Goal: Transaction & Acquisition: Subscribe to service/newsletter

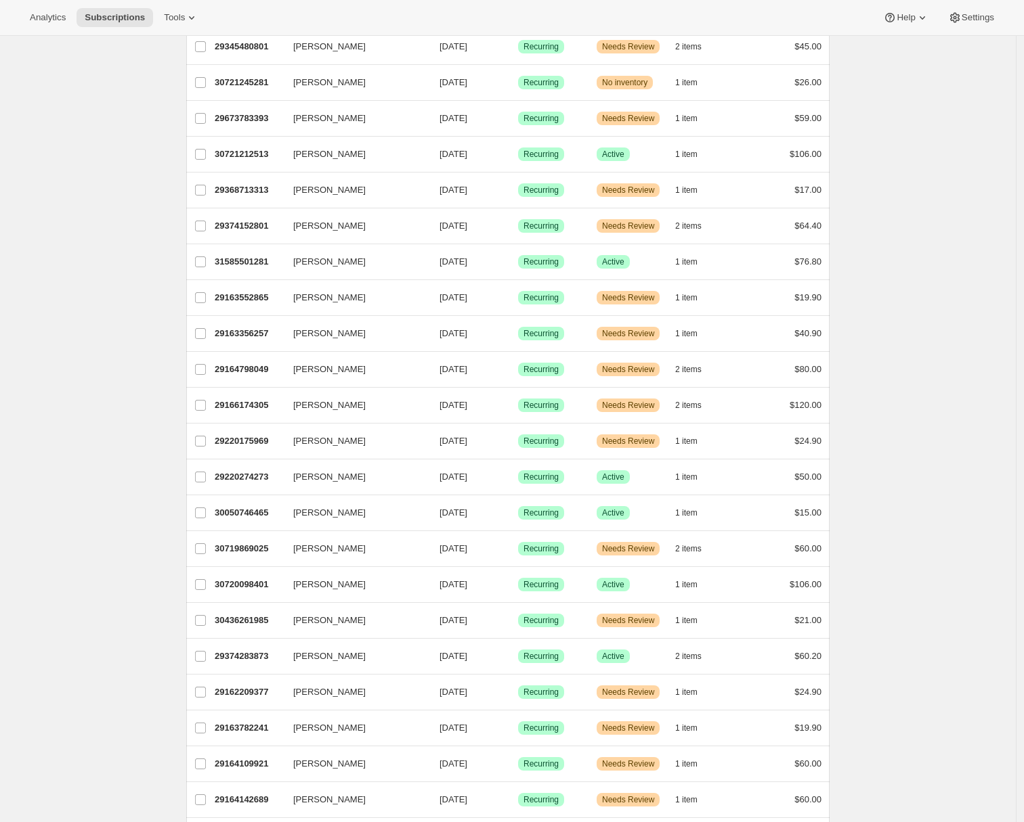
scroll to position [322, 0]
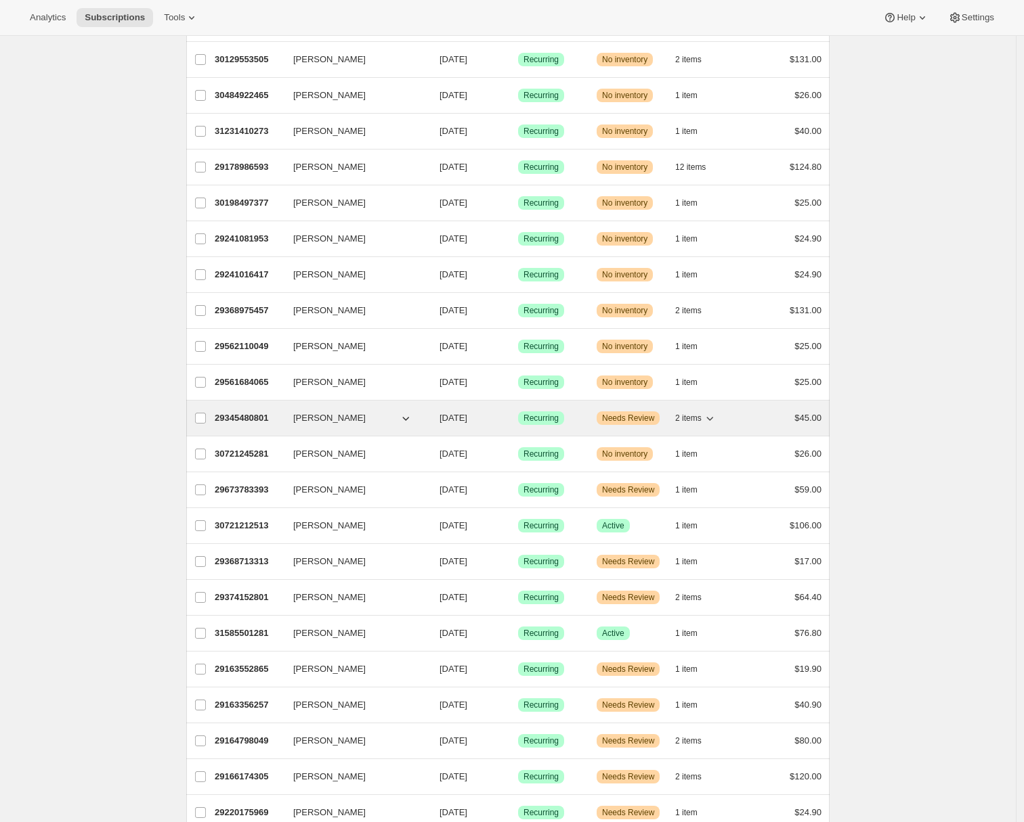
click at [586, 419] on div "Success Recurring" at bounding box center [552, 419] width 68 height 14
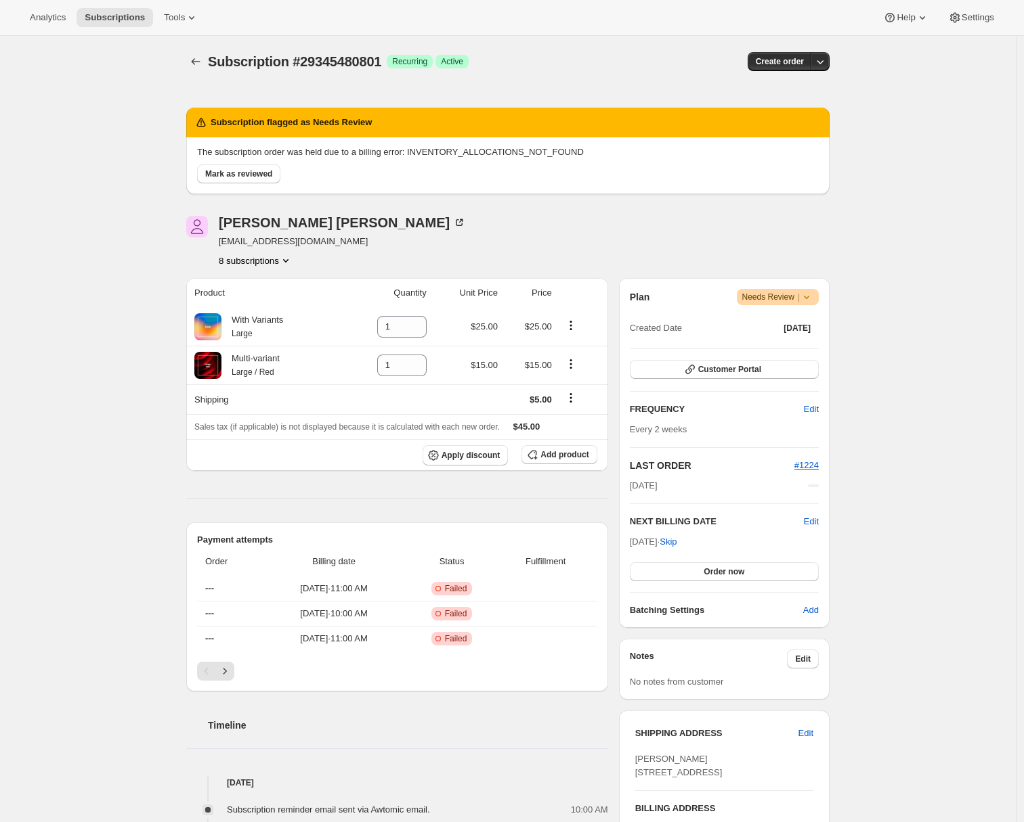
drag, startPoint x: 136, startPoint y: 22, endPoint x: 143, endPoint y: 28, distance: 9.1
click at [137, 22] on span "Subscriptions" at bounding box center [115, 17] width 60 height 11
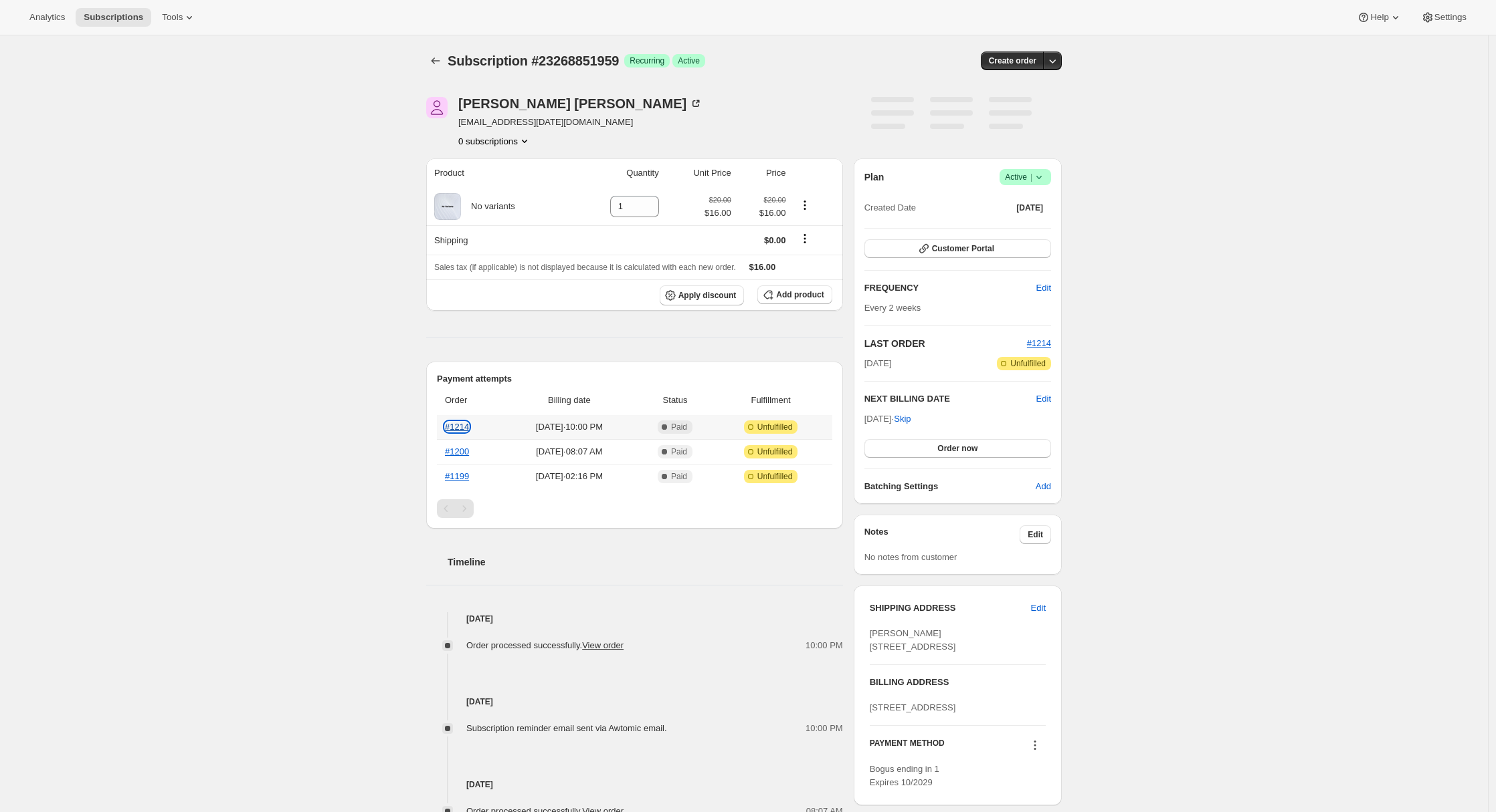
click at [455, 428] on link "#1214" at bounding box center [457, 427] width 24 height 10
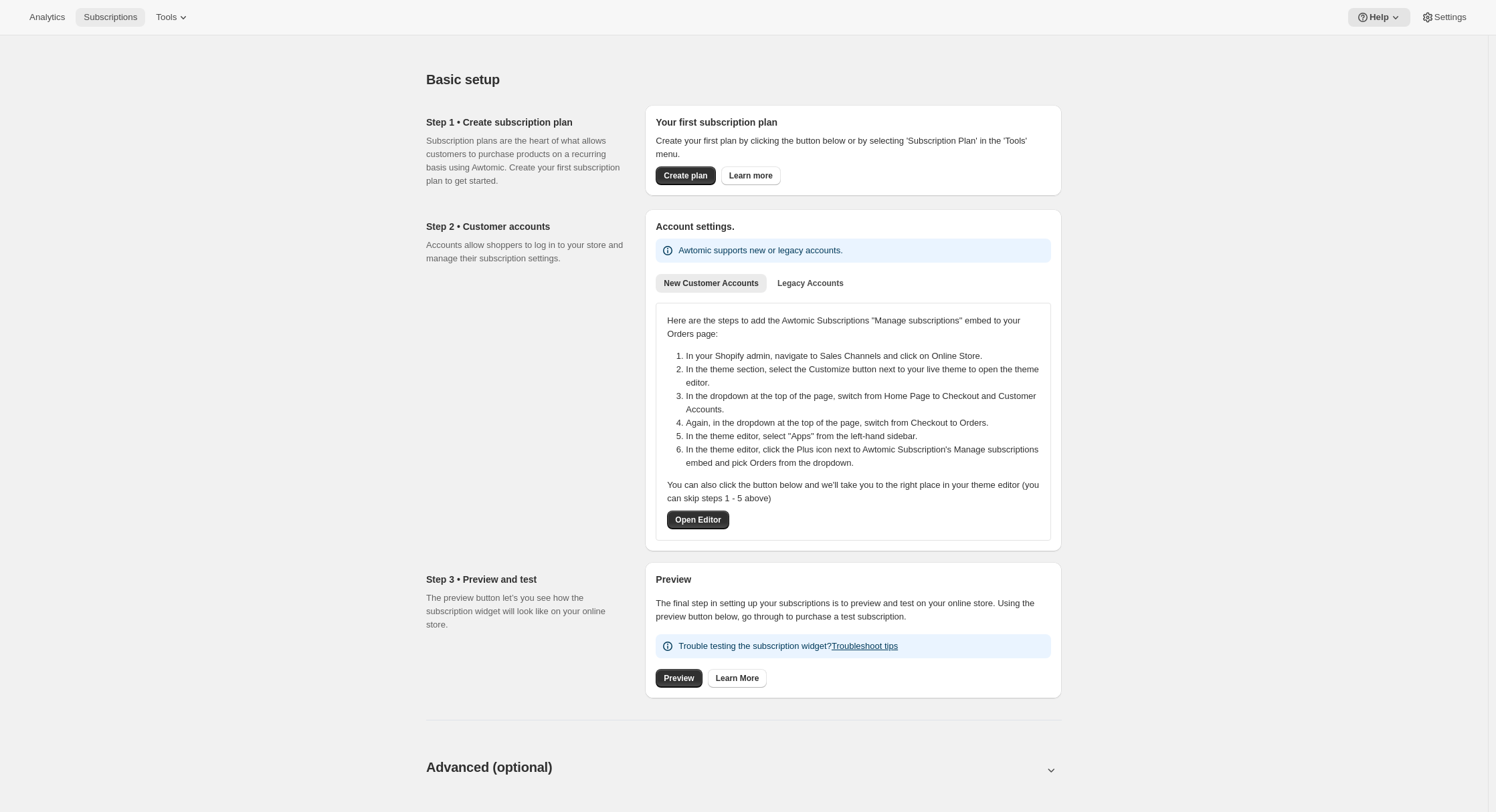
click at [122, 18] on span "Subscriptions" at bounding box center [111, 17] width 53 height 11
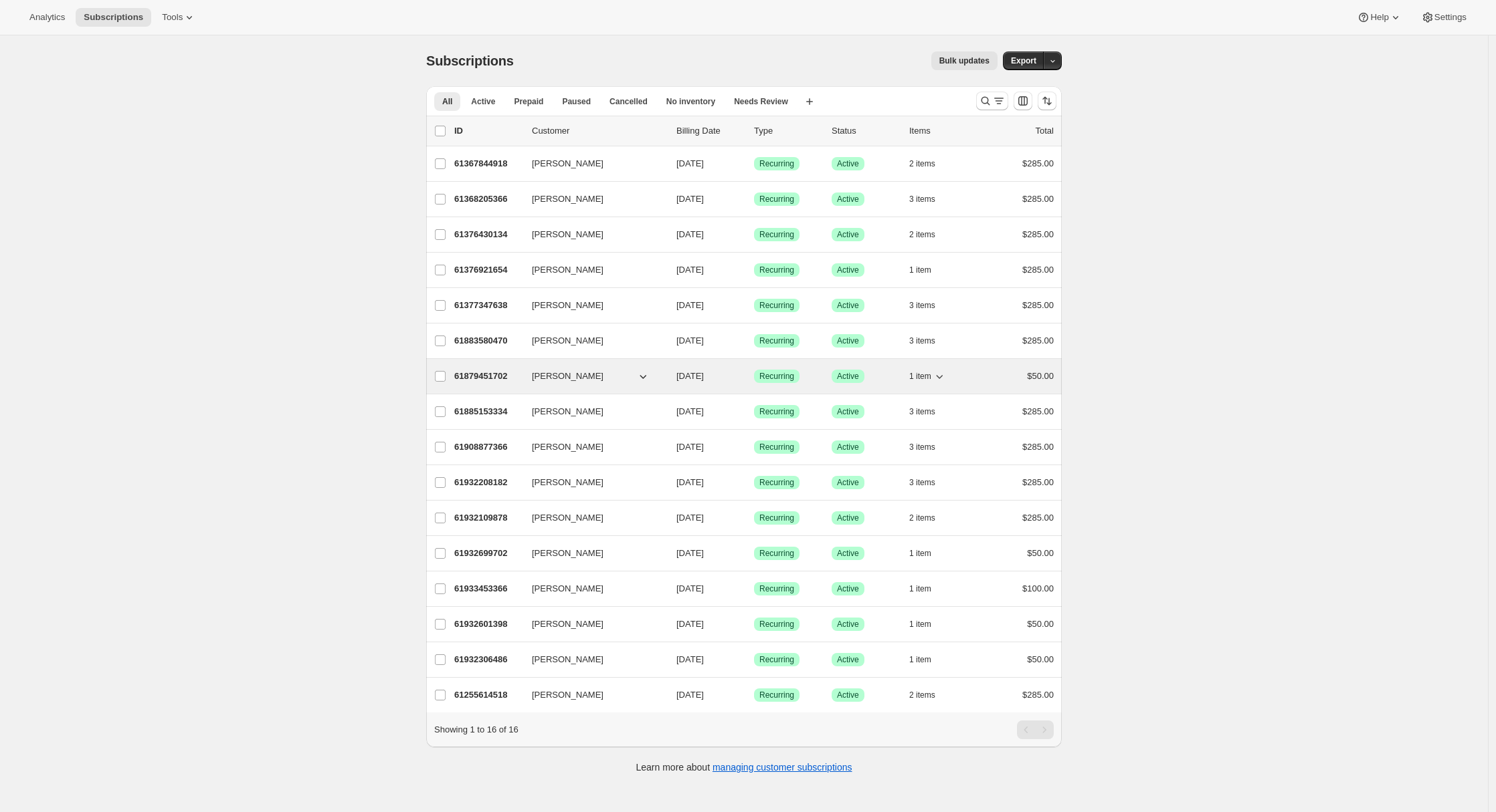
click at [498, 377] on p "61879451702" at bounding box center [488, 376] width 67 height 14
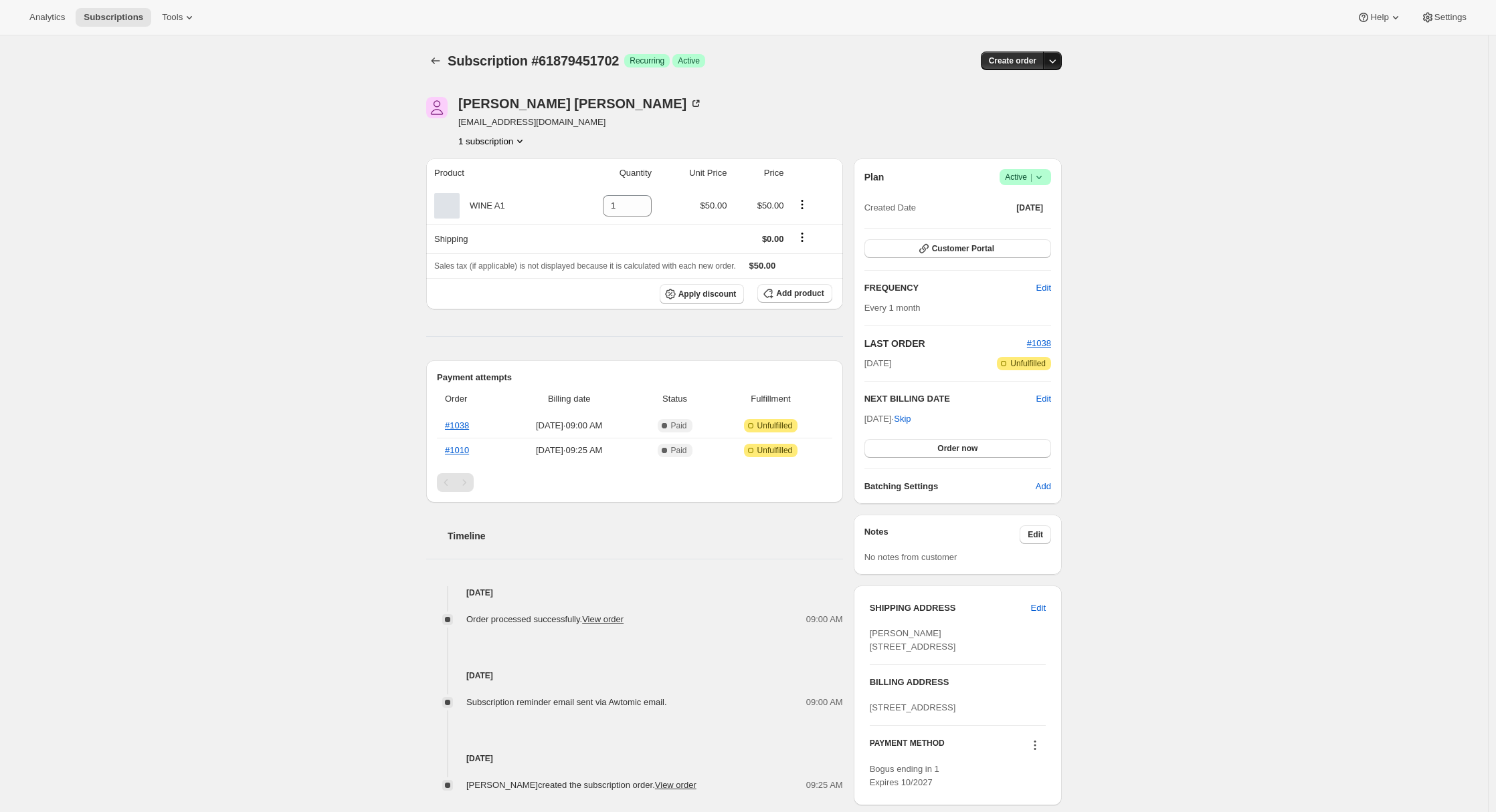
click at [1053, 58] on icon "button" at bounding box center [1052, 61] width 14 height 14
click at [1036, 107] on span "Create custom one-time order" at bounding box center [999, 112] width 116 height 10
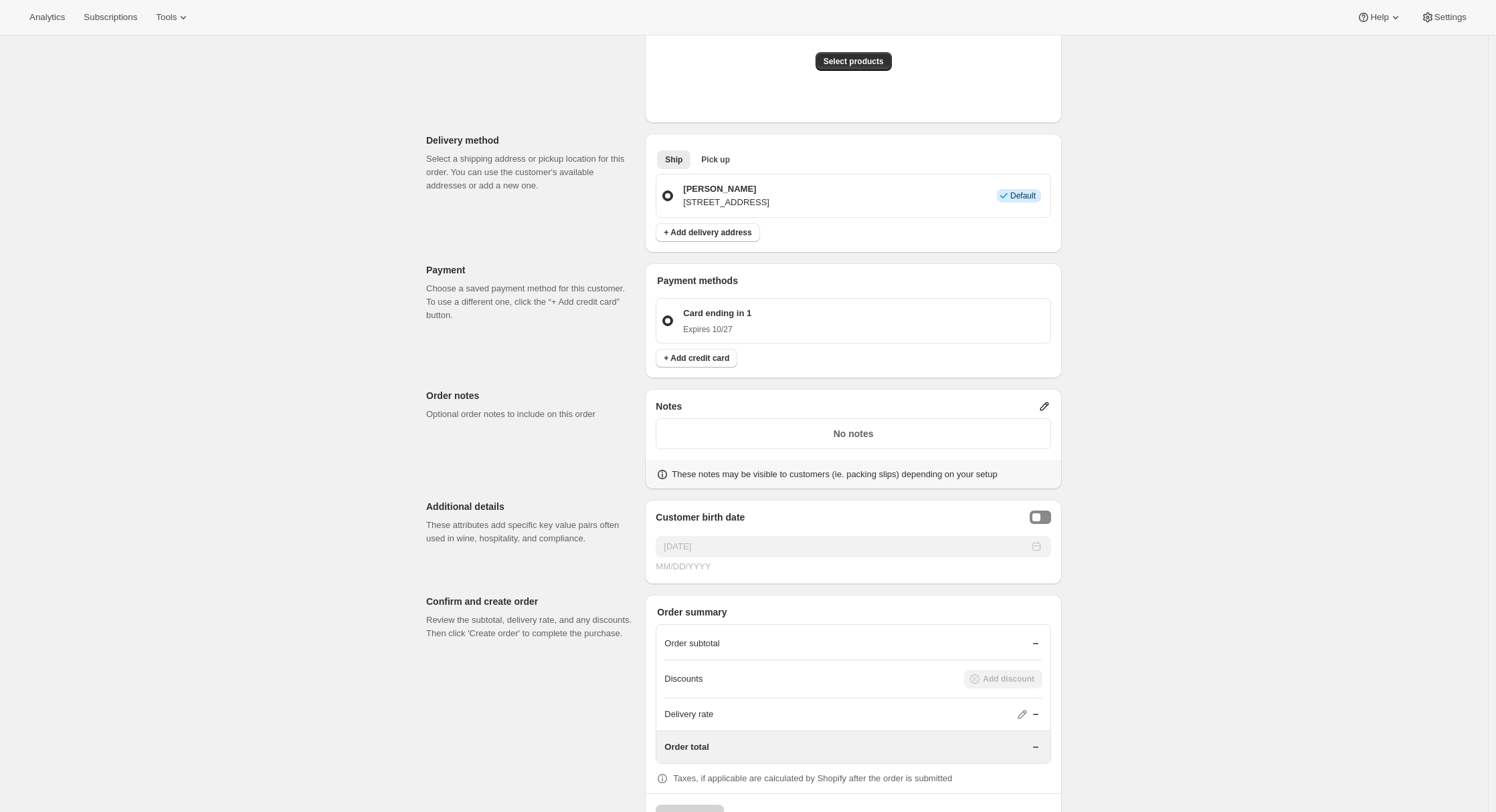
scroll to position [345, 0]
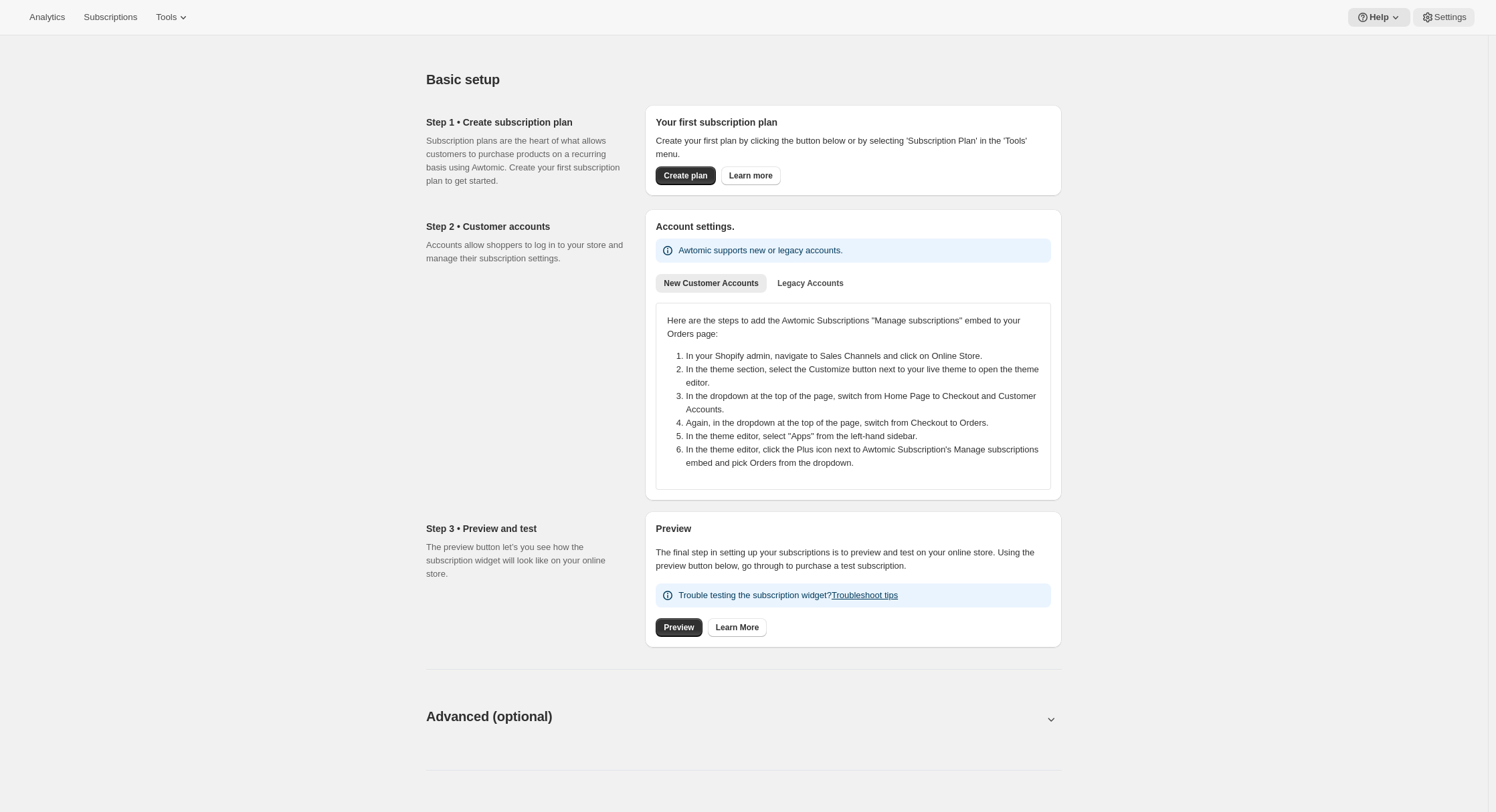
click at [1445, 11] on button "Settings" at bounding box center [1444, 17] width 61 height 19
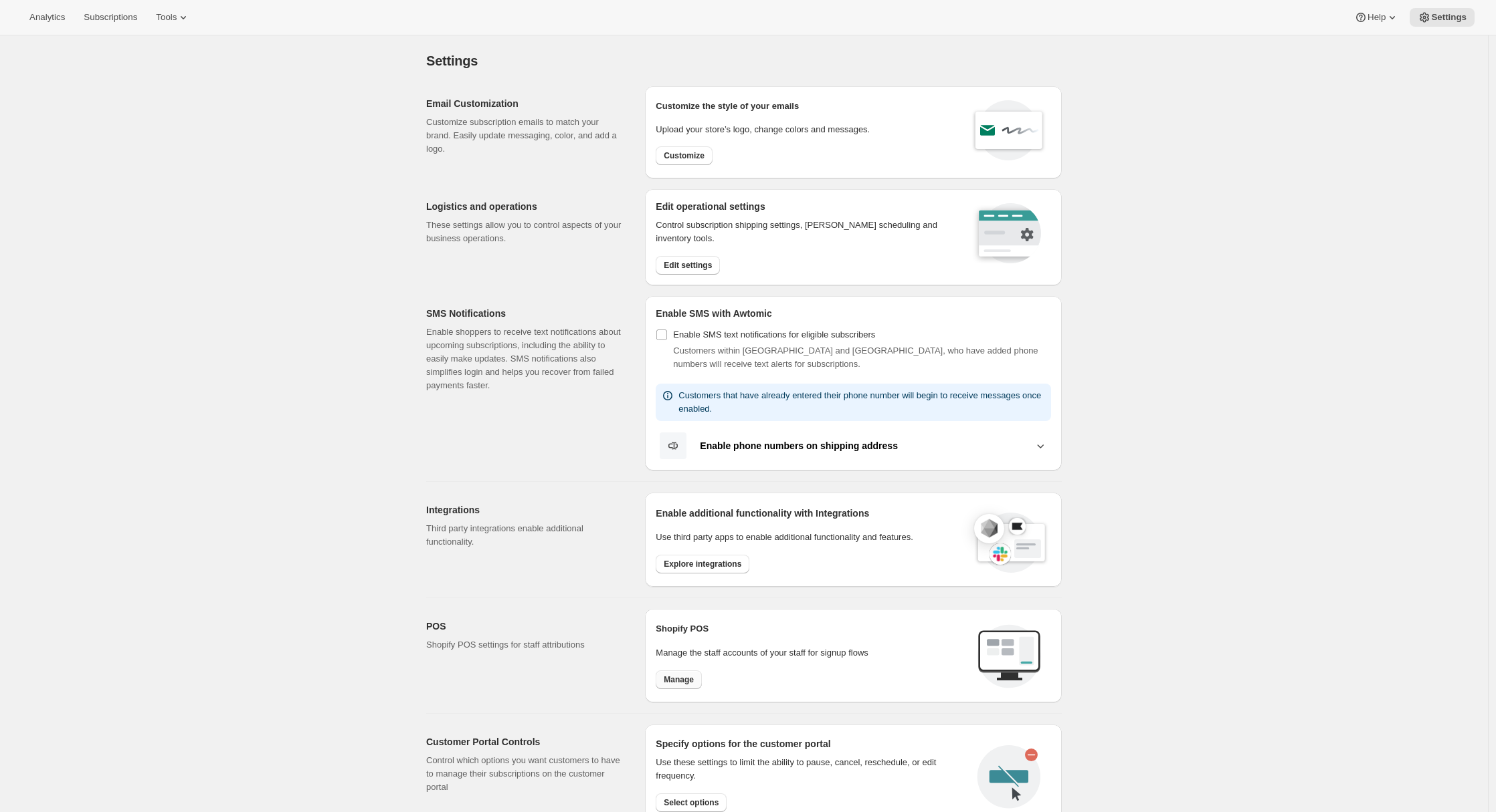
click at [691, 680] on span "Manage" at bounding box center [679, 680] width 30 height 11
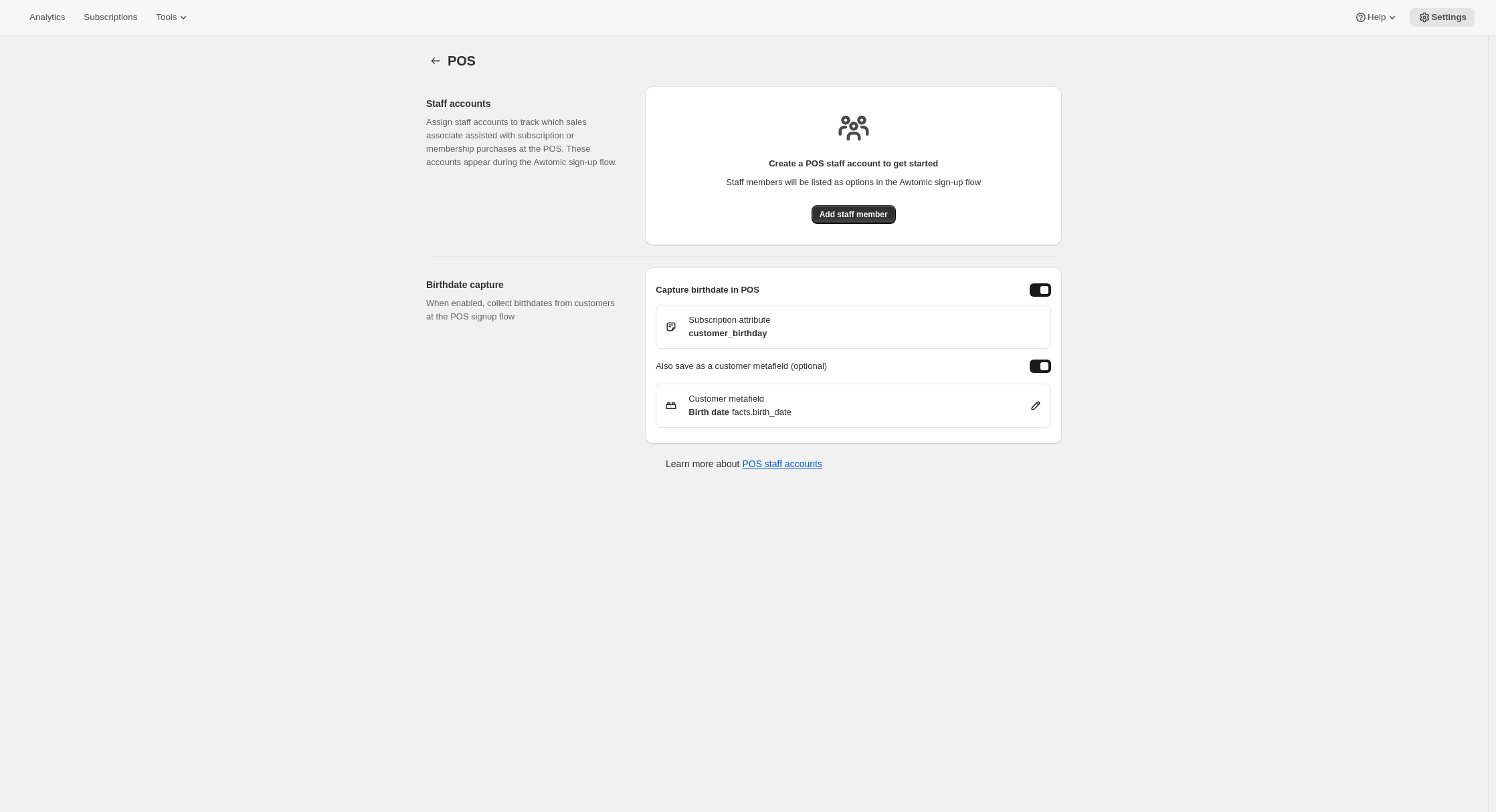
click at [1037, 288] on button "enableBirthdayCapture" at bounding box center [1040, 290] width 22 height 14
click at [1040, 291] on div "enableBirthdayCapture" at bounding box center [1037, 290] width 8 height 8
click at [846, 210] on span "Add staff member" at bounding box center [853, 214] width 68 height 11
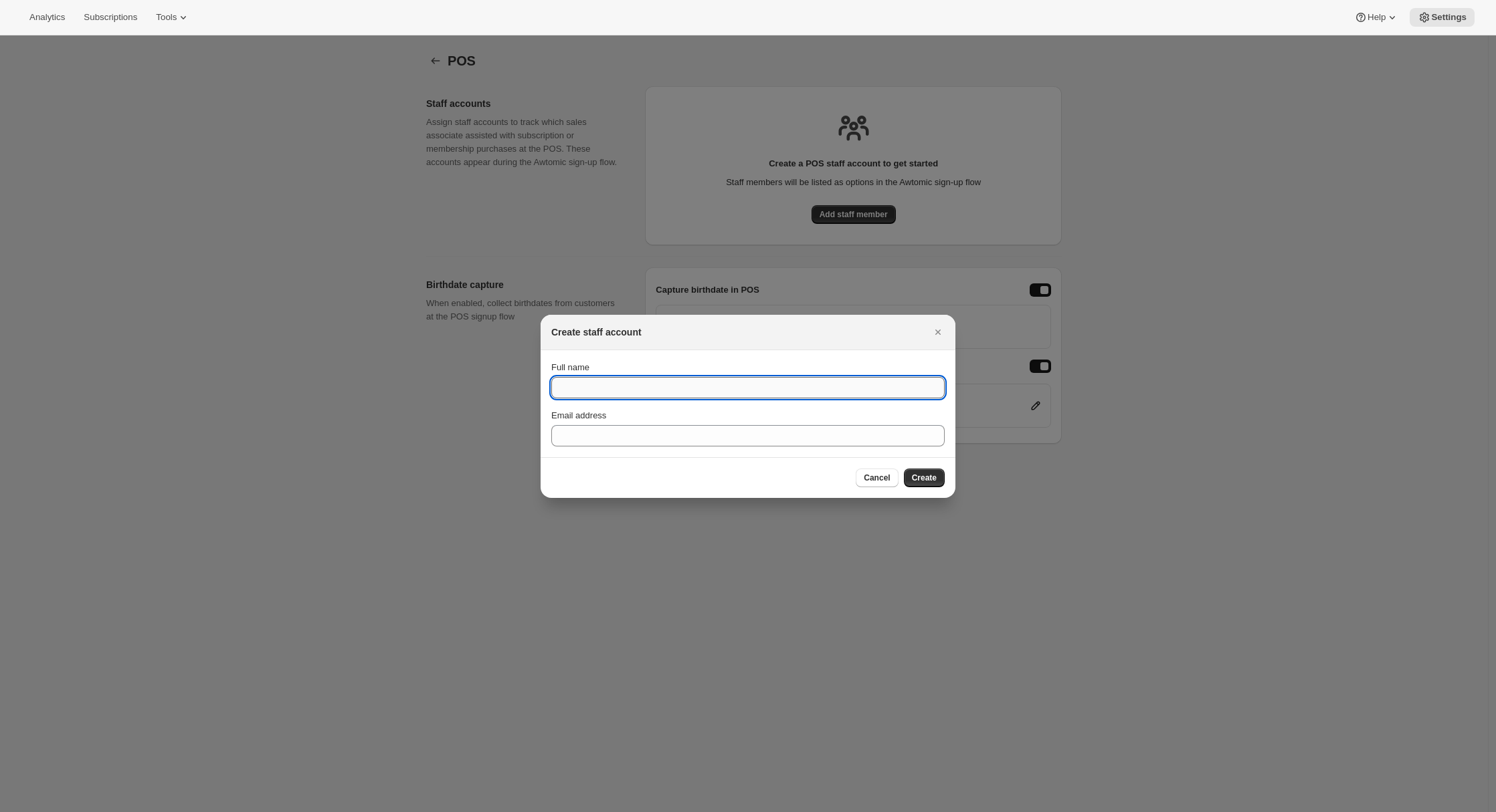
click at [621, 392] on input "Full name" at bounding box center [748, 388] width 393 height 22
type input "[PERSON_NAME] test"
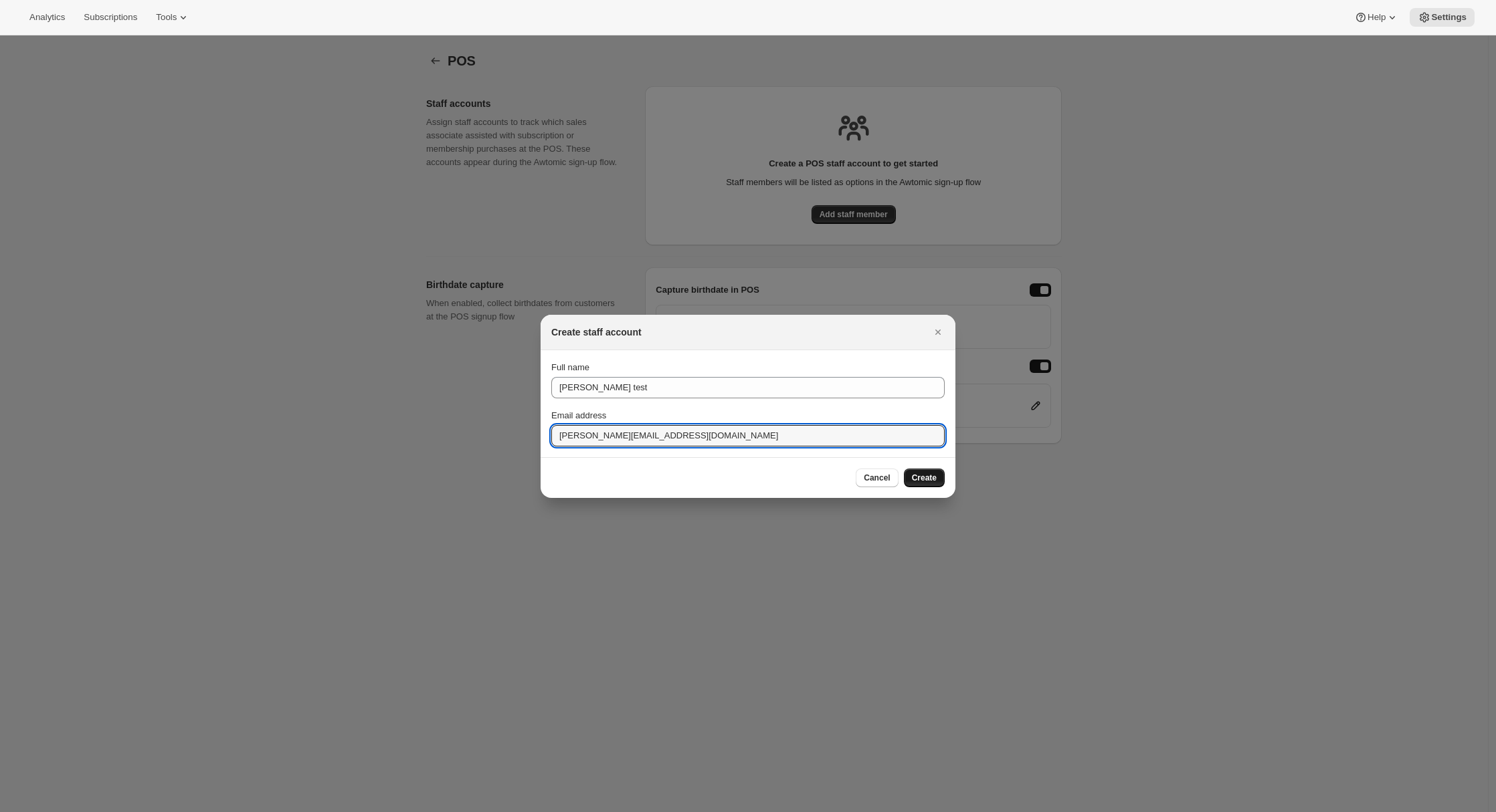
type input "[PERSON_NAME][EMAIL_ADDRESS][DOMAIN_NAME]"
click at [937, 479] on button "Create" at bounding box center [924, 478] width 41 height 19
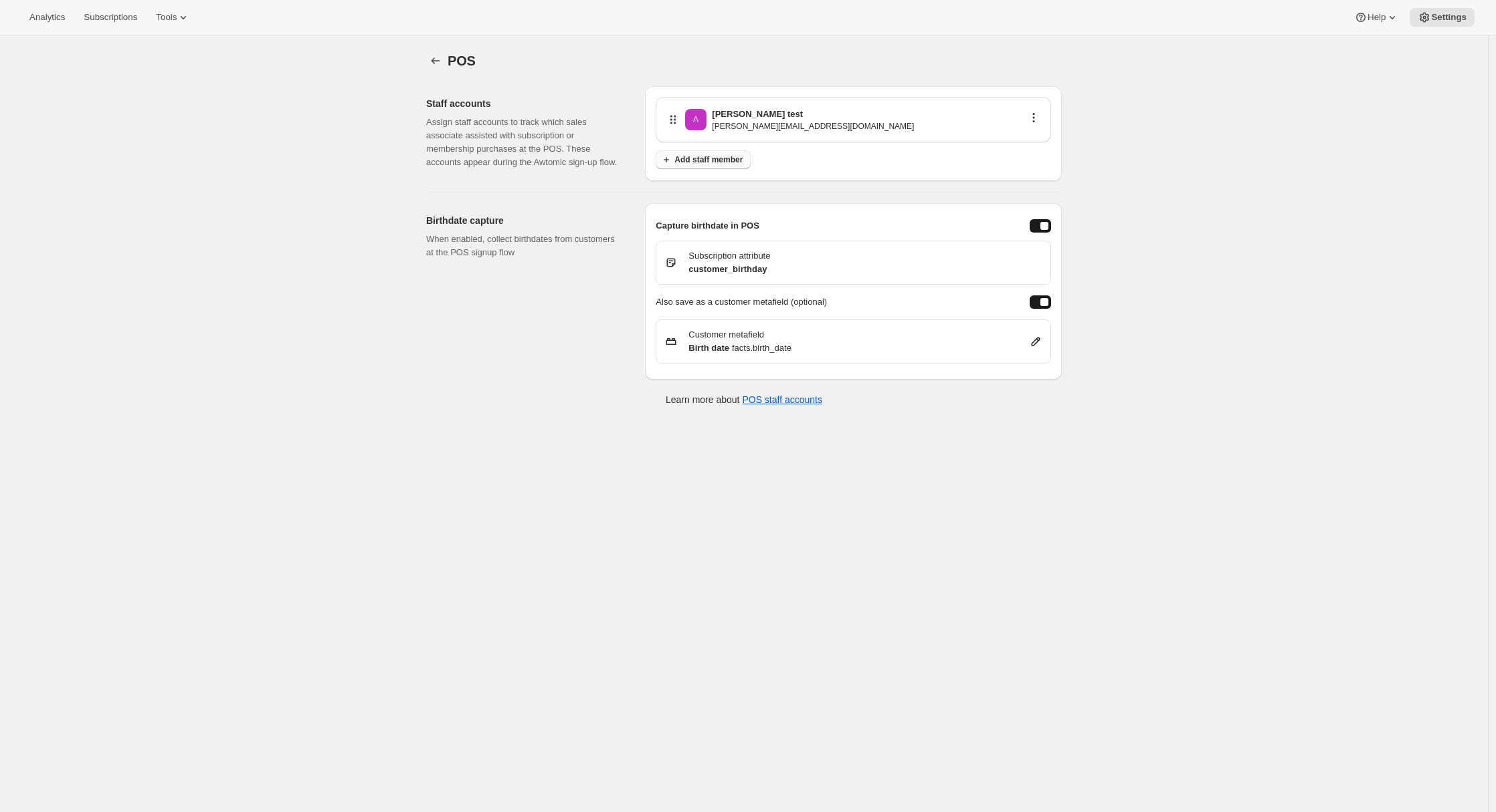
click at [701, 164] on span "Add staff member" at bounding box center [707, 159] width 68 height 11
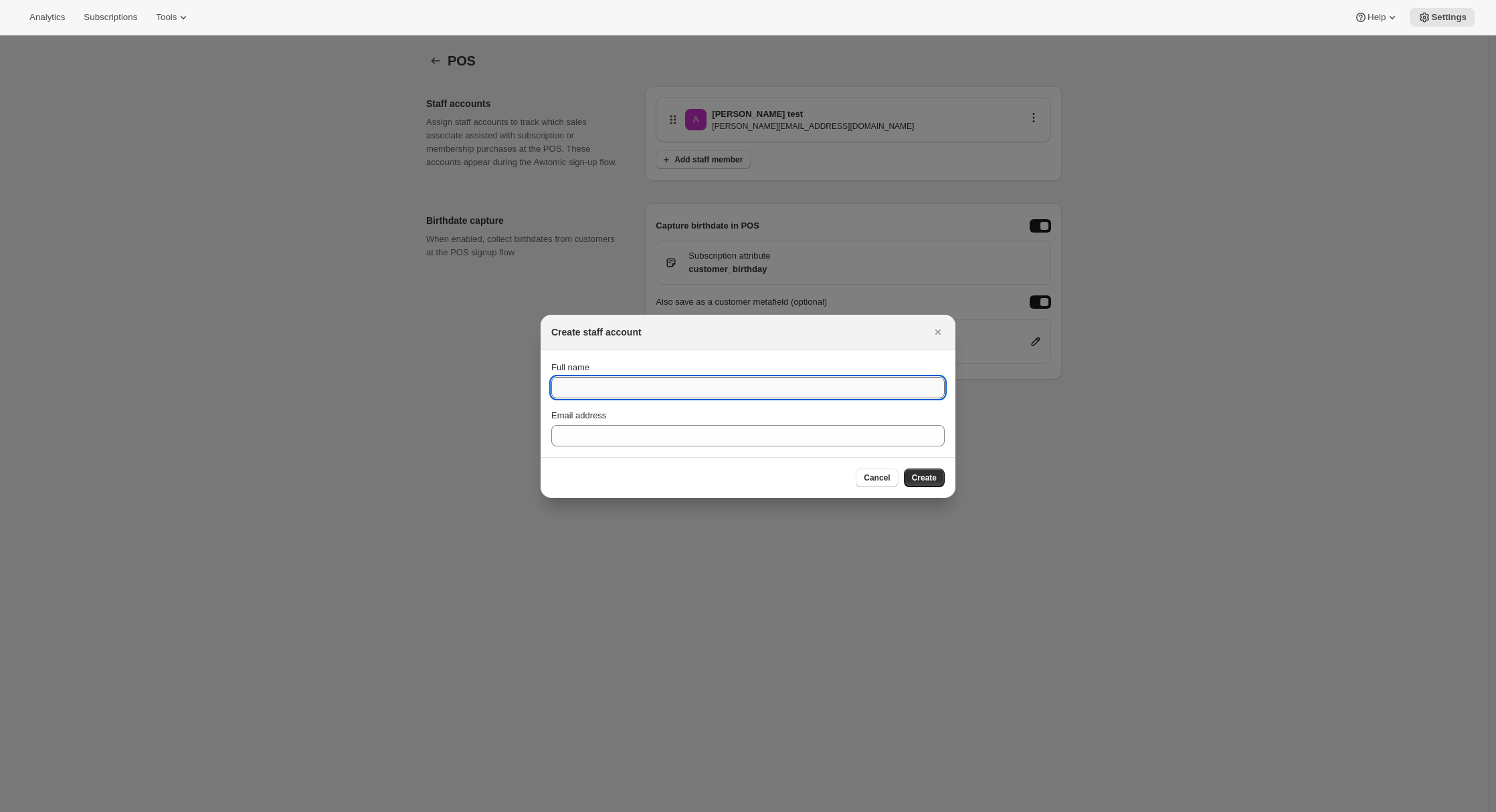
click at [702, 386] on input "Full name" at bounding box center [748, 388] width 393 height 22
type input "Secondary person"
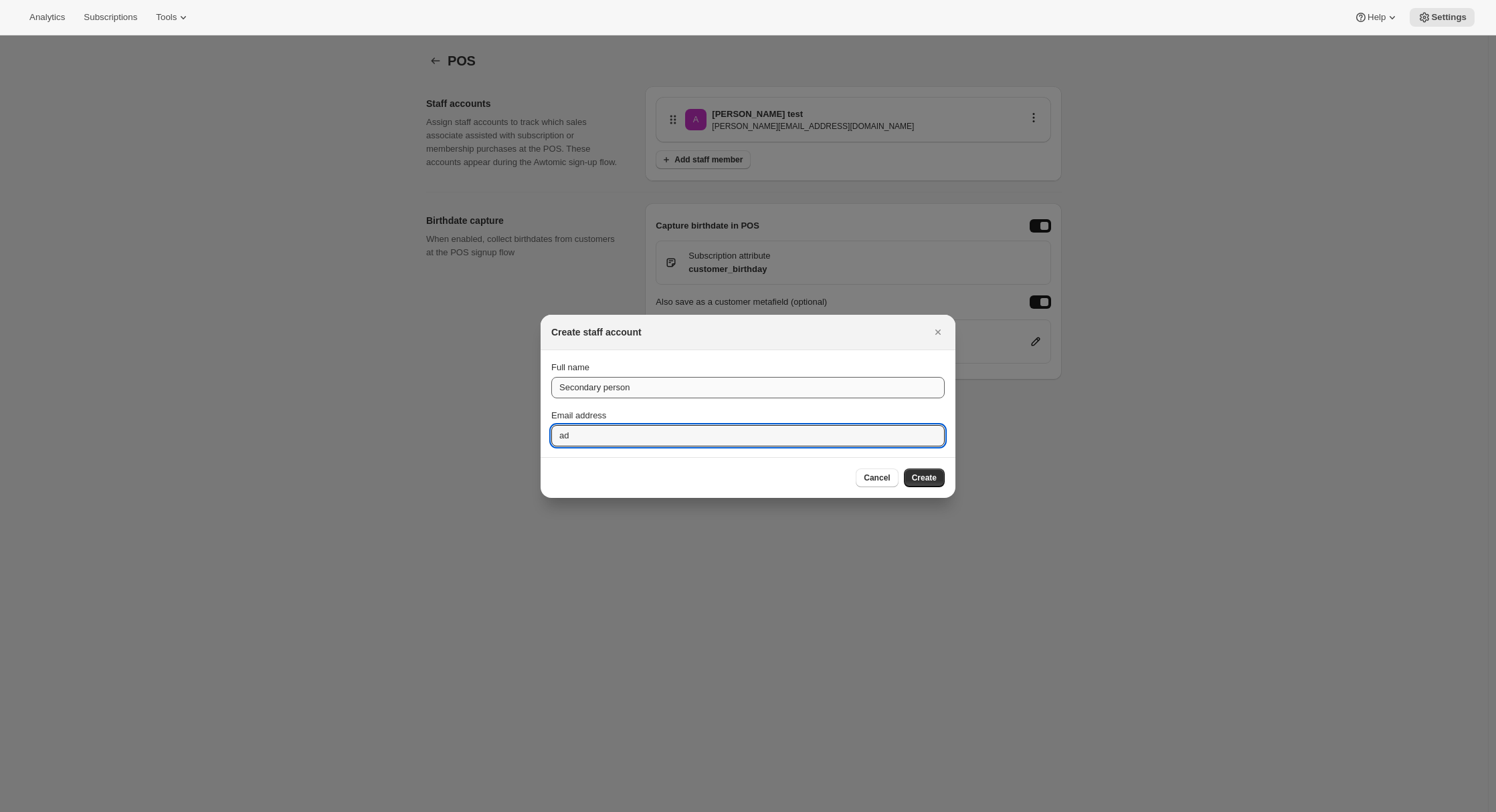
type input "a"
click at [924, 478] on span "Create" at bounding box center [924, 478] width 25 height 11
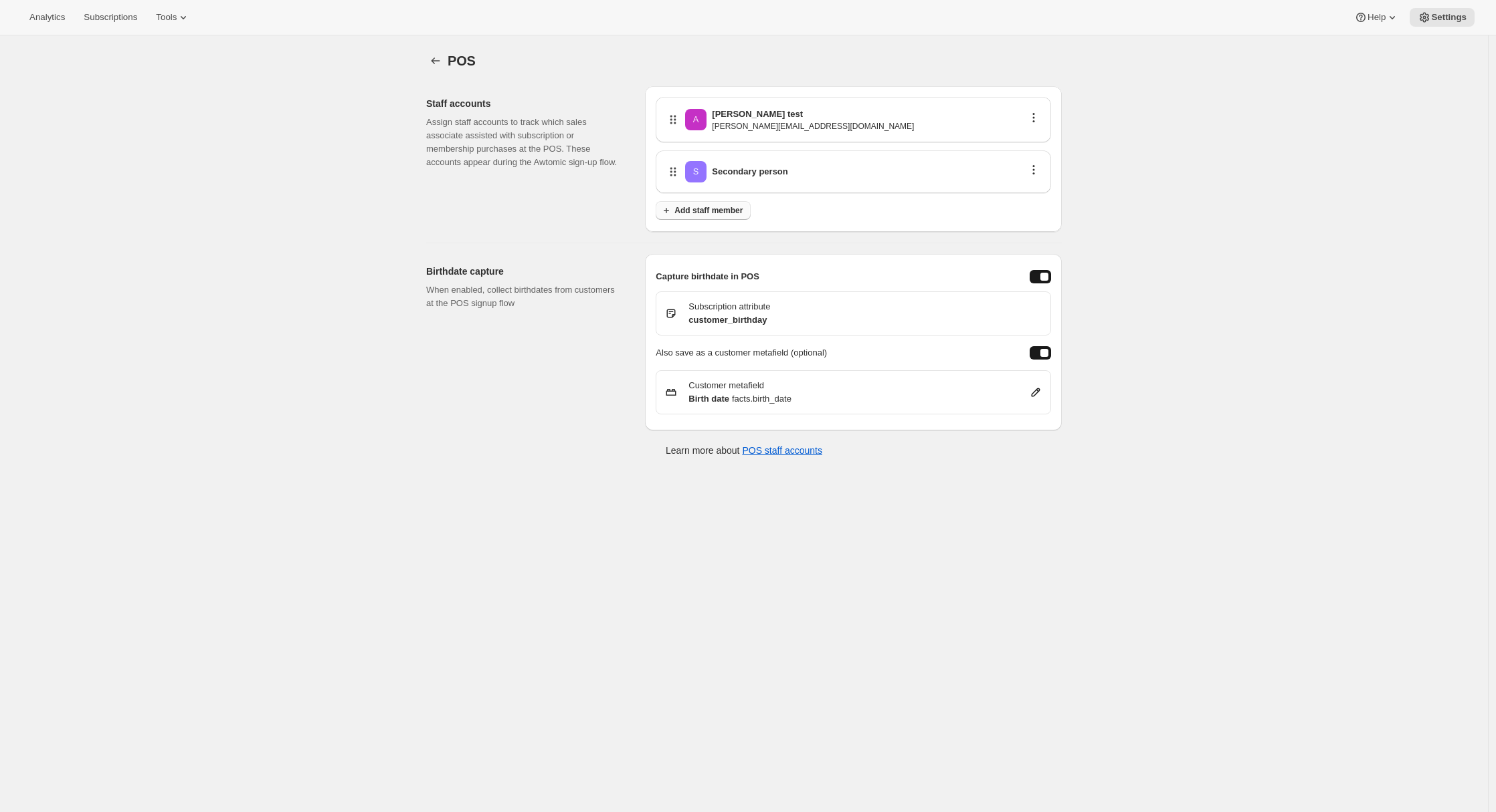
click at [719, 203] on button "Add staff member" at bounding box center [703, 210] width 95 height 19
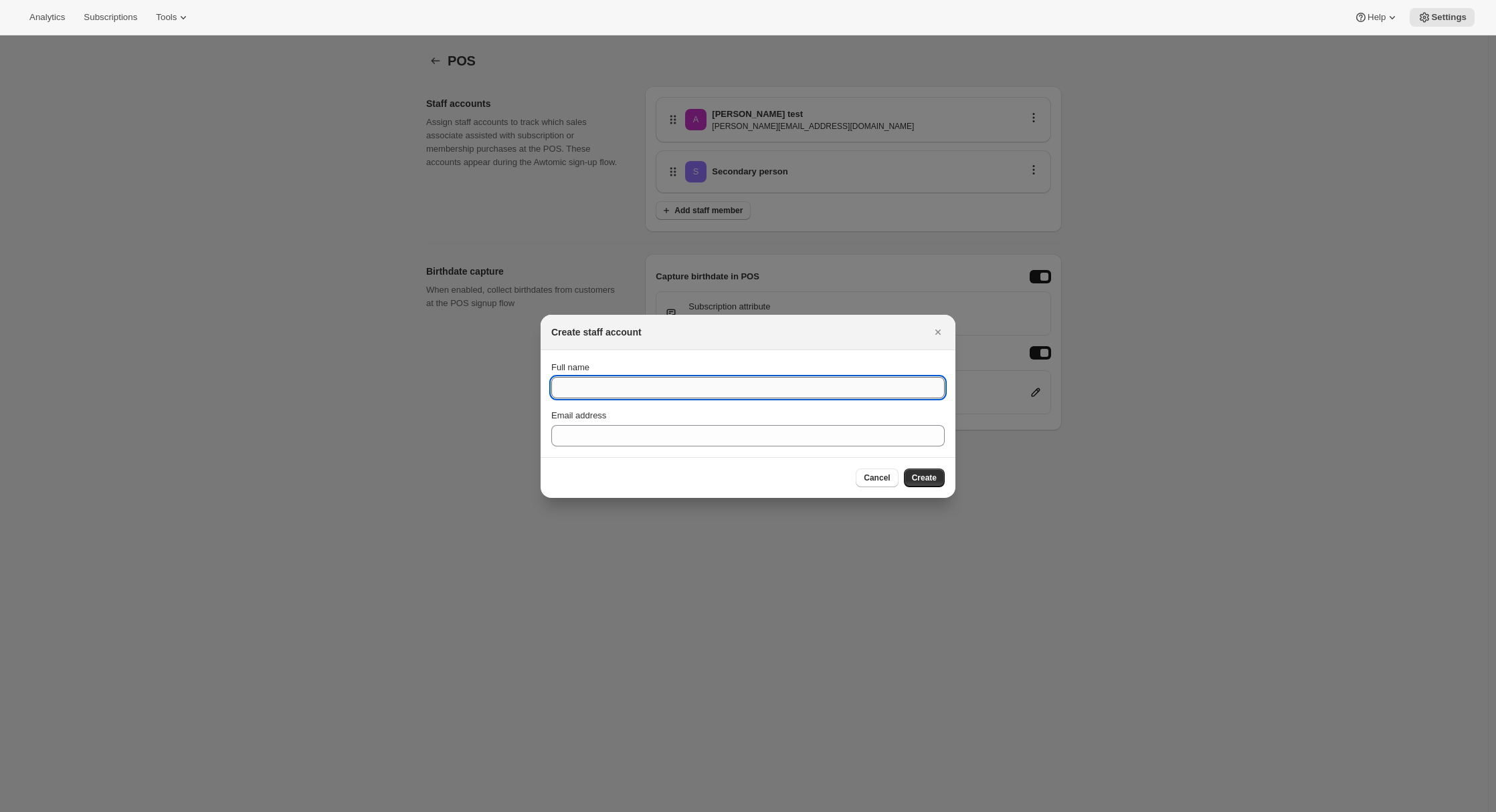
click at [614, 388] on input "Full name" at bounding box center [748, 388] width 393 height 22
type input "Another guy"
click at [932, 481] on span "Create" at bounding box center [924, 478] width 25 height 11
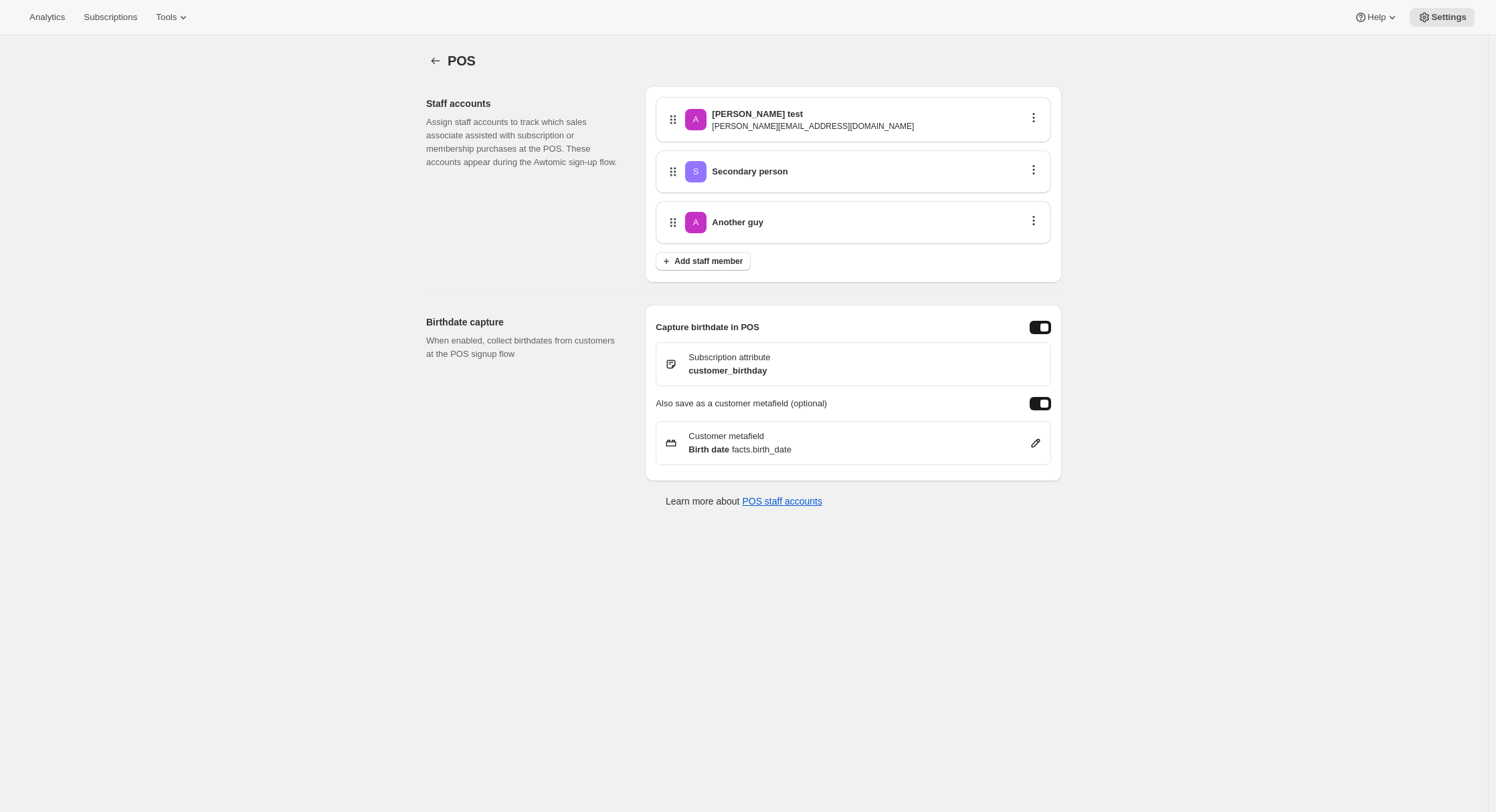
click at [1192, 186] on div "POS. This page is ready POS Staff accounts Assign staff accounts to track which…" at bounding box center [744, 442] width 1488 height 812
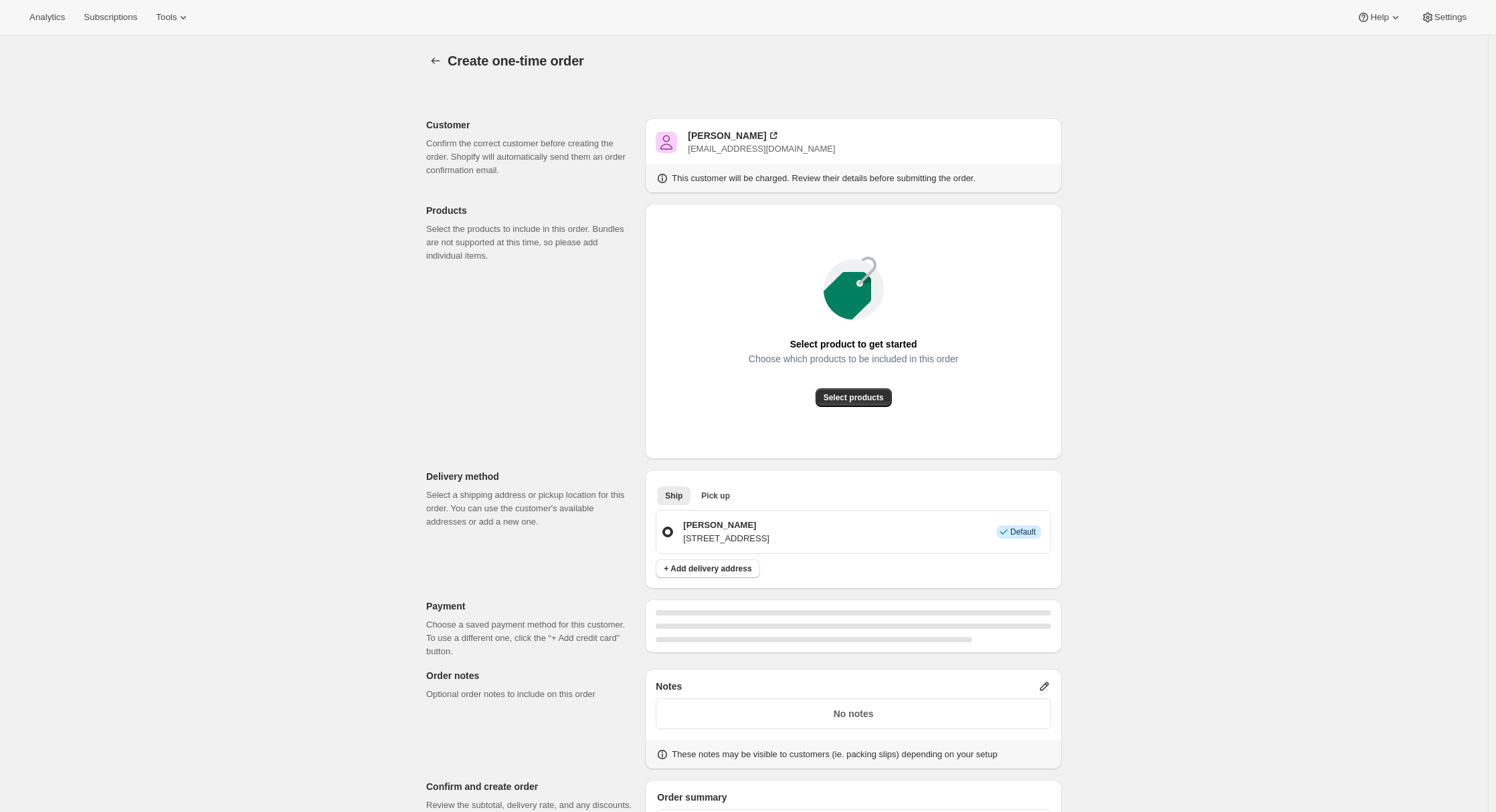
scroll to position [287, 0]
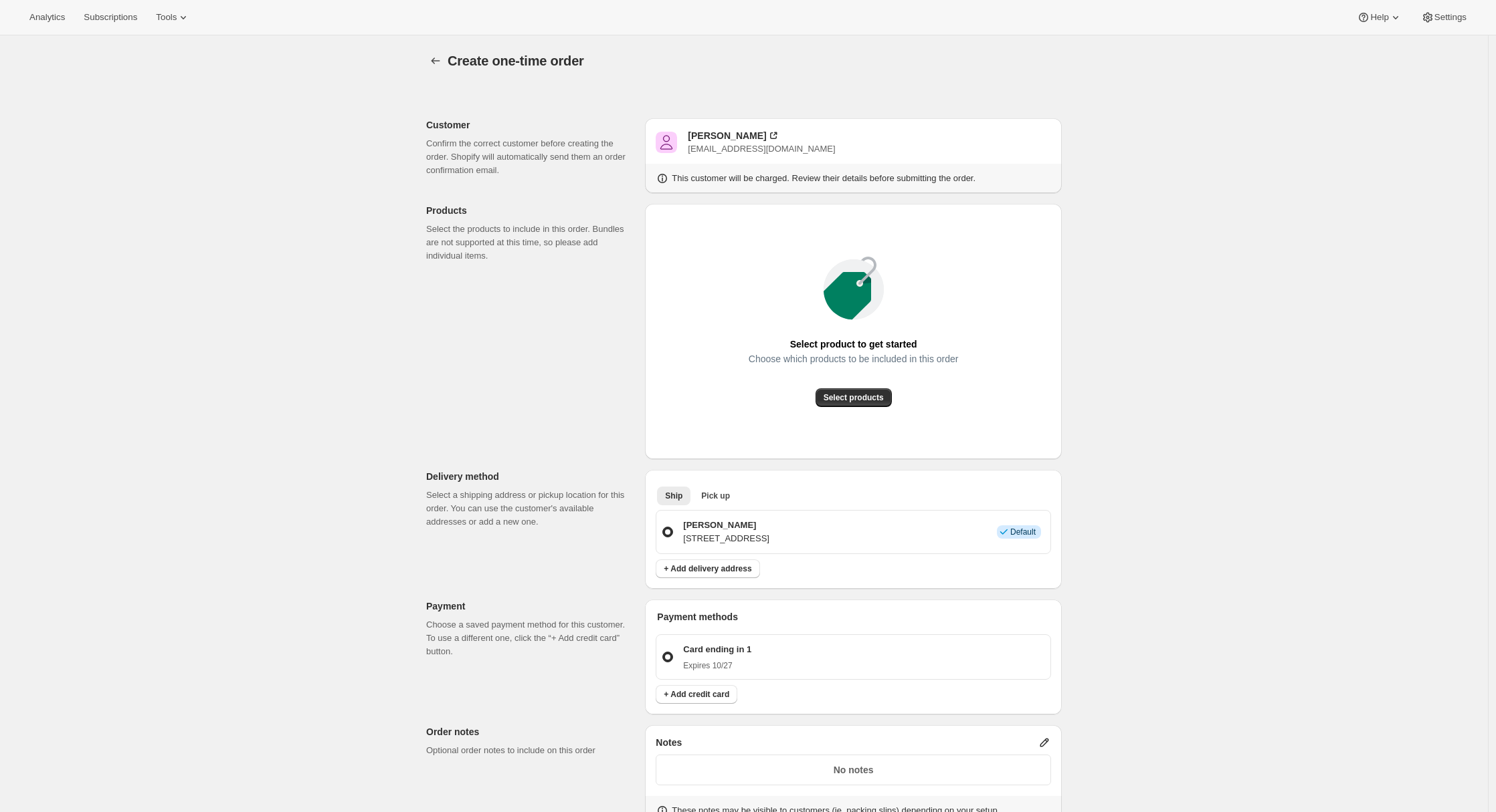
click at [246, 275] on div "Create one-time order. This page is ready Create one-time order Customer Confir…" at bounding box center [744, 615] width 1488 height 1160
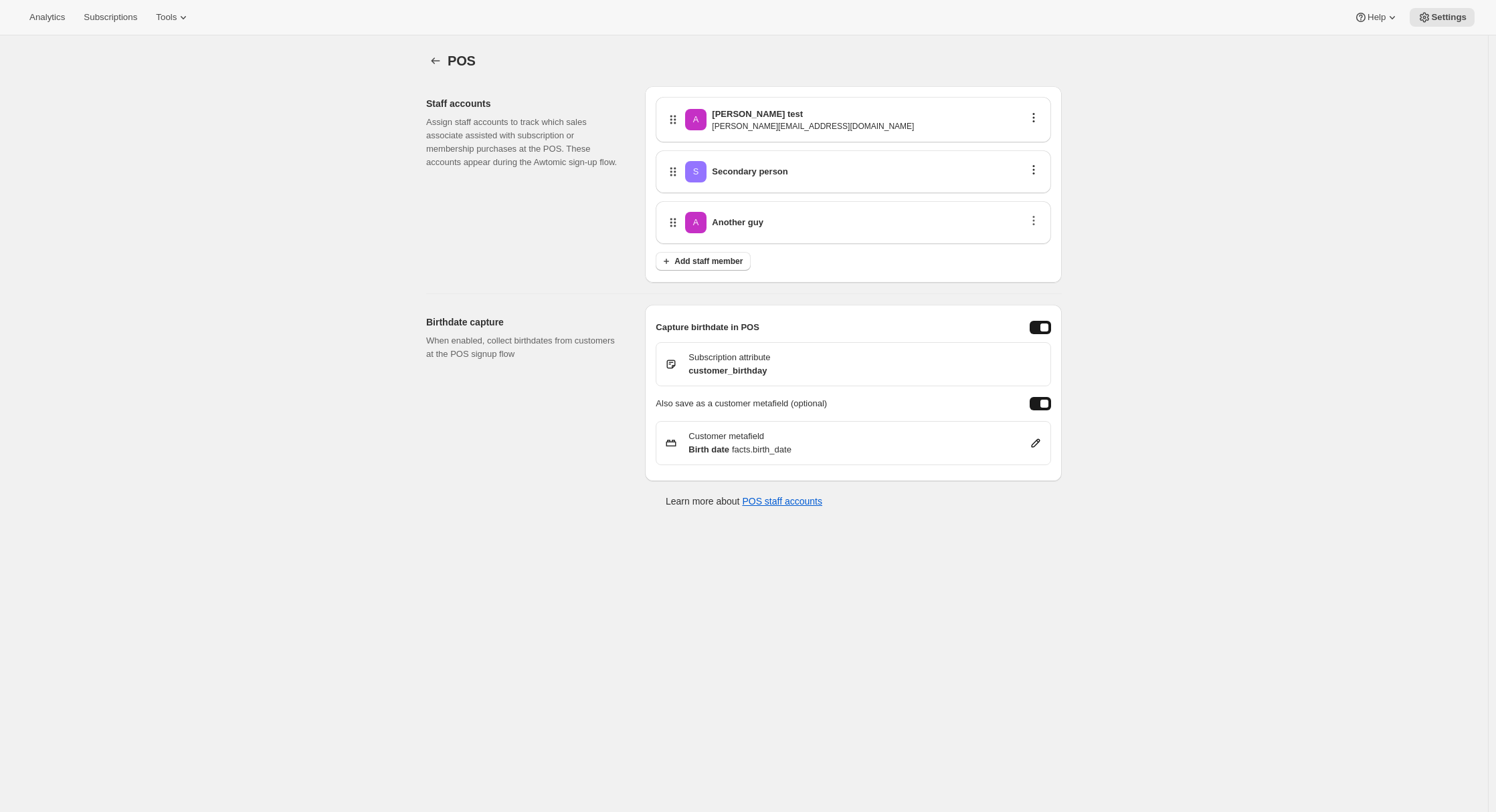
click at [1034, 218] on icon "button" at bounding box center [1034, 221] width 14 height 14
click at [1027, 246] on span "Edit" at bounding box center [1031, 246] width 15 height 10
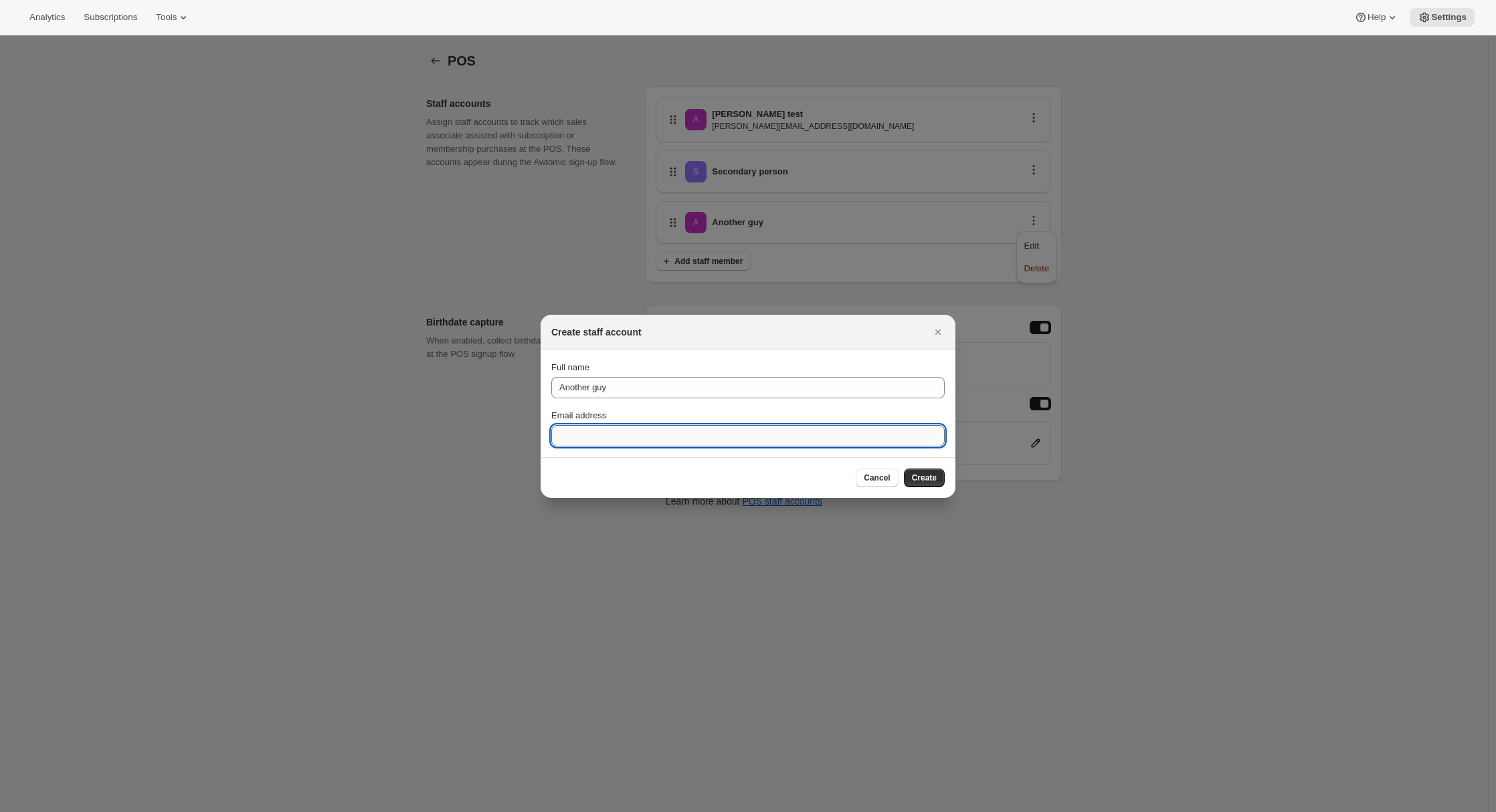
click at [570, 439] on input "Email address" at bounding box center [748, 437] width 393 height 22
type input "[EMAIL_ADDRESS][DOMAIN_NAME]"
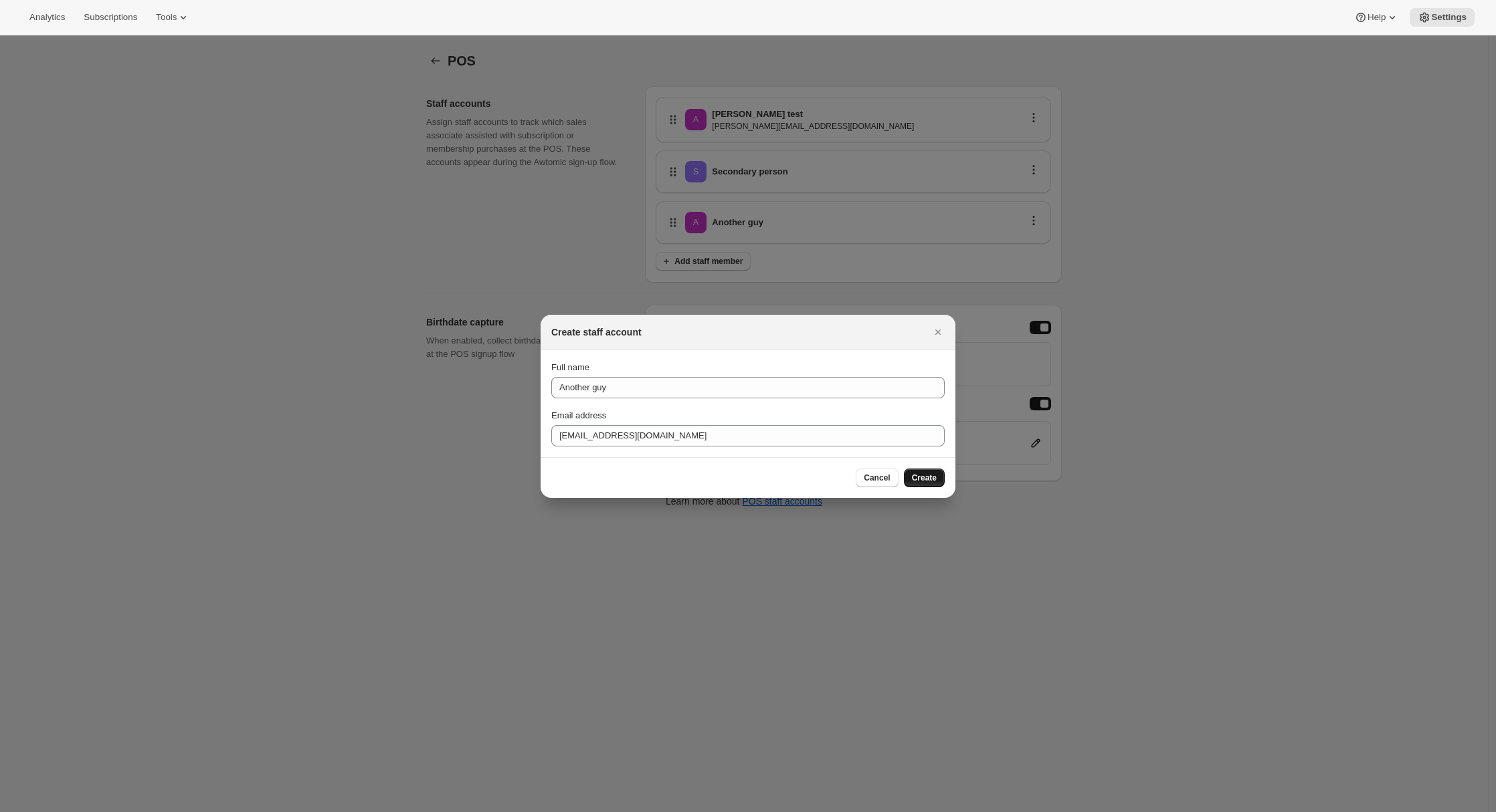
click at [929, 477] on span "Create" at bounding box center [924, 478] width 25 height 11
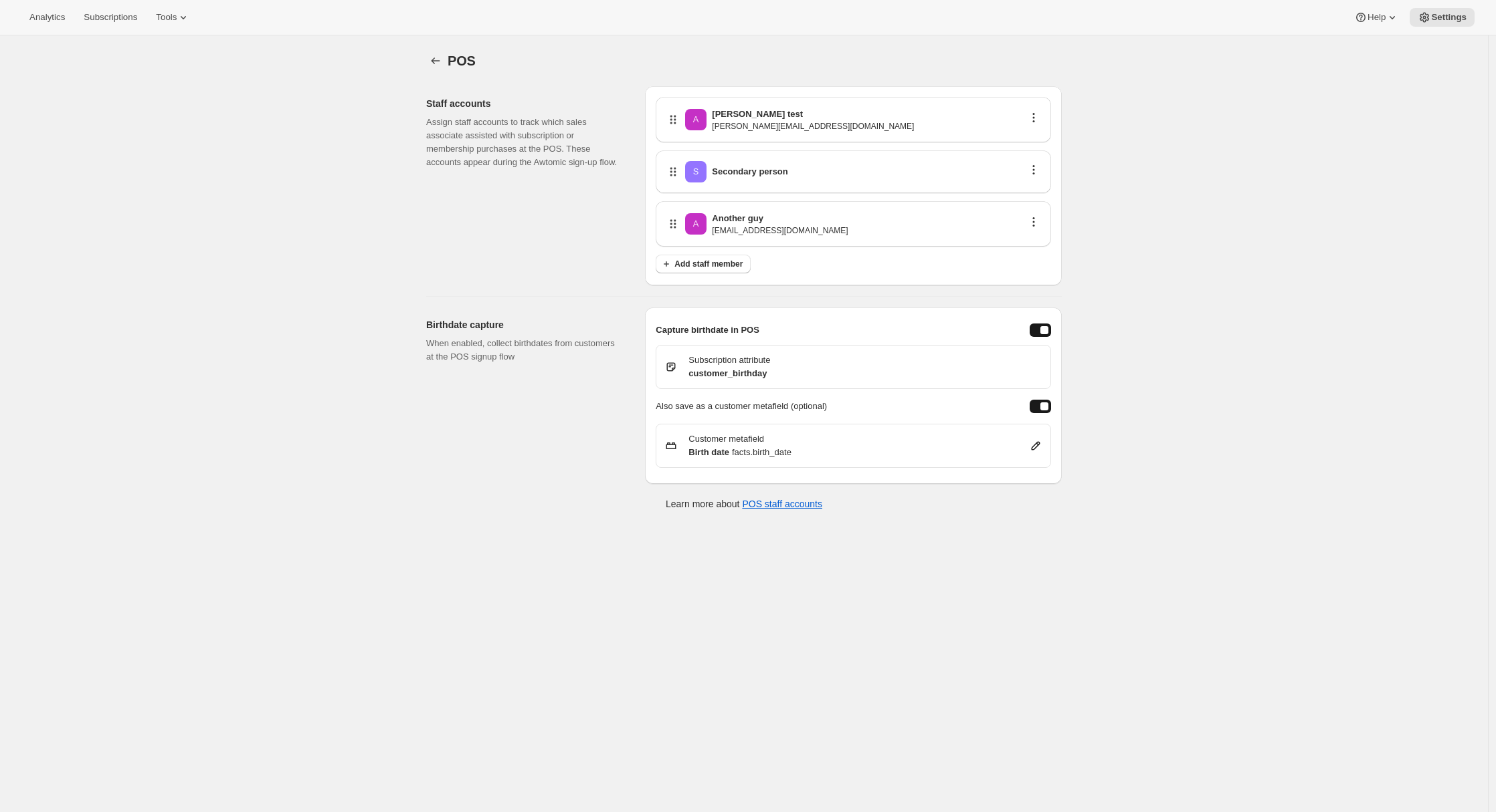
click at [435, 588] on div "POS. This page is ready POS Staff accounts Assign staff accounts to track which…" at bounding box center [744, 442] width 1488 height 812
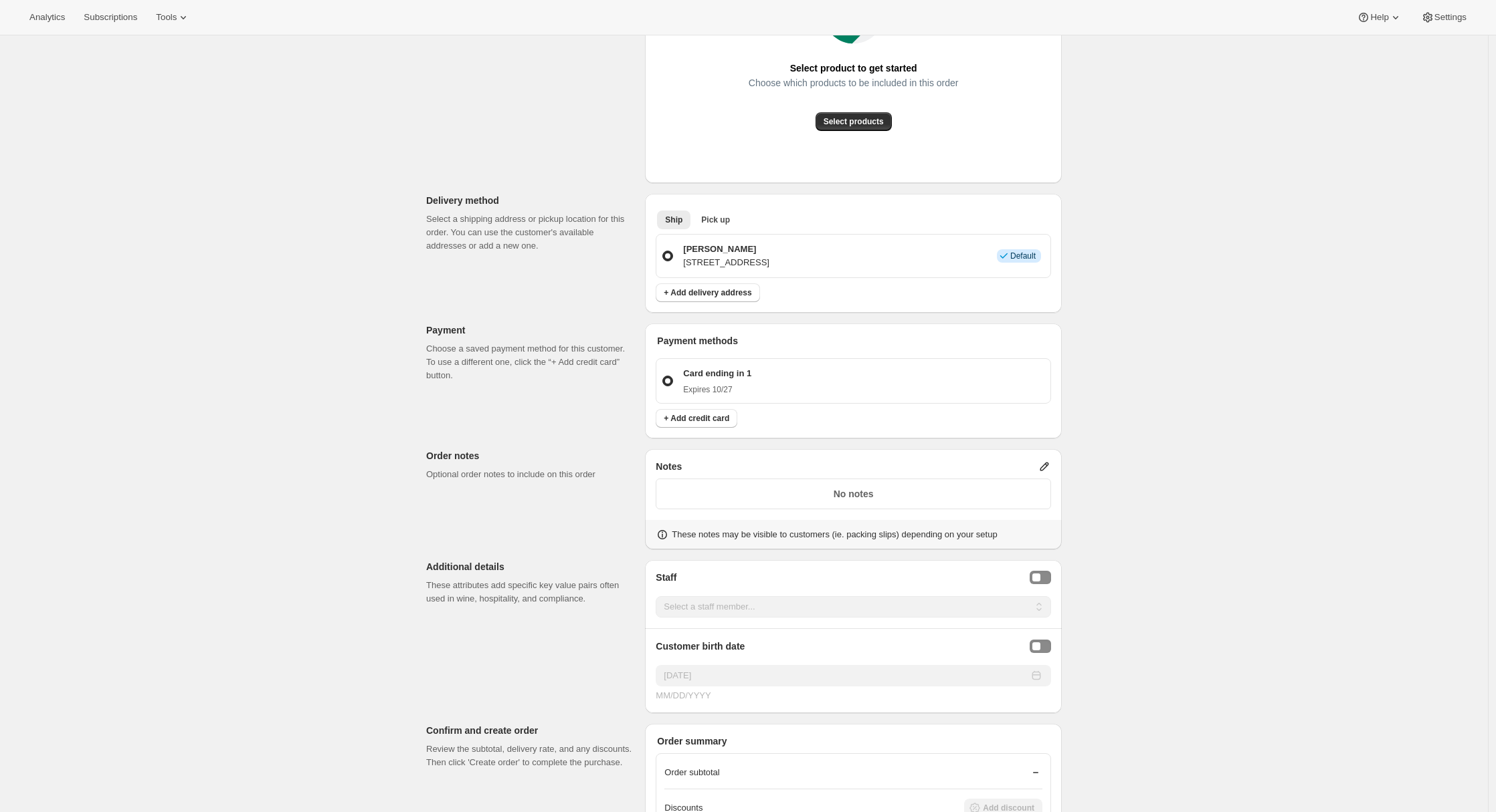
scroll to position [315, 0]
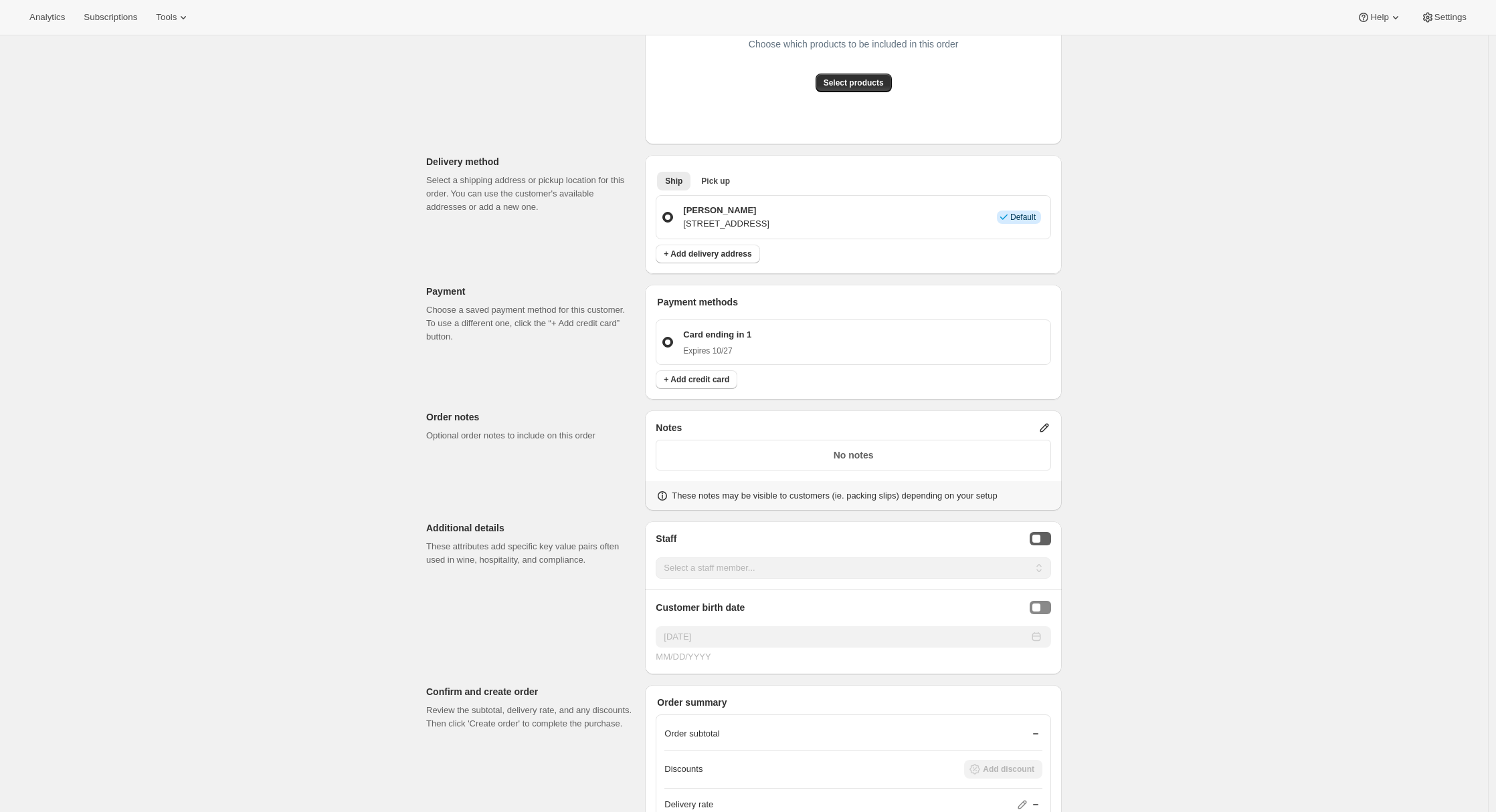
click at [1040, 537] on div "Staff Selector" at bounding box center [1037, 539] width 8 height 8
click at [905, 579] on div "Customer birth date [DEMOGRAPHIC_DATA] MM/DD/YYYY" at bounding box center [854, 621] width 417 height 85
click at [891, 570] on select "Select a staff member... [PERSON_NAME] test Secondary person Another guy" at bounding box center [853, 569] width 395 height 22
click at [659, 558] on select "Select a staff member... [PERSON_NAME] test Secondary person Another guy" at bounding box center [853, 569] width 395 height 22
click at [558, 628] on div "Customer Confirm the correct customer before creating the order. Shopify will a…" at bounding box center [738, 349] width 646 height 1156
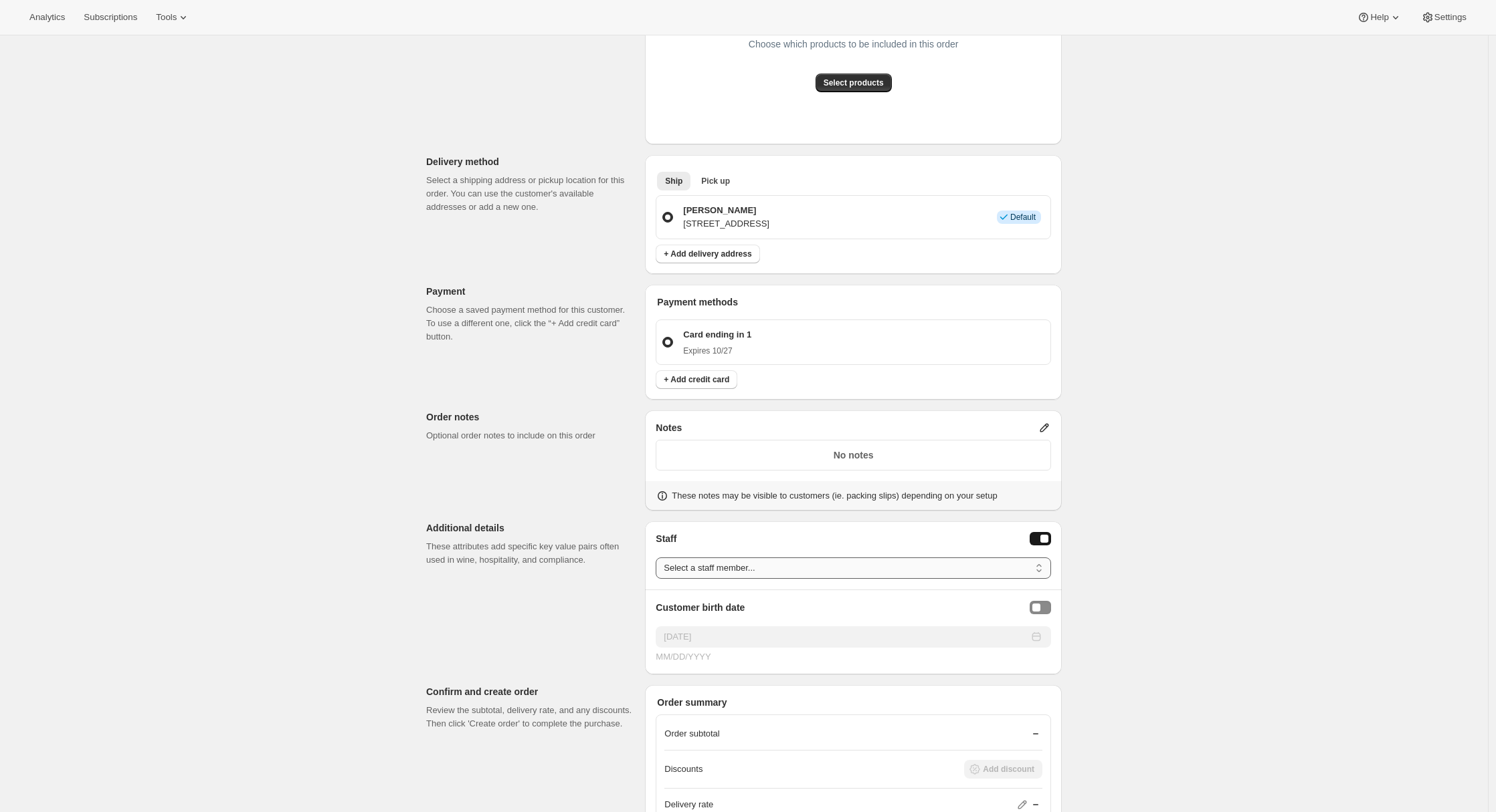
click at [725, 569] on select "Select a staff member... [PERSON_NAME] test Secondary person Another guy" at bounding box center [853, 569] width 395 height 22
click at [659, 558] on select "Select a staff member... [PERSON_NAME] test Secondary person Another guy" at bounding box center [853, 569] width 395 height 22
click at [597, 624] on div "Customer Confirm the correct customer before creating the order. Shopify will a…" at bounding box center [738, 349] width 646 height 1156
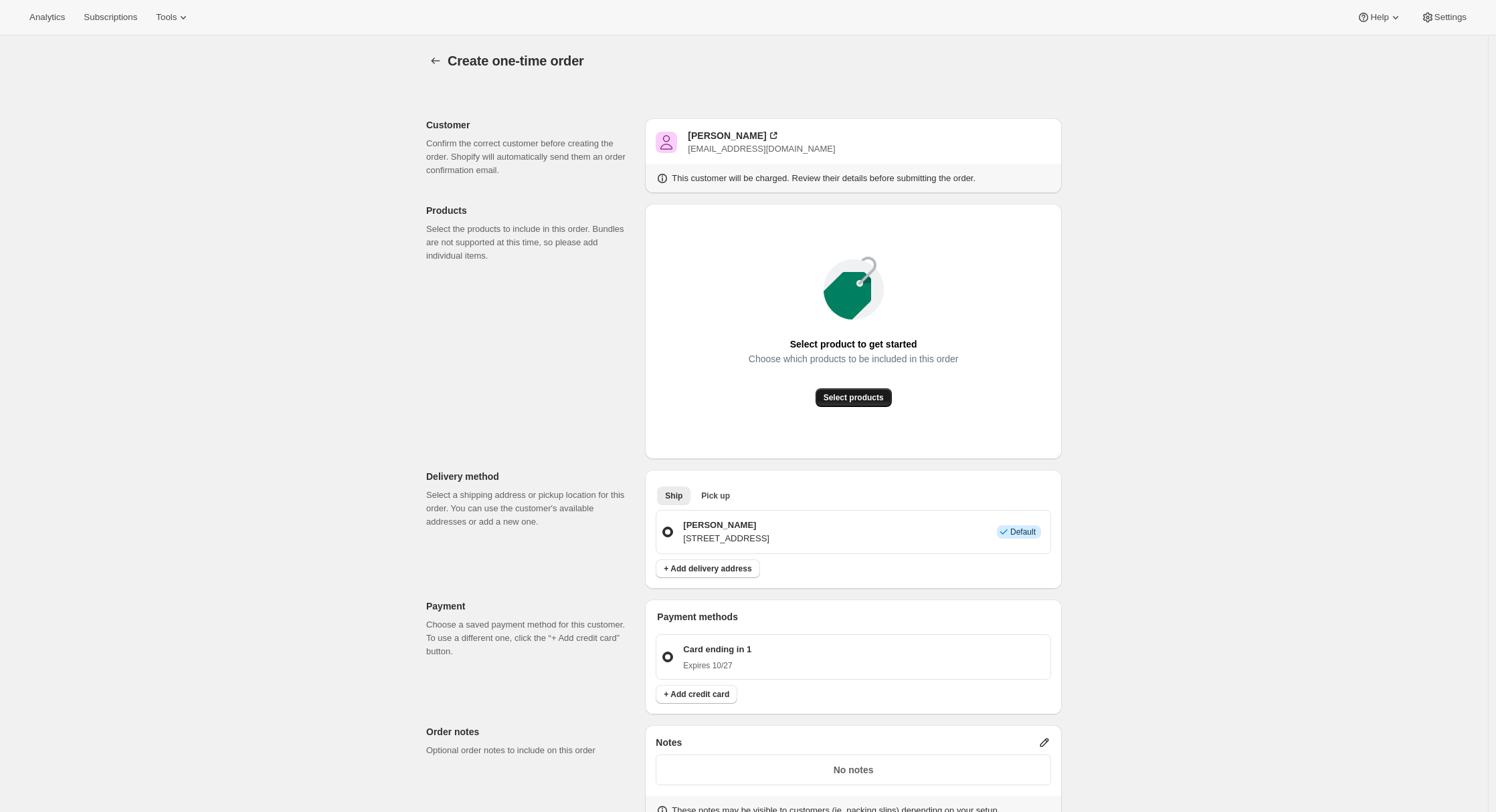
click at [869, 398] on span "Select products" at bounding box center [853, 397] width 60 height 11
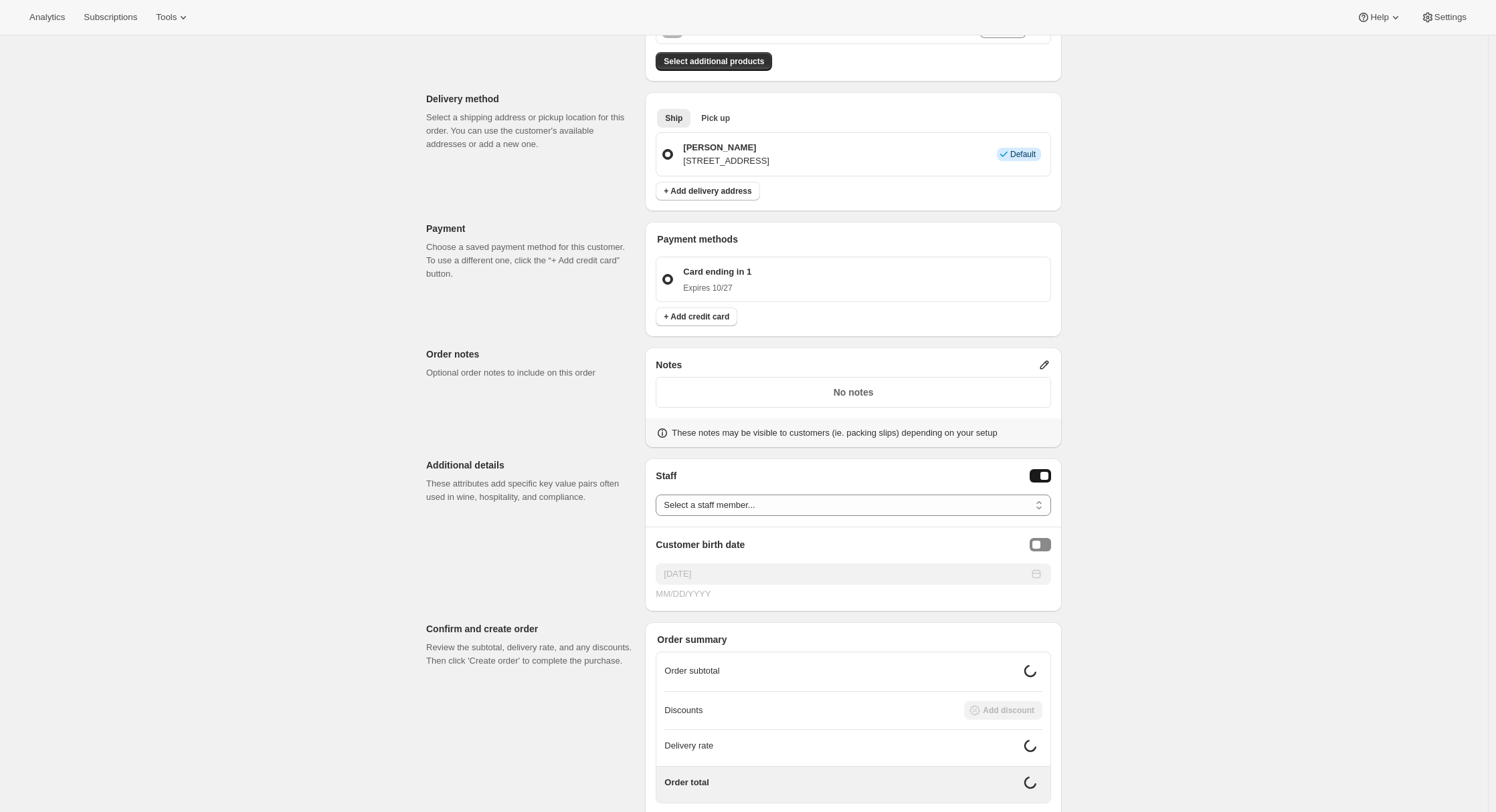
scroll to position [343, 0]
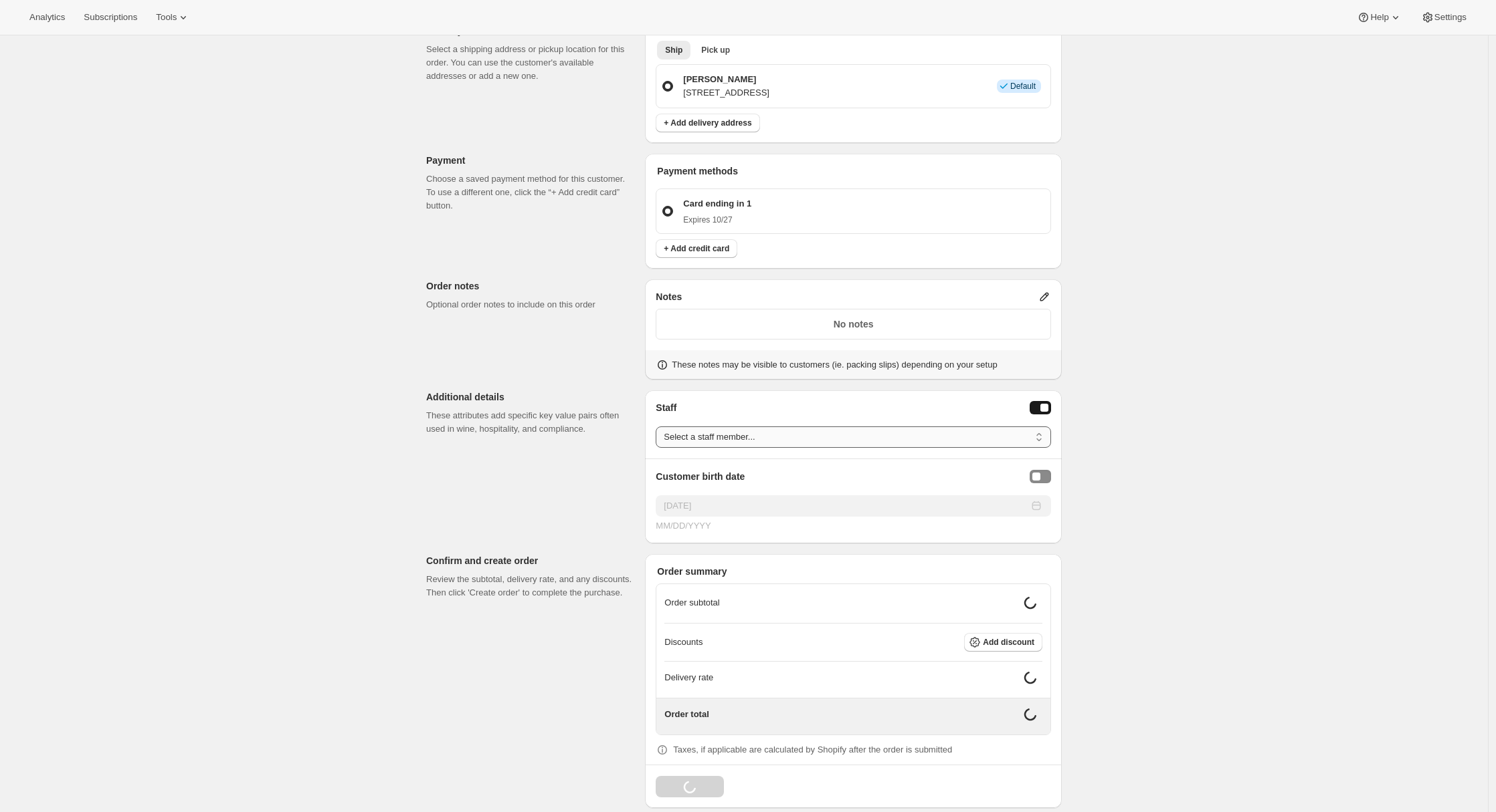
click at [841, 443] on select "Select a staff member... Adrian test Secondary person Another guy" at bounding box center [853, 438] width 395 height 22
click at [659, 427] on select "Select a staff member... Adrian test Secondary person Another guy" at bounding box center [853, 438] width 395 height 22
click at [515, 522] on div "Customer Confirm the correct customer before creating the order. Shopify will a…" at bounding box center [738, 270] width 646 height 1053
click at [595, 505] on div "Customer Confirm the correct customer before creating the order. Shopify will a…" at bounding box center [738, 270] width 646 height 1053
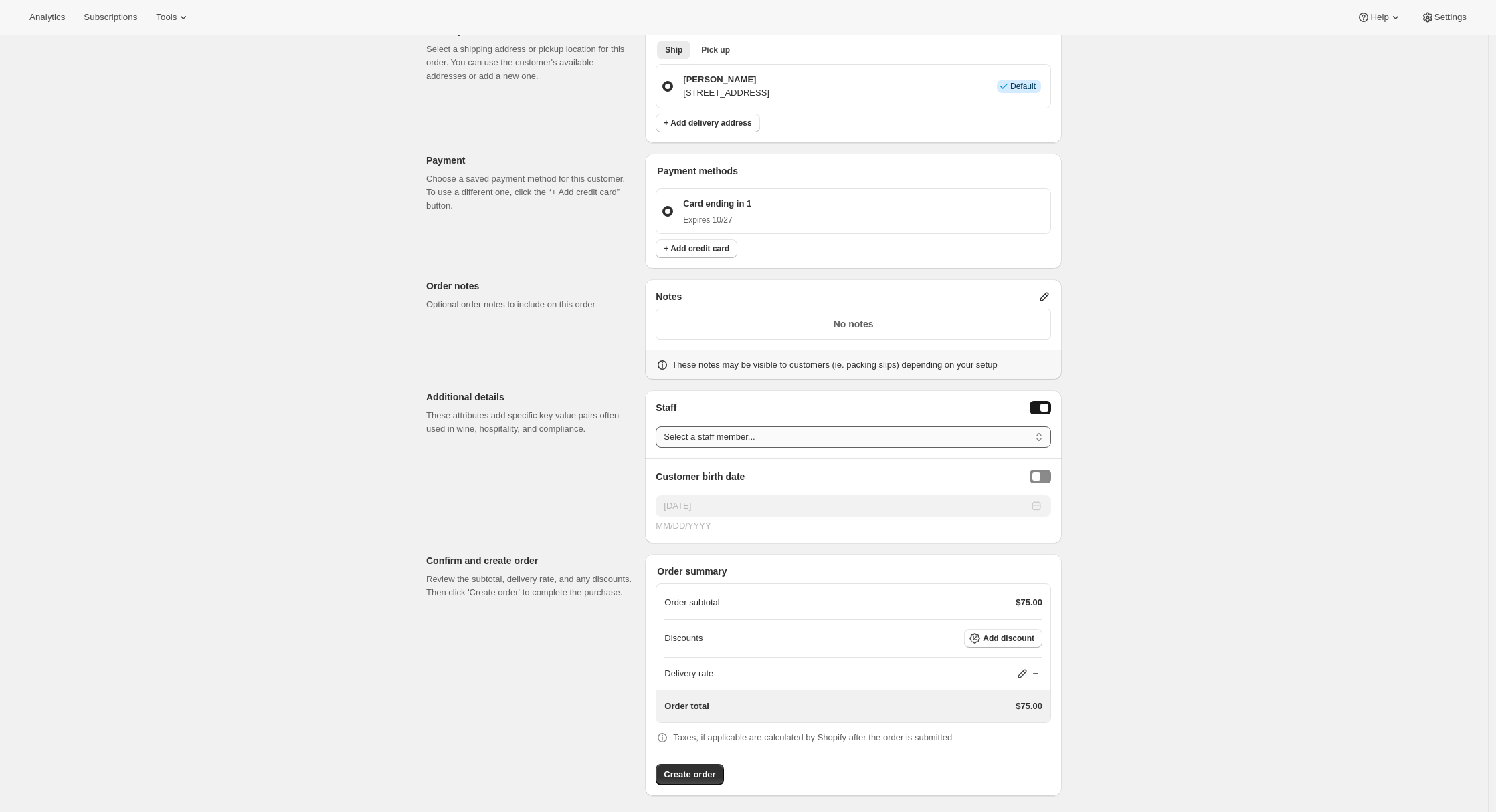
click at [974, 442] on select "Select a staff member... Adrian test Secondary person Another guy" at bounding box center [853, 438] width 395 height 22
click at [659, 427] on select "Select a staff member... Adrian test Secondary person Another guy" at bounding box center [853, 438] width 395 height 22
click at [569, 503] on div "Customer Confirm the correct customer before creating the order. Shopify will a…" at bounding box center [738, 276] width 646 height 1065
click at [997, 442] on select "Select a staff member... Adrian test Secondary person Another guy" at bounding box center [853, 438] width 395 height 22
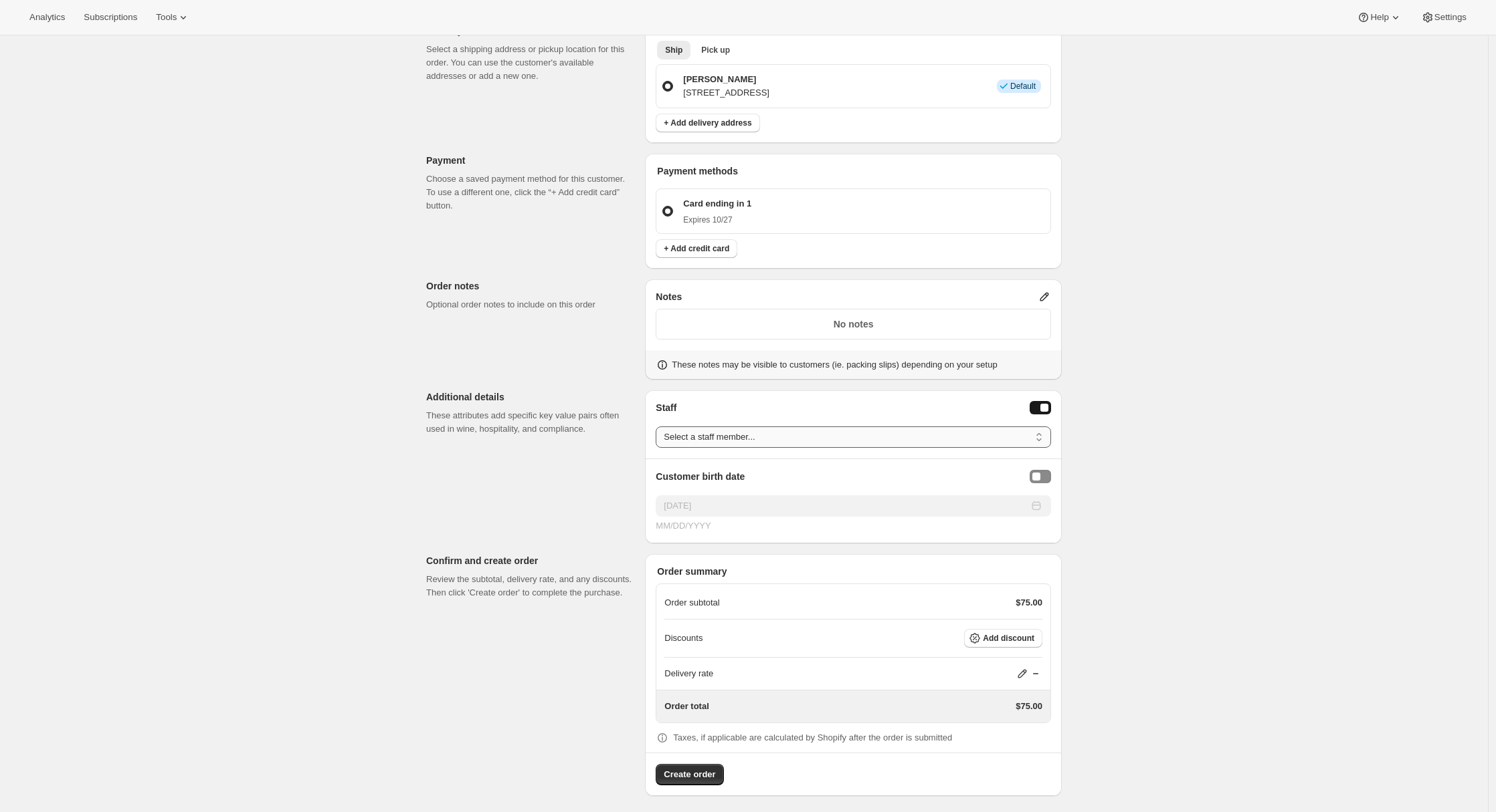
click at [993, 436] on select "Select a staff member... Adrian test Secondary person Another guy" at bounding box center [853, 438] width 395 height 22
click at [726, 430] on select "Select a staff member... Adrian test Secondary person Another guy" at bounding box center [853, 438] width 395 height 22
select select "[PERSON_NAME][EMAIL_ADDRESS][DOMAIN_NAME]"
click at [659, 427] on select "Select a staff member... Adrian test Secondary person Another guy" at bounding box center [853, 438] width 395 height 22
click at [549, 470] on div "Customer Confirm the correct customer before creating the order. Shopify will a…" at bounding box center [738, 270] width 646 height 1053
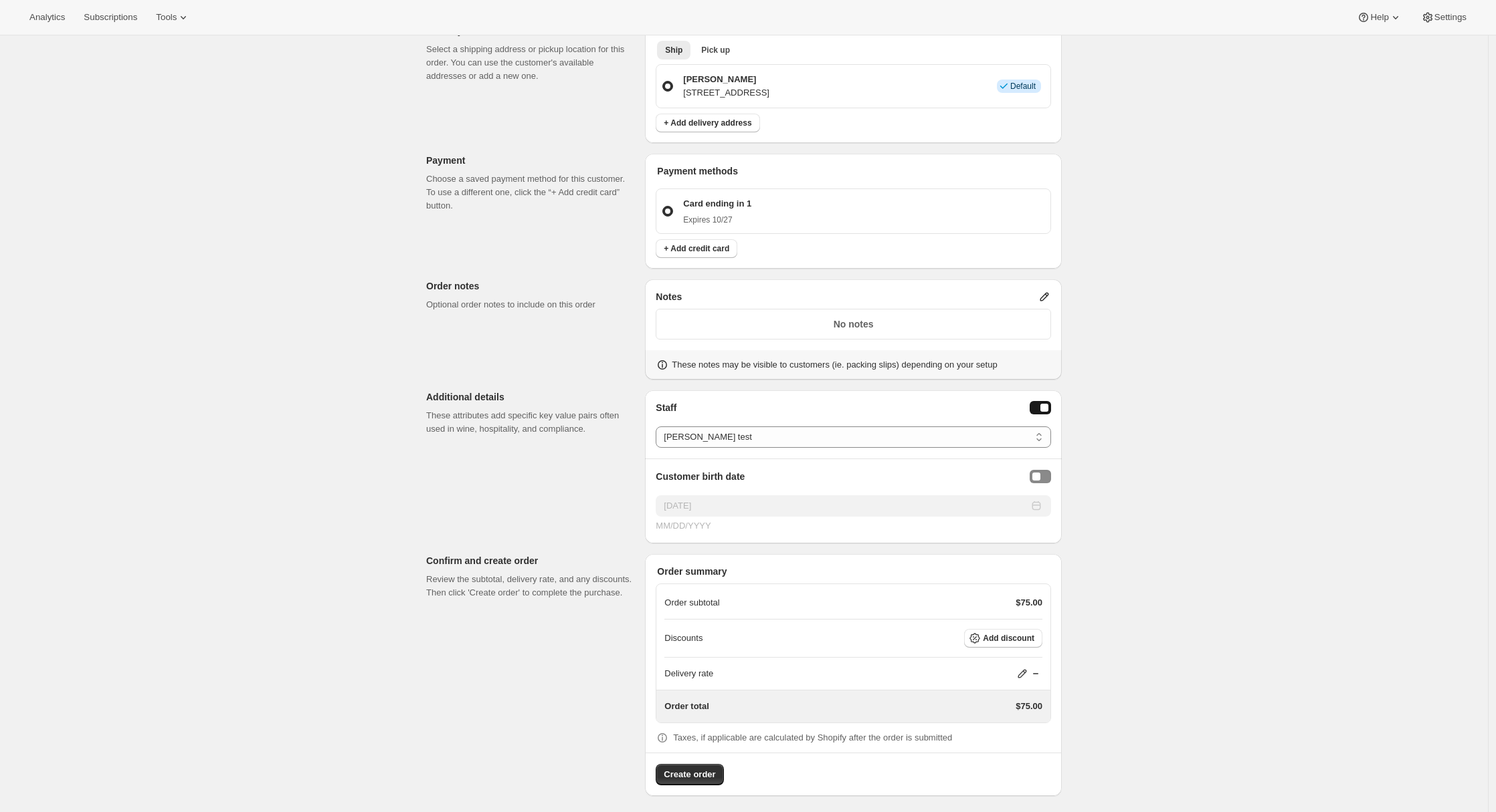
click at [549, 470] on div "Customer Confirm the correct customer before creating the order. Shopify will a…" at bounding box center [738, 270] width 646 height 1053
click at [703, 446] on select "Select a staff member... [PERSON_NAME] test Secondary person Another guy" at bounding box center [853, 438] width 395 height 22
click at [602, 442] on div "Customer Confirm the correct customer before creating the order. Shopify will a…" at bounding box center [738, 270] width 646 height 1053
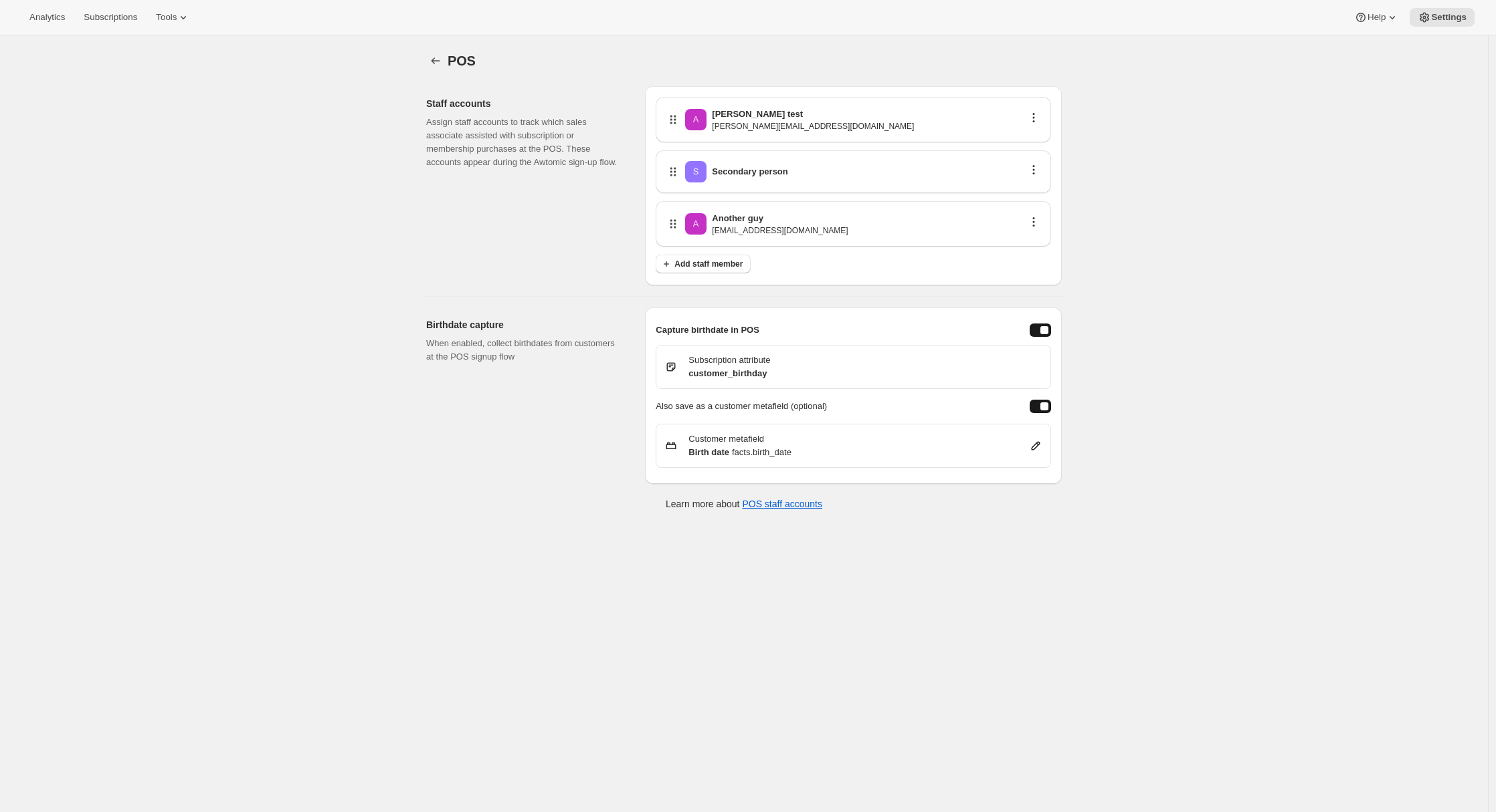
click at [379, 190] on div "POS. This page is ready POS Staff accounts Assign staff accounts to track which…" at bounding box center [744, 442] width 1488 height 812
drag, startPoint x: 792, startPoint y: 169, endPoint x: 706, endPoint y: 171, distance: 86.0
click at [706, 171] on div "S Secondary person" at bounding box center [853, 172] width 374 height 22
click at [734, 183] on div "S Secondary person" at bounding box center [853, 171] width 395 height 42
click at [1040, 169] on icon "button" at bounding box center [1034, 170] width 14 height 14
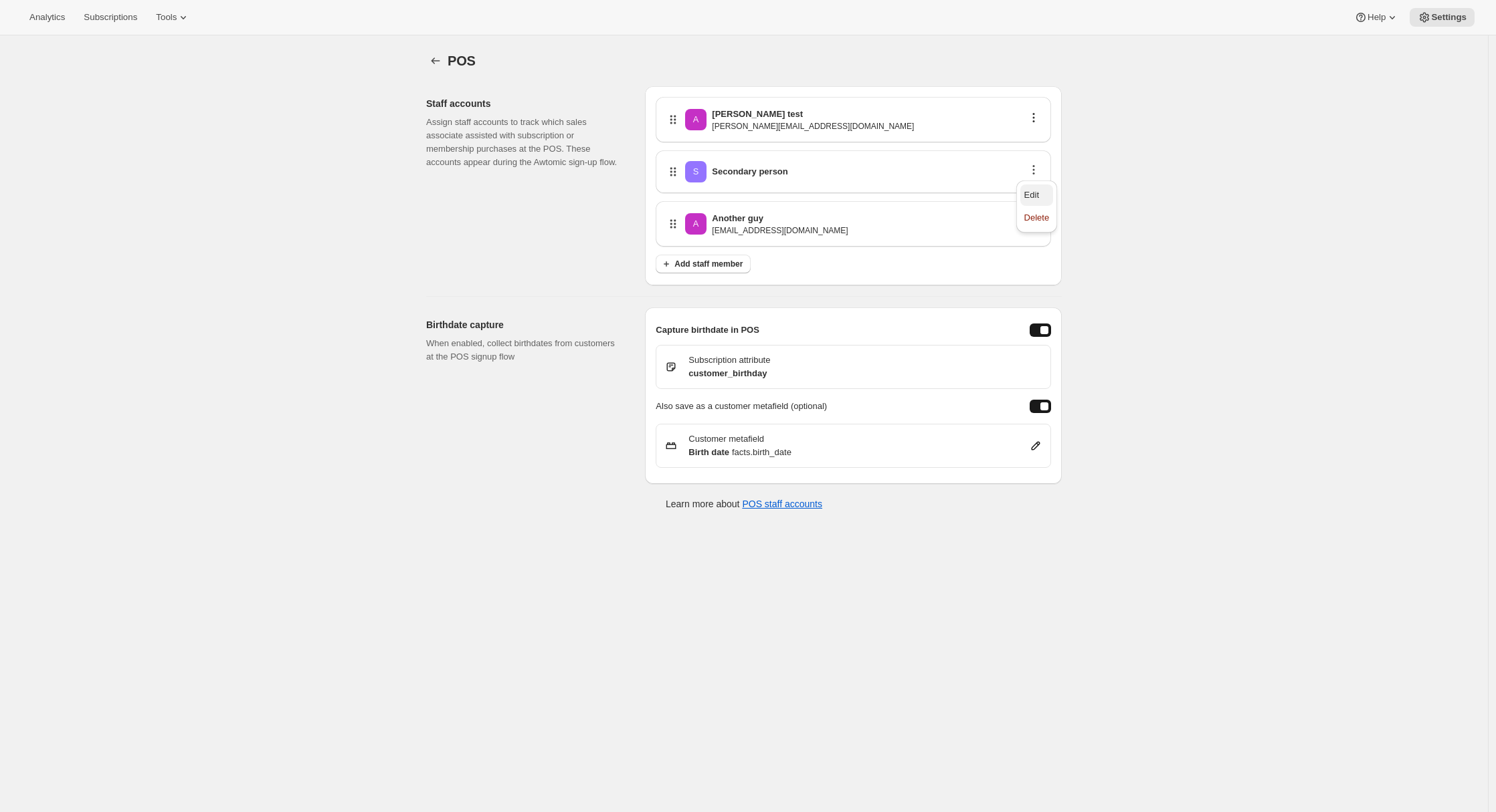
click at [1042, 192] on span "Edit" at bounding box center [1037, 196] width 26 height 14
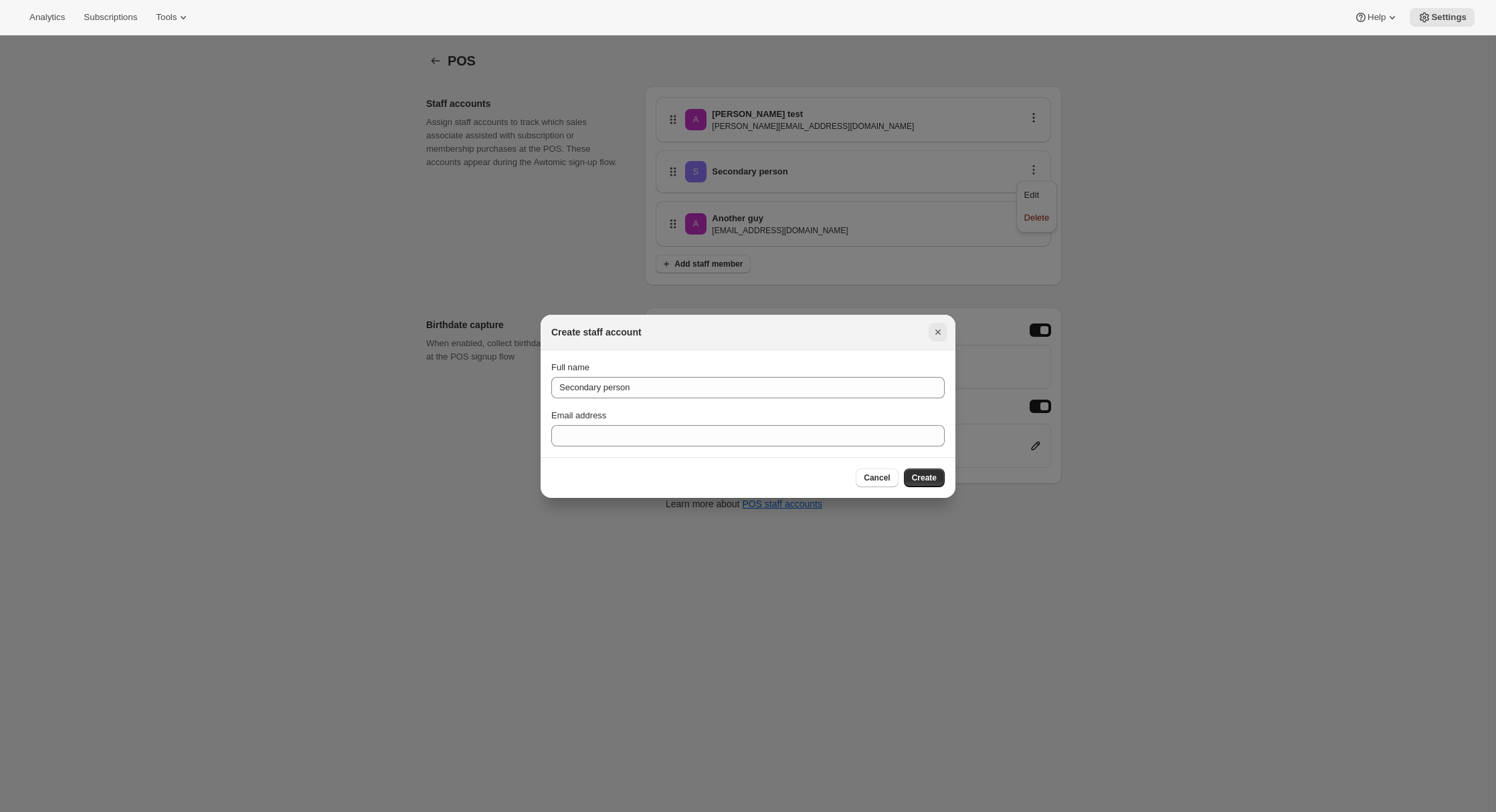
click at [941, 330] on icon "Close" at bounding box center [938, 333] width 14 height 14
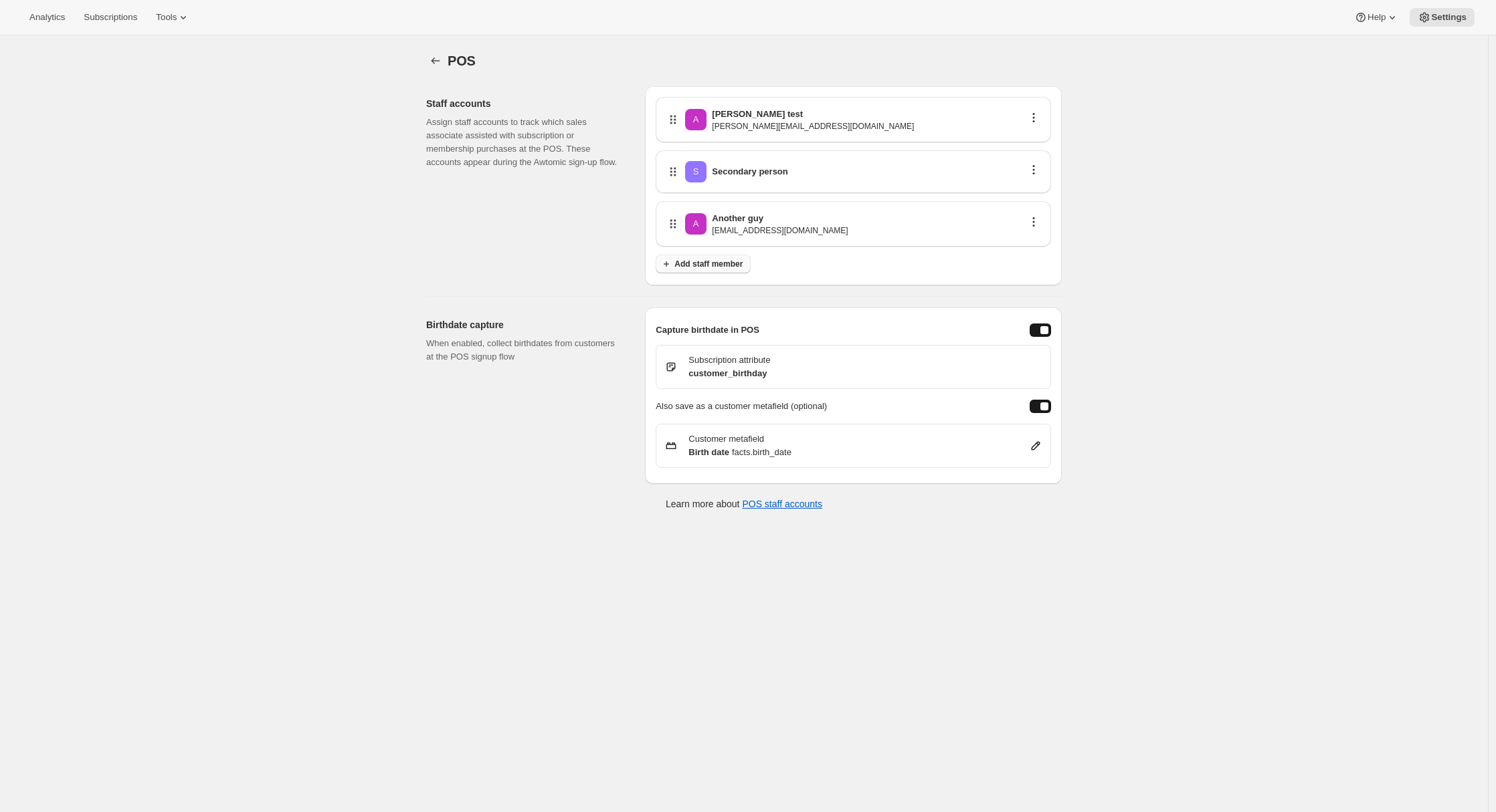
click at [713, 268] on span "Add staff member" at bounding box center [707, 264] width 68 height 11
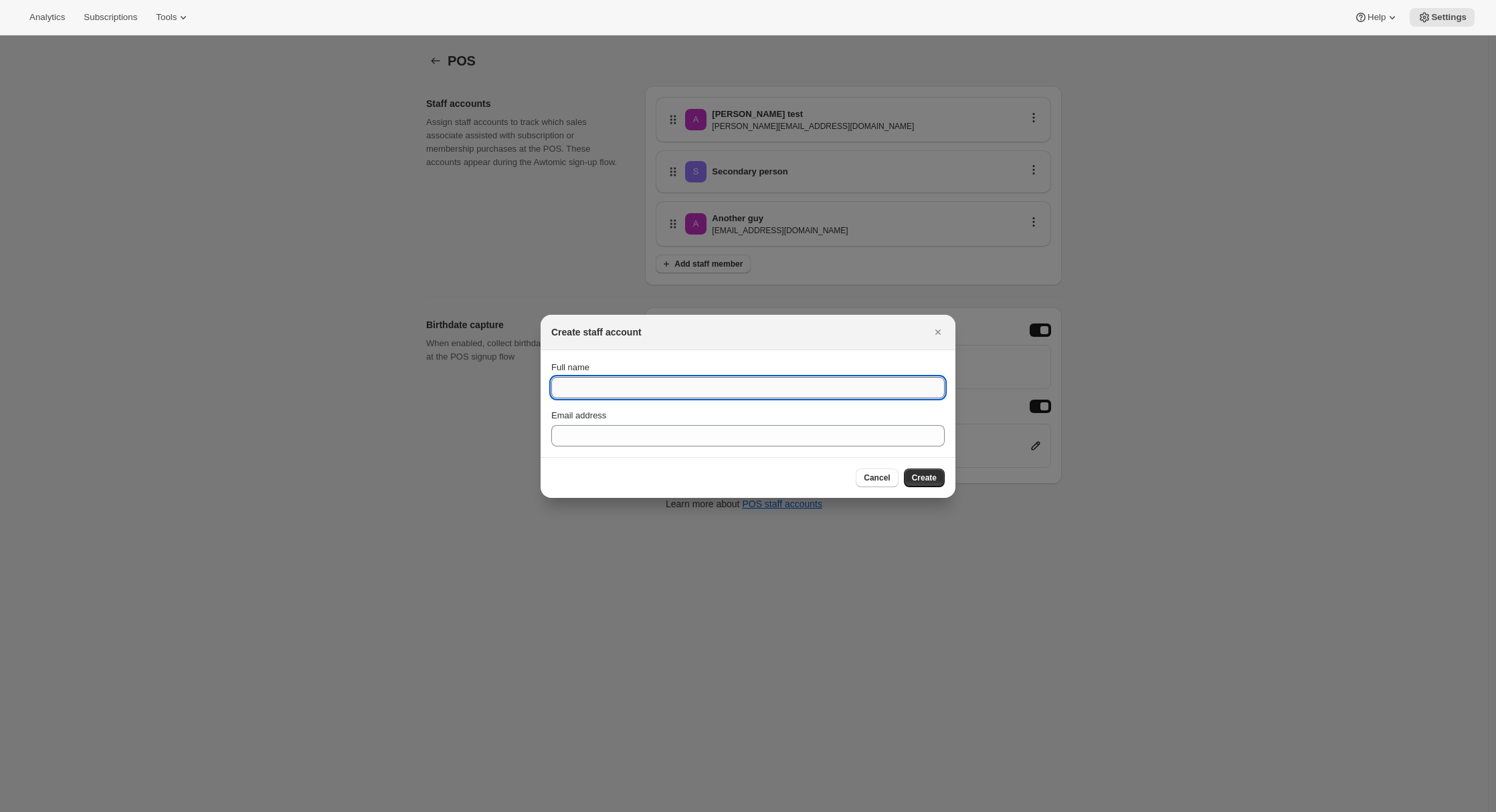
click at [597, 382] on input "Full name" at bounding box center [748, 388] width 393 height 22
click at [594, 386] on input "Full name" at bounding box center [748, 388] width 393 height 22
type input "Number Four"
click at [926, 478] on span "Create" at bounding box center [924, 478] width 25 height 11
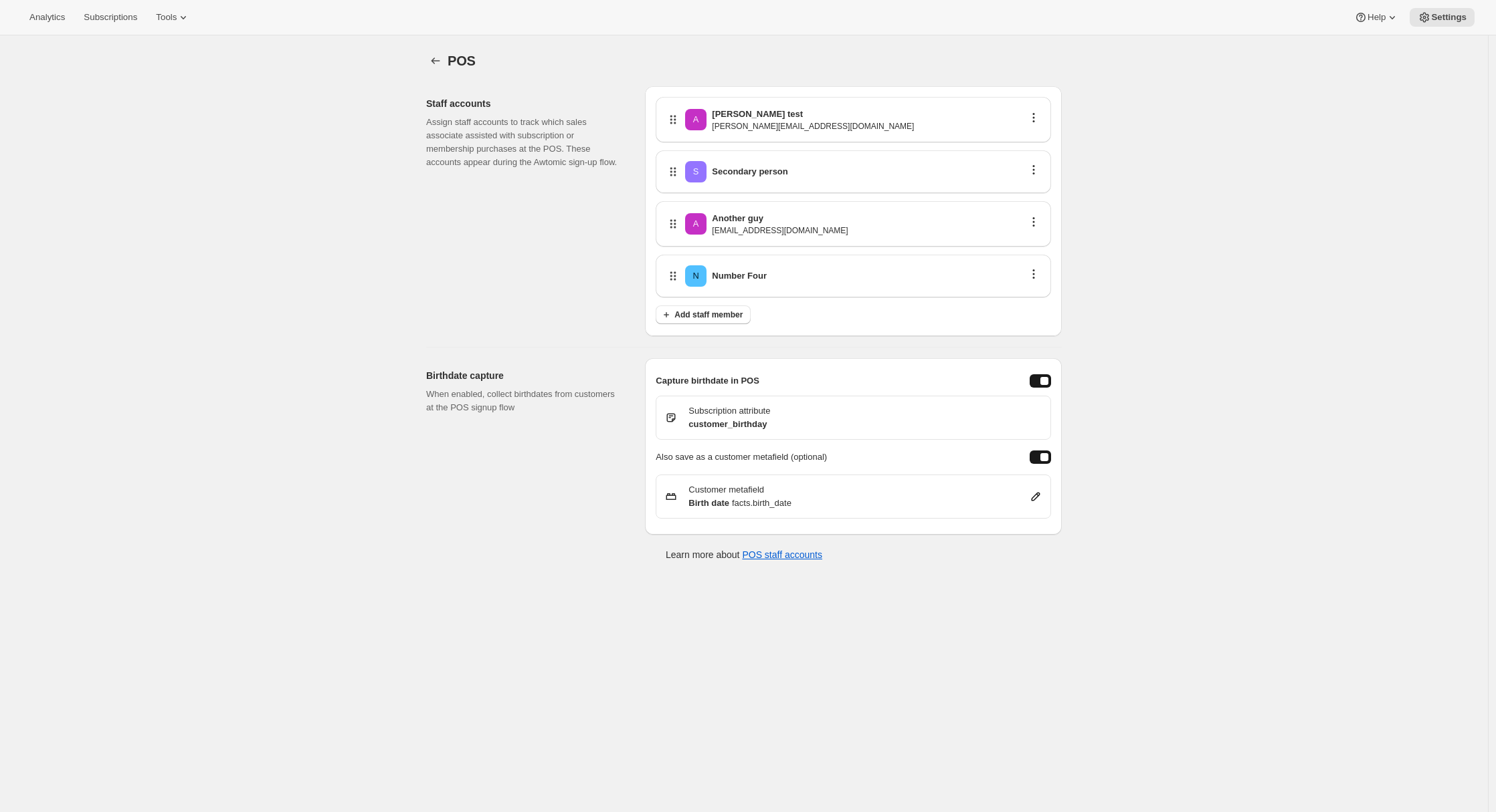
click at [1263, 139] on div "POS. This page is ready POS Staff accounts Assign staff accounts to track which…" at bounding box center [744, 442] width 1488 height 812
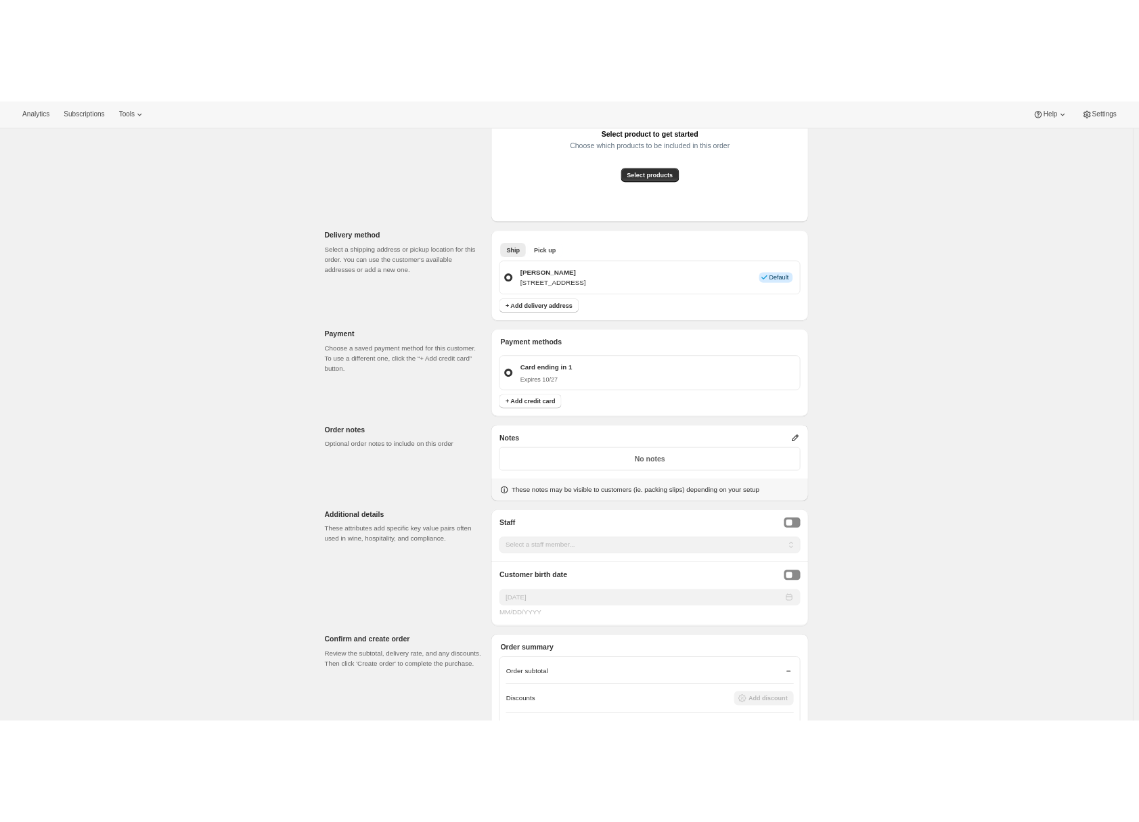
scroll to position [456, 0]
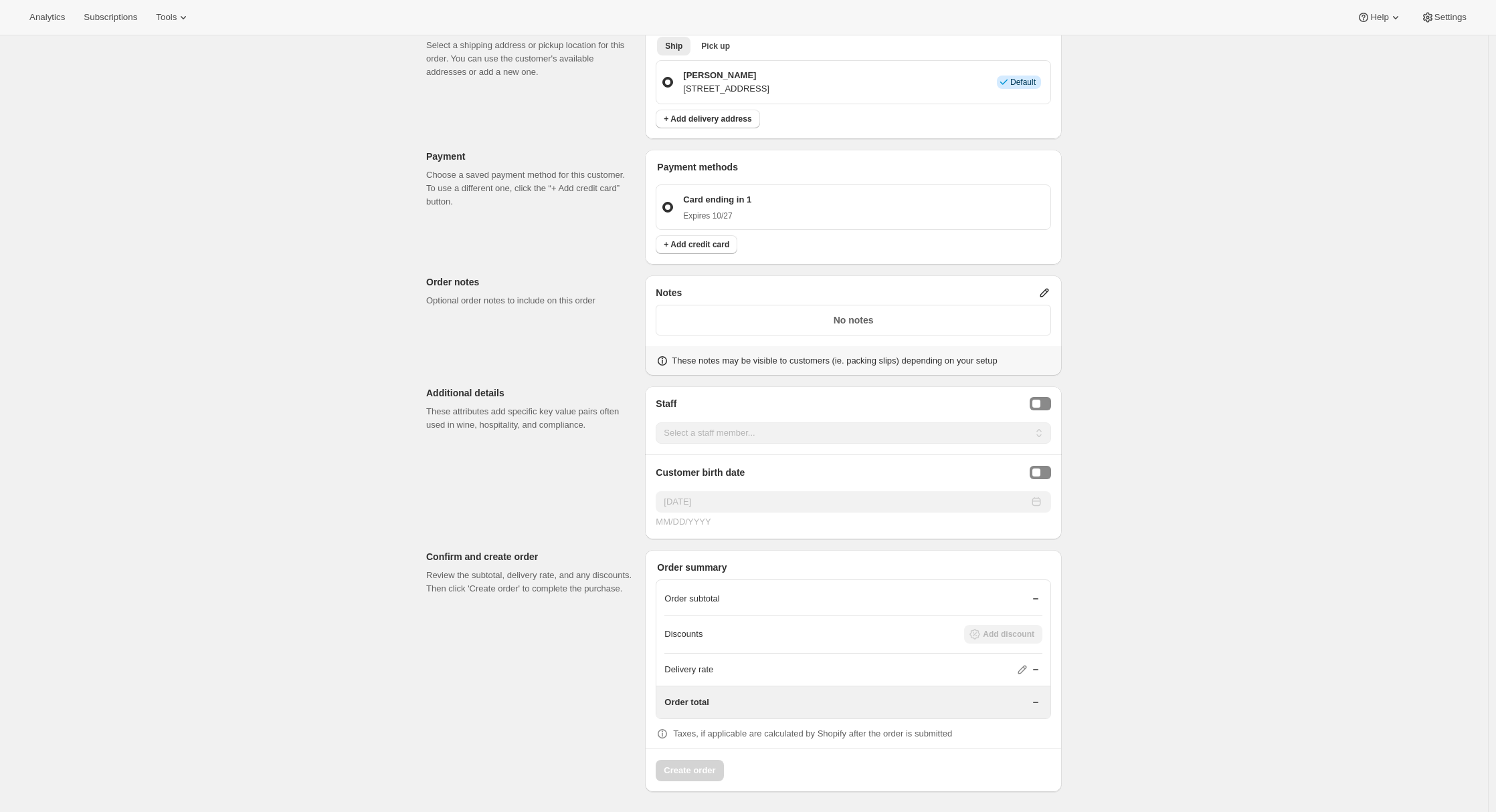
click at [1055, 403] on div "Staff Select a staff member... Adrian test Secondary person Another guy Select …" at bounding box center [854, 462] width 417 height 153
click at [1037, 410] on button "Staff Selector" at bounding box center [1040, 404] width 22 height 14
click at [992, 438] on select "Select a staff member... Adrian test Secondary person Another guy" at bounding box center [853, 434] width 395 height 22
select select "[EMAIL_ADDRESS][DOMAIN_NAME]"
click at [659, 423] on select "Select a staff member... Adrian test Secondary person Another guy" at bounding box center [853, 434] width 395 height 22
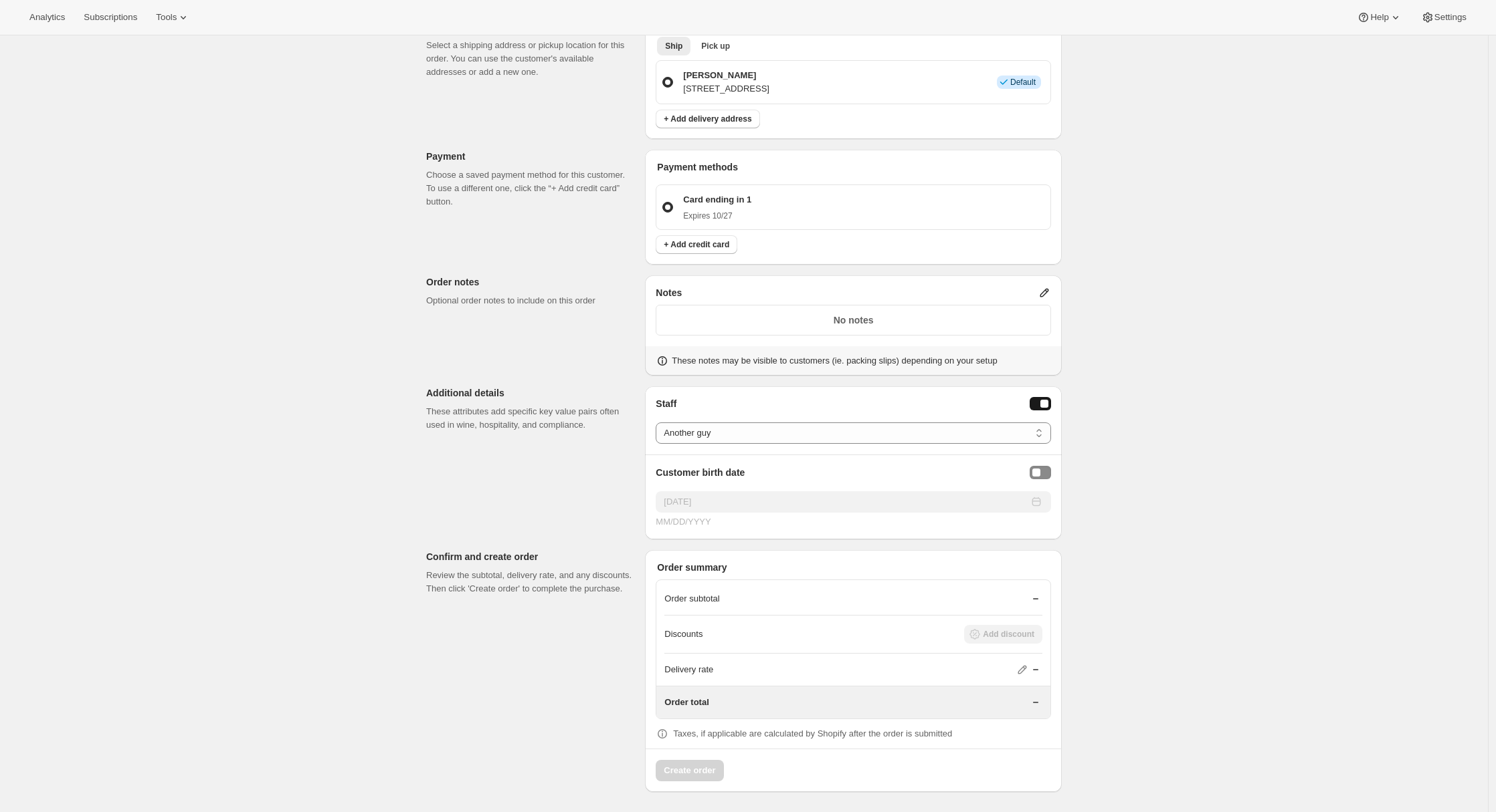
click at [466, 515] on div "Customer Confirm the correct customer before creating the order. Shopify will a…" at bounding box center [738, 214] width 646 height 1156
click at [1033, 428] on select "Select a staff member... Adrian test Secondary person Another guy" at bounding box center [853, 434] width 395 height 22
click at [659, 423] on select "Select a staff member... Adrian test Secondary person Another guy" at bounding box center [853, 434] width 395 height 22
click at [971, 438] on select "Select a staff member... Adrian test Secondary person Another guy" at bounding box center [853, 434] width 395 height 22
click at [659, 423] on select "Select a staff member... Adrian test Secondary person Another guy" at bounding box center [853, 434] width 395 height 22
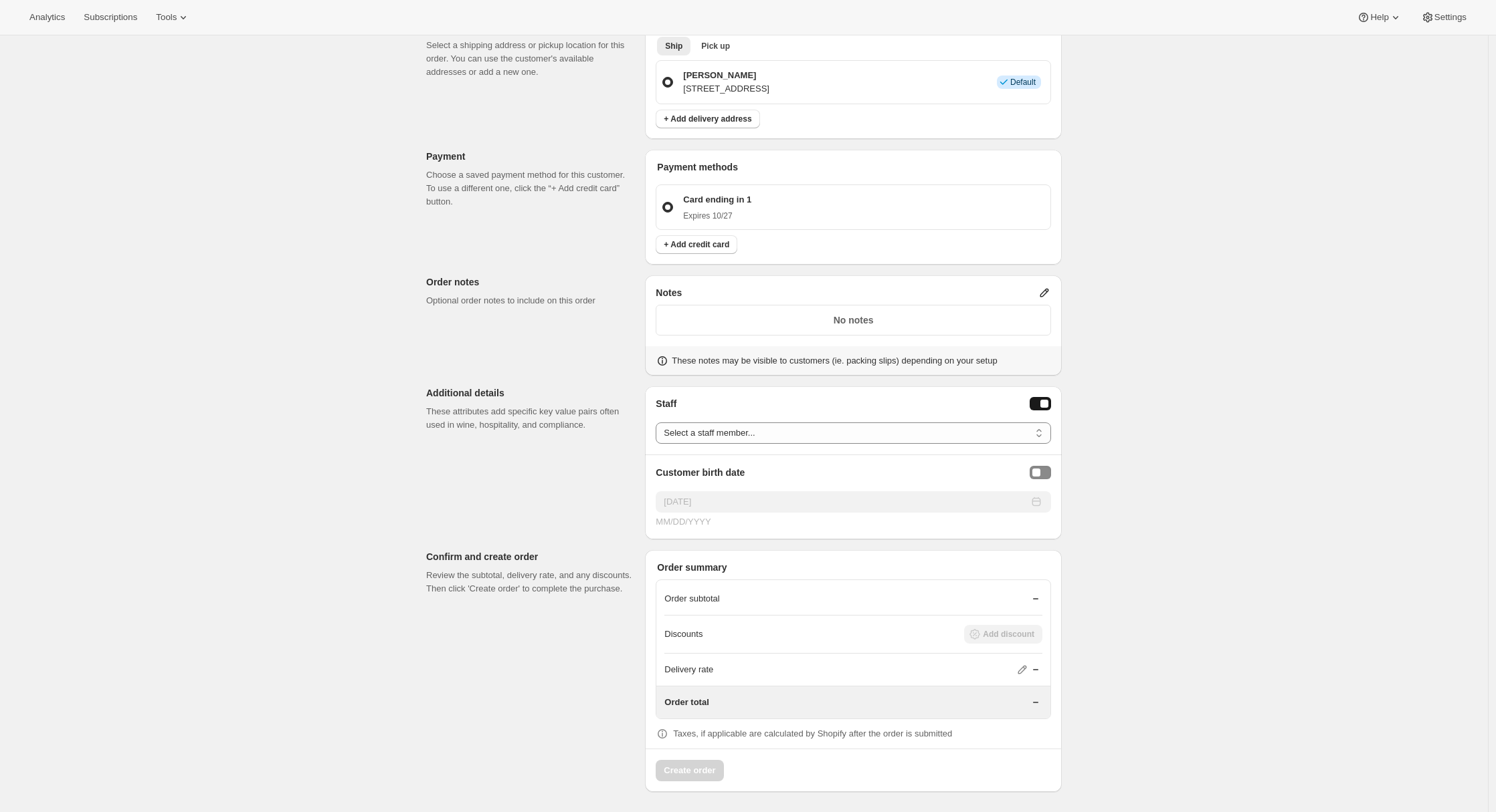
click at [467, 502] on div "Customer Confirm the correct customer before creating the order. Shopify will a…" at bounding box center [738, 214] width 646 height 1156
click at [780, 432] on select "Select a staff member... Adrian test Secondary person Another guy" at bounding box center [853, 434] width 395 height 22
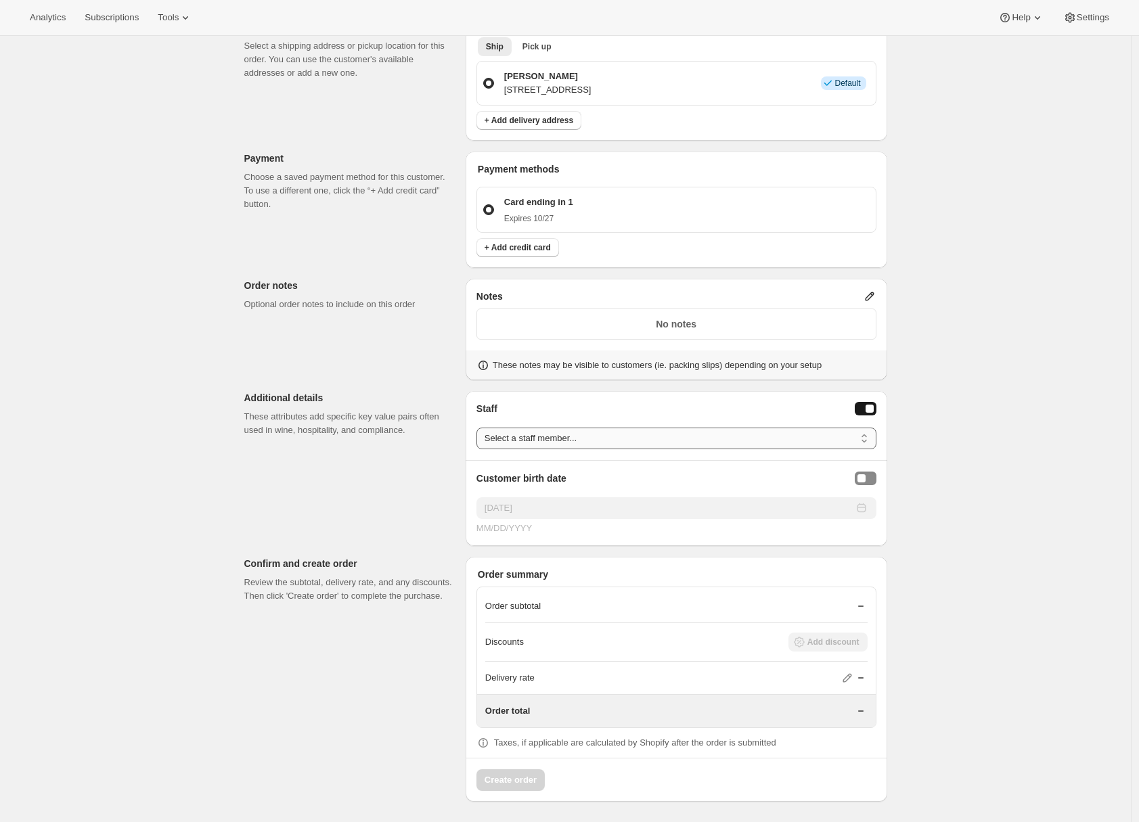
click at [590, 433] on select "Select a staff member... Adrian test Secondary person Another guy" at bounding box center [677, 439] width 400 height 22
select select "[EMAIL_ADDRESS][DOMAIN_NAME]"
click at [480, 428] on select "Select a staff member... Adrian test Secondary person Another guy" at bounding box center [677, 439] width 400 height 22
click at [975, 473] on div "Create one-time order. This page is ready Create one-time order Customer Confir…" at bounding box center [565, 202] width 1131 height 1244
click at [601, 442] on select "Select a staff member... Adrian test Secondary person Another guy" at bounding box center [677, 439] width 400 height 22
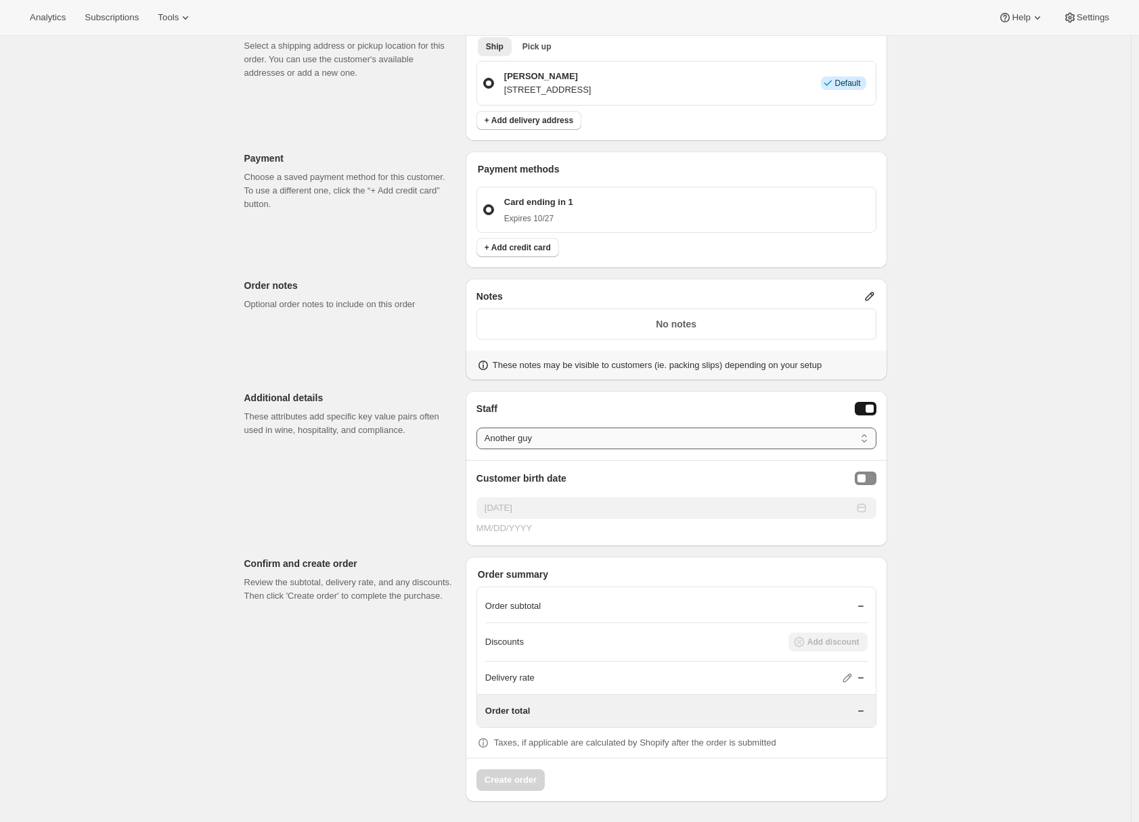
select select
click at [480, 428] on select "Select a staff member... Adrian test Secondary person Another guy" at bounding box center [677, 439] width 400 height 22
click at [963, 480] on div "Create one-time order. This page is ready Create one-time order Customer Confir…" at bounding box center [565, 202] width 1131 height 1244
click at [1061, 255] on div "Create one-time order. This page is ready Create one-time order Customer Confir…" at bounding box center [565, 202] width 1131 height 1244
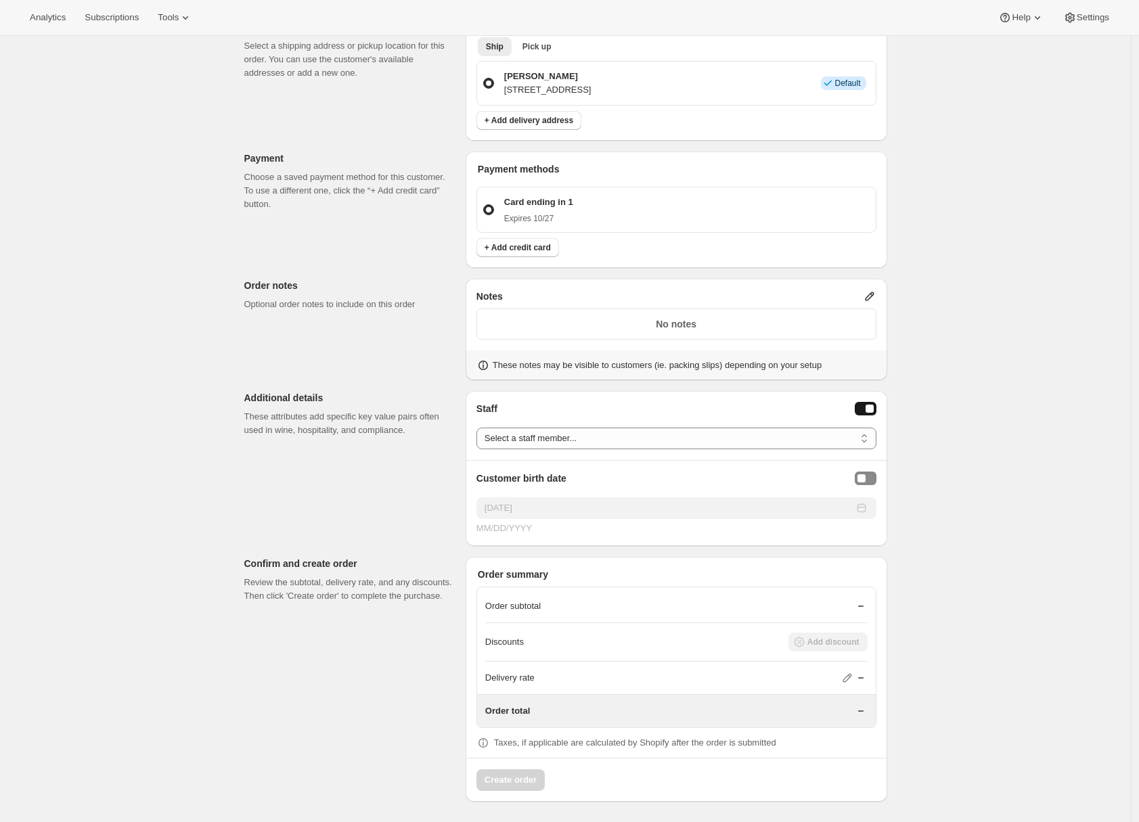
click at [1027, 232] on div "Create one-time order. This page is ready Create one-time order Customer Confir…" at bounding box center [565, 202] width 1131 height 1244
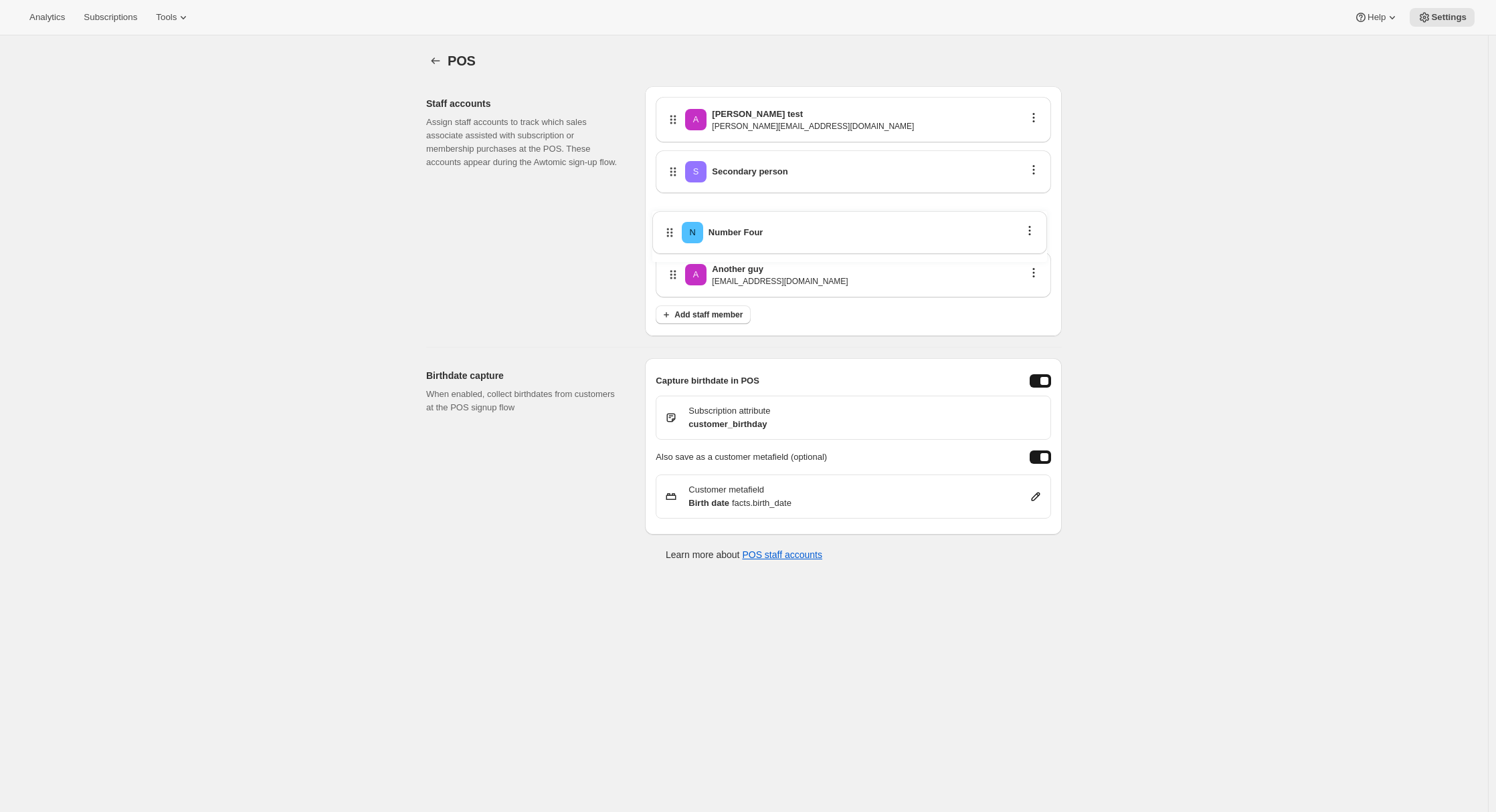
drag, startPoint x: 674, startPoint y: 276, endPoint x: 668, endPoint y: 217, distance: 59.3
click at [668, 217] on div "A [PERSON_NAME] test [PERSON_NAME][EMAIL_ADDRESS][DOMAIN_NAME] S Secondary pers…" at bounding box center [853, 201] width 395 height 208
click at [450, 351] on div "Birthdate capture When enabled, collect birthdates from customers at the POS si…" at bounding box center [738, 442] width 646 height 188
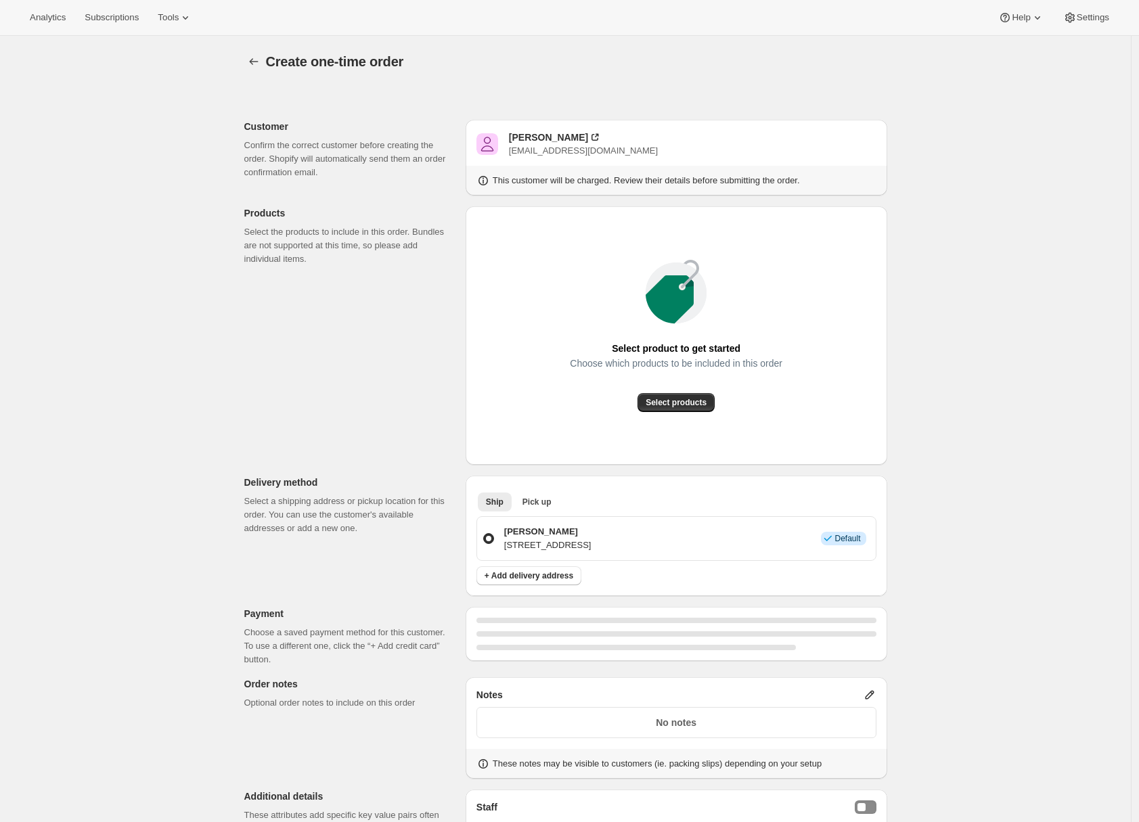
scroll to position [348, 0]
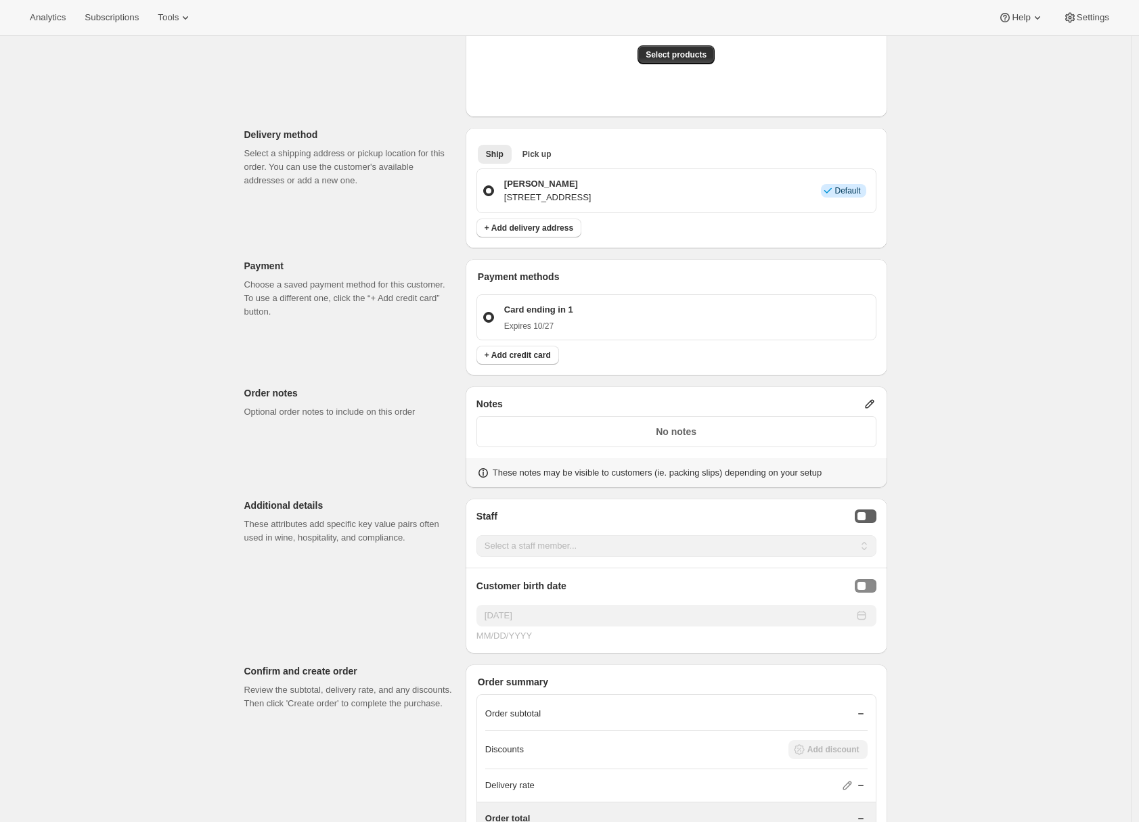
click at [864, 514] on div "Staff Selector" at bounding box center [862, 516] width 8 height 8
click at [810, 551] on select "Select a staff member... Adrian test Secondary person Number Four Another guy" at bounding box center [677, 546] width 400 height 22
click at [480, 535] on select "Select a staff member... Adrian test Secondary person Number Four Another guy" at bounding box center [677, 546] width 400 height 22
click at [623, 540] on select "Select a staff member... Adrian test Secondary person Number Four Another guy" at bounding box center [677, 546] width 400 height 22
select select "anotherguy@awtomic.com"
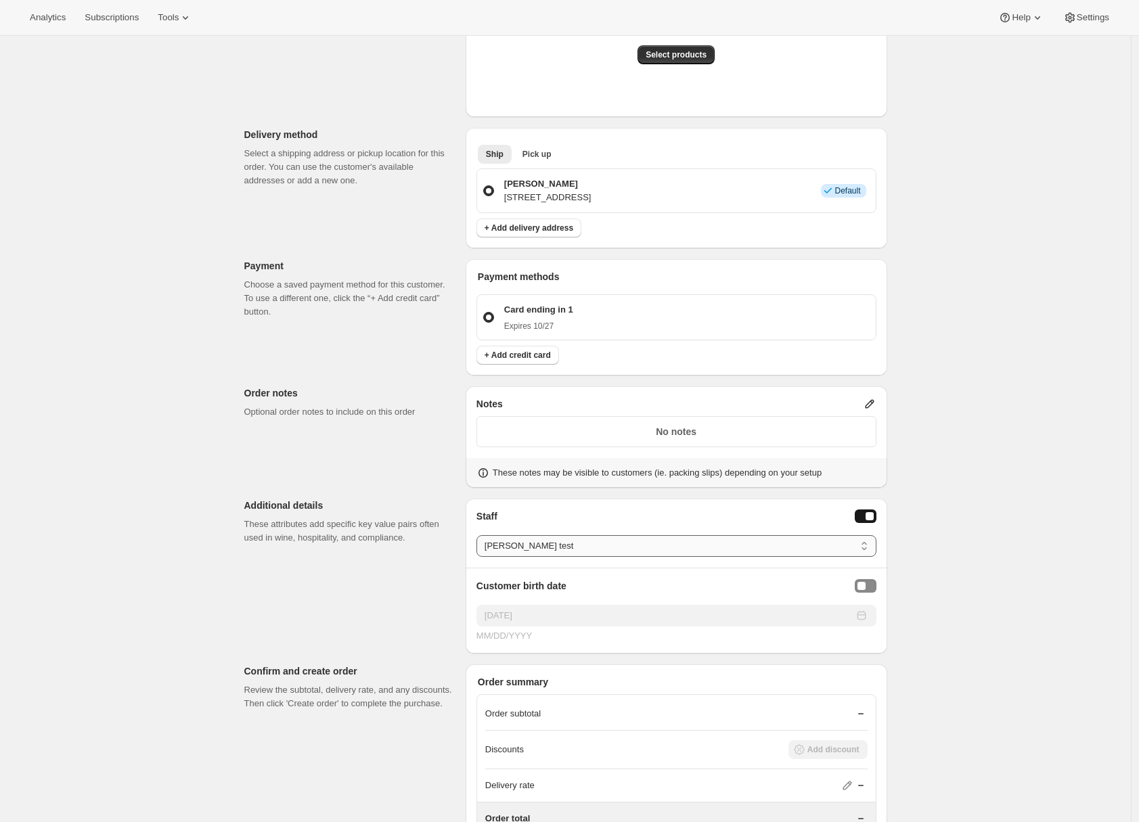
click at [480, 535] on select "Select a staff member... Adrian test Secondary person Number Four Another guy" at bounding box center [677, 546] width 400 height 22
click at [412, 579] on div "Customer Confirm the correct customer before creating the order. Shopify will a…" at bounding box center [561, 324] width 654 height 1170
click at [500, 543] on select "Select a staff member... Adrian test Secondary person Number Four Another guy" at bounding box center [677, 546] width 400 height 22
click at [480, 535] on select "Select a staff member... Adrian test Secondary person Number Four Another guy" at bounding box center [677, 546] width 400 height 22
click at [385, 573] on div "Customer Confirm the correct customer before creating the order. Shopify will a…" at bounding box center [561, 324] width 654 height 1170
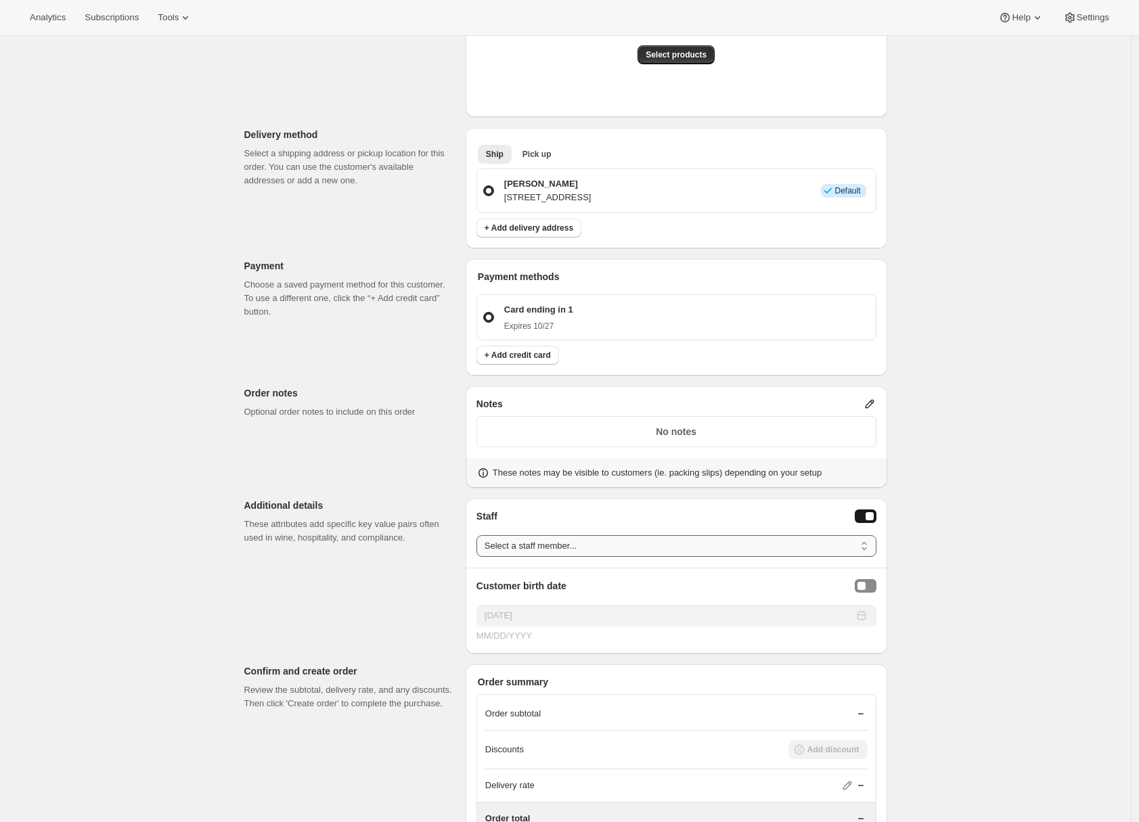
click at [538, 544] on select "Select a staff member... Adrian test Secondary person Number Four Another guy" at bounding box center [677, 546] width 400 height 22
click at [480, 535] on select "Select a staff member... Adrian test Secondary person Number Four Another guy" at bounding box center [677, 546] width 400 height 22
click at [419, 589] on div "Customer Confirm the correct customer before creating the order. Shopify will a…" at bounding box center [561, 324] width 654 height 1170
drag, startPoint x: 389, startPoint y: 607, endPoint x: 424, endPoint y: 597, distance: 37.3
click at [393, 607] on div "Customer Confirm the correct customer before creating the order. Shopify will a…" at bounding box center [561, 324] width 654 height 1170
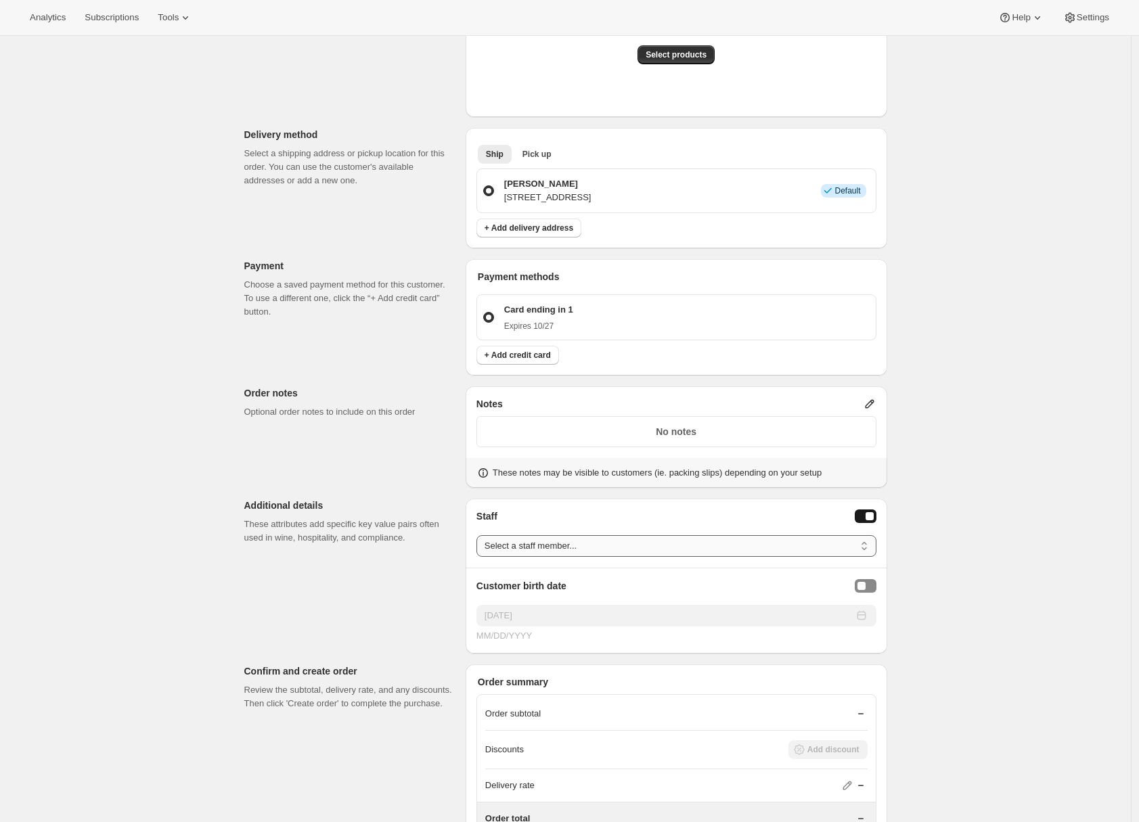
click at [542, 545] on select "Select a staff member... Adrian test Secondary person Number Four Another guy" at bounding box center [677, 546] width 400 height 22
click at [480, 535] on select "Select a staff member... Adrian test Secondary person Number Four Another guy" at bounding box center [677, 546] width 400 height 22
drag, startPoint x: 403, startPoint y: 594, endPoint x: 452, endPoint y: 580, distance: 49.9
click at [409, 595] on div "Customer Confirm the correct customer before creating the order. Shopify will a…" at bounding box center [561, 324] width 654 height 1170
click at [550, 554] on select "Select a staff member... Adrian test Secondary person Number Four Another guy" at bounding box center [677, 546] width 400 height 22
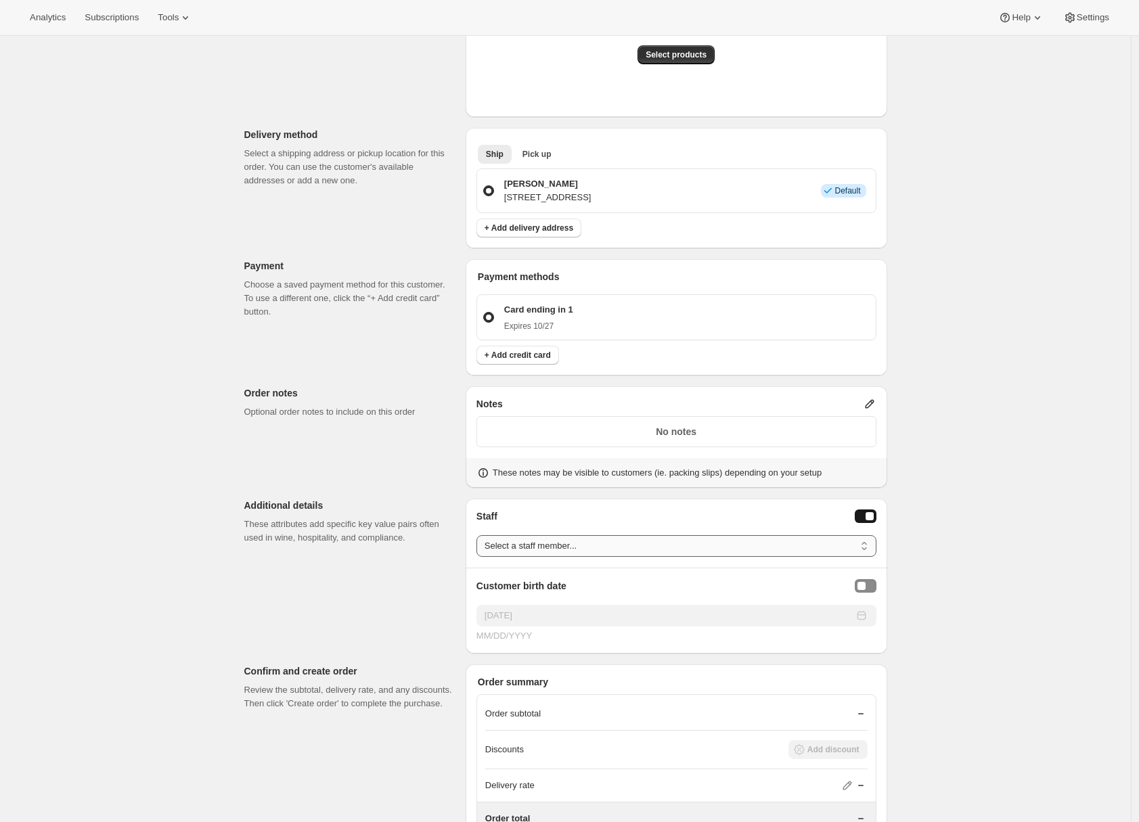
click at [480, 535] on select "Select a staff member... Adrian test Secondary person Number Four Another guy" at bounding box center [677, 546] width 400 height 22
click at [426, 575] on div "Customer Confirm the correct customer before creating the order. Shopify will a…" at bounding box center [561, 324] width 654 height 1170
click at [550, 550] on select "Select a staff member... Adrian test Secondary person Number Four Another guy" at bounding box center [677, 546] width 400 height 22
select select "adrian@awtomic.com"
click at [480, 535] on select "Select a staff member... Adrian test Secondary person Number Four Another guy" at bounding box center [677, 546] width 400 height 22
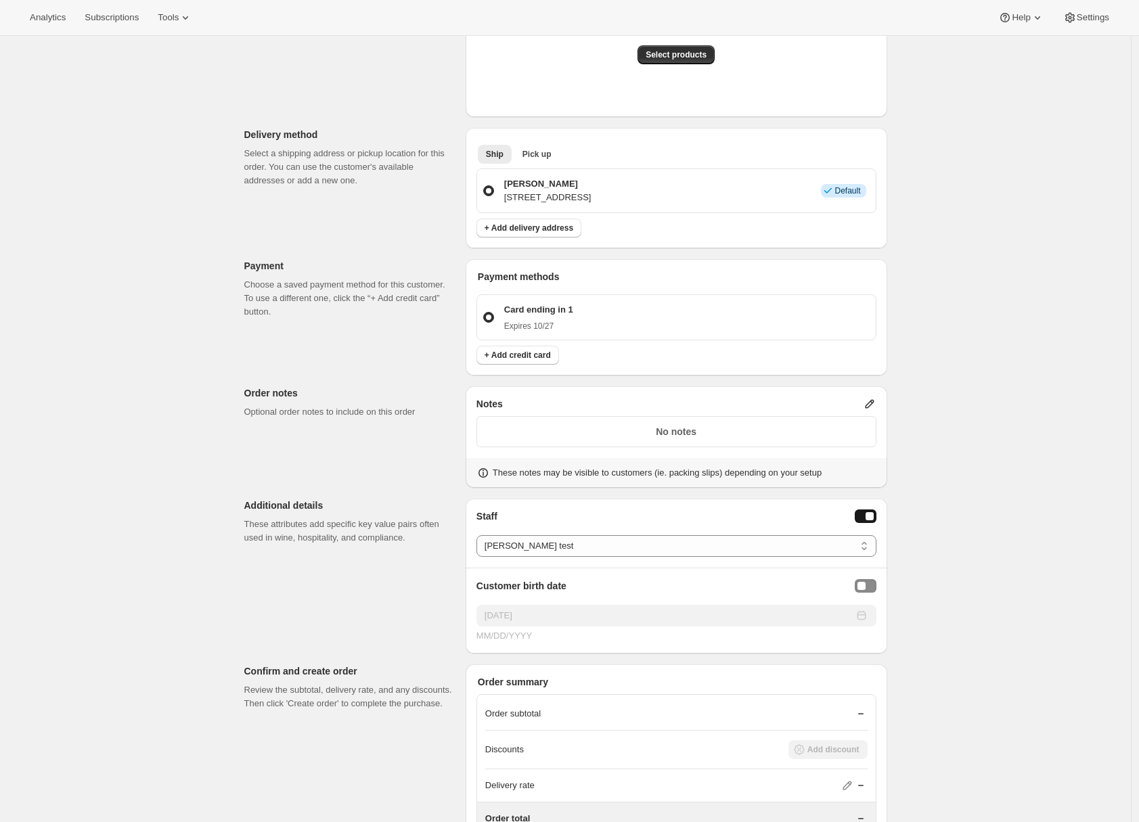
click at [402, 572] on div "Customer Confirm the correct customer before creating the order. Shopify will a…" at bounding box center [561, 324] width 654 height 1170
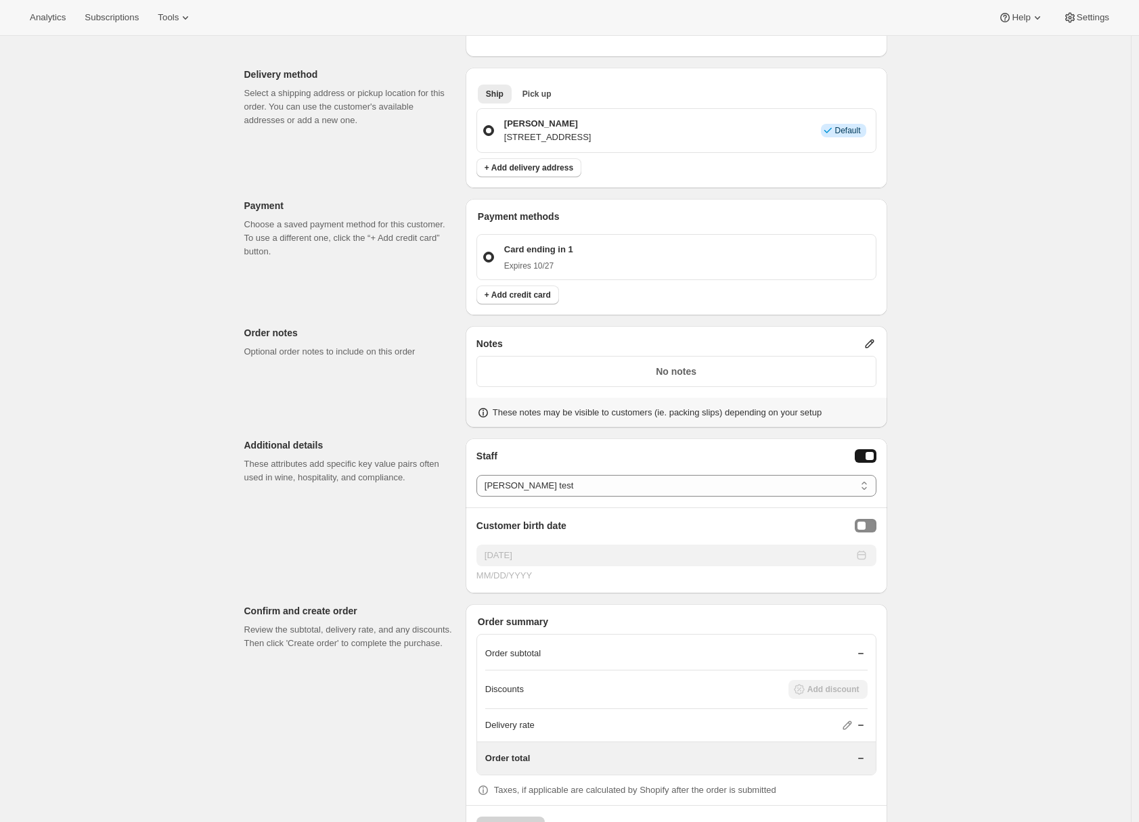
click at [391, 550] on div "Customer Confirm the correct customer before creating the order. Shopify will a…" at bounding box center [561, 264] width 654 height 1170
click at [535, 485] on select "Select a staff member... Adrian test Secondary person Number Four Another guy" at bounding box center [677, 486] width 400 height 22
select select
click at [480, 475] on select "Select a staff member... Adrian test Secondary person Number Four Another guy" at bounding box center [677, 486] width 400 height 22
drag, startPoint x: 1010, startPoint y: 305, endPoint x: 1007, endPoint y: 314, distance: 10.1
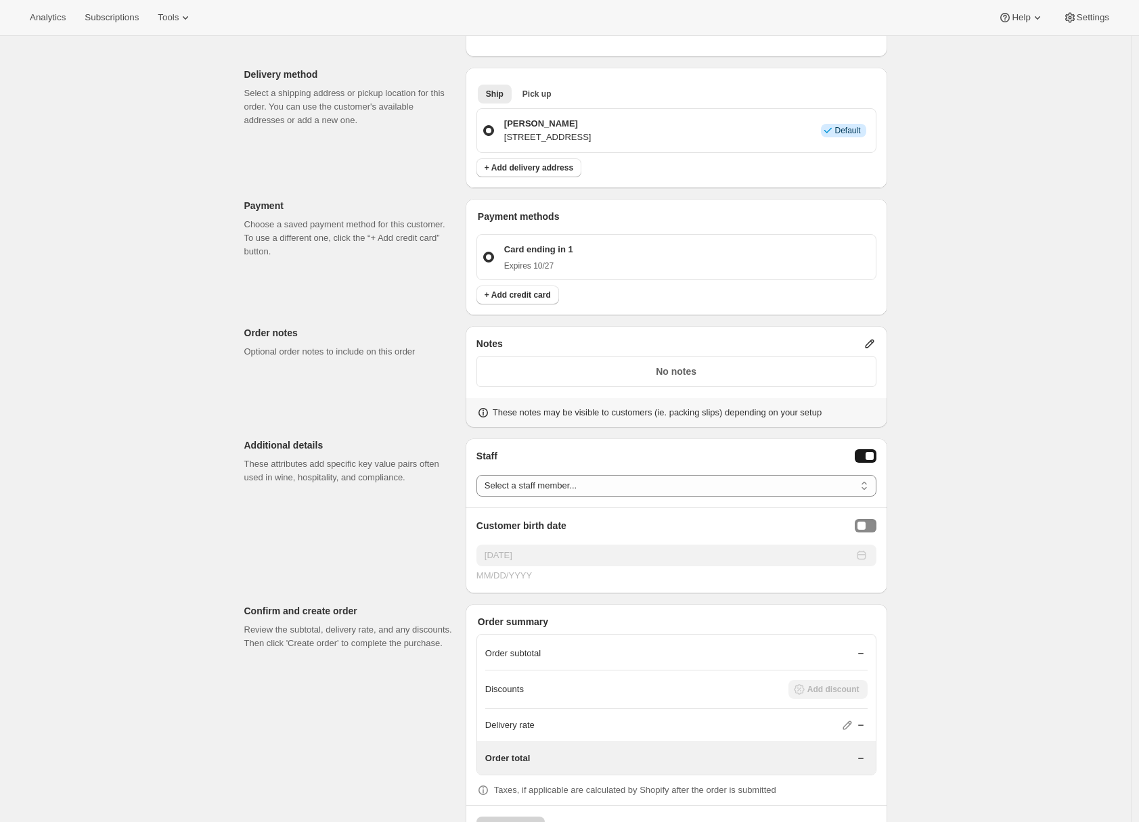
click at [1011, 307] on div "Create one-time order. This page is ready Create one-time order Customer Confir…" at bounding box center [565, 250] width 1131 height 1244
click at [875, 524] on button "Birthday Selector" at bounding box center [866, 526] width 22 height 14
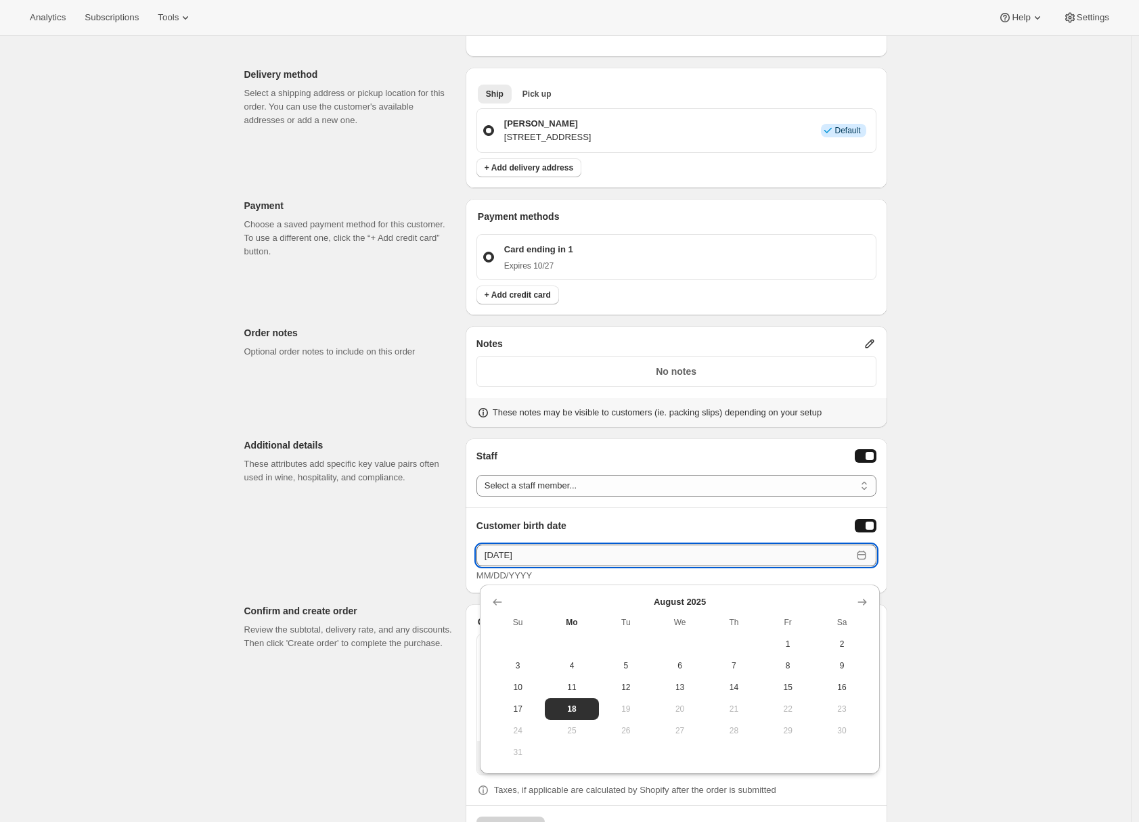
click at [605, 552] on input "08/18/2025" at bounding box center [665, 556] width 376 height 22
click at [489, 552] on input "08/18/2025" at bounding box center [665, 556] width 376 height 22
click at [356, 577] on div "Customer Confirm the correct customer before creating the order. Shopify will a…" at bounding box center [561, 264] width 654 height 1170
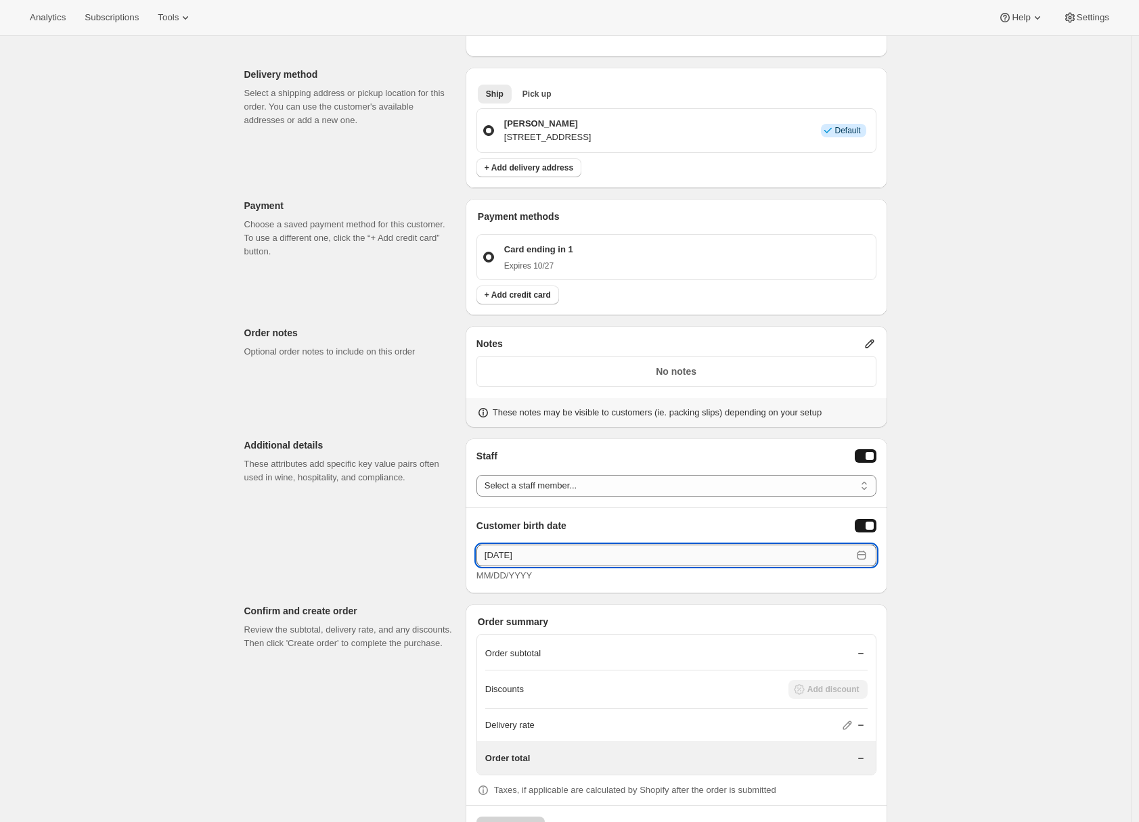
click at [639, 548] on input "10/27/1984" at bounding box center [665, 556] width 376 height 22
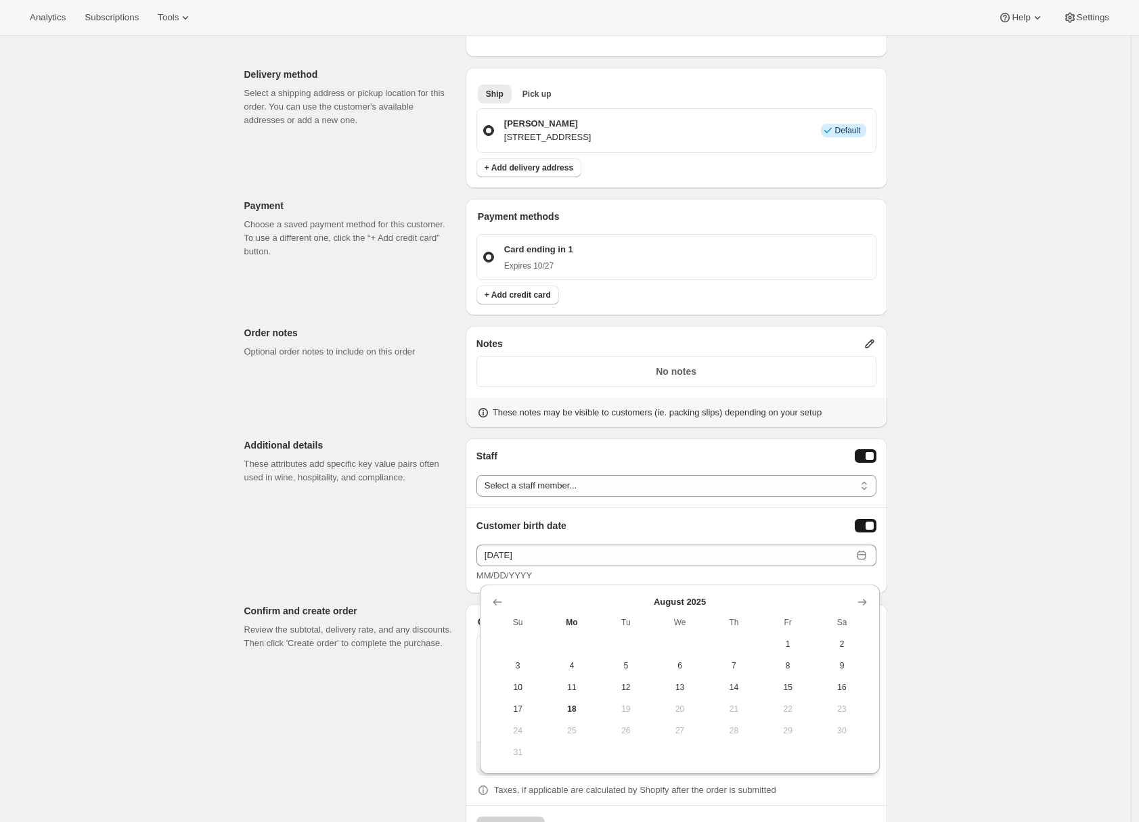
click at [866, 554] on icon at bounding box center [861, 555] width 9 height 9
click at [866, 554] on icon at bounding box center [862, 556] width 14 height 14
click at [955, 562] on div "Create one-time order. This page is ready Create one-time order Customer Confir…" at bounding box center [565, 250] width 1131 height 1244
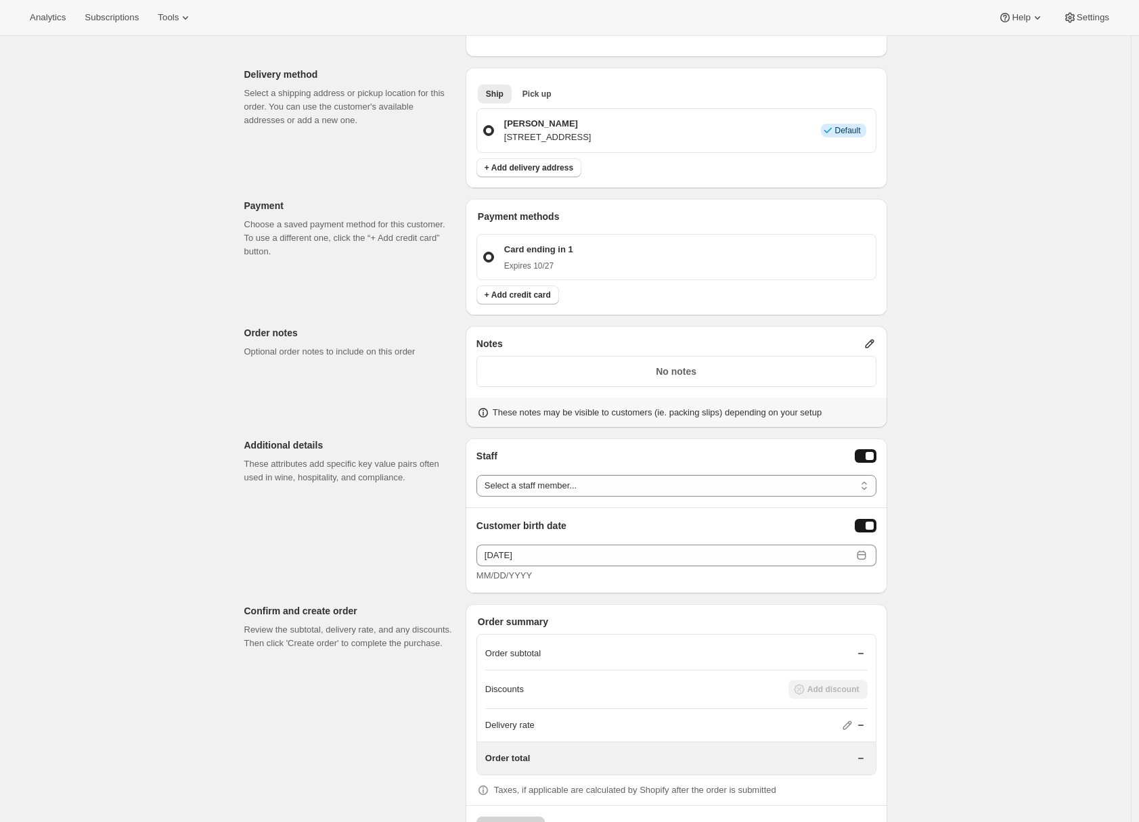
click at [960, 574] on div "Create one-time order. This page is ready Create one-time order Customer Confir…" at bounding box center [565, 250] width 1131 height 1244
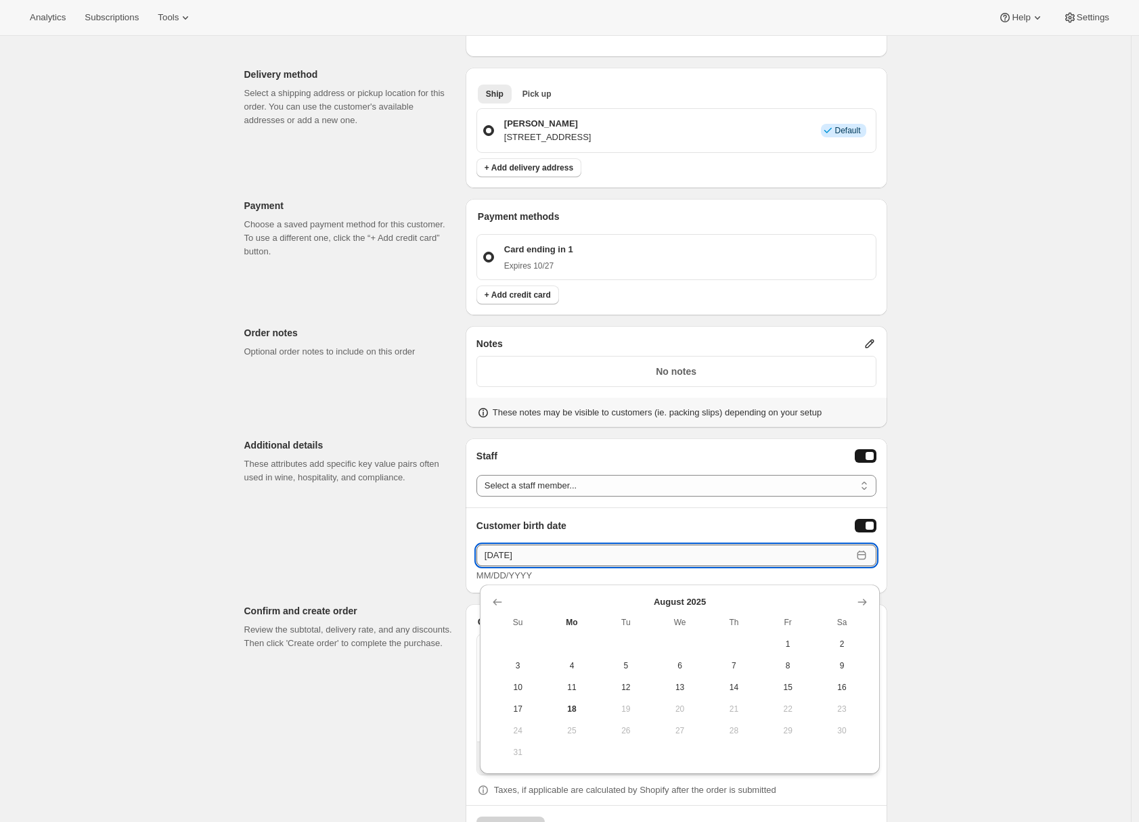
click at [642, 558] on input "10/27/1984" at bounding box center [665, 556] width 376 height 22
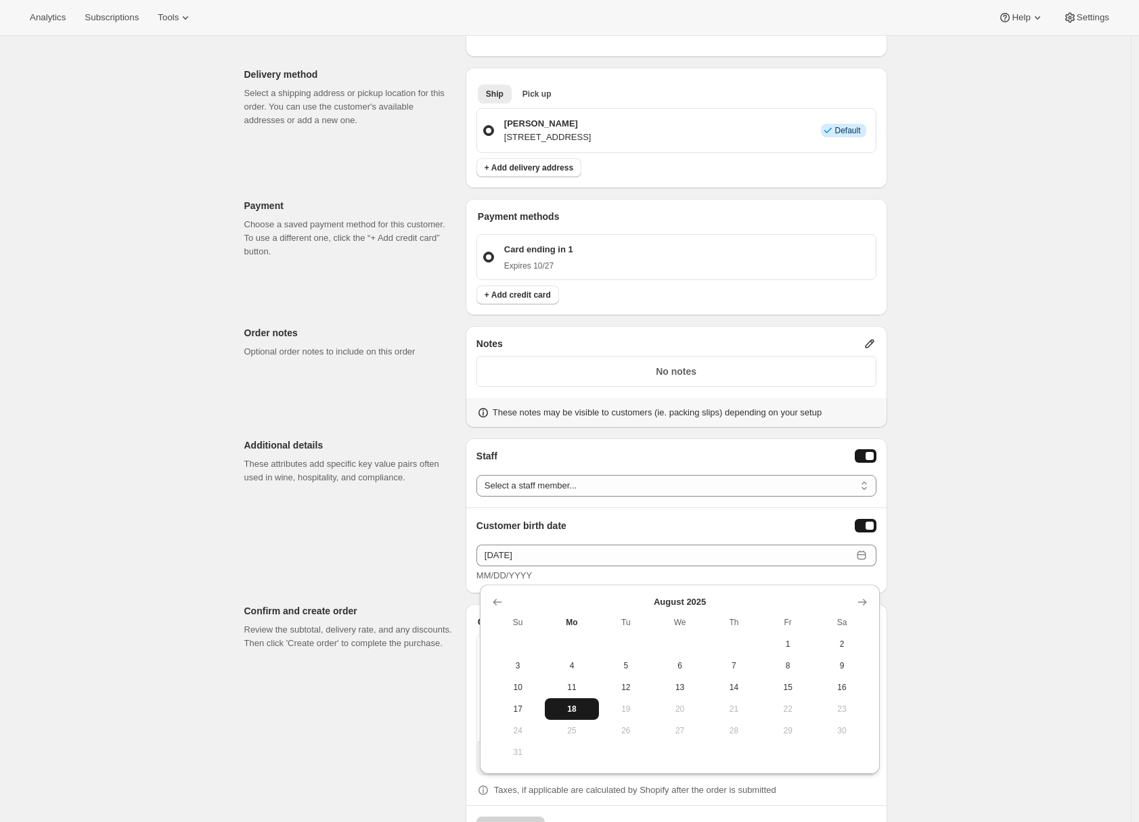
click at [573, 702] on button "18" at bounding box center [572, 710] width 54 height 22
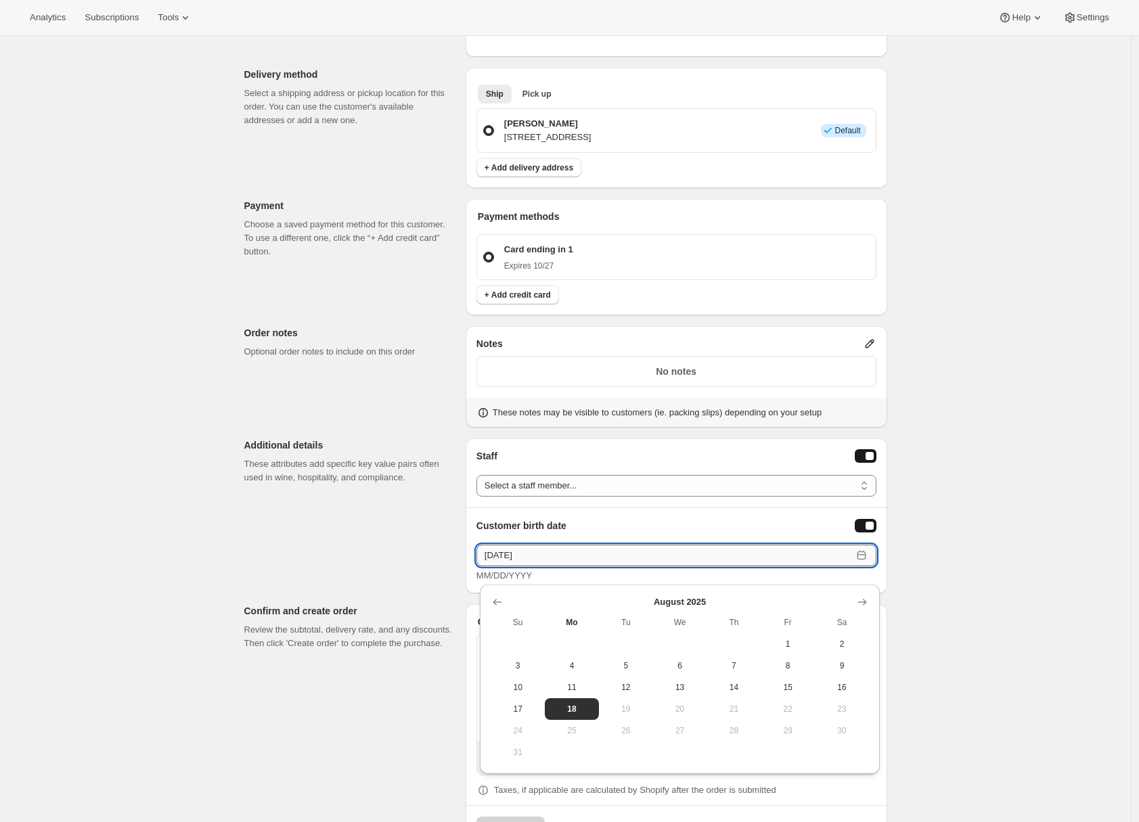
drag, startPoint x: 515, startPoint y: 555, endPoint x: 600, endPoint y: 558, distance: 85.3
click at [600, 558] on input "08/18/2025" at bounding box center [665, 556] width 376 height 22
type input "08/18/1984"
click at [345, 537] on div "Customer Confirm the correct customer before creating the order. Shopify will a…" at bounding box center [561, 264] width 654 height 1170
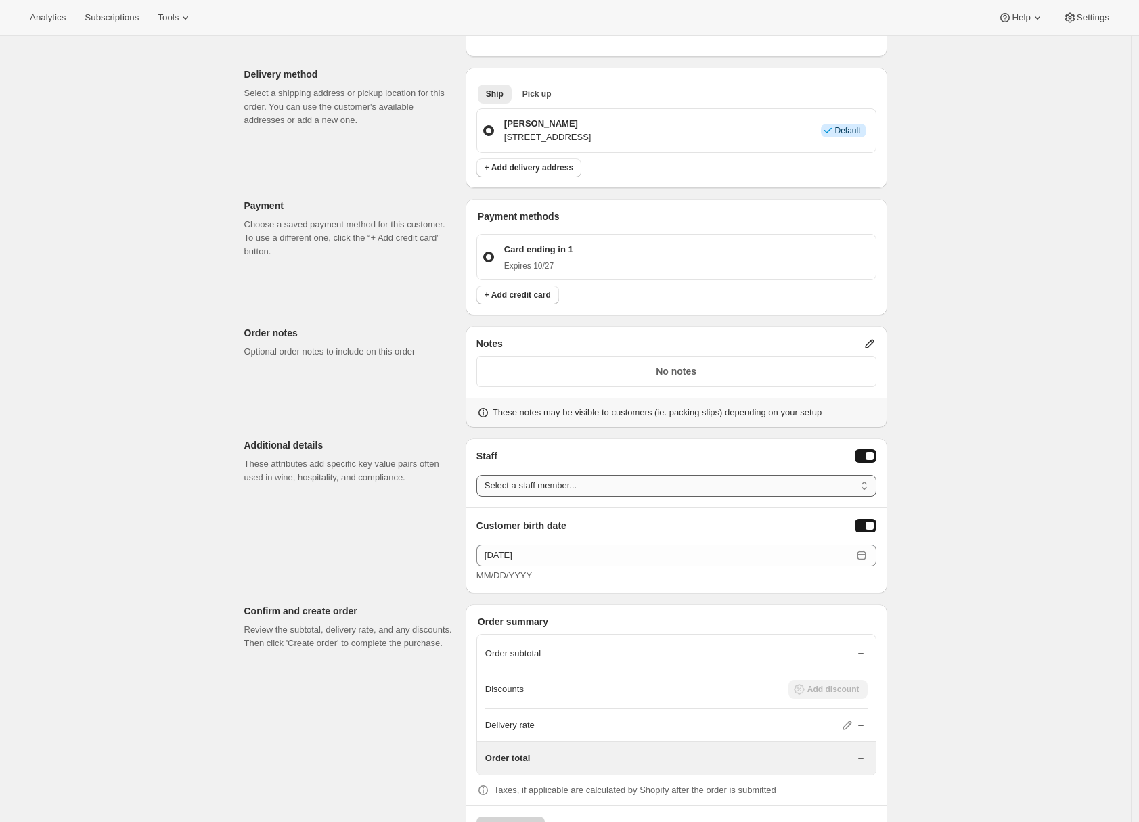
click at [602, 487] on select "Select a staff member... Adrian test Secondary person Number Four Another guy" at bounding box center [677, 486] width 400 height 22
select select "adrian@awtomic.com"
click at [480, 475] on select "Select a staff member... Adrian test Secondary person Number Four Another guy" at bounding box center [677, 486] width 400 height 22
click at [393, 552] on div "Customer Confirm the correct customer before creating the order. Shopify will a…" at bounding box center [561, 264] width 654 height 1170
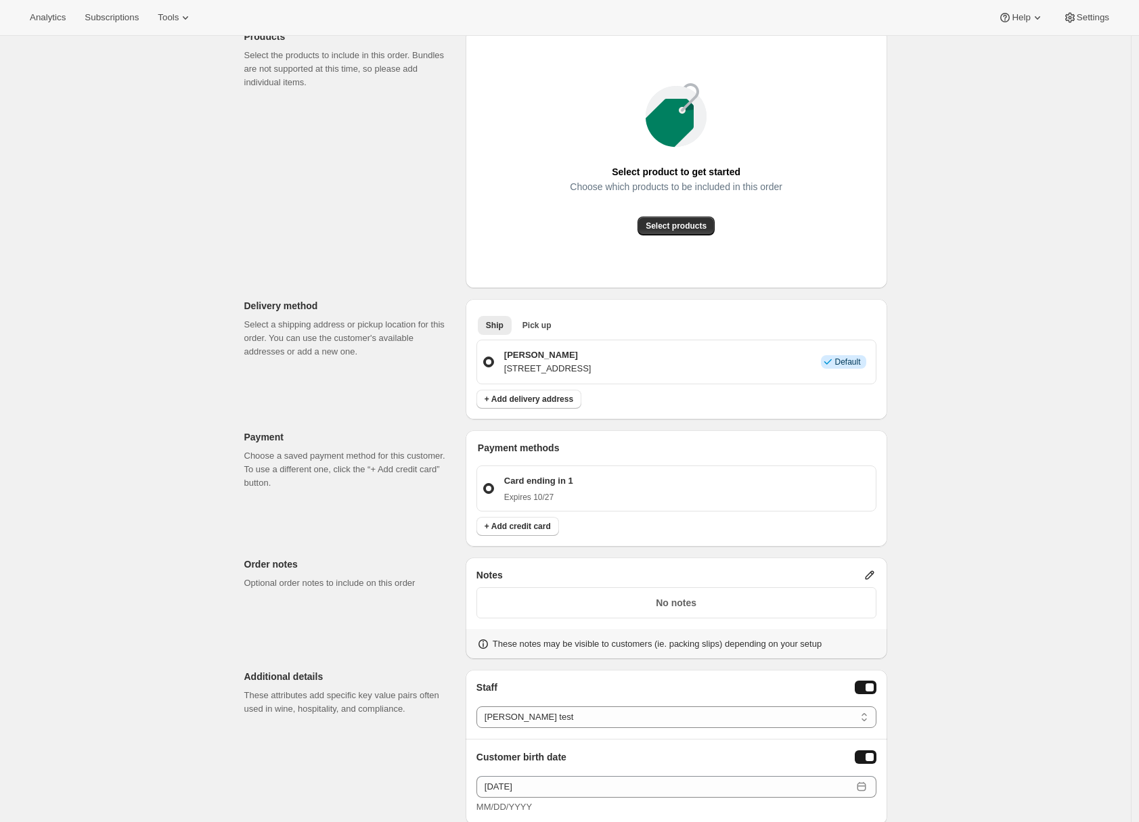
scroll to position [108, 0]
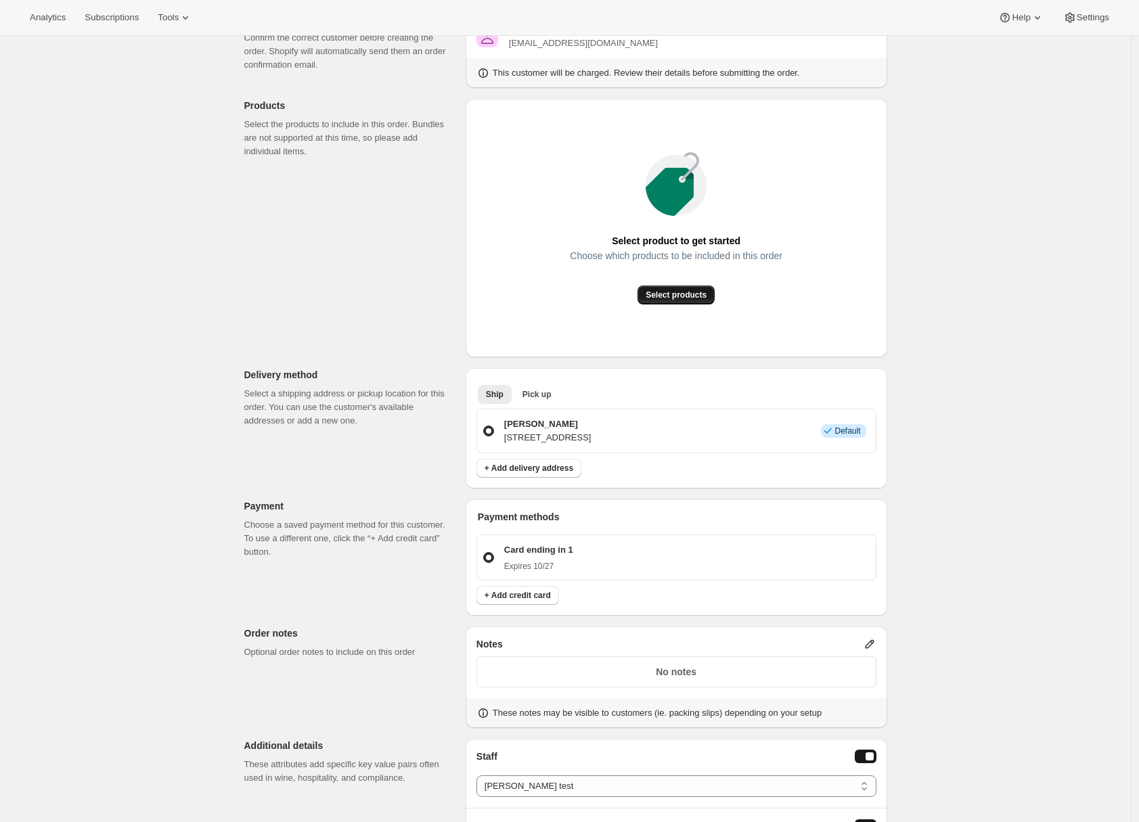
click at [699, 299] on span "Select products" at bounding box center [676, 295] width 61 height 11
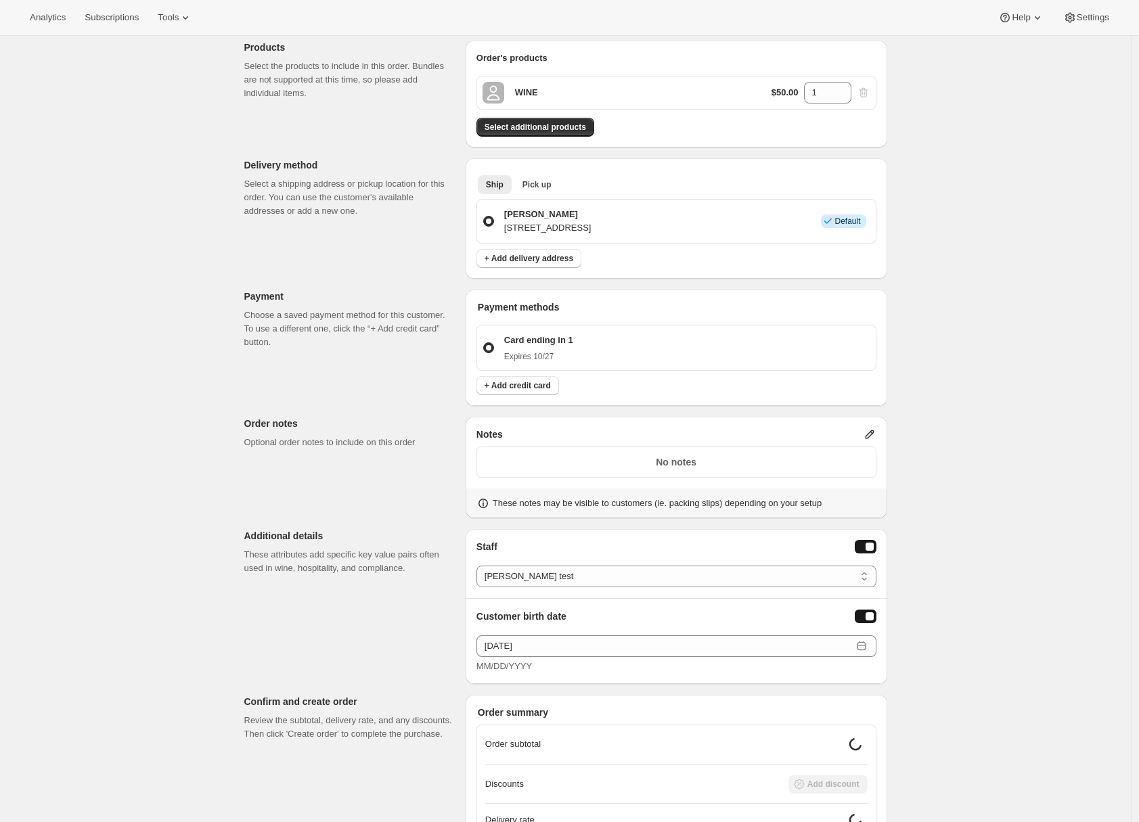
scroll to position [219, 0]
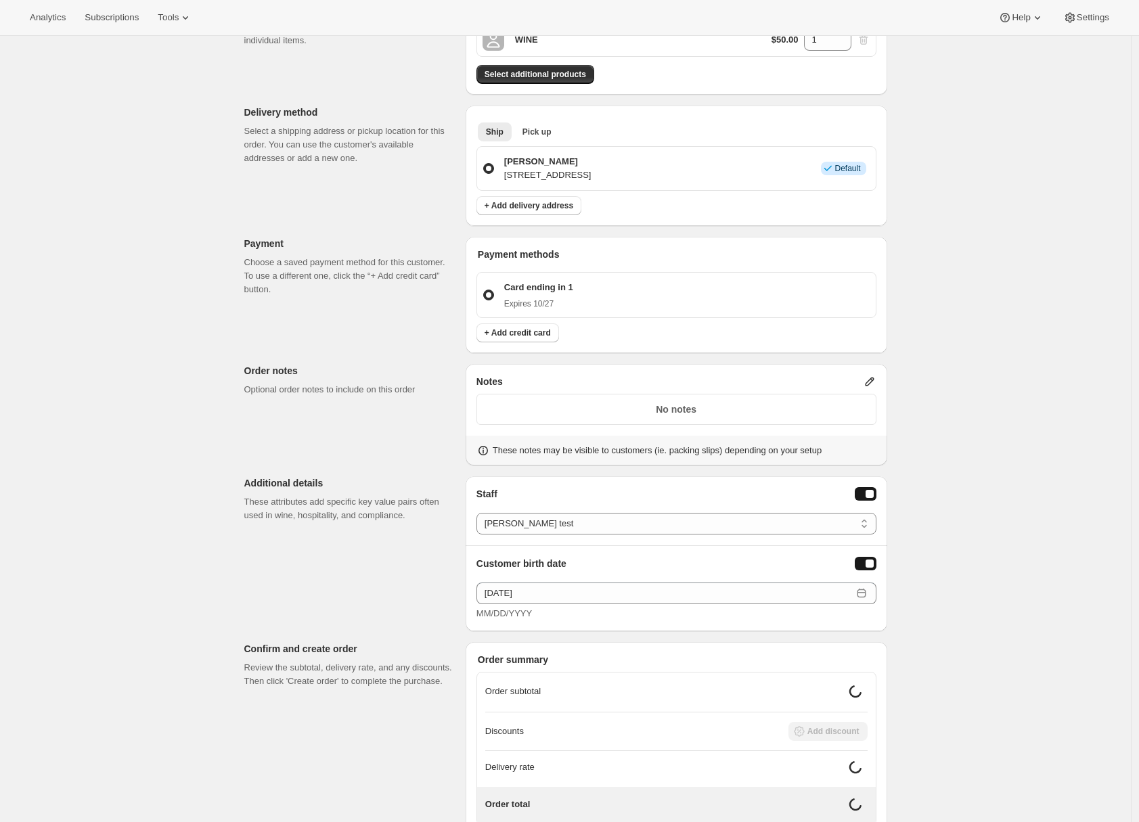
click at [873, 379] on icon at bounding box center [870, 382] width 14 height 14
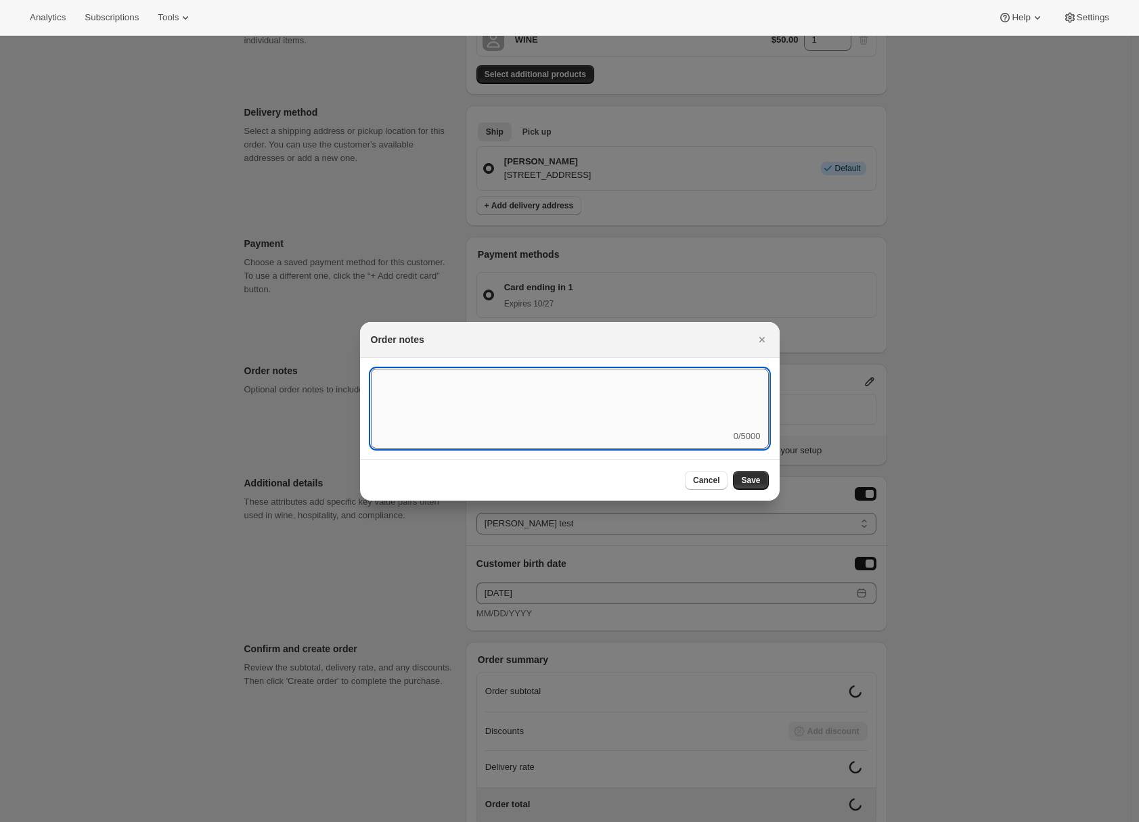
click at [621, 405] on textarea ":r5:" at bounding box center [570, 399] width 398 height 61
type textarea "these are some order notes"
click at [758, 479] on span "Save" at bounding box center [750, 480] width 19 height 11
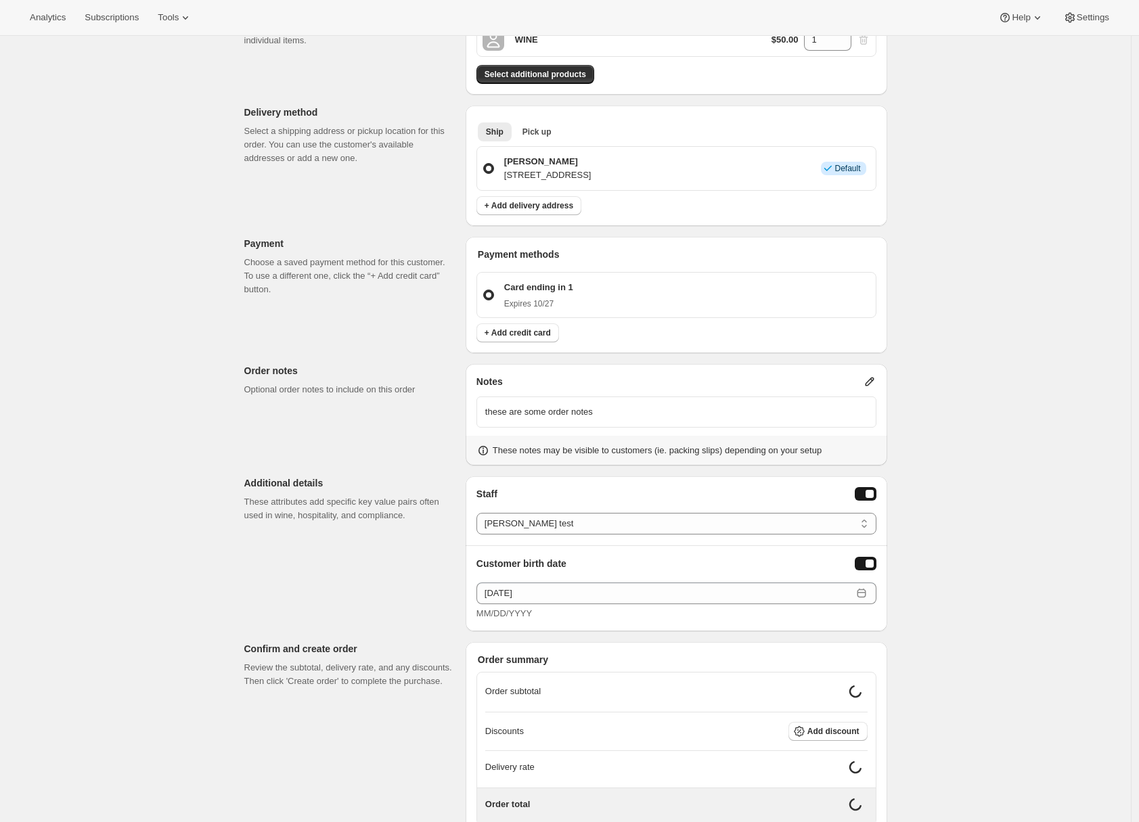
click at [232, 464] on div "Create one-time order. This page is ready Create one-time order Customer Confir…" at bounding box center [566, 369] width 676 height 1104
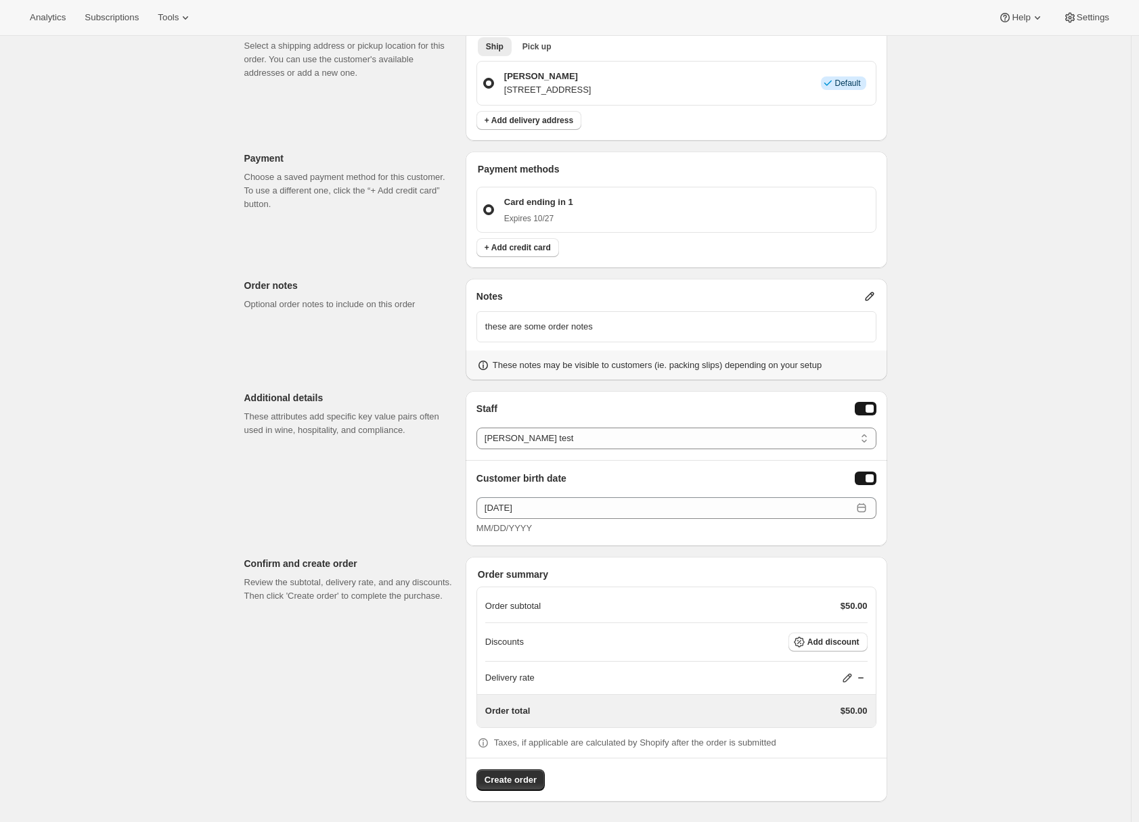
scroll to position [156, 0]
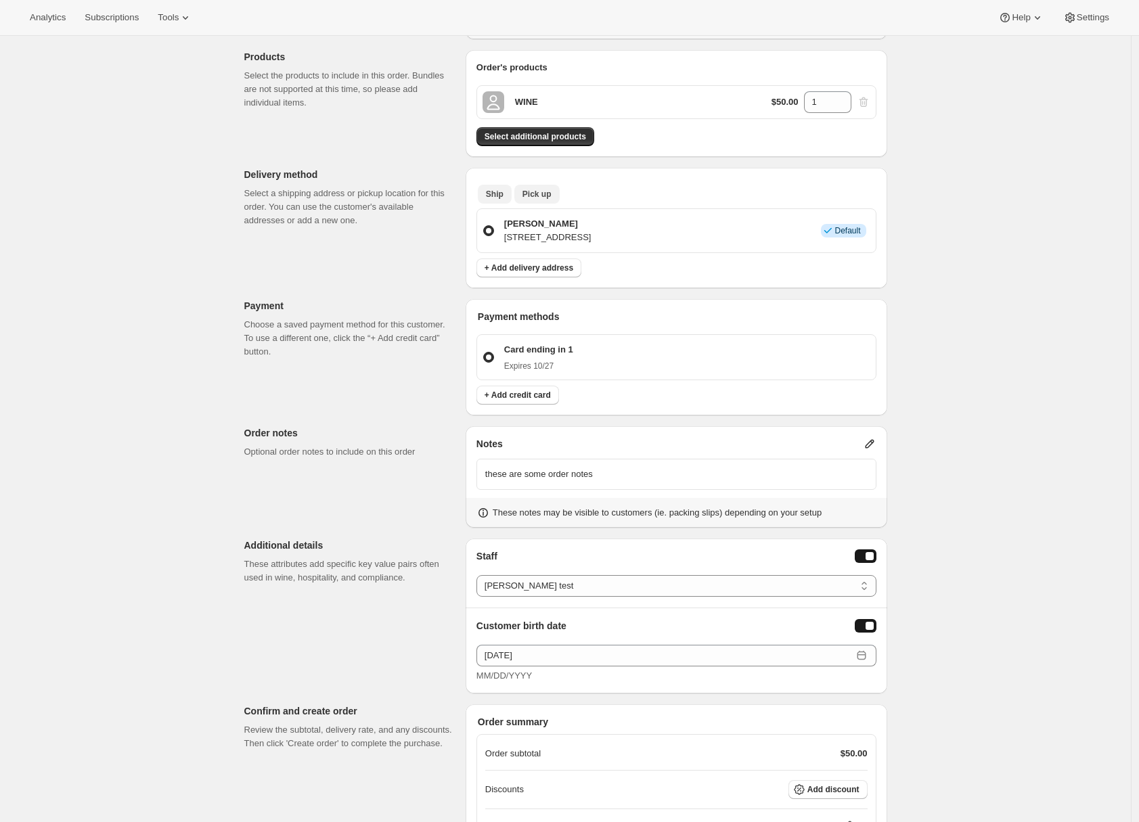
click at [536, 196] on span "Pick up" at bounding box center [537, 194] width 29 height 11
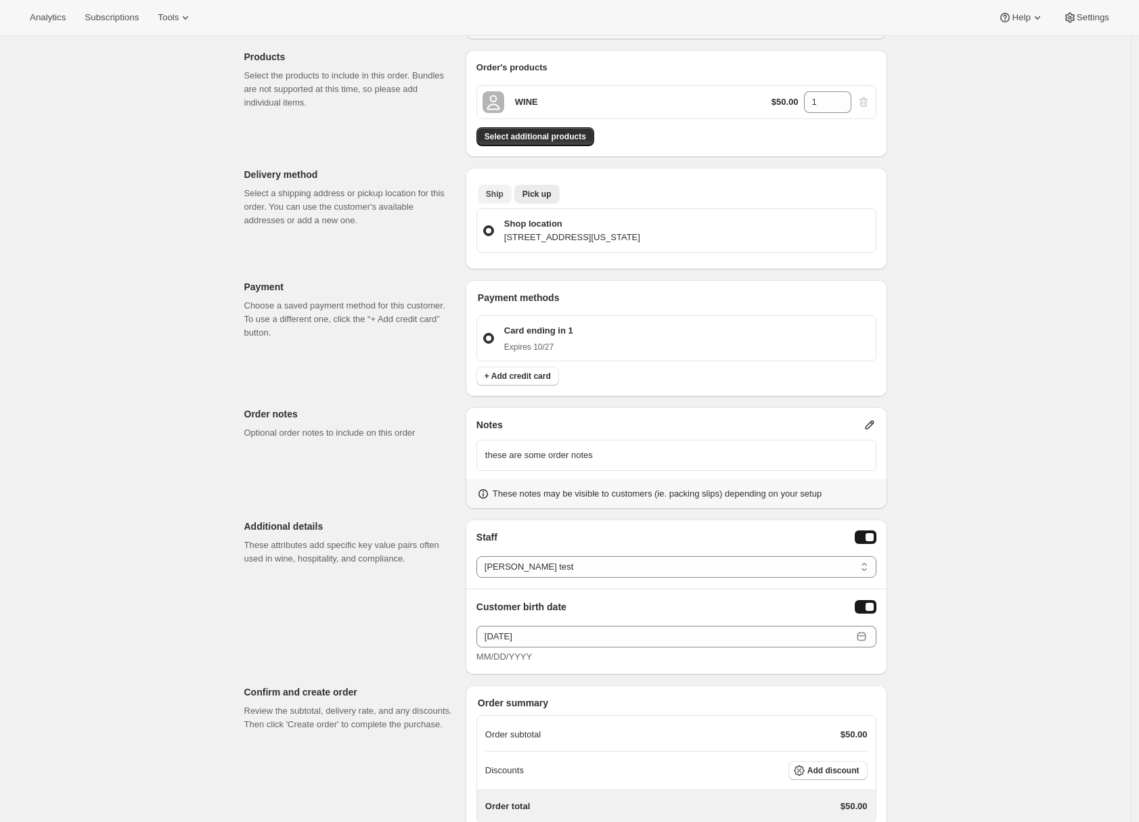
click at [504, 192] on span "Ship" at bounding box center [495, 194] width 18 height 11
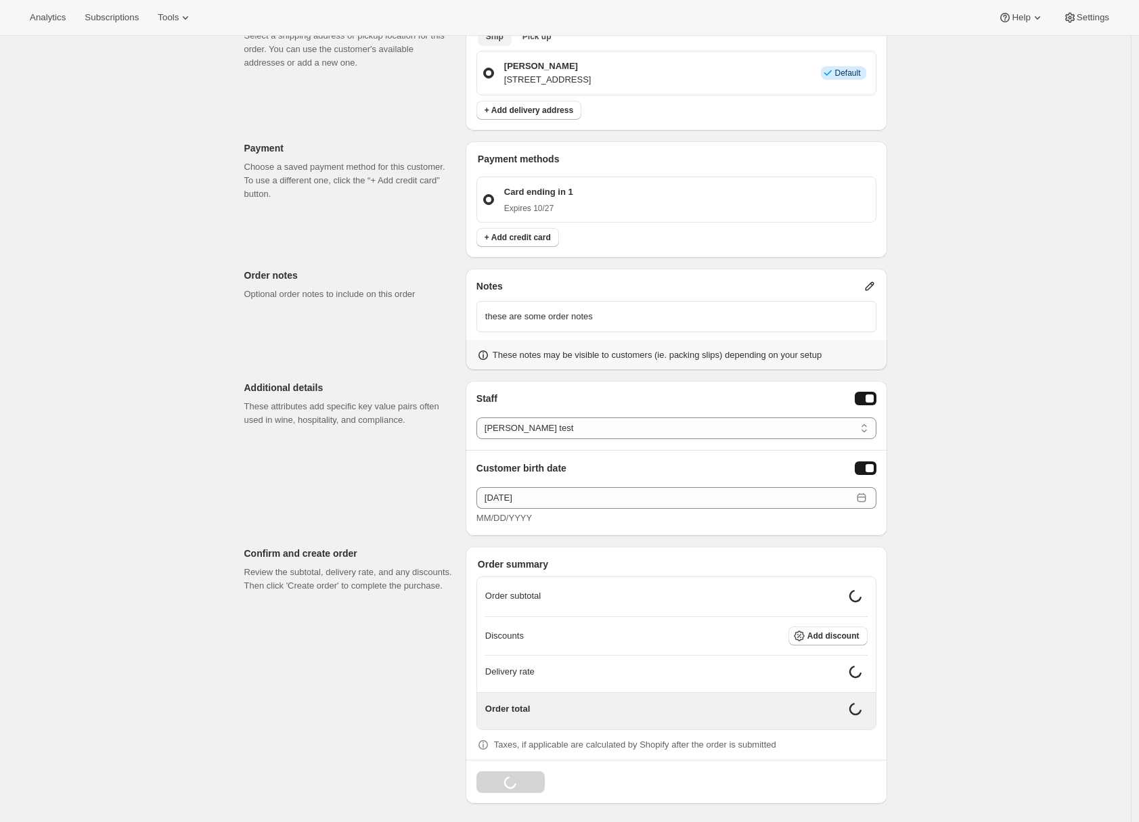
scroll to position [304, 0]
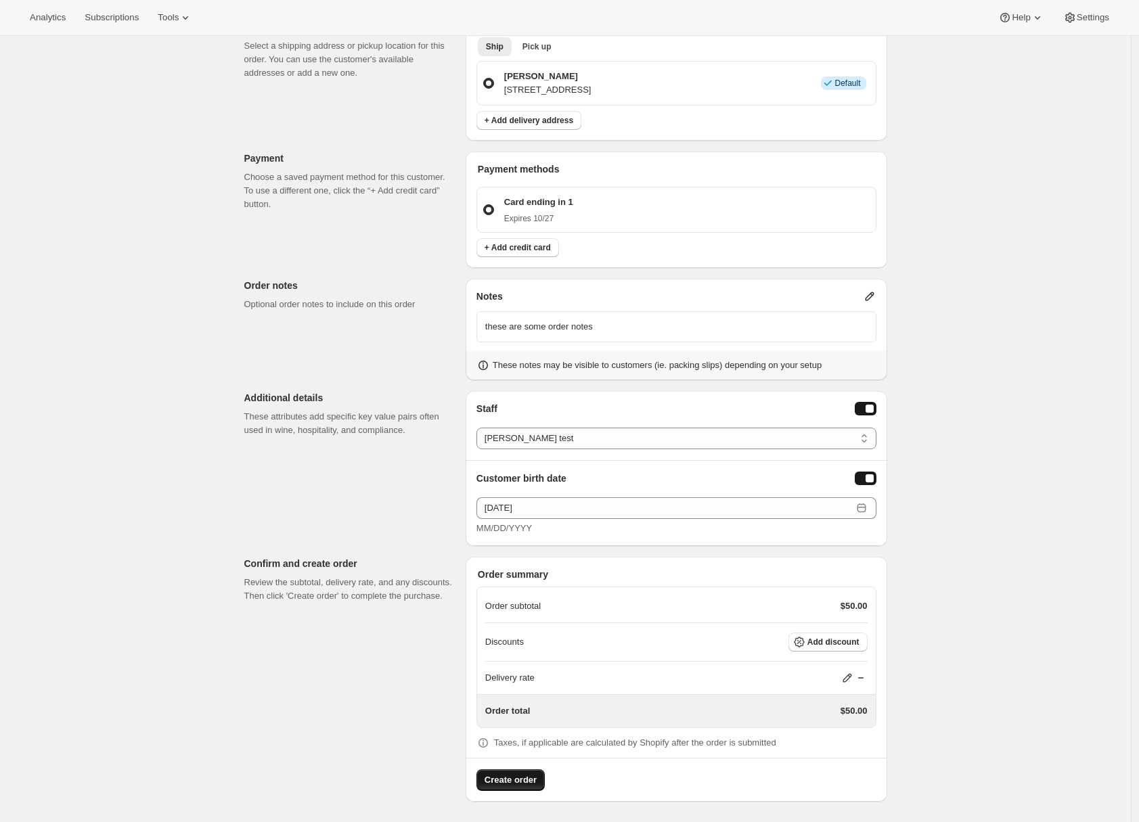
click at [528, 785] on span "Create order" at bounding box center [511, 781] width 52 height 14
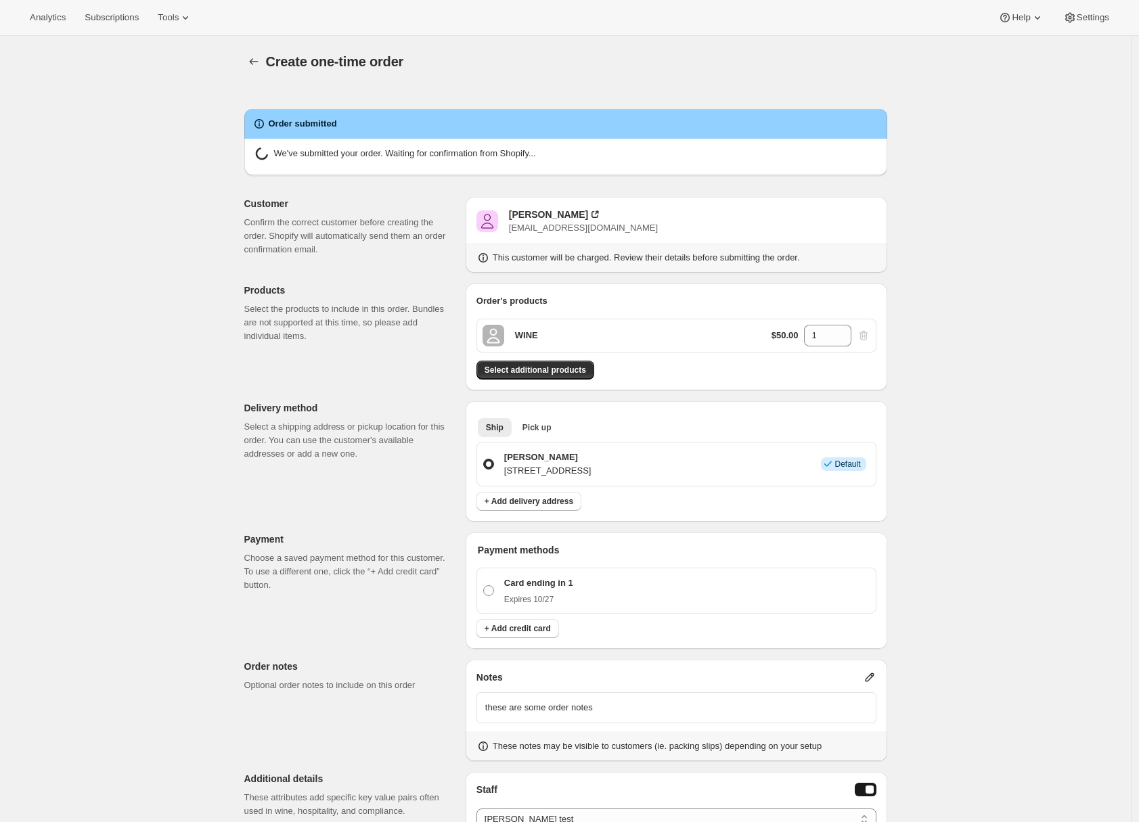
radio input "true"
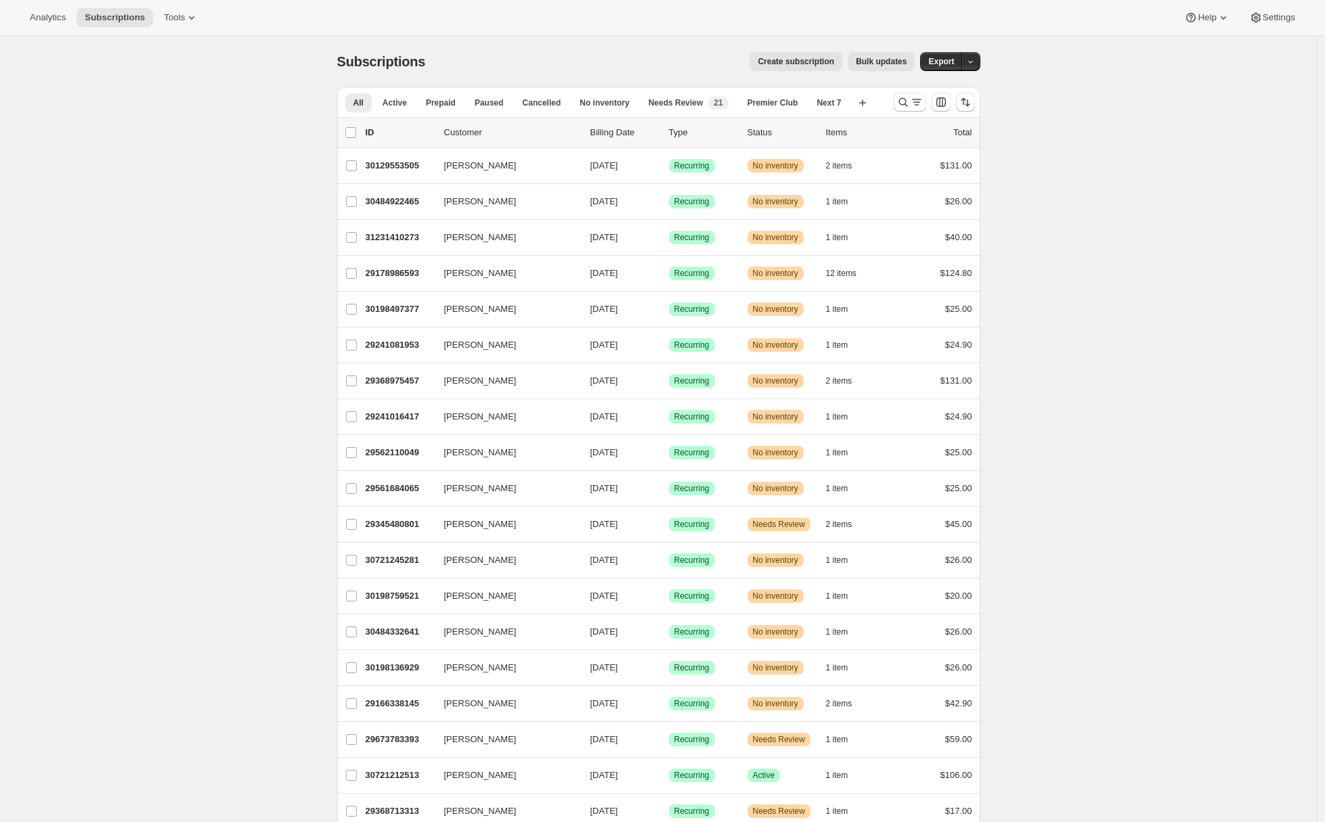
click at [789, 64] on span "Create subscription" at bounding box center [795, 61] width 76 height 11
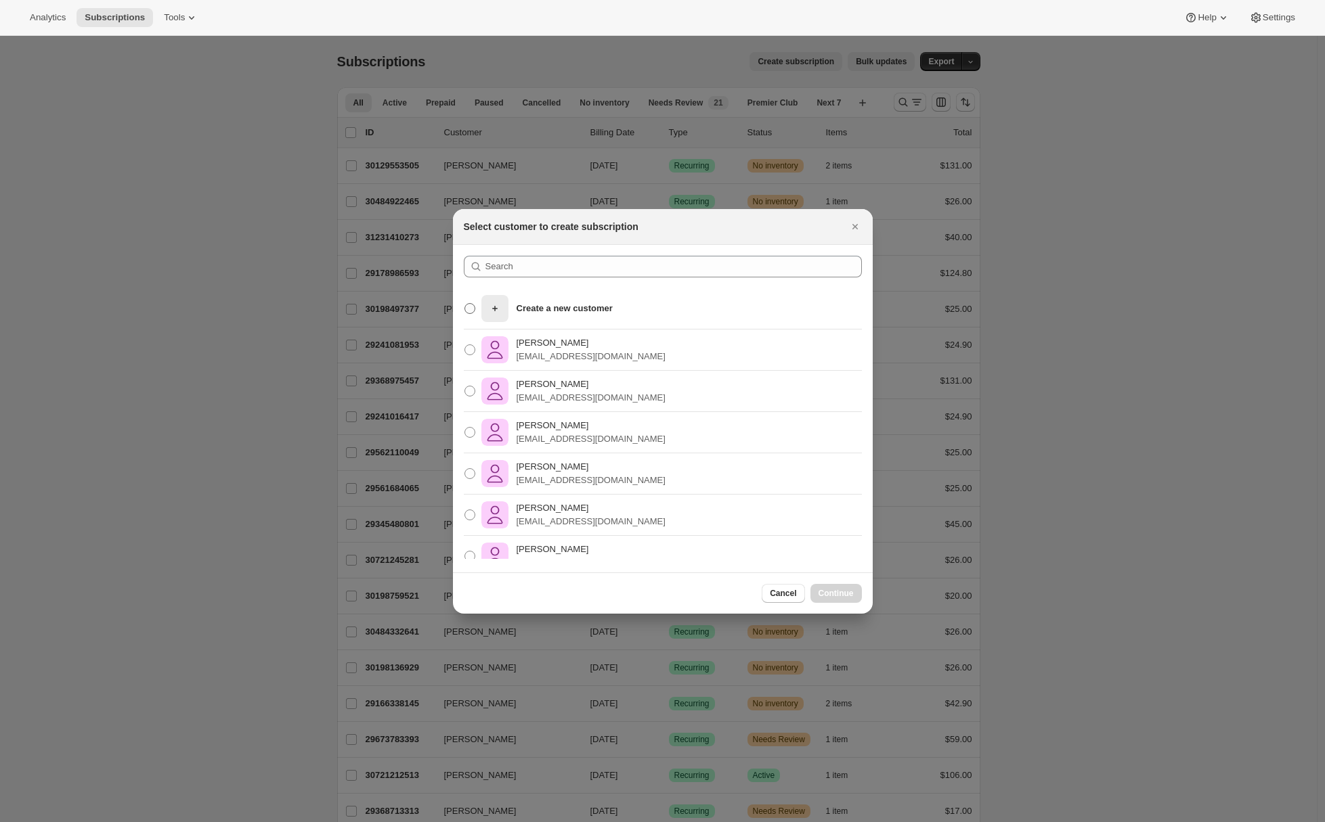
click at [573, 305] on p "Create a new customer" at bounding box center [565, 309] width 96 height 14
click at [465, 304] on input "Create a new customer" at bounding box center [464, 303] width 1 height 1
radio input "true"
click at [843, 588] on span "Continue" at bounding box center [835, 593] width 35 height 11
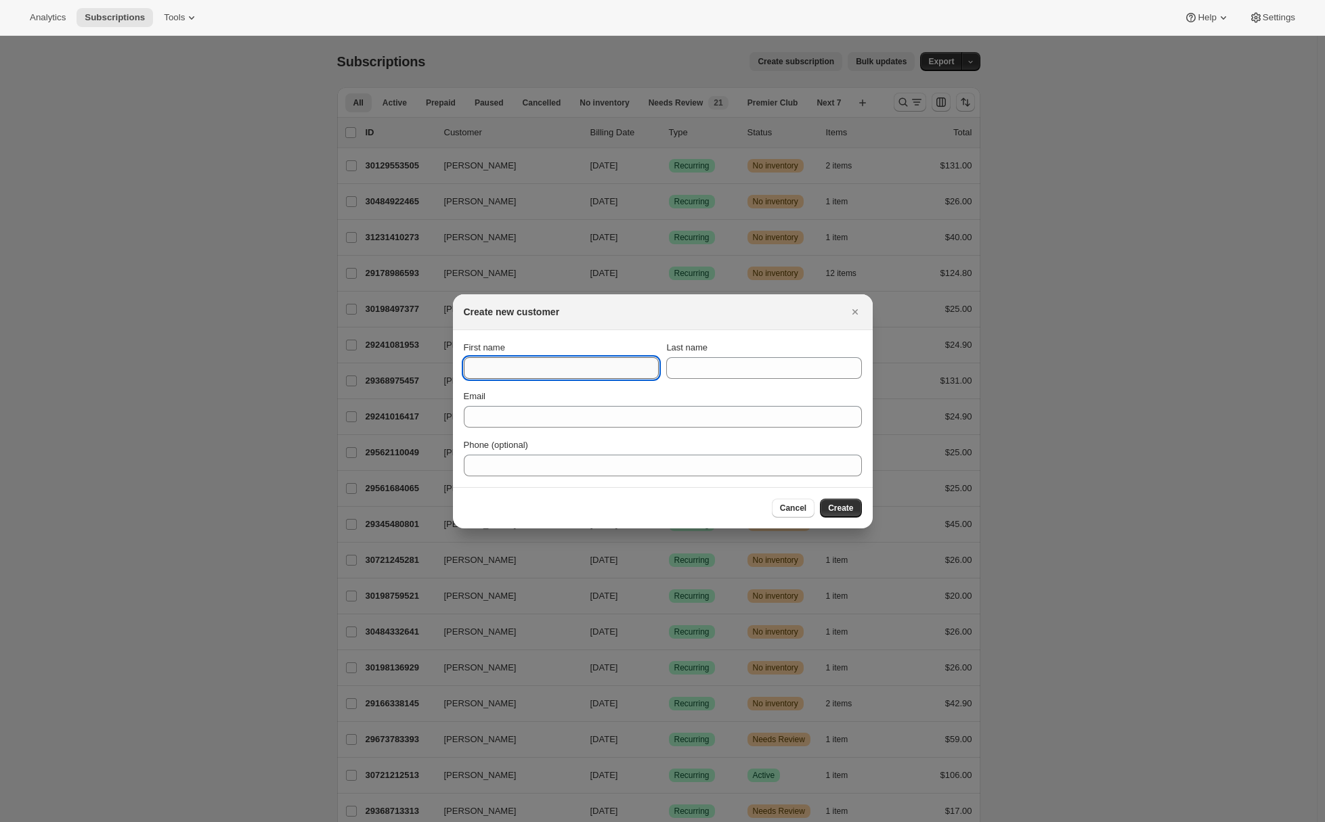
click at [546, 371] on input "First name" at bounding box center [561, 368] width 195 height 22
type input "Adrian"
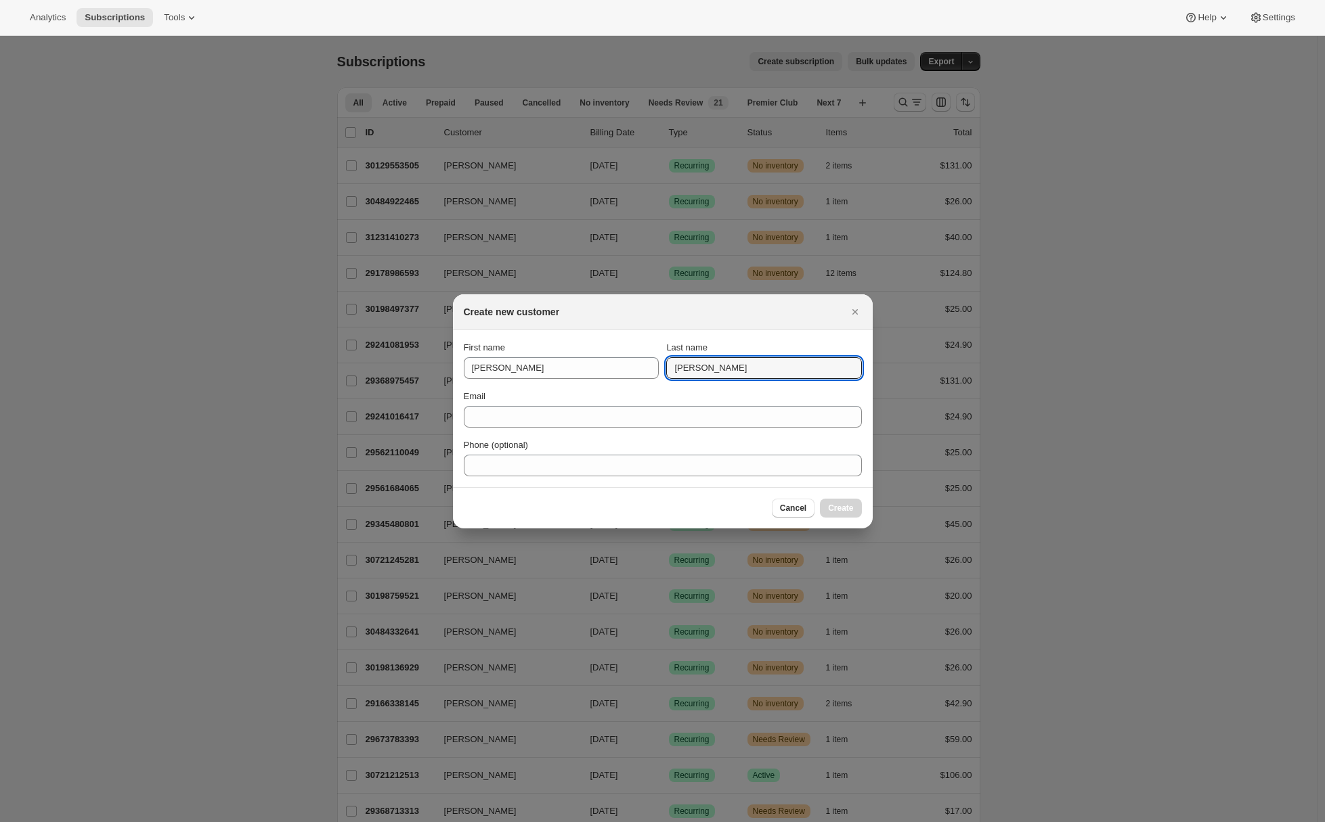
type input "Andrade"
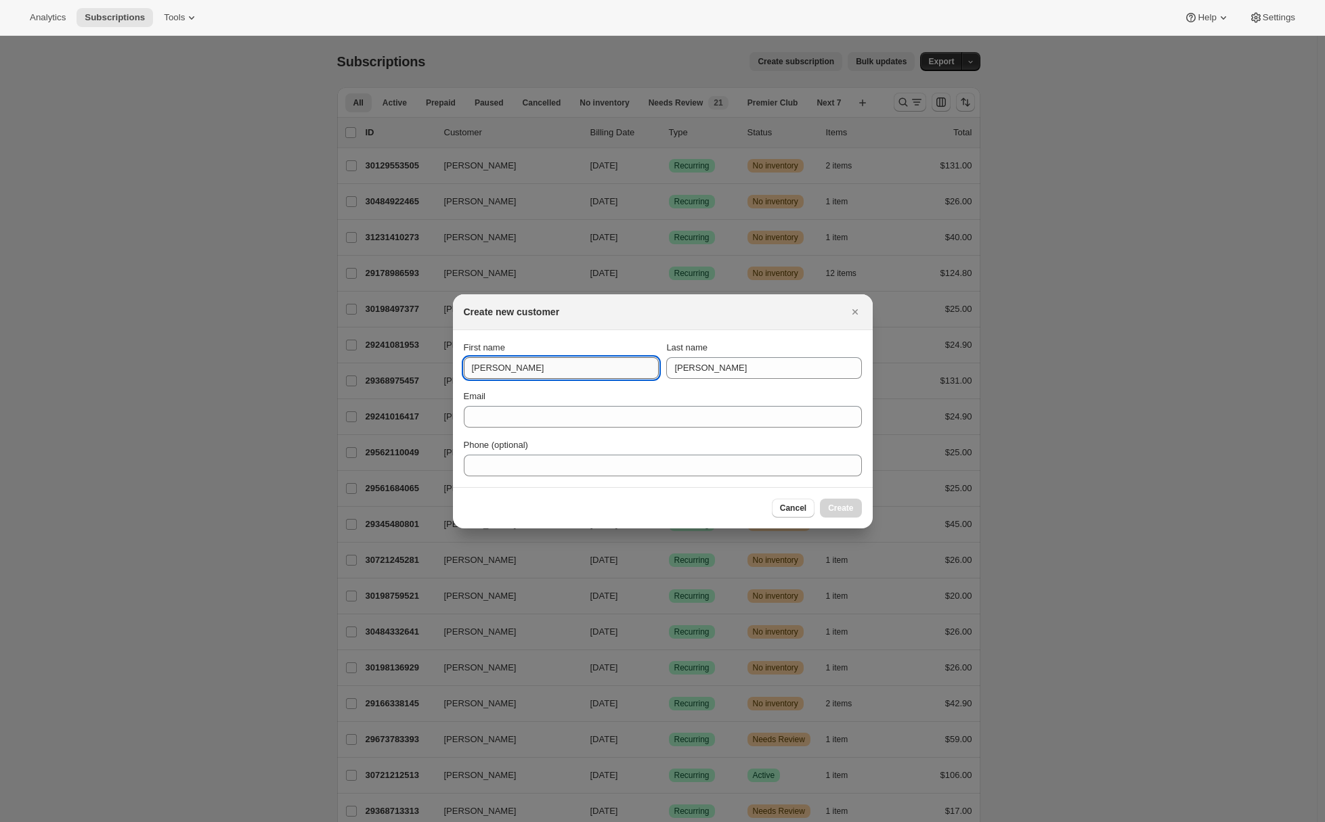
click at [499, 366] on input "Adrian" at bounding box center [561, 368] width 195 height 22
type input "Tester"
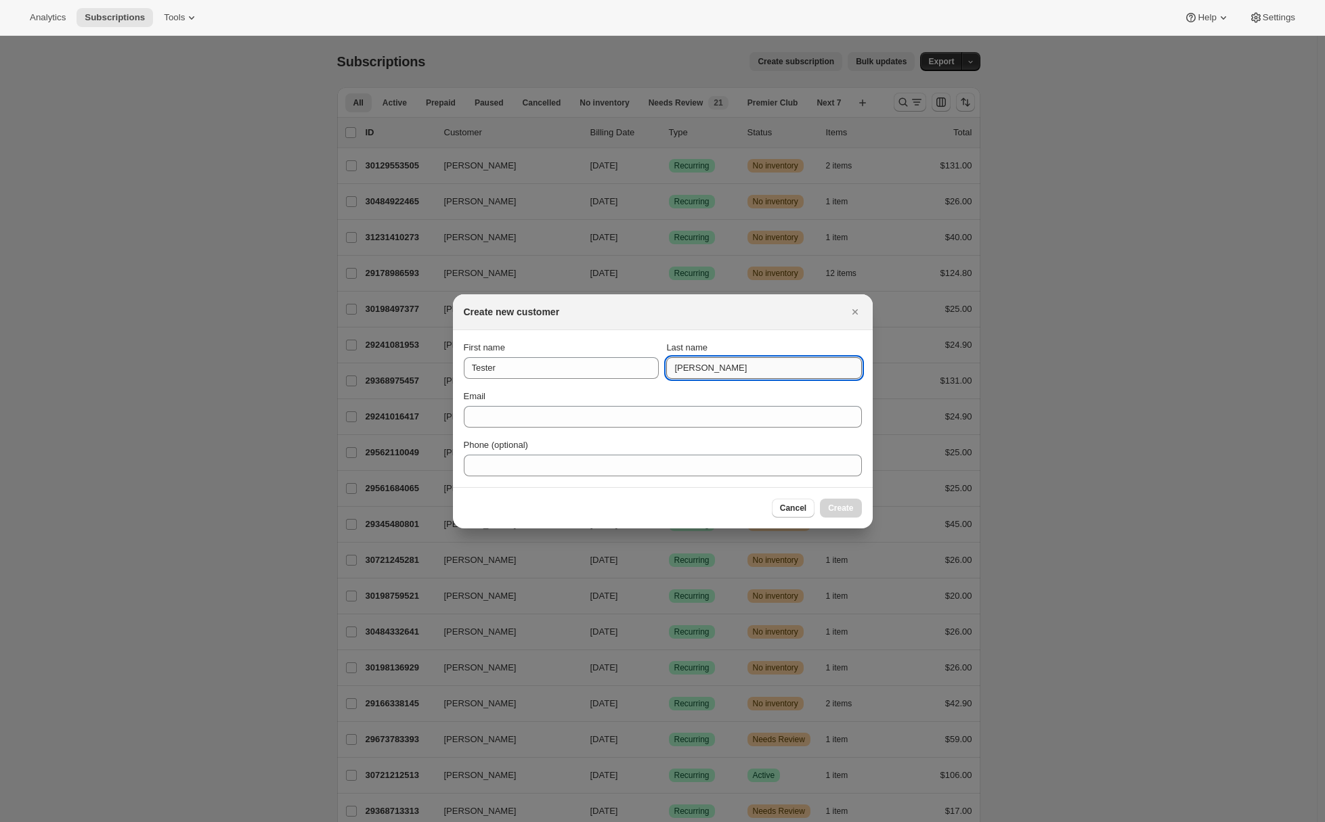
click at [682, 370] on input "Andrade" at bounding box center [763, 368] width 195 height 22
type input "99"
click at [507, 415] on input "Email" at bounding box center [663, 417] width 398 height 22
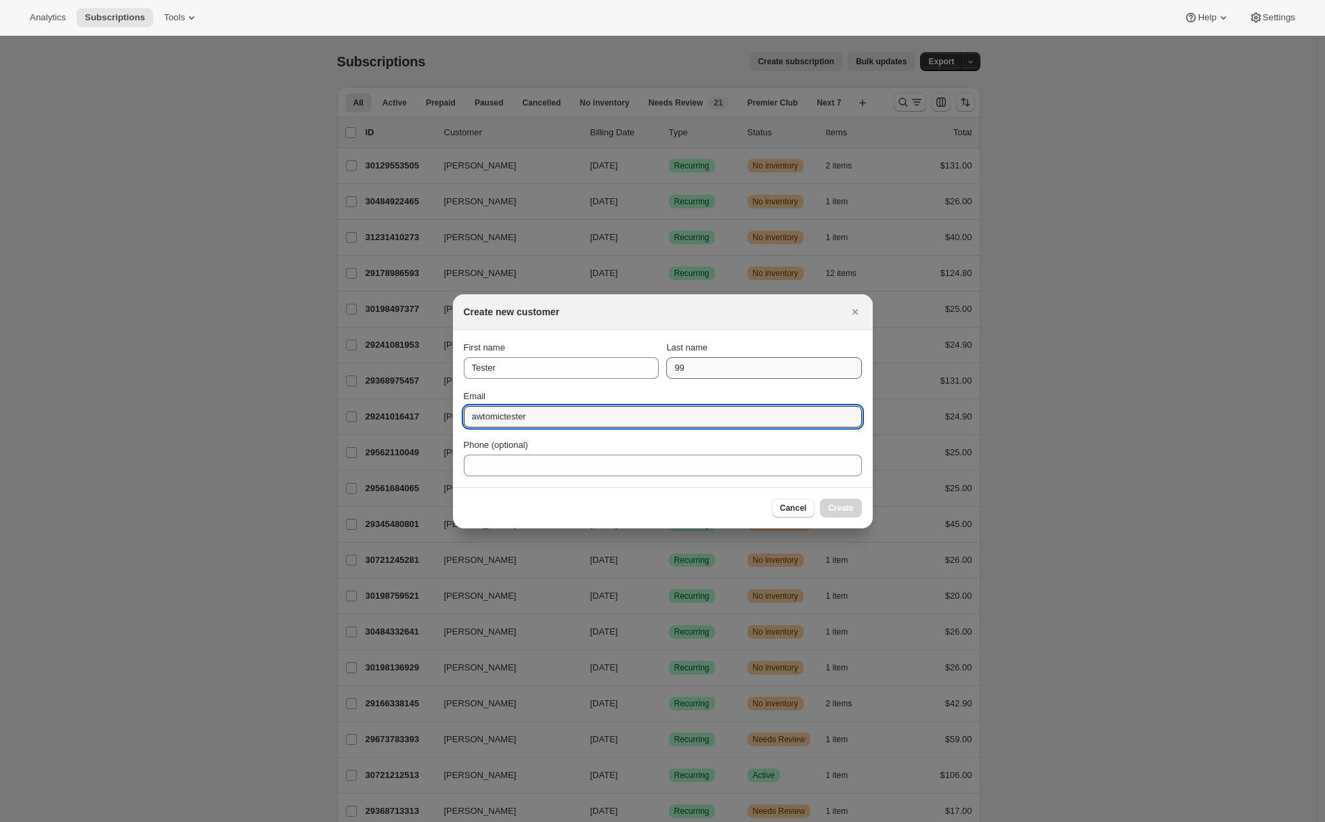
type input "awtomictester"
click at [671, 364] on input "99" at bounding box center [763, 368] width 195 height 22
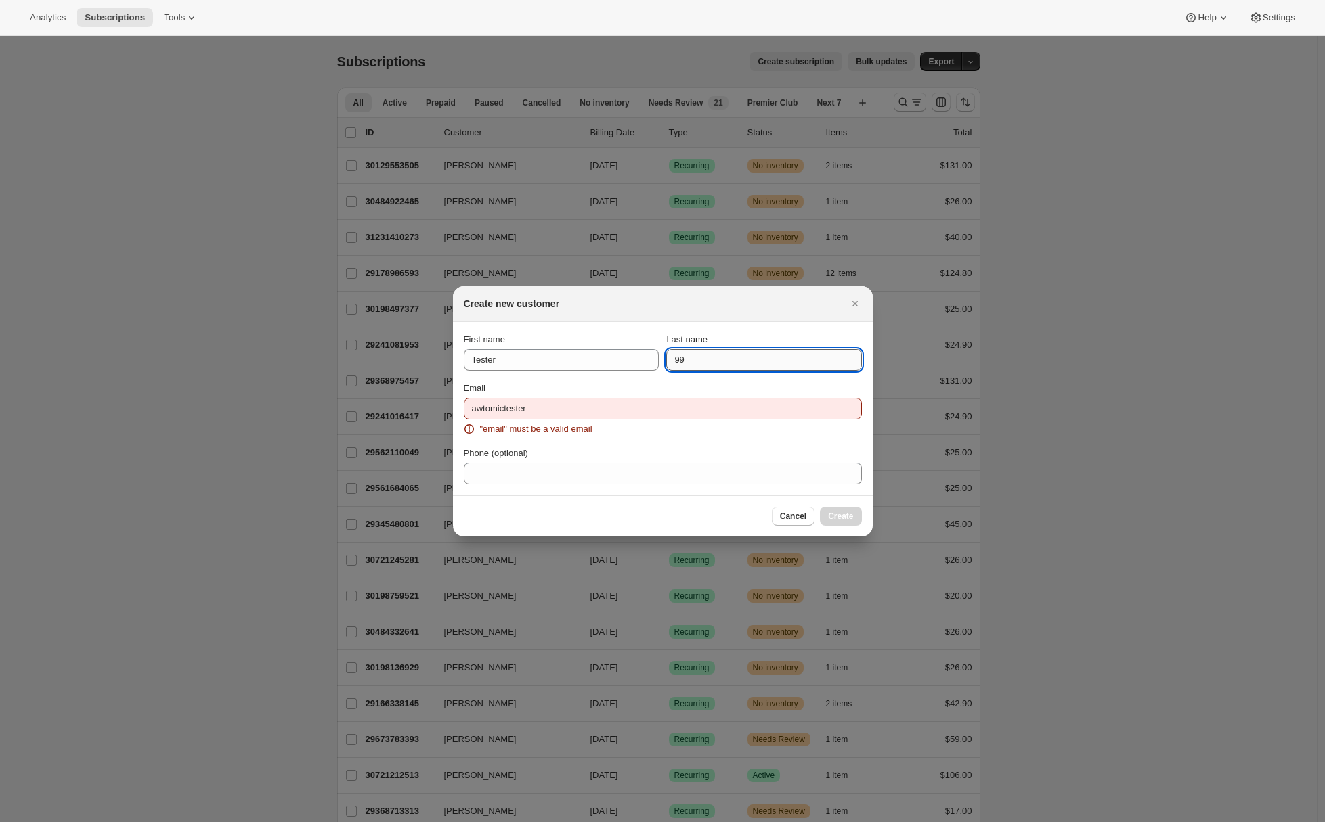
click at [671, 364] on input "99" at bounding box center [763, 360] width 195 height 22
type input "Ninetynine"
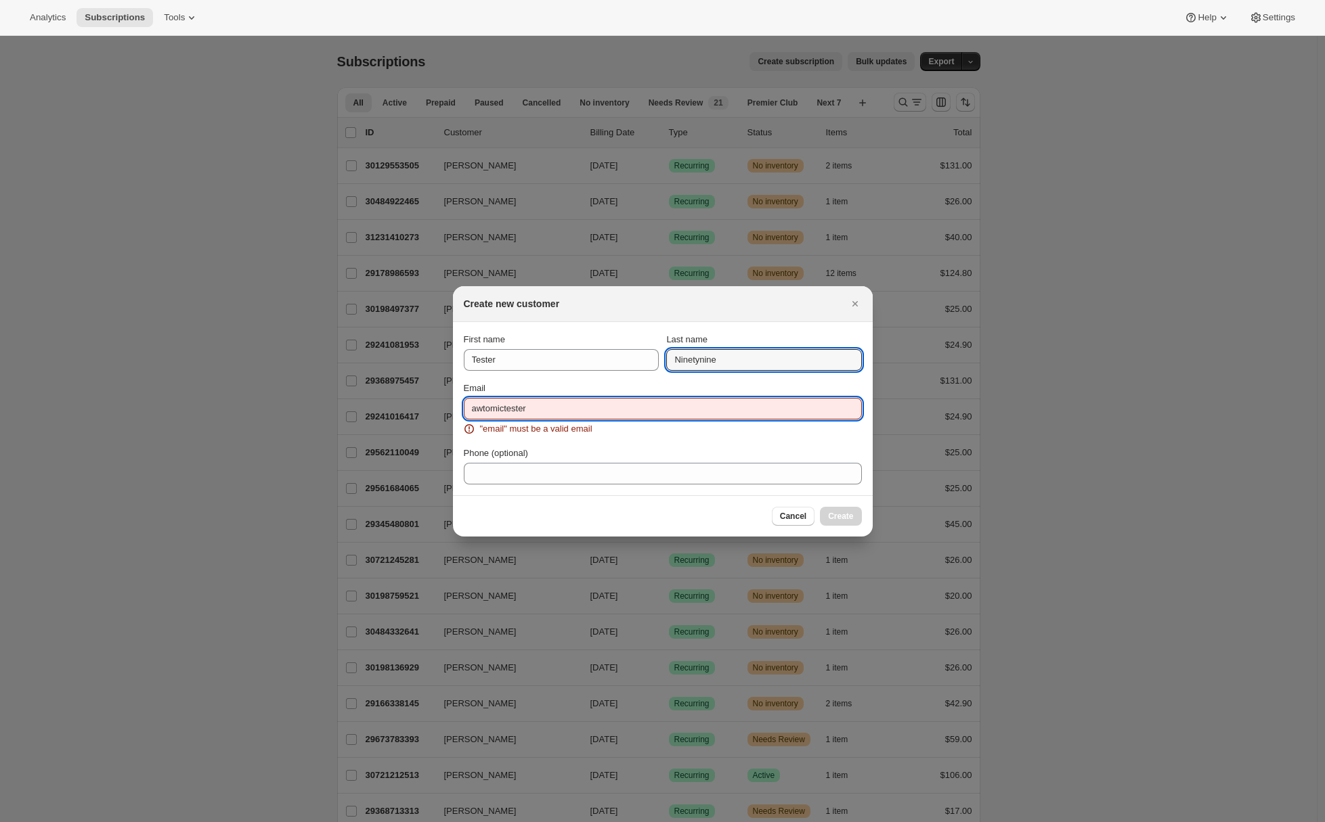
click at [644, 403] on input "awtomictester" at bounding box center [663, 409] width 398 height 22
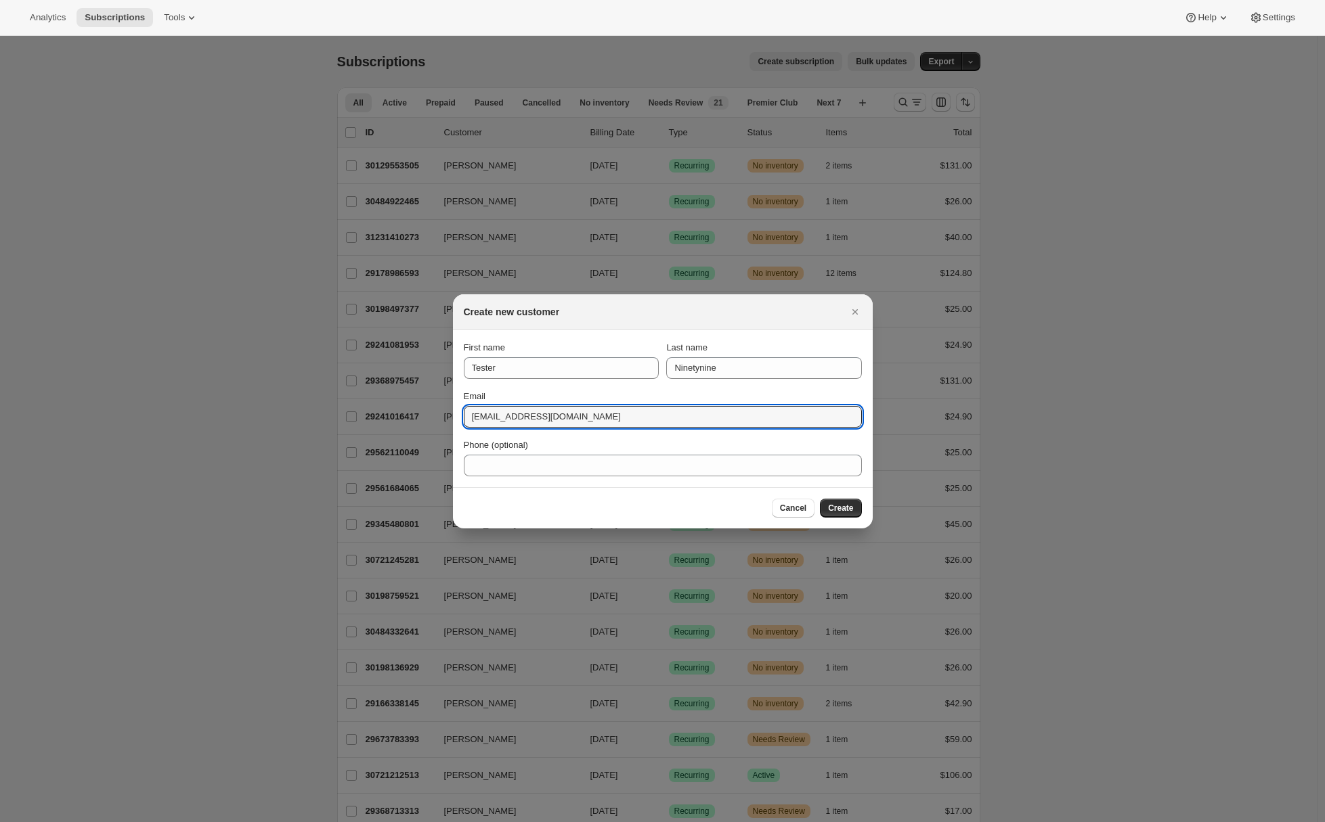
type input "awtomictester+99@gmail.com"
click at [687, 366] on input "Ninetynine" at bounding box center [763, 368] width 195 height 22
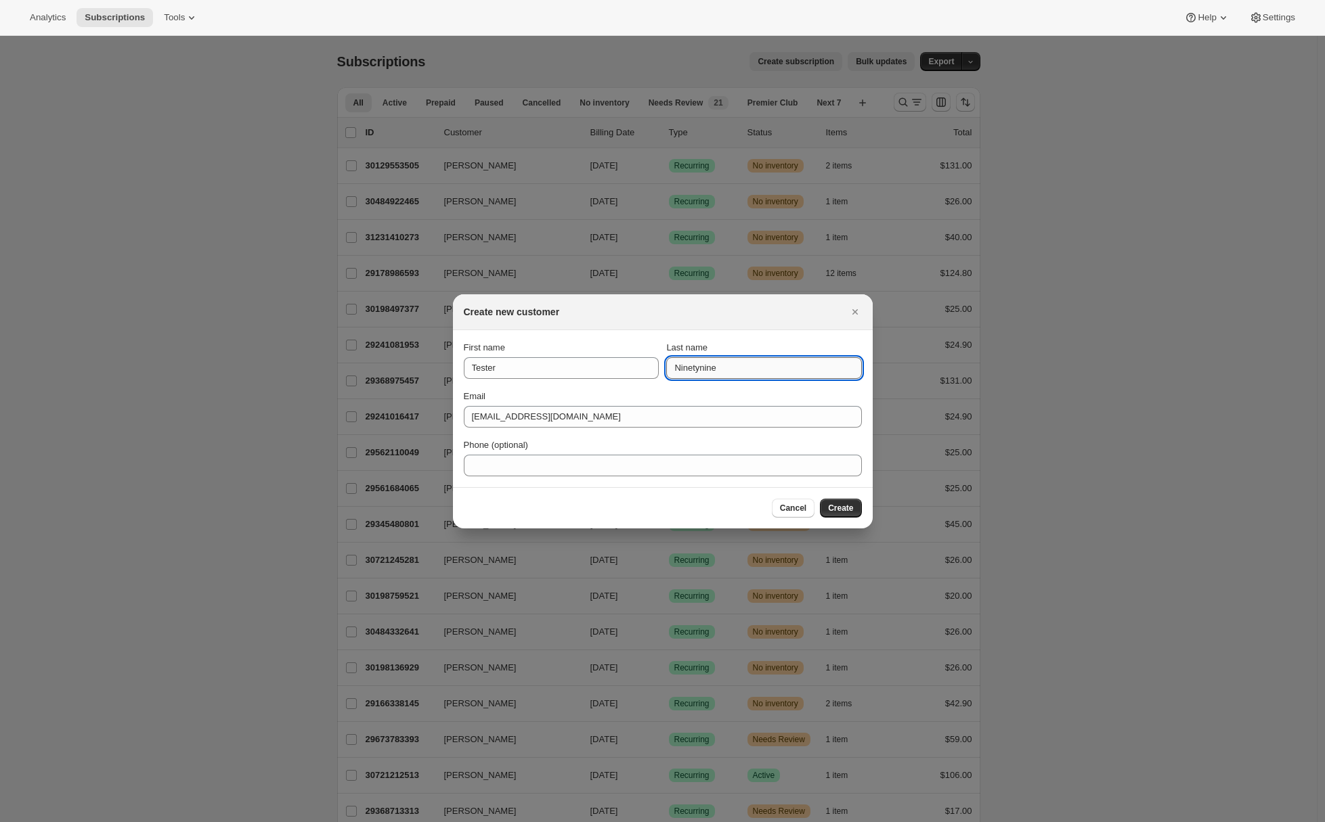
click at [687, 366] on input "Ninetynine" at bounding box center [763, 368] width 195 height 22
type input "Eightyeight"
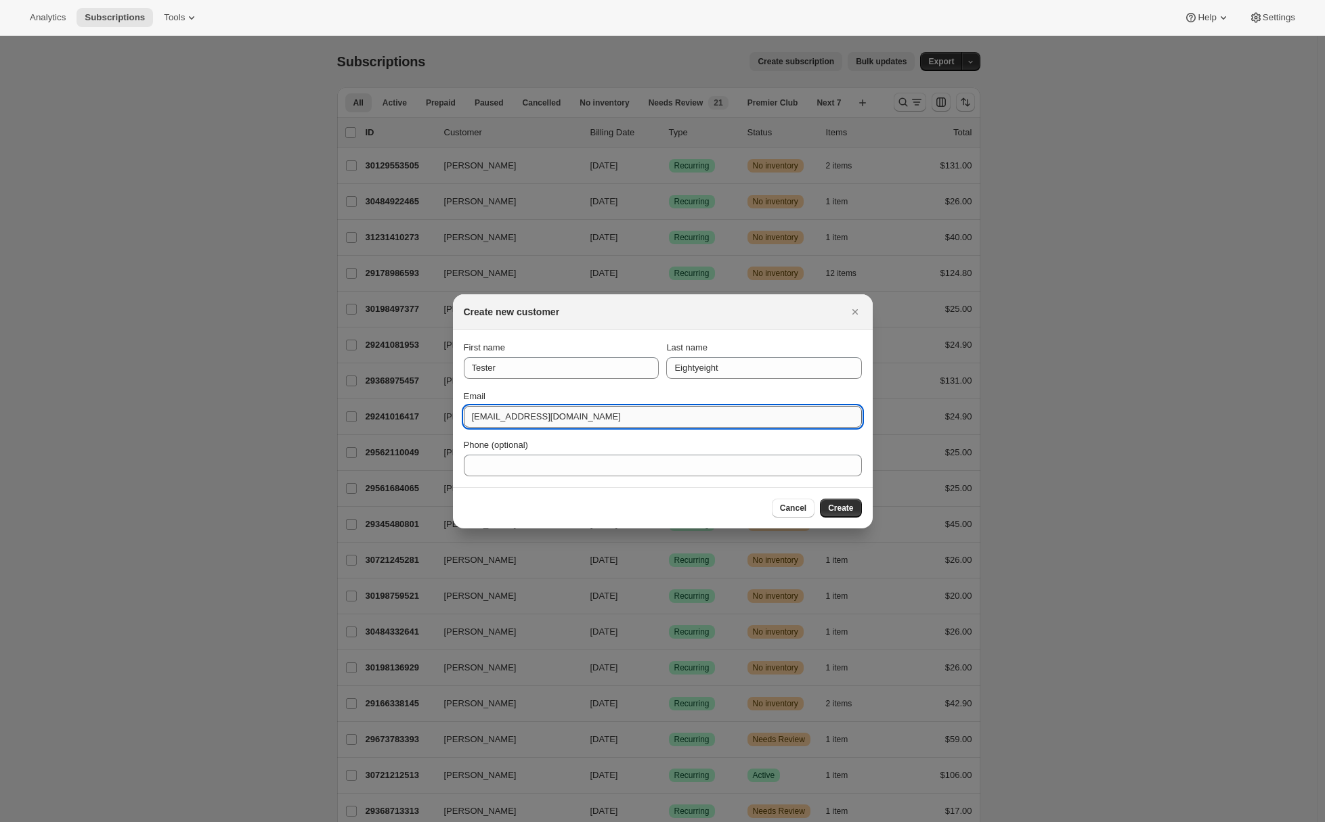
drag, startPoint x: 537, startPoint y: 413, endPoint x: 546, endPoint y: 414, distance: 8.8
click at [546, 414] on input "awtomictester+99@gmail.com" at bounding box center [663, 417] width 398 height 22
type input "[EMAIL_ADDRESS][DOMAIN_NAME]"
click at [837, 510] on span "Create" at bounding box center [840, 508] width 25 height 11
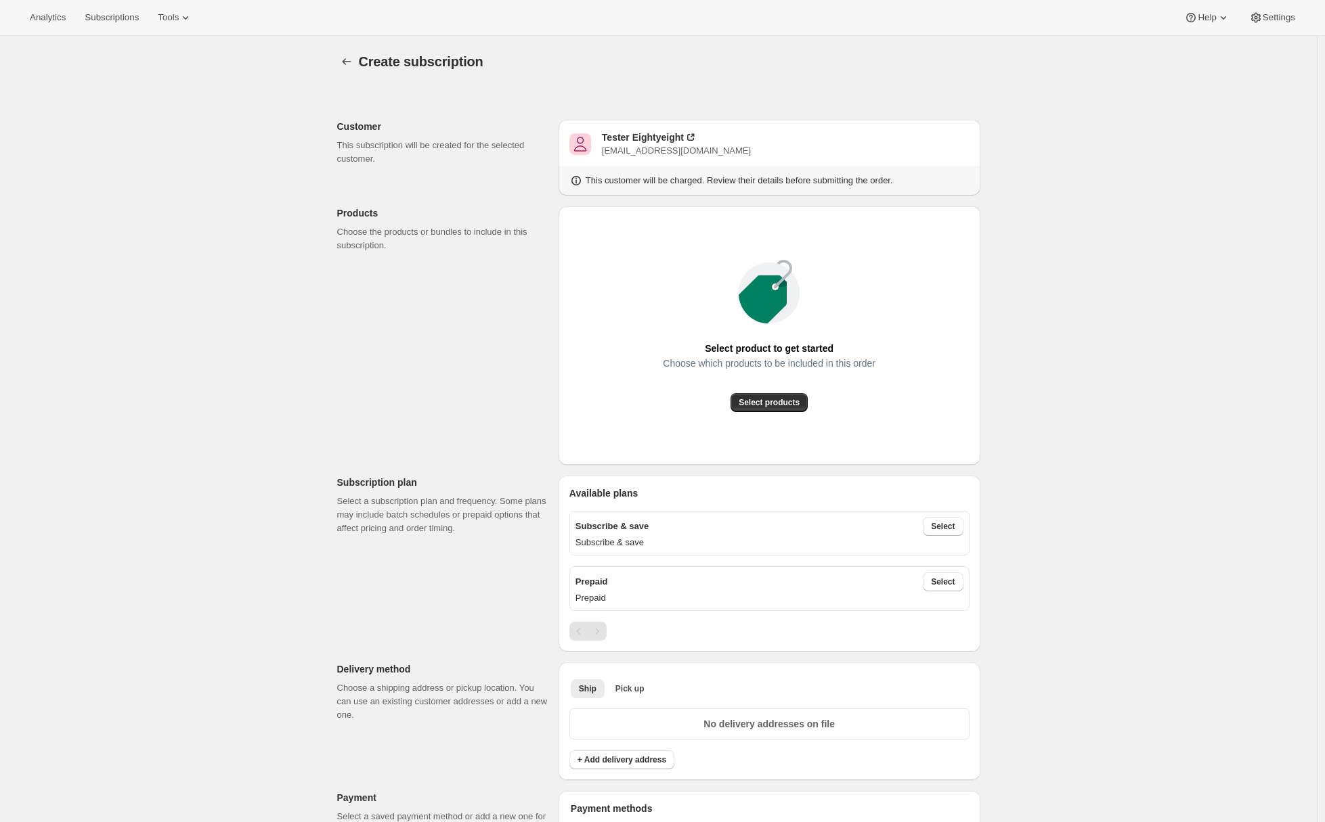
click at [374, 315] on div "Customer This subscription will be created for the selected customer. Tester Ei…" at bounding box center [653, 827] width 654 height 1480
click at [782, 398] on span "Select products" at bounding box center [769, 402] width 61 height 11
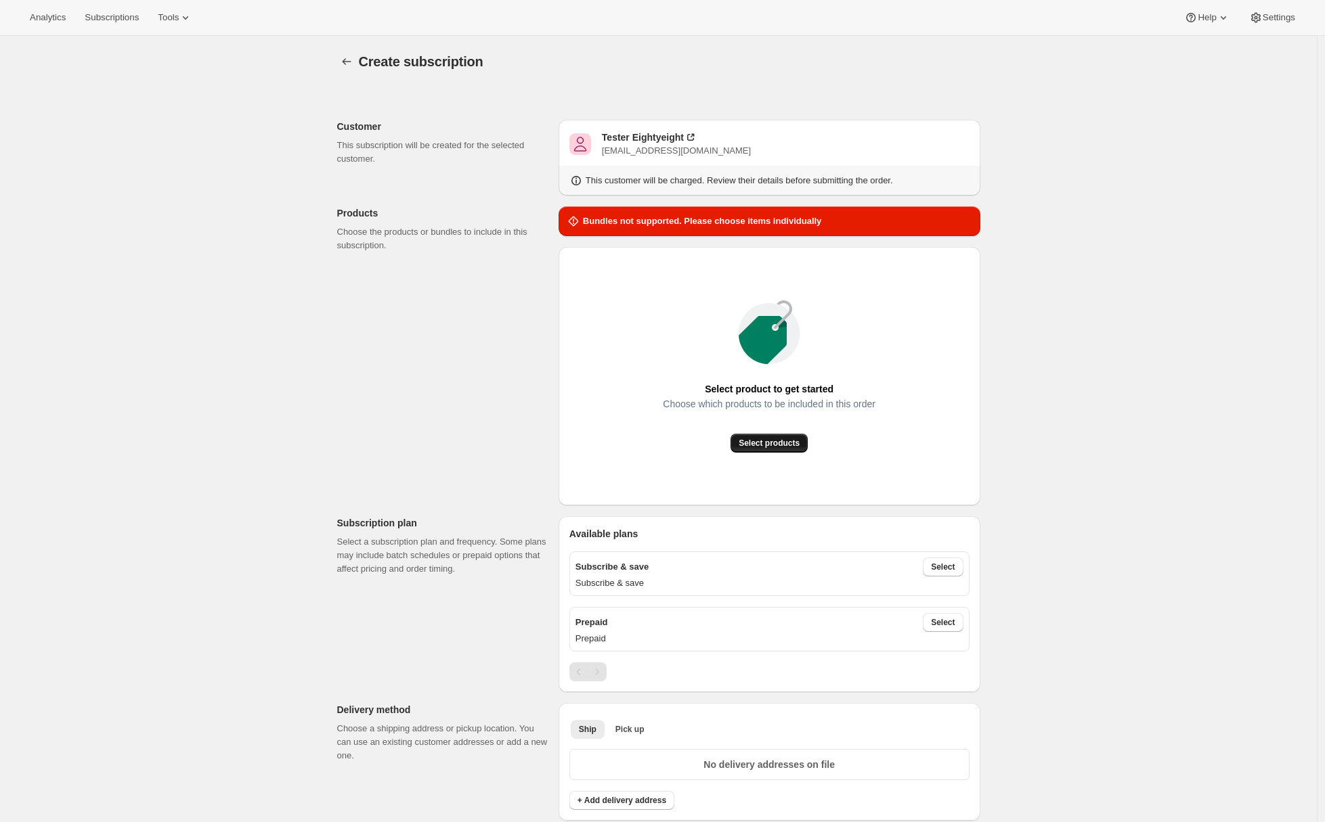
click at [762, 439] on span "Select products" at bounding box center [769, 443] width 61 height 11
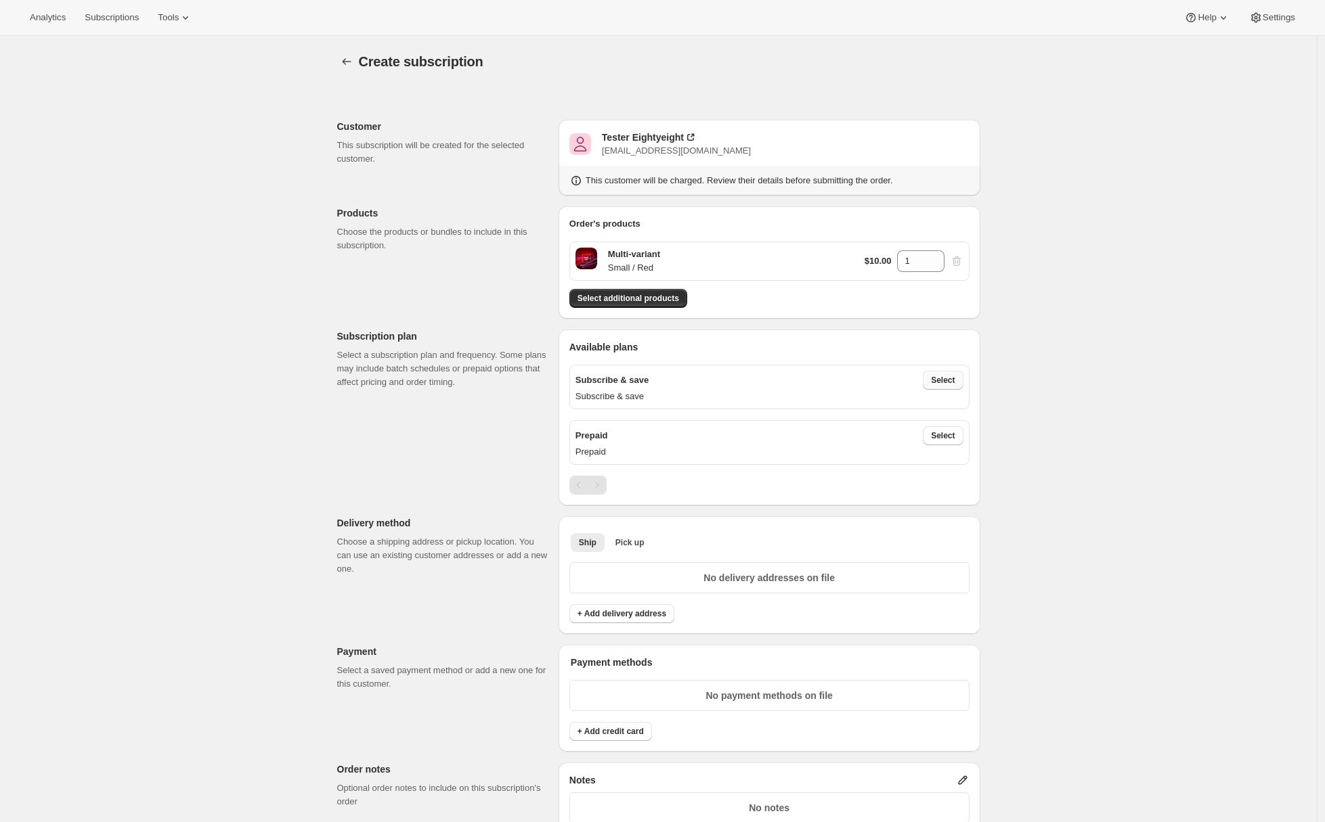
click at [948, 380] on span "Select" at bounding box center [943, 380] width 24 height 11
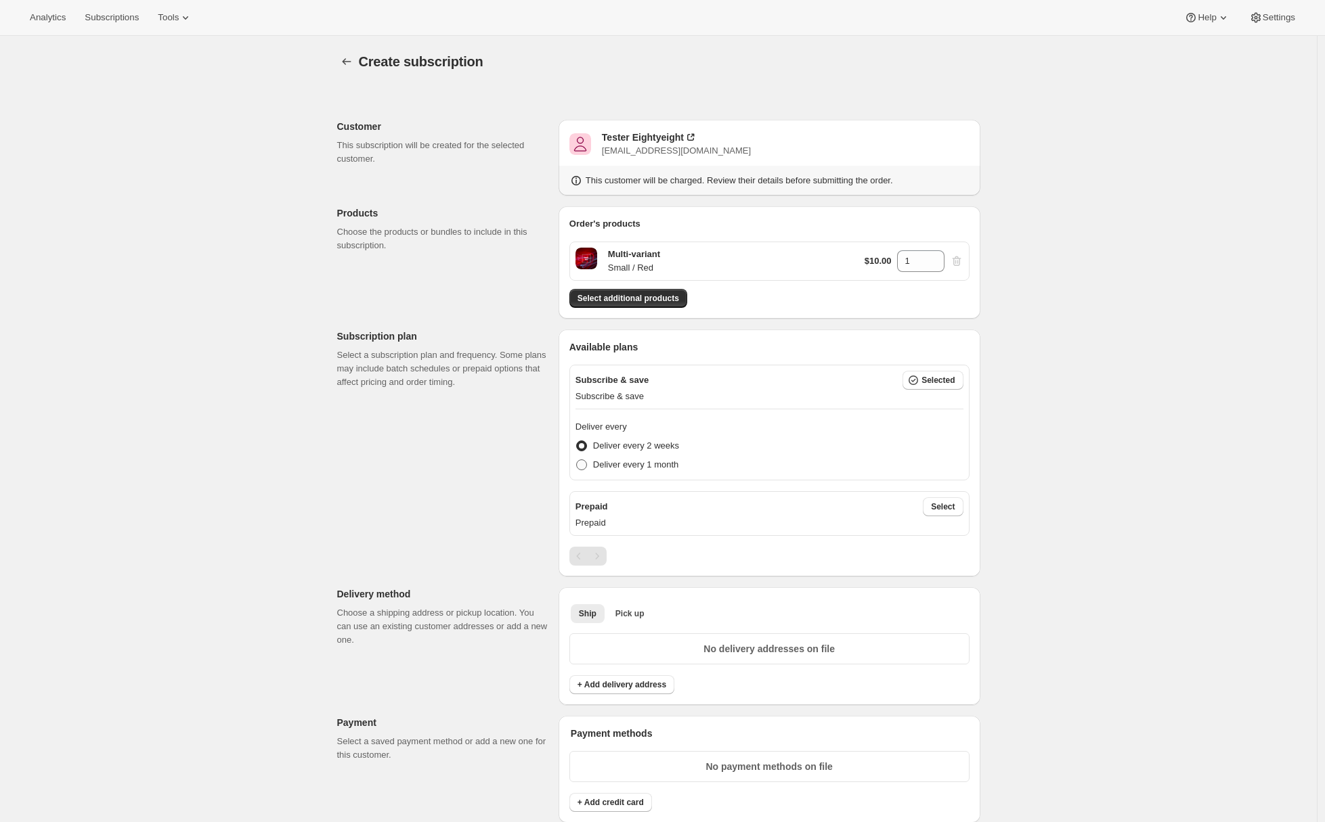
click at [596, 465] on span "Deliver every 1 month" at bounding box center [635, 465] width 85 height 10
click at [577, 460] on input "Deliver every 1 month" at bounding box center [576, 460] width 1 height 1
radio input "true"
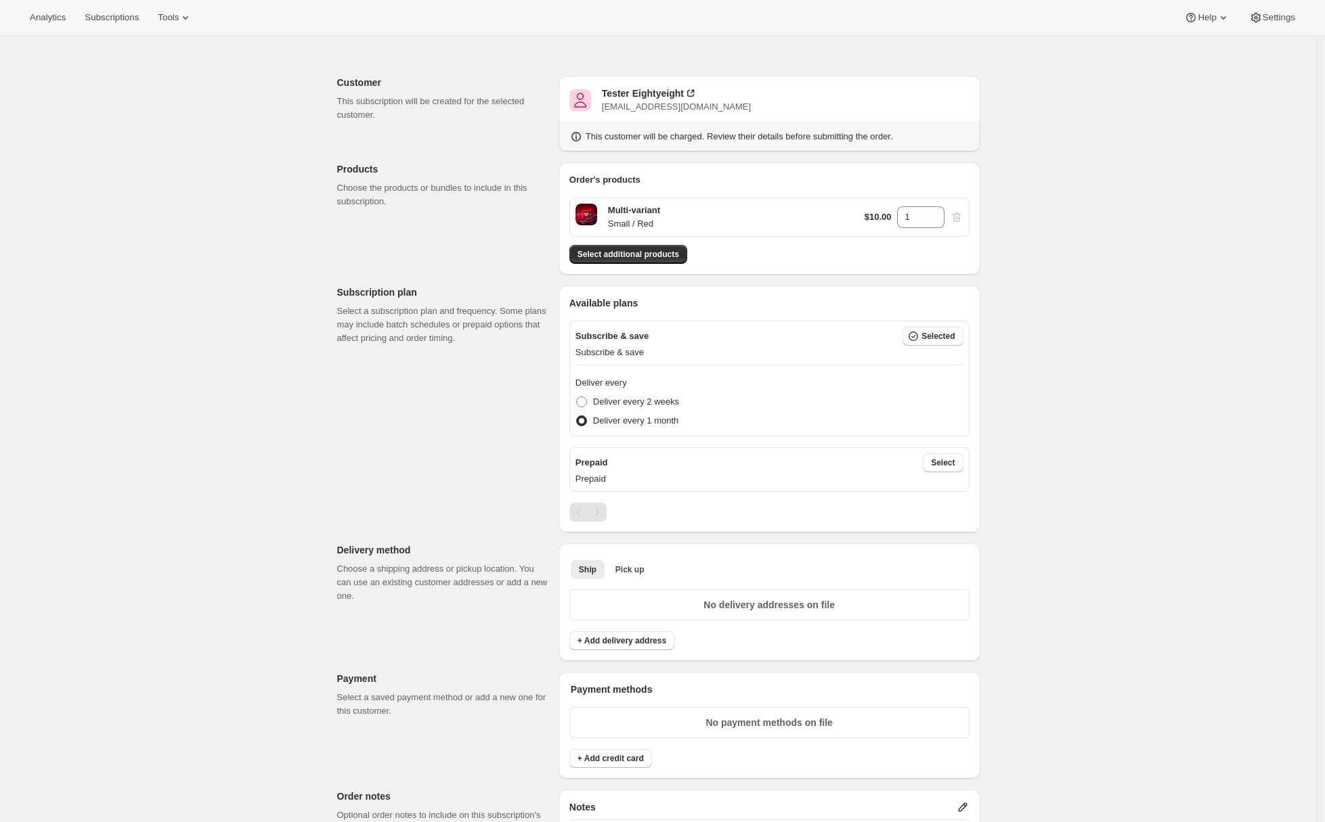
scroll to position [53, 0]
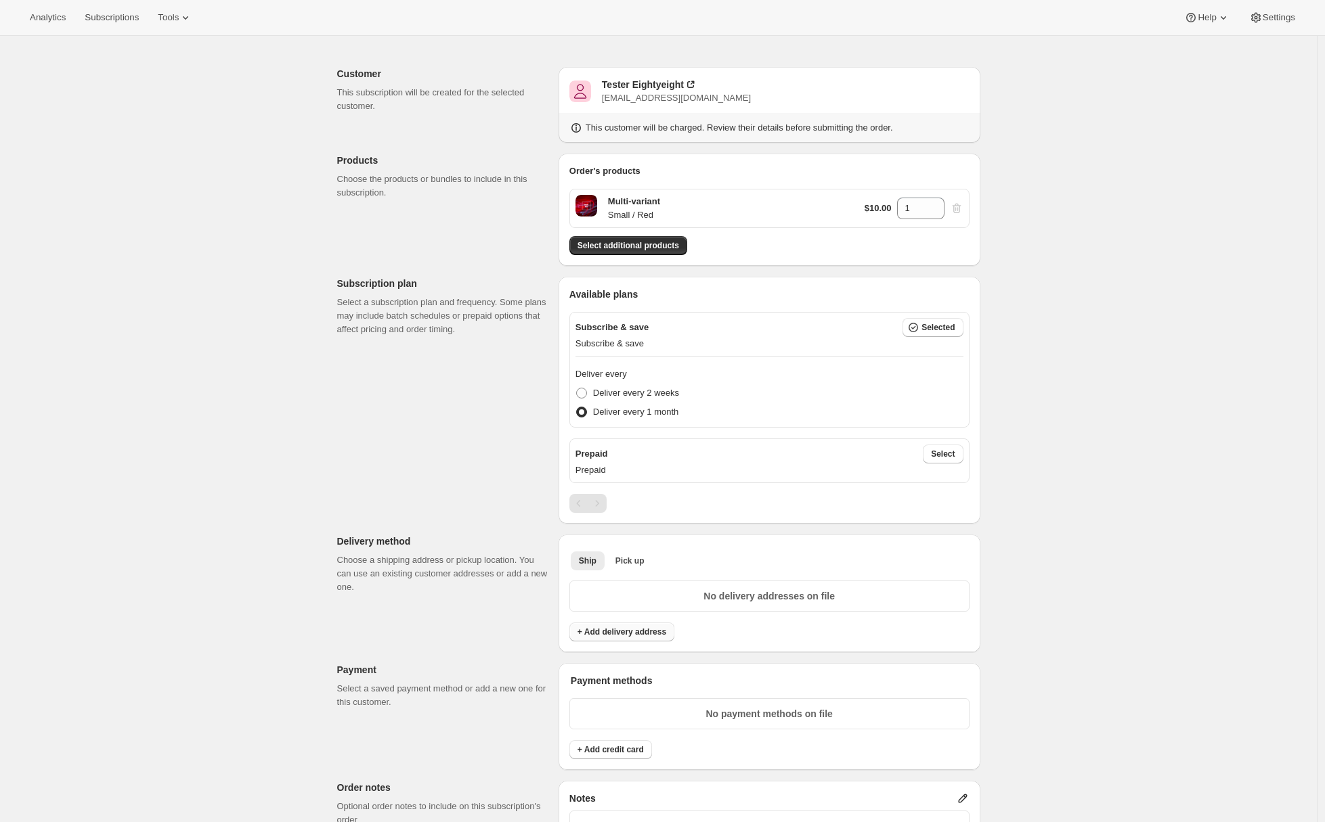
click at [613, 628] on span "+ Add delivery address" at bounding box center [621, 632] width 89 height 11
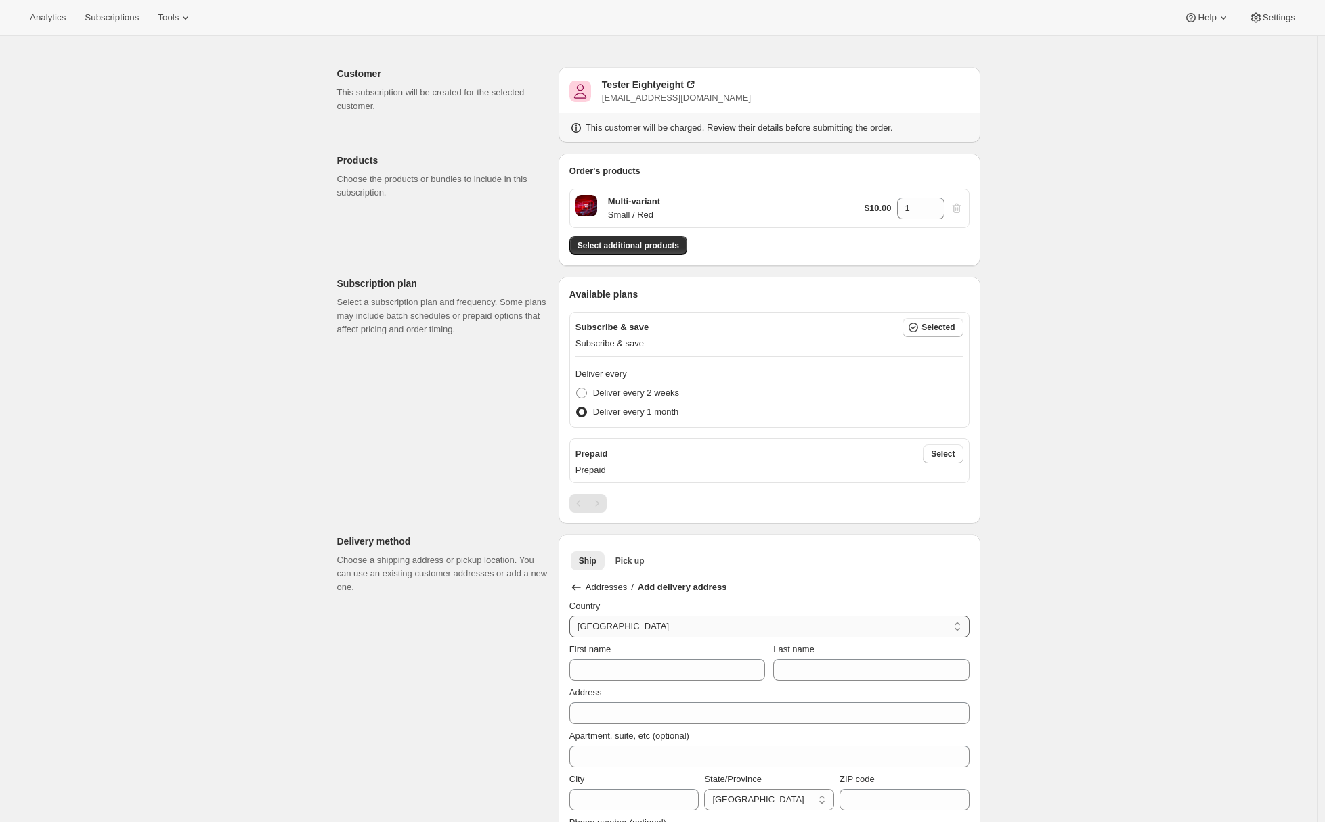
click at [607, 631] on select "Australia Hong Kong Israel Japan Malaysia New Zealand Singapore South Korea Uni…" at bounding box center [769, 627] width 400 height 22
select select "US"
click at [573, 616] on select "Australia Hong Kong Israel Japan Malaysia New Zealand Singapore South Korea Uni…" at bounding box center [769, 627] width 400 height 22
select select "AL"
click at [598, 672] on input "First name" at bounding box center [667, 670] width 196 height 22
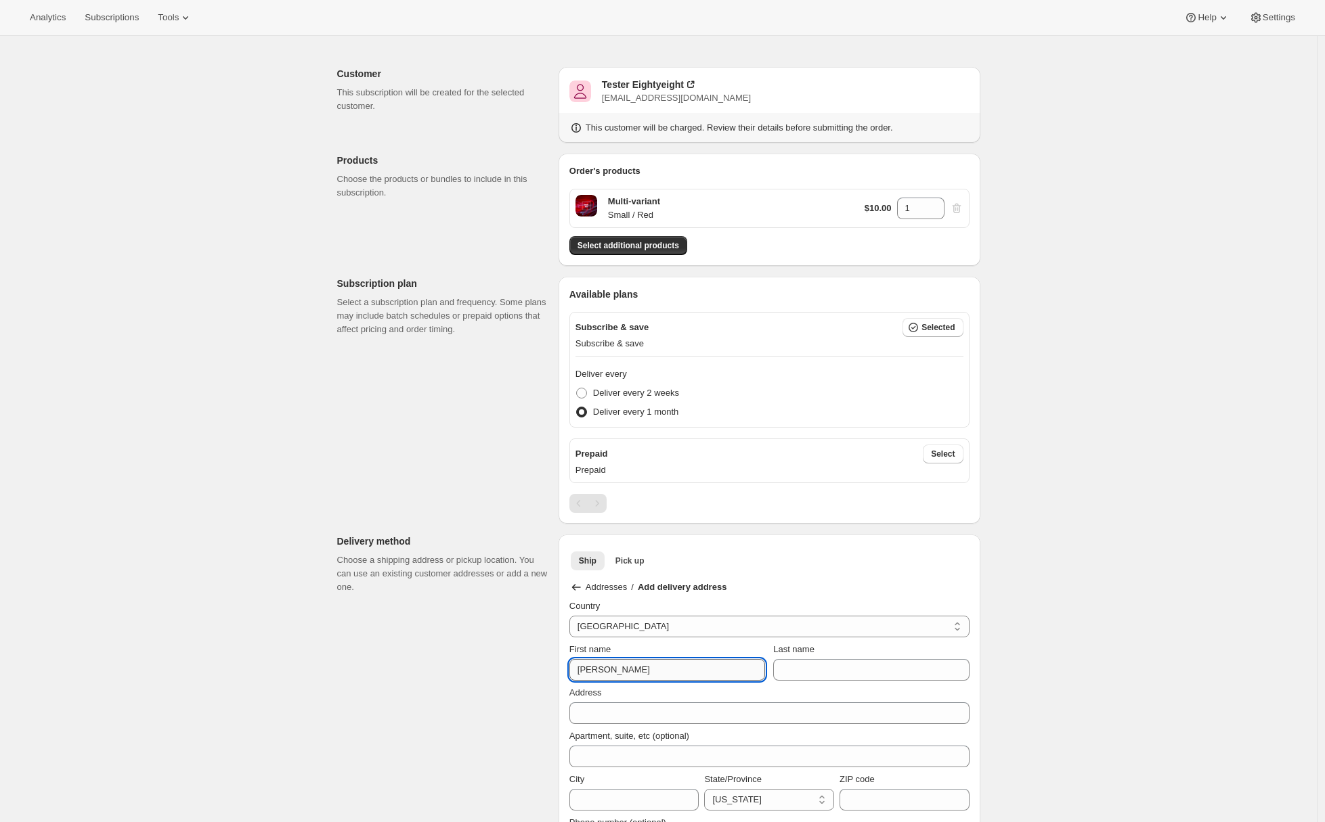
type input "Adrian"
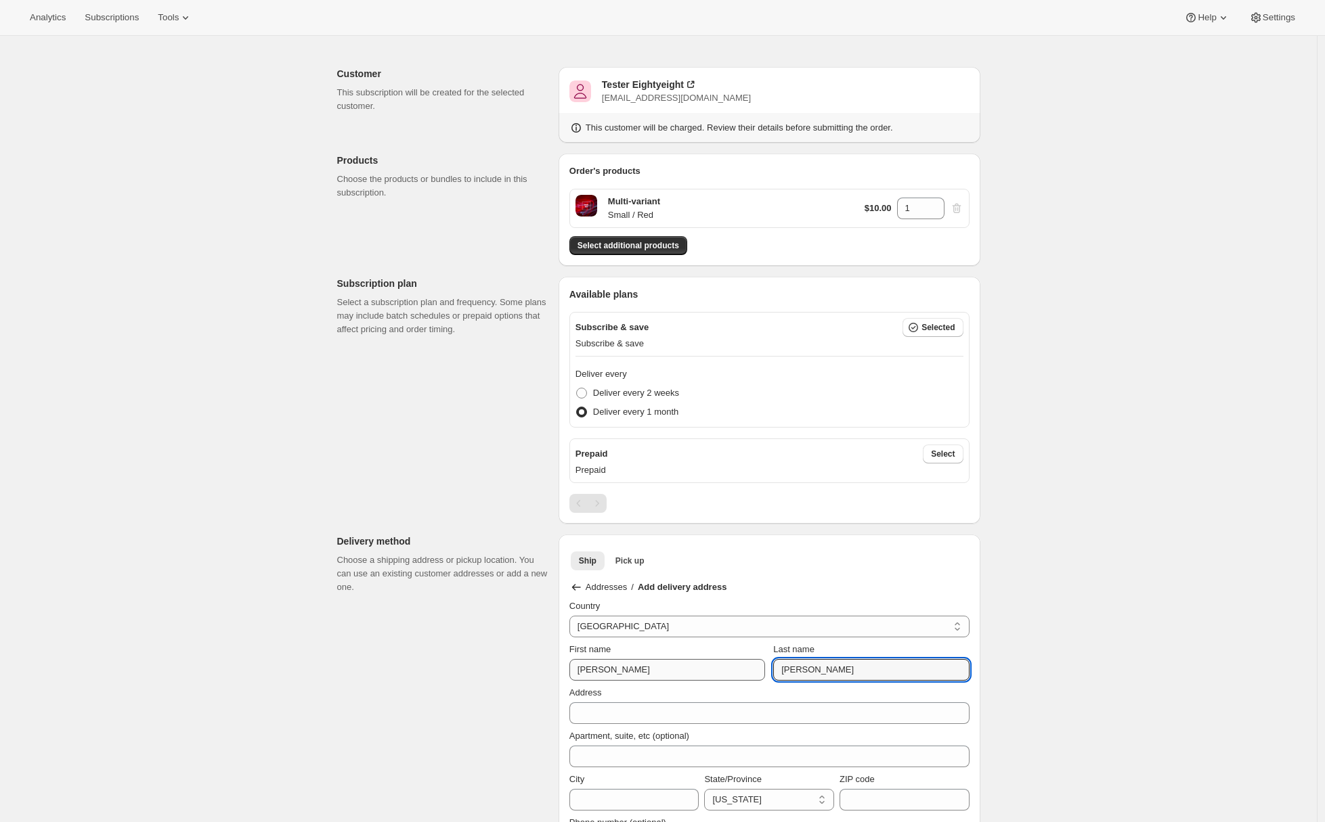
type input "Andrade"
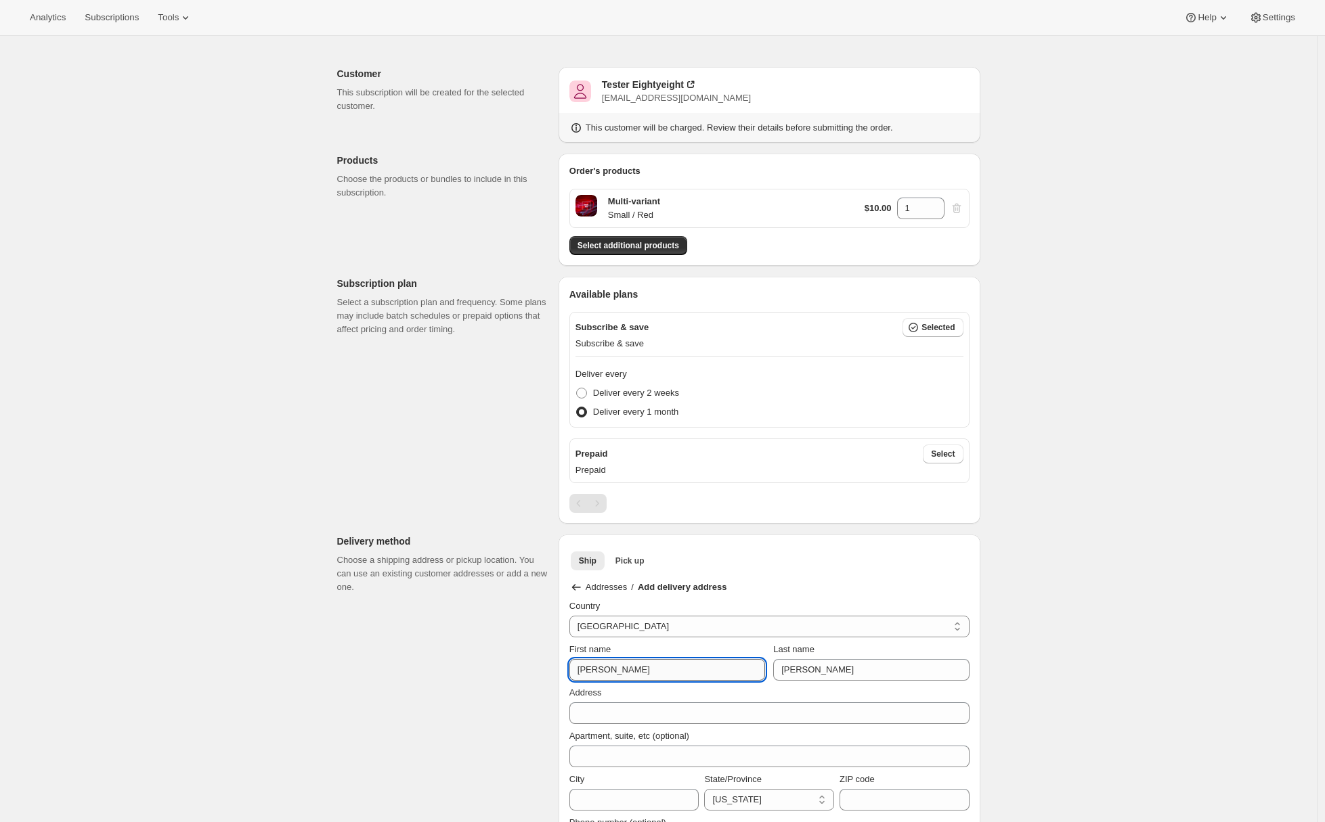
click at [597, 676] on input "Adrian" at bounding box center [667, 670] width 196 height 22
type input "Tester"
type input "Eightyeight"
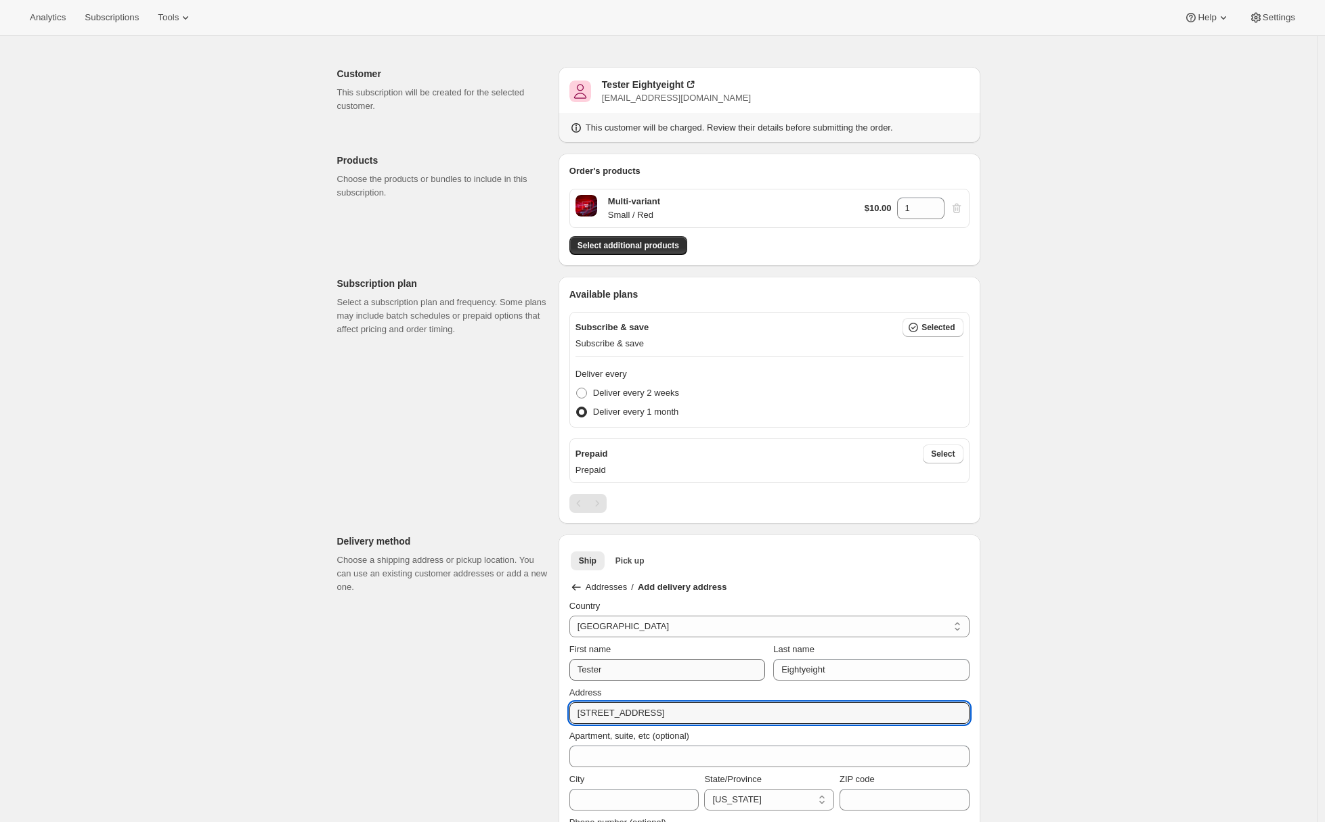
type input "106 Lang Ct"
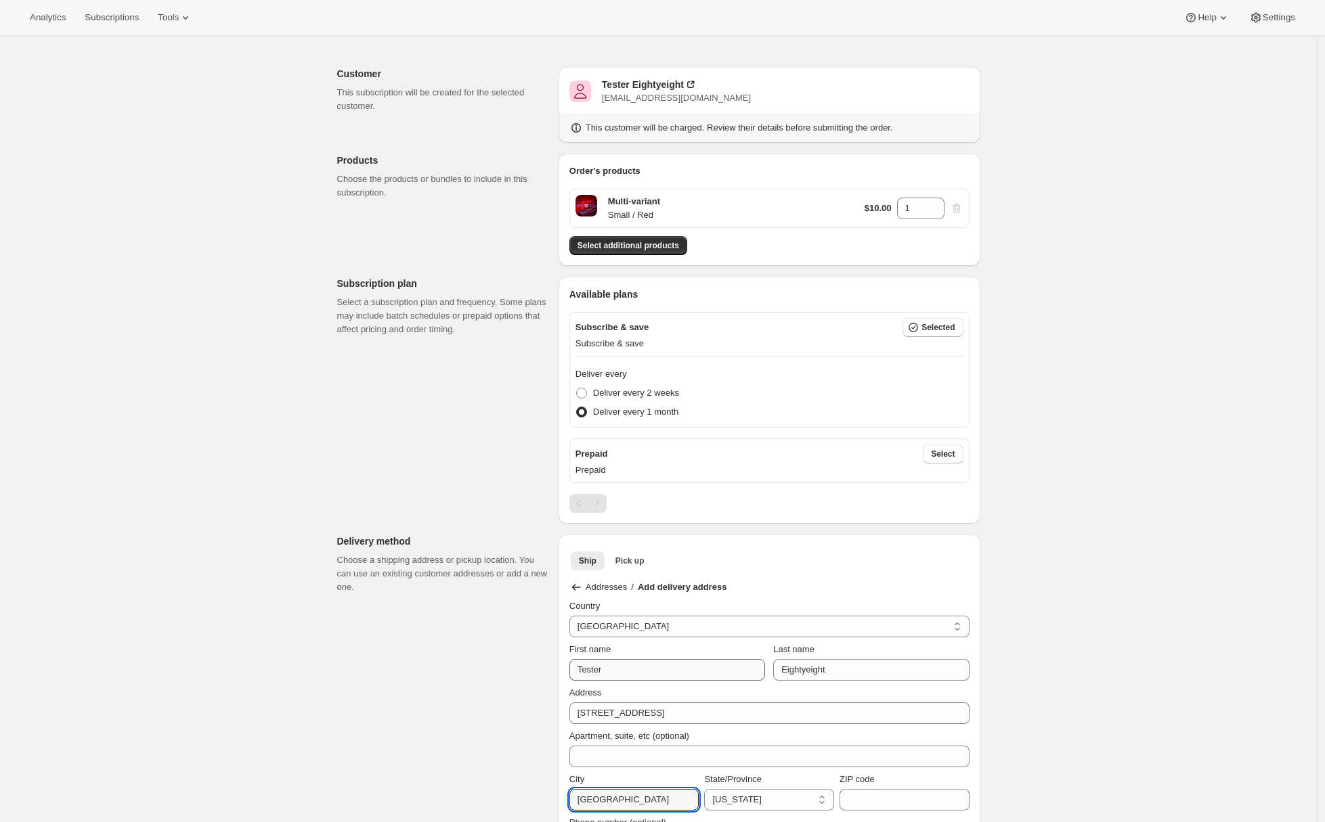
type input "Fairfield"
select select "CA"
click at [867, 797] on input "ZIP code" at bounding box center [904, 800] width 130 height 22
paste input "94534"
type input "94534"
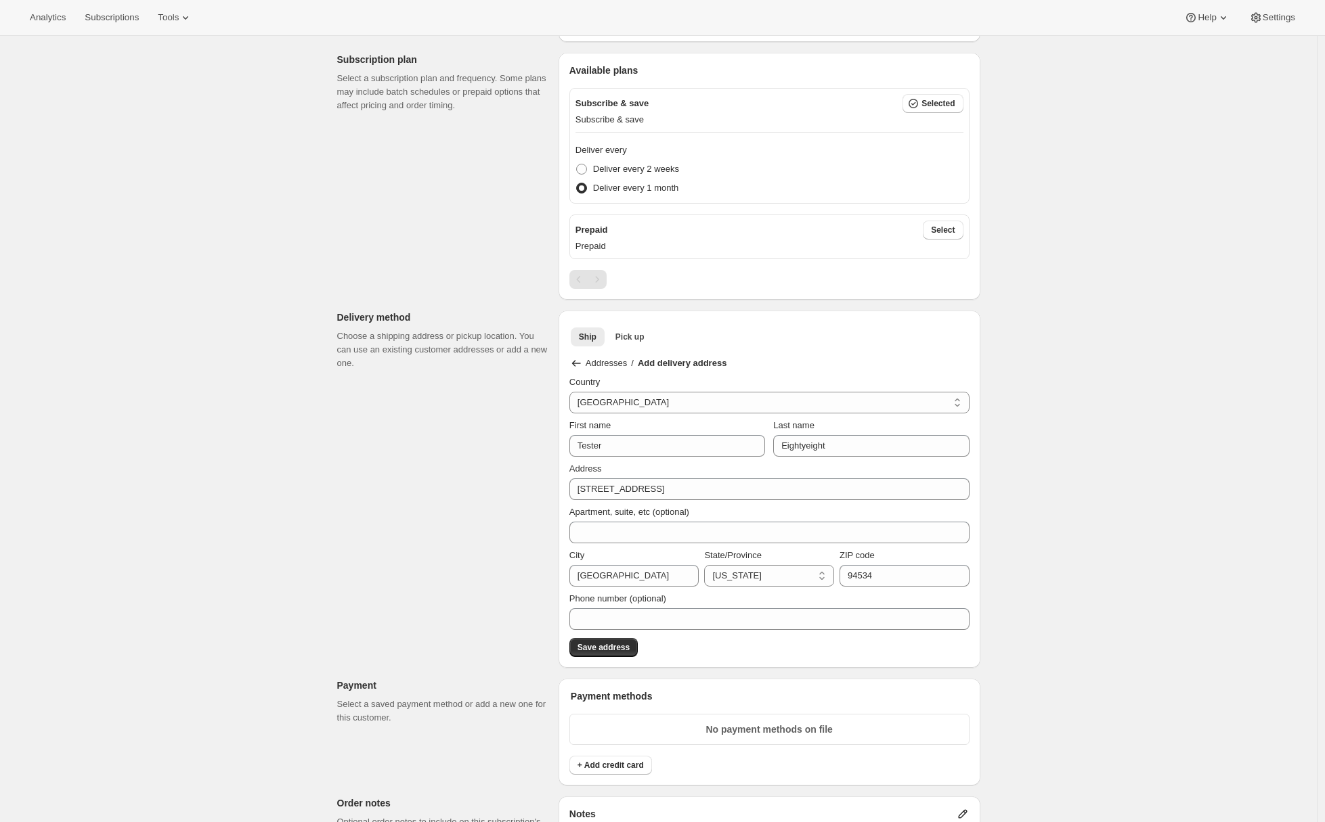
scroll to position [286, 0]
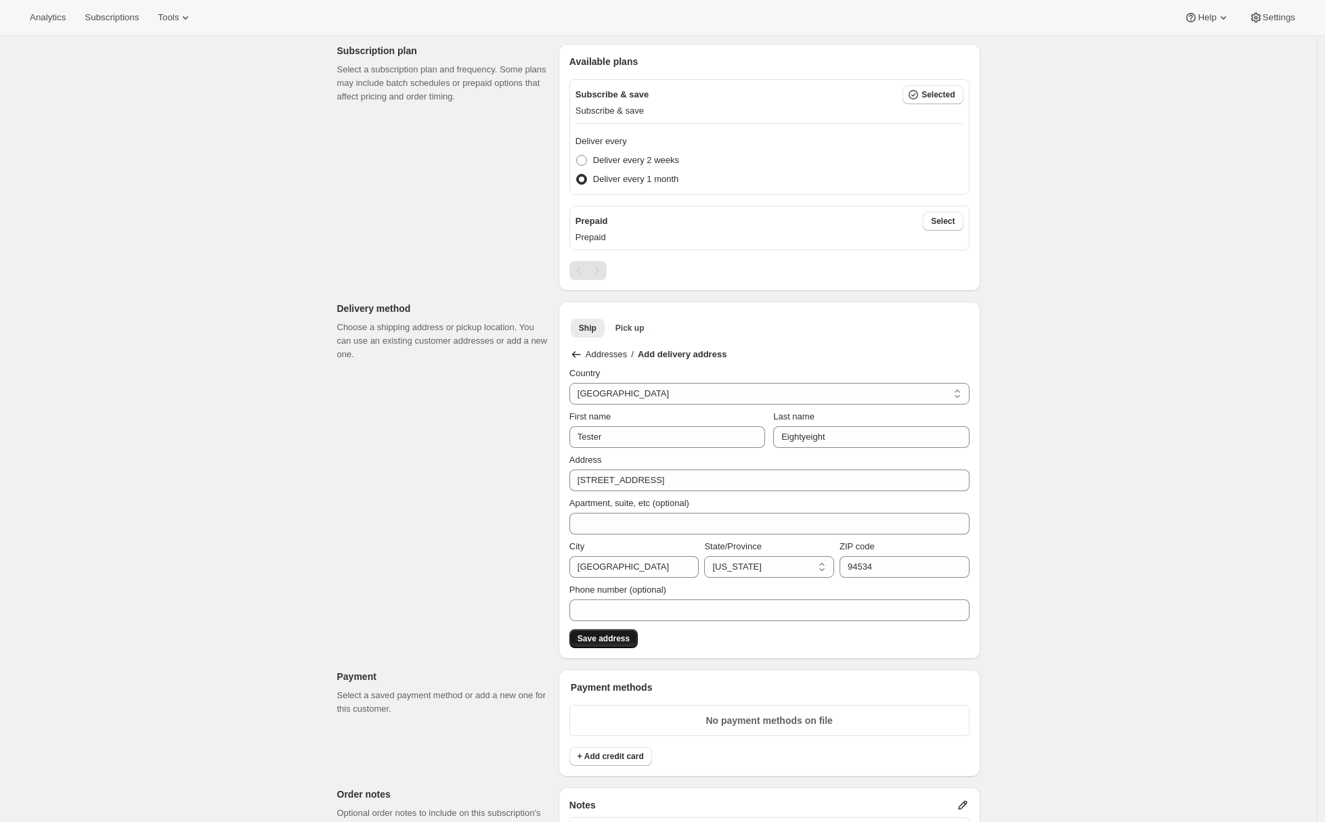
click at [602, 640] on span "Save address" at bounding box center [603, 639] width 52 height 11
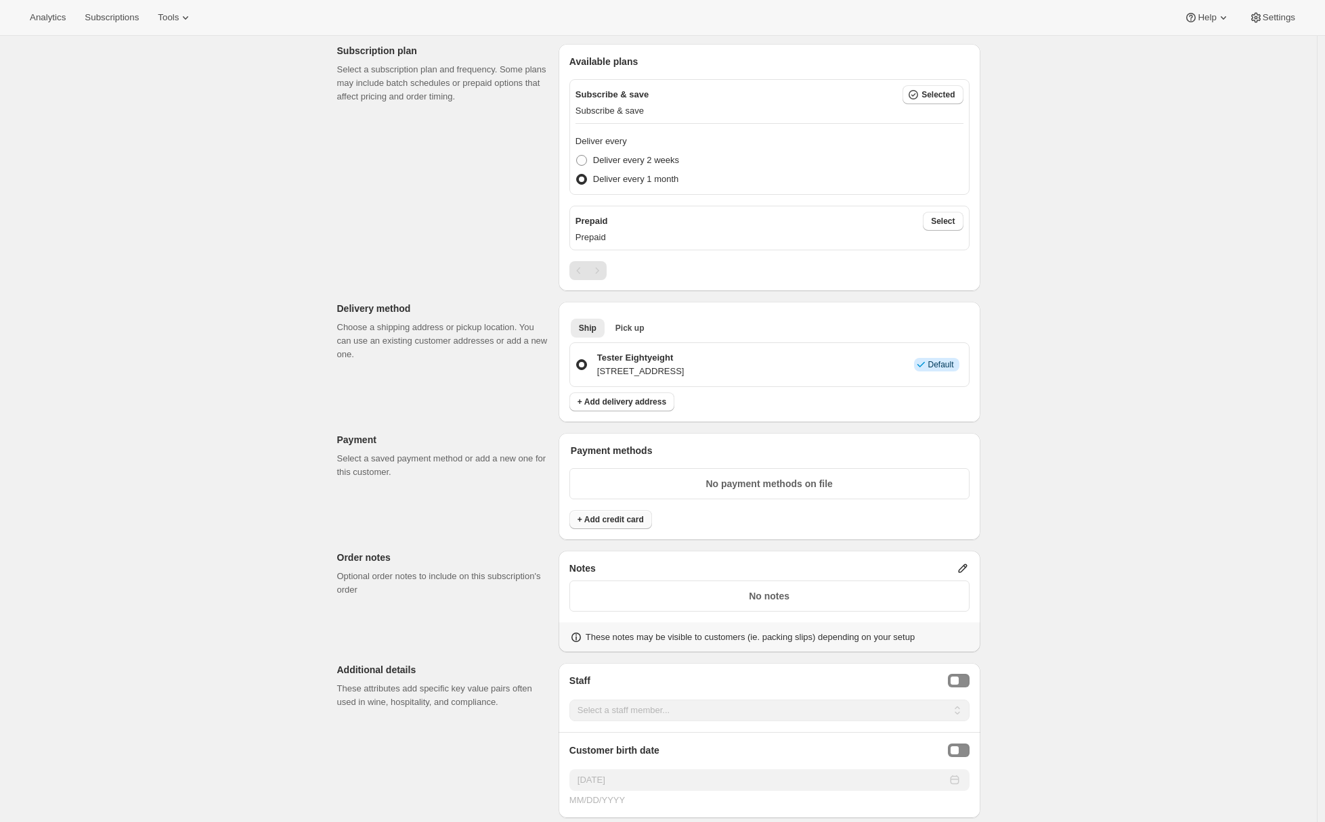
click at [598, 523] on span "+ Add credit card" at bounding box center [610, 519] width 66 height 11
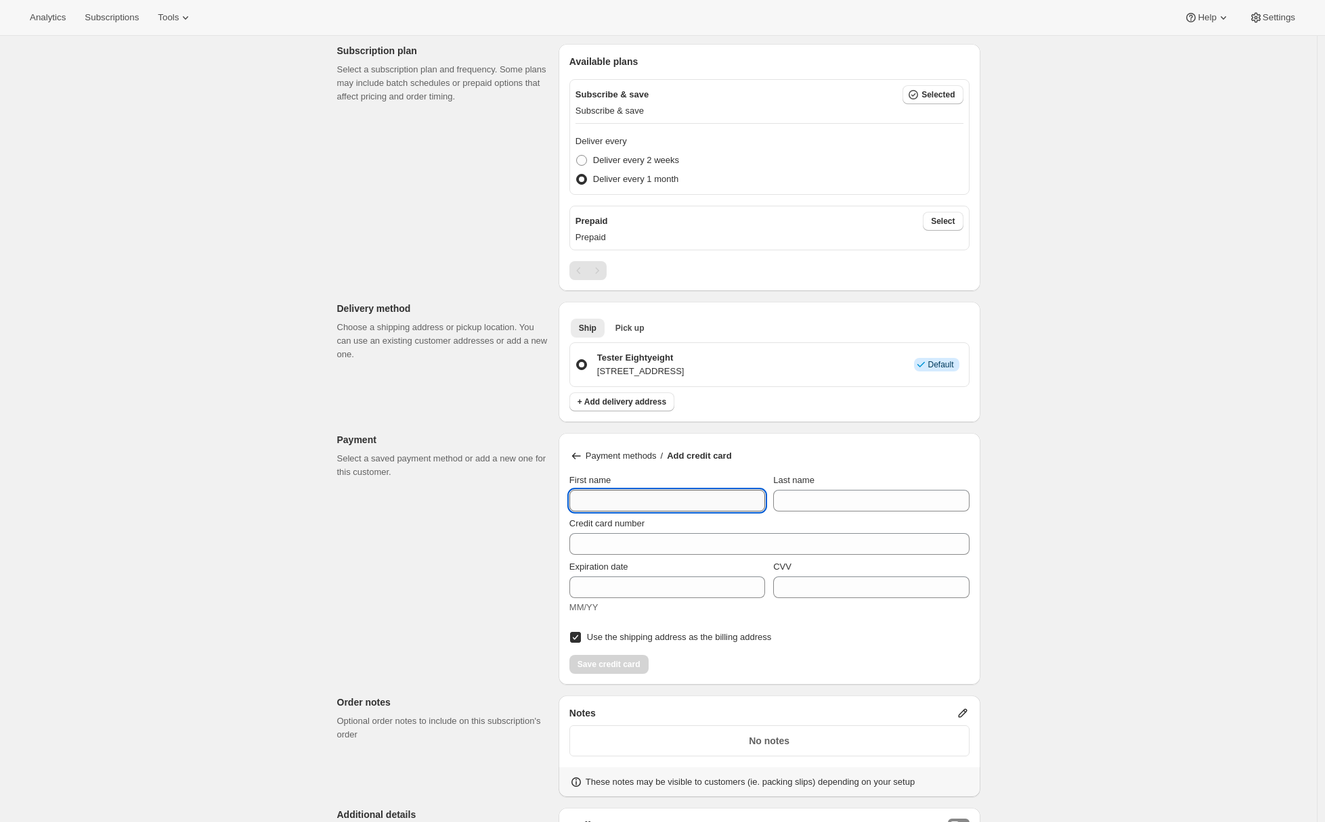
click at [594, 498] on input "First name" at bounding box center [667, 501] width 196 height 22
type input "Tester"
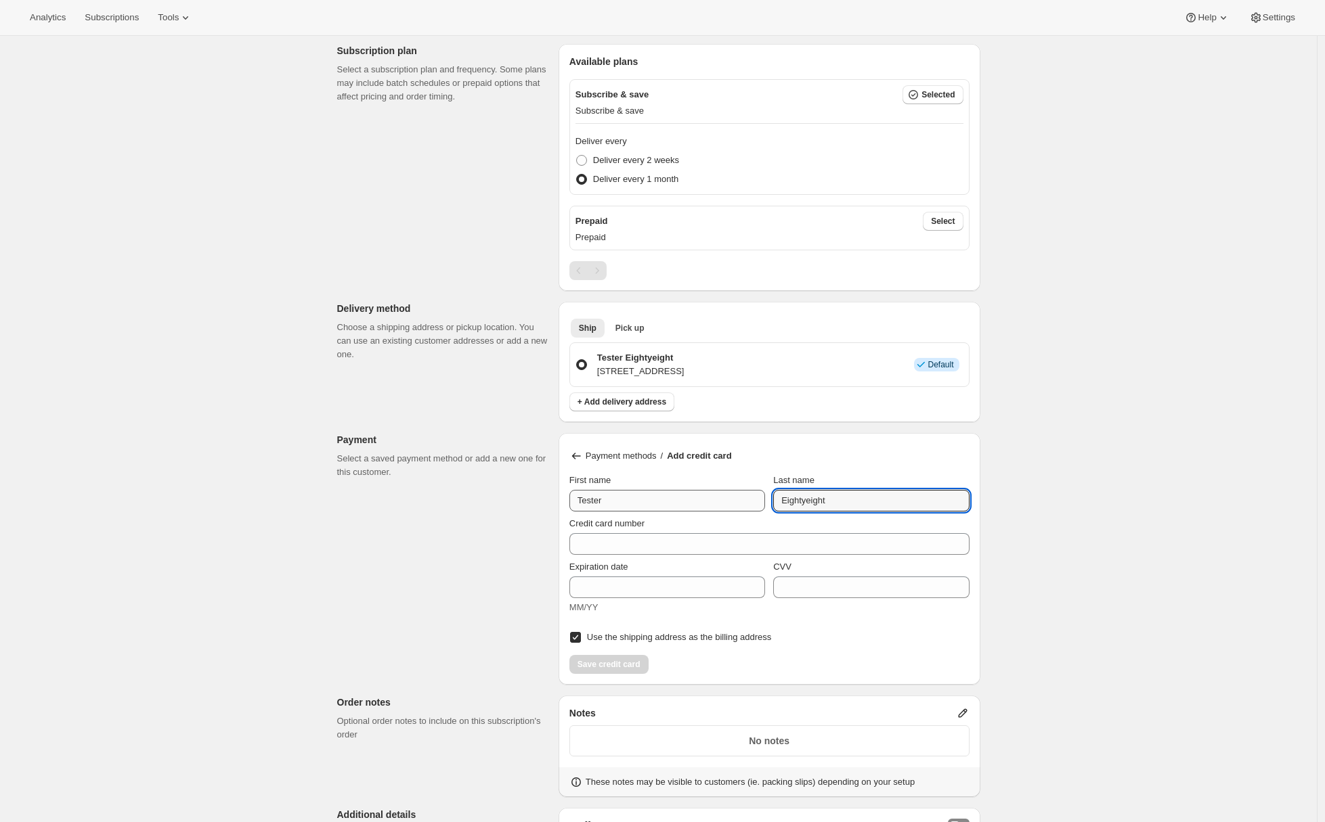
type input "Eightyeight"
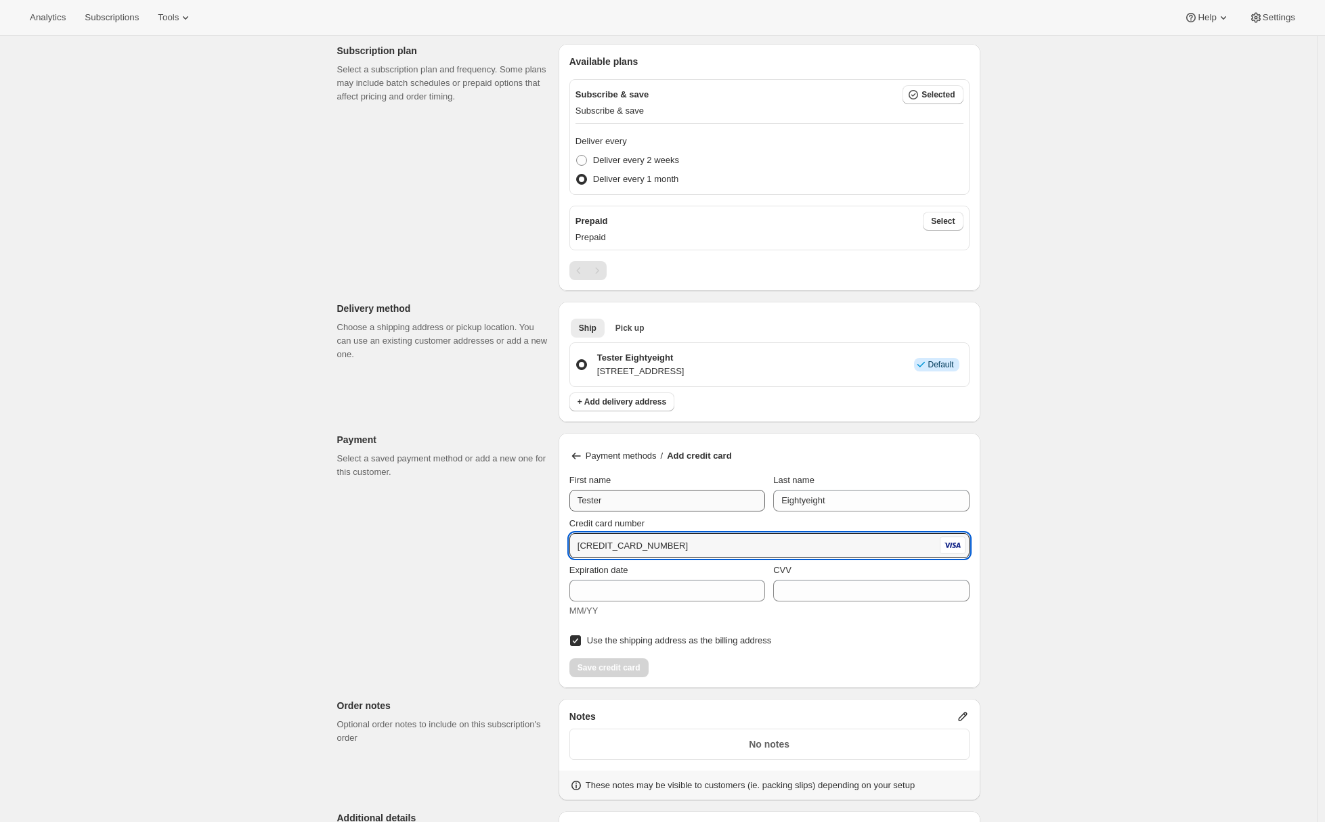
type input "4242 4242 4242 4242"
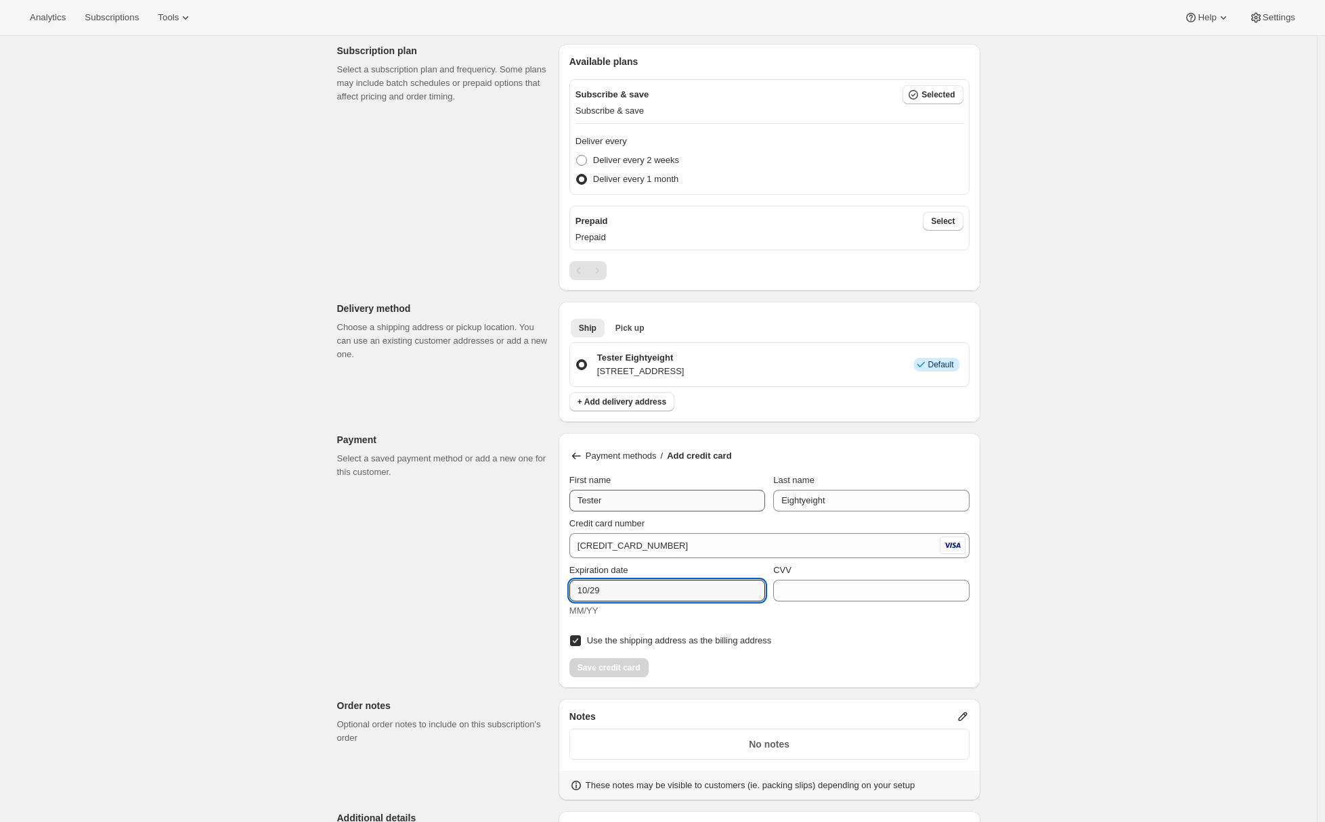
type input "10/29"
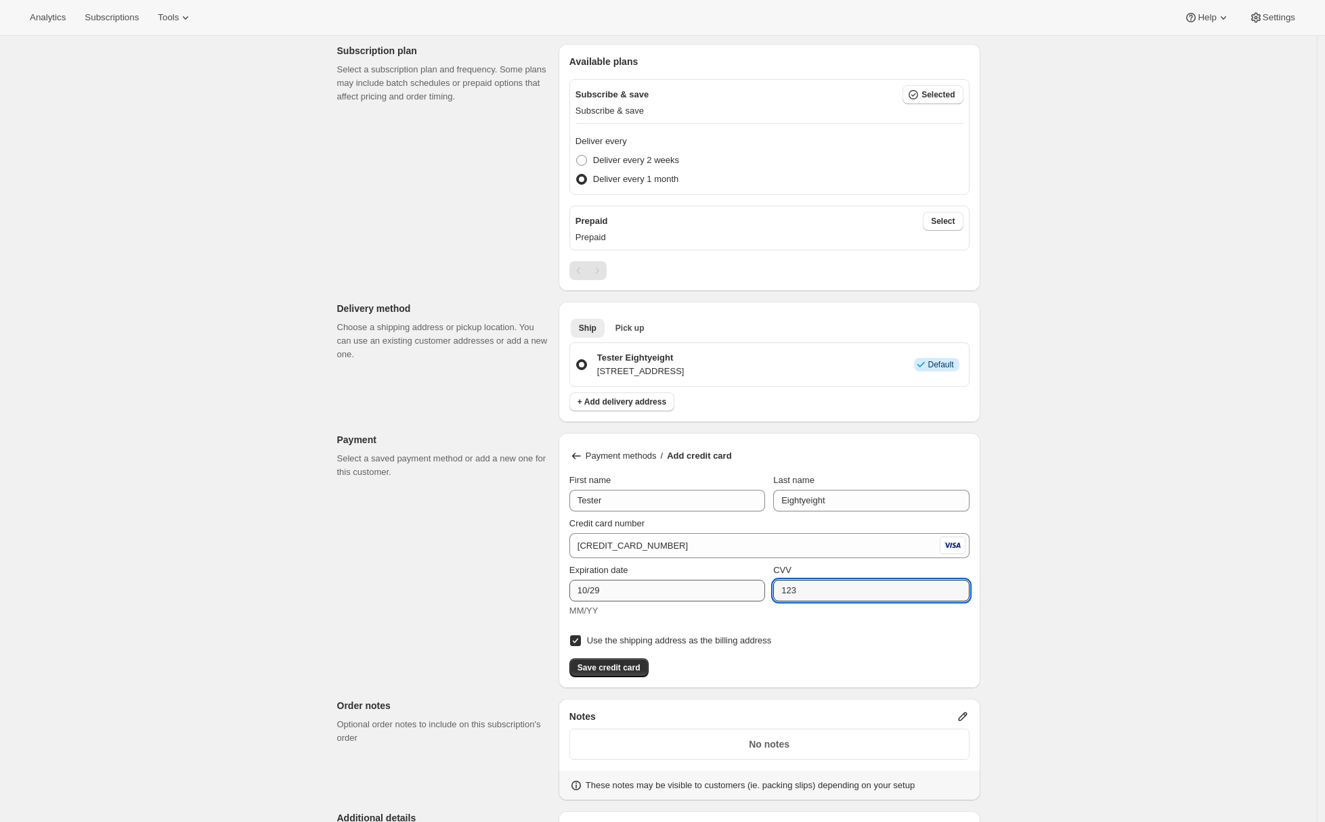
type input "123"
click at [595, 592] on input "10/29" at bounding box center [667, 591] width 196 height 22
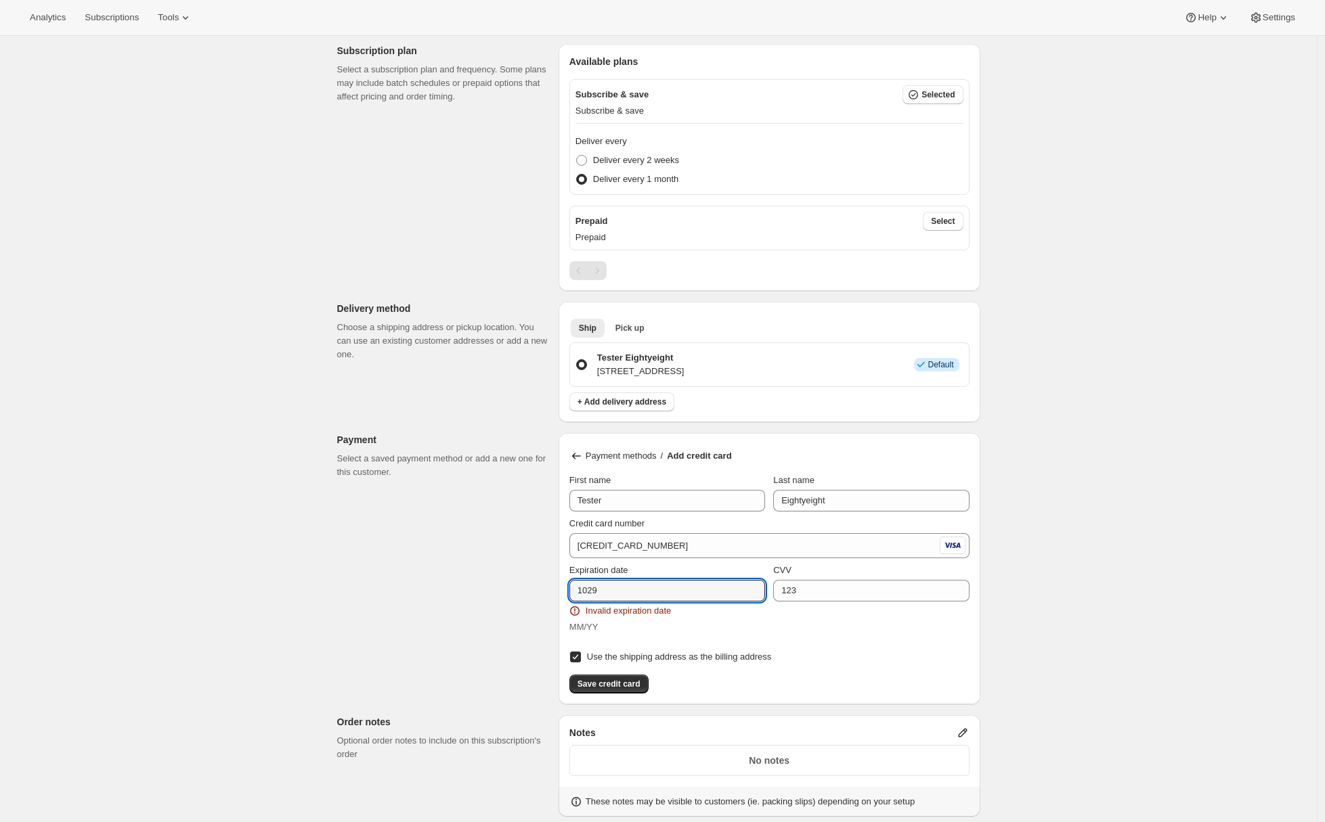
type input "10/29"
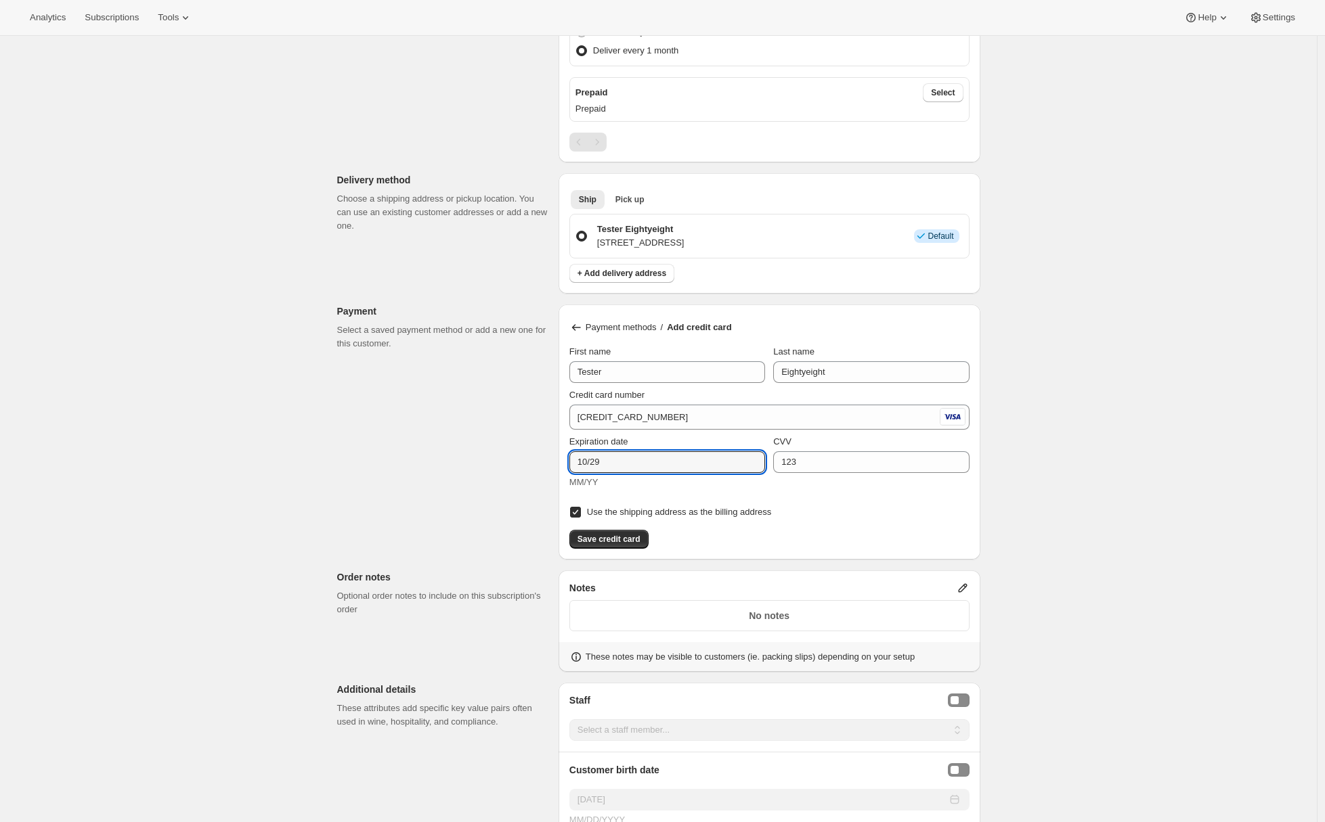
scroll to position [432, 0]
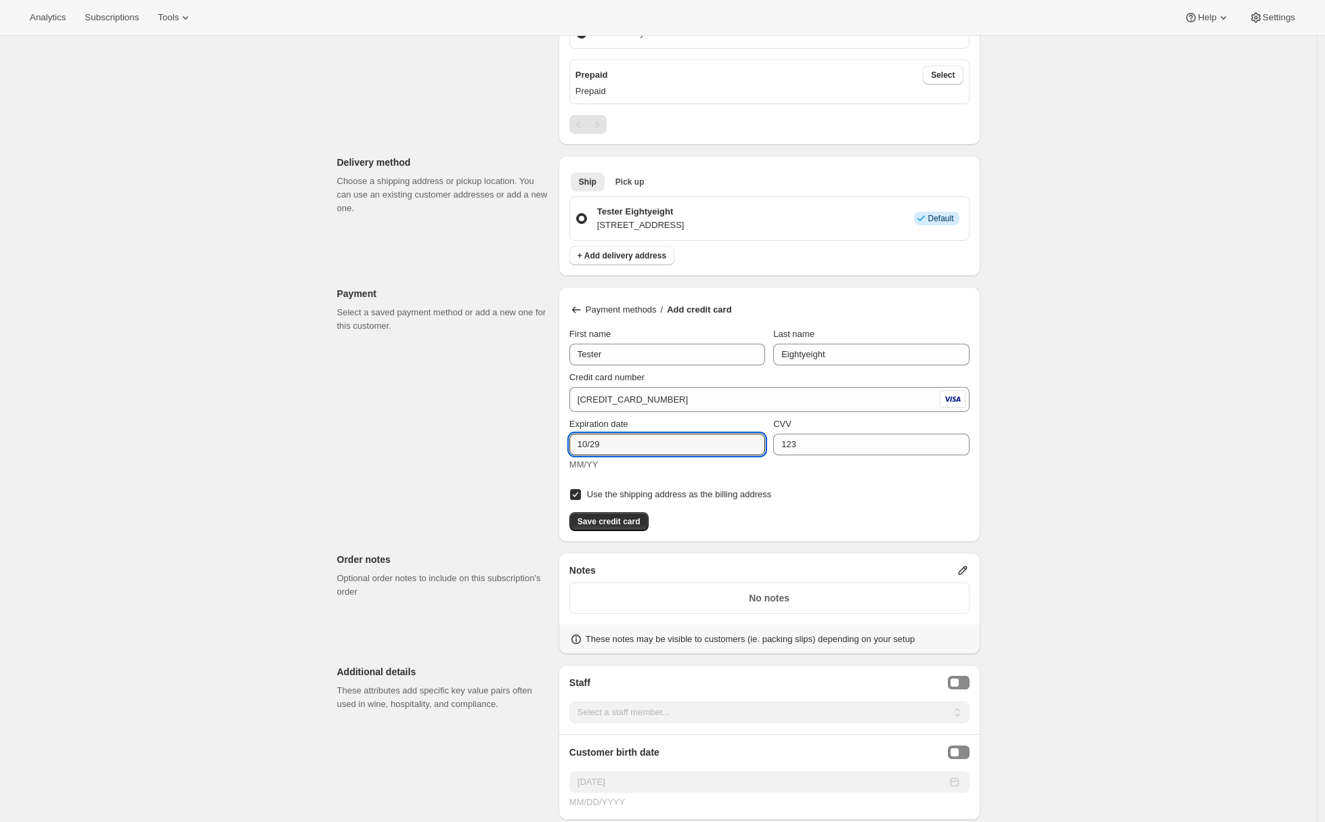
click at [576, 493] on input "Use the shipping address as the billing address" at bounding box center [575, 494] width 11 height 11
checkbox input "false"
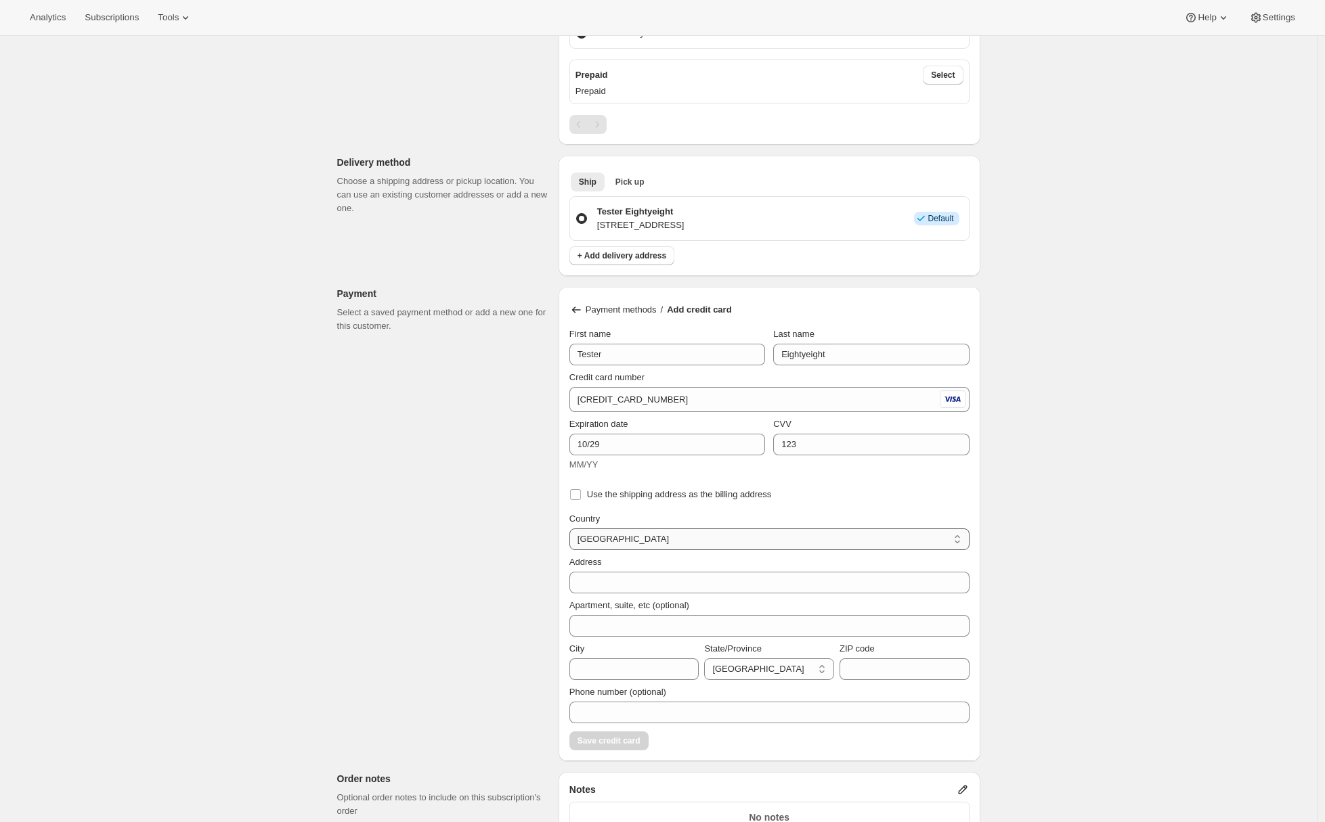
click at [606, 543] on select "Australia Hong Kong Israel Japan Malaysia New Zealand Singapore South Korea Uni…" at bounding box center [769, 540] width 400 height 22
select select "US"
click at [573, 529] on select "Australia Hong Kong Israel Japan Malaysia New Zealand Singapore South Korea Uni…" at bounding box center [769, 540] width 400 height 22
select select "AL"
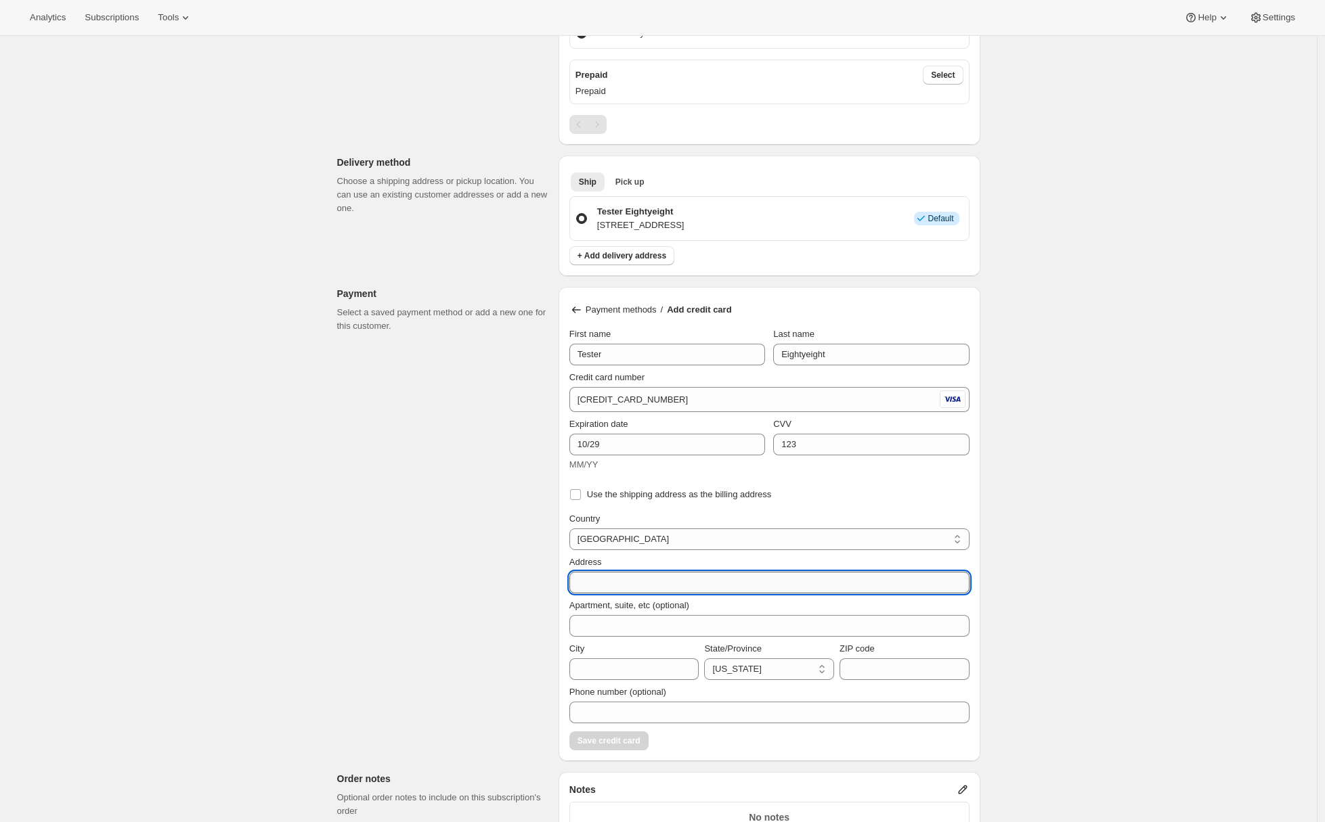
click at [602, 584] on input "Address" at bounding box center [769, 583] width 400 height 22
type input "1234 Empire St"
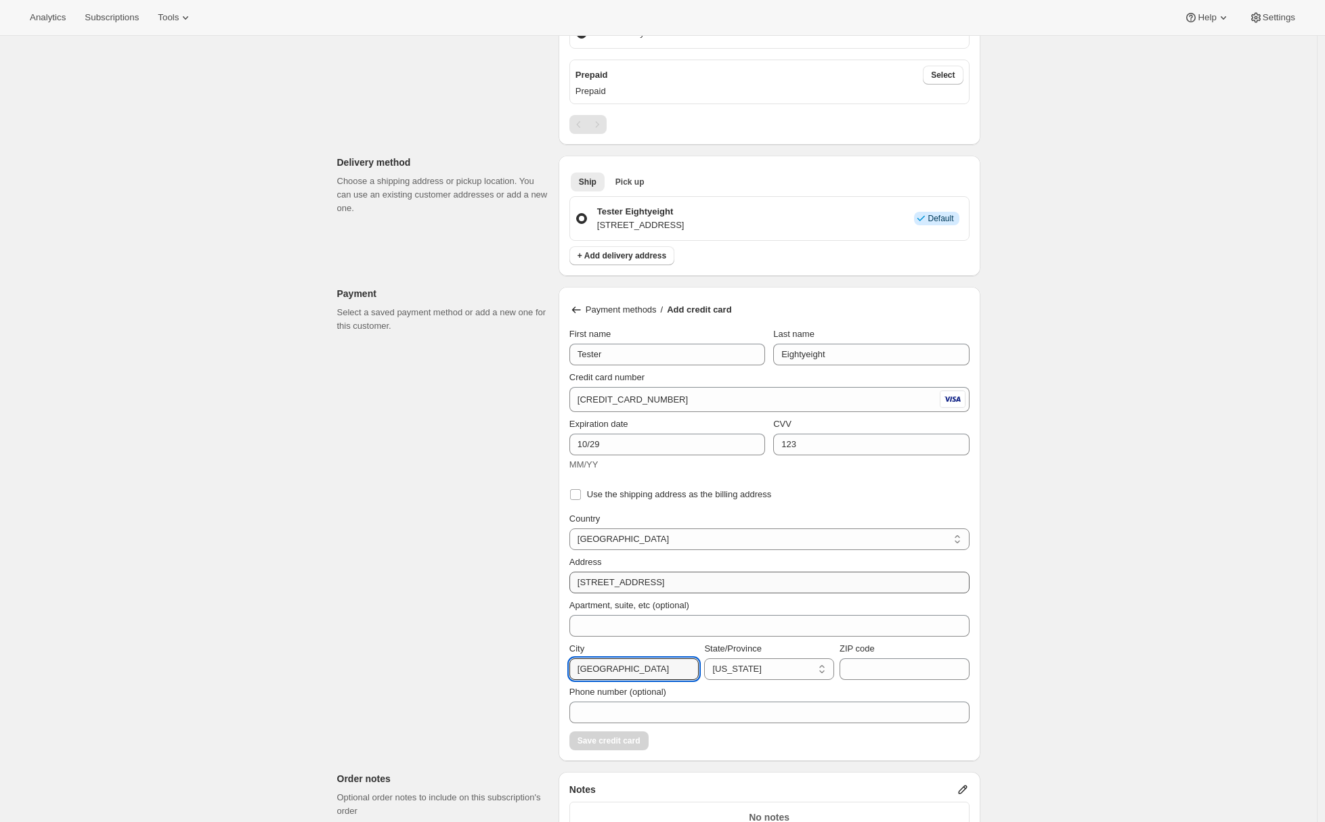
type input "Fairfield"
select select "CA"
type input "94533"
click at [607, 739] on span "Save credit card" at bounding box center [608, 741] width 63 height 11
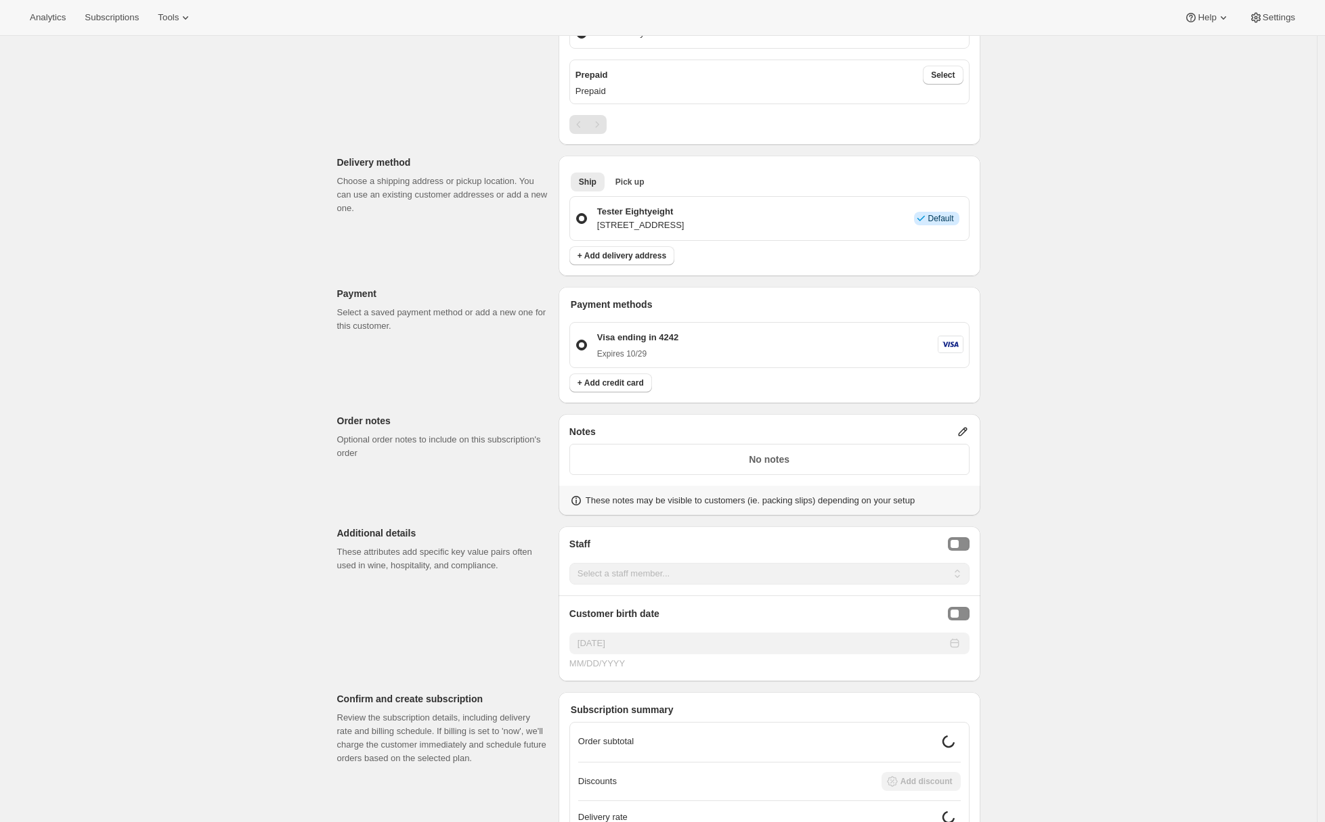
click at [400, 442] on p "Optional order notes to include on this subscription's order" at bounding box center [442, 446] width 211 height 27
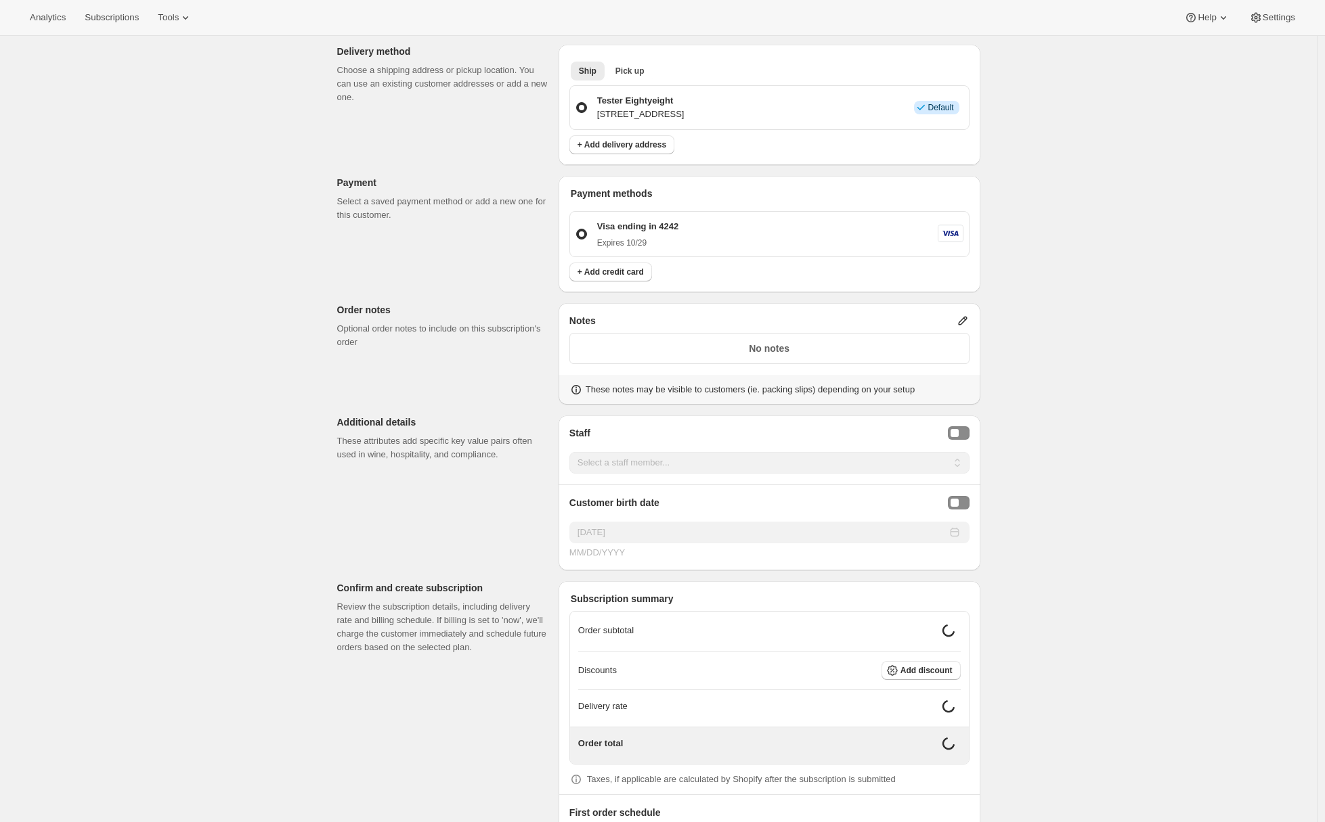
scroll to position [594, 0]
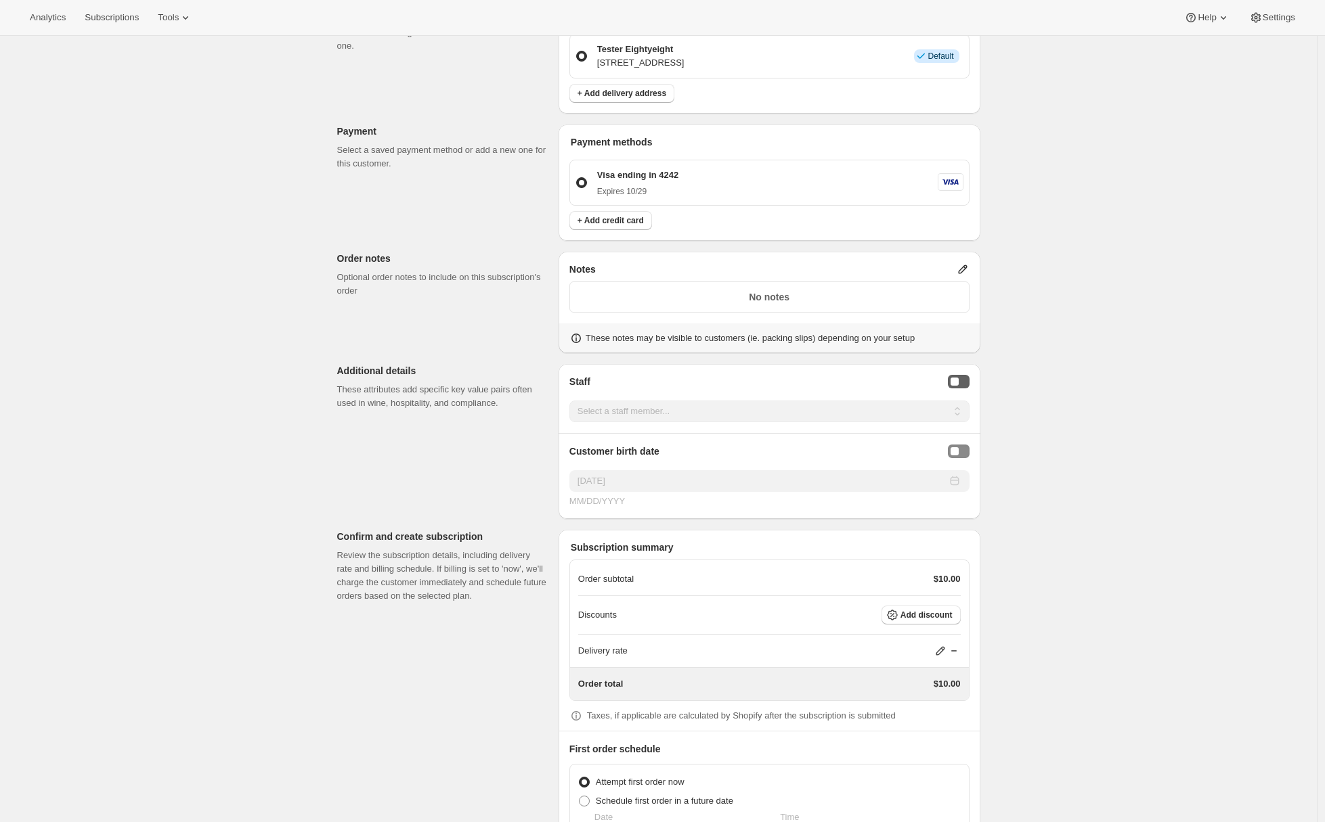
click at [957, 384] on div "Staff Selector" at bounding box center [954, 382] width 8 height 8
click at [835, 415] on select "Select a staff member... Kevin MyGuy Check Youself Adrian Andrade Adrian 2" at bounding box center [769, 412] width 400 height 22
select select "awtomictester+kevin@gmail.com"
click at [573, 401] on select "Select a staff member... Kevin MyGuy Check Youself Adrian Andrade Adrian 2" at bounding box center [769, 412] width 400 height 22
click at [960, 455] on button "Birthday Selector" at bounding box center [959, 452] width 22 height 14
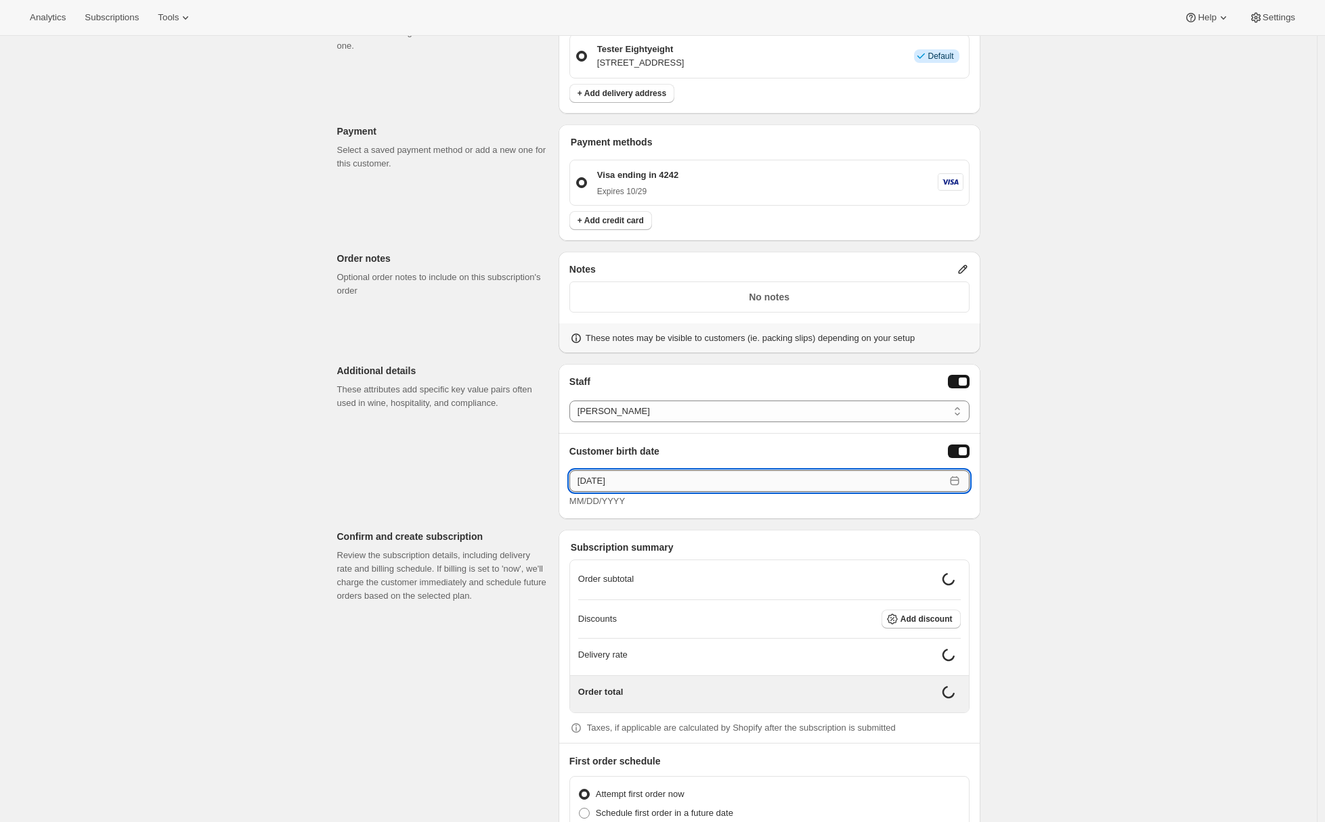
click at [573, 478] on input "08/18/2025" at bounding box center [757, 481] width 376 height 22
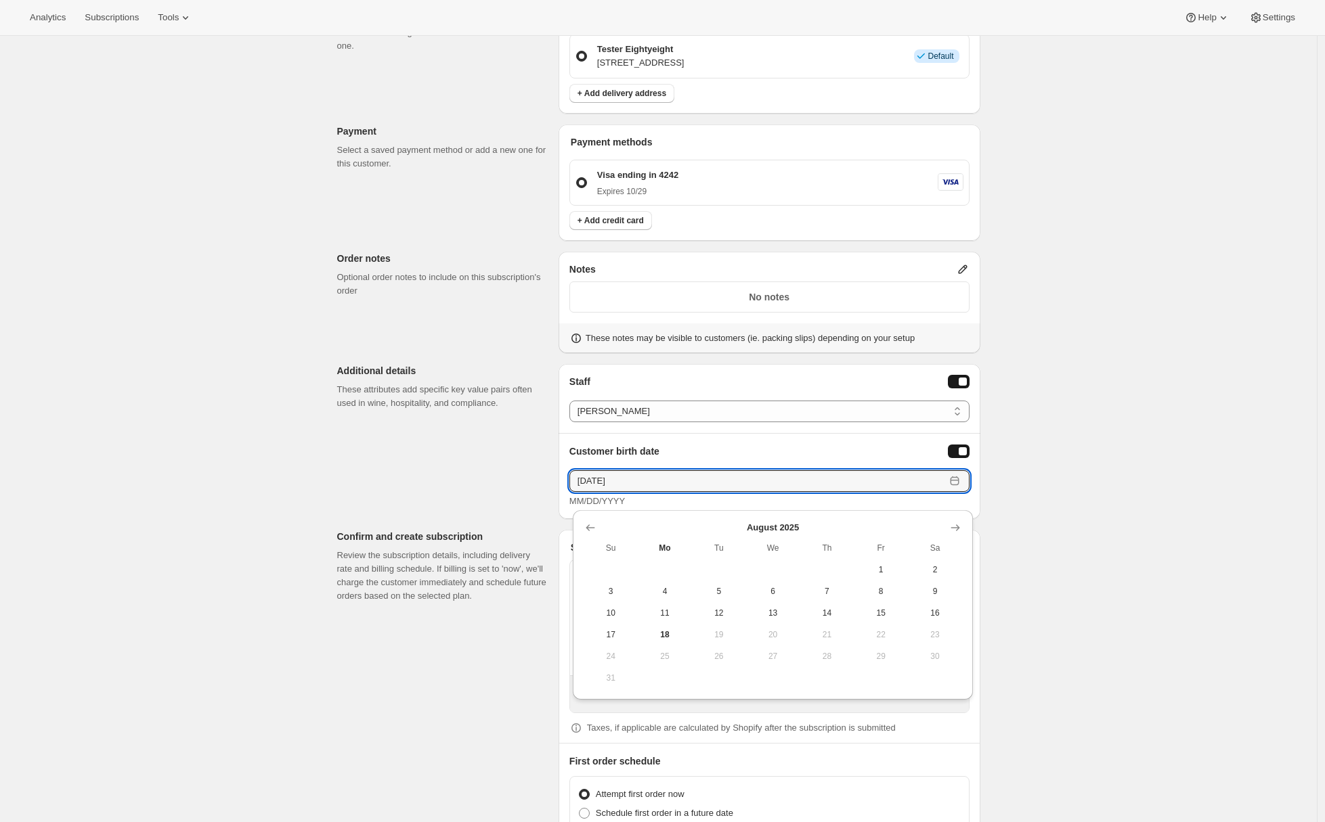
type input "10/27/1984"
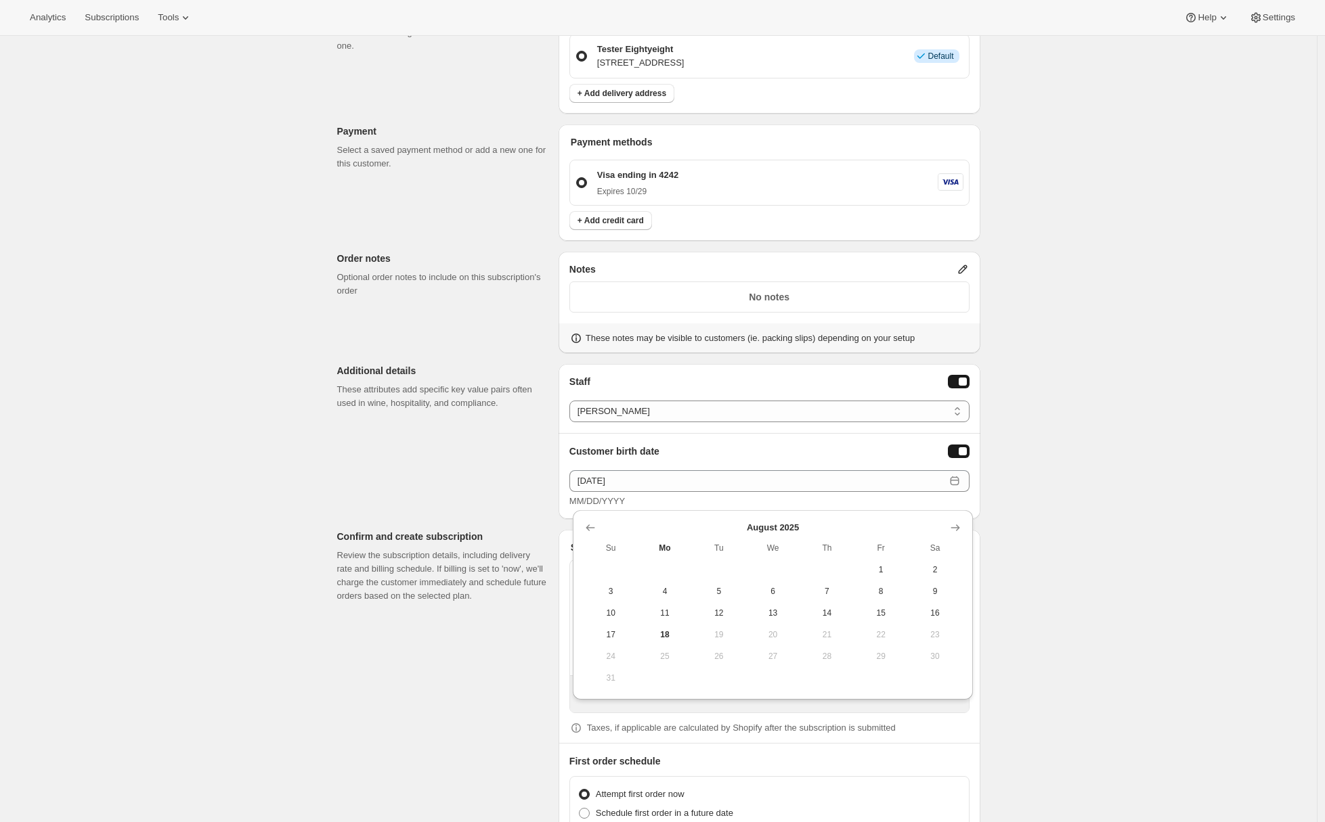
click at [433, 487] on div "Customer This subscription will be created for the selected customer. Tester Ei…" at bounding box center [653, 207] width 654 height 1429
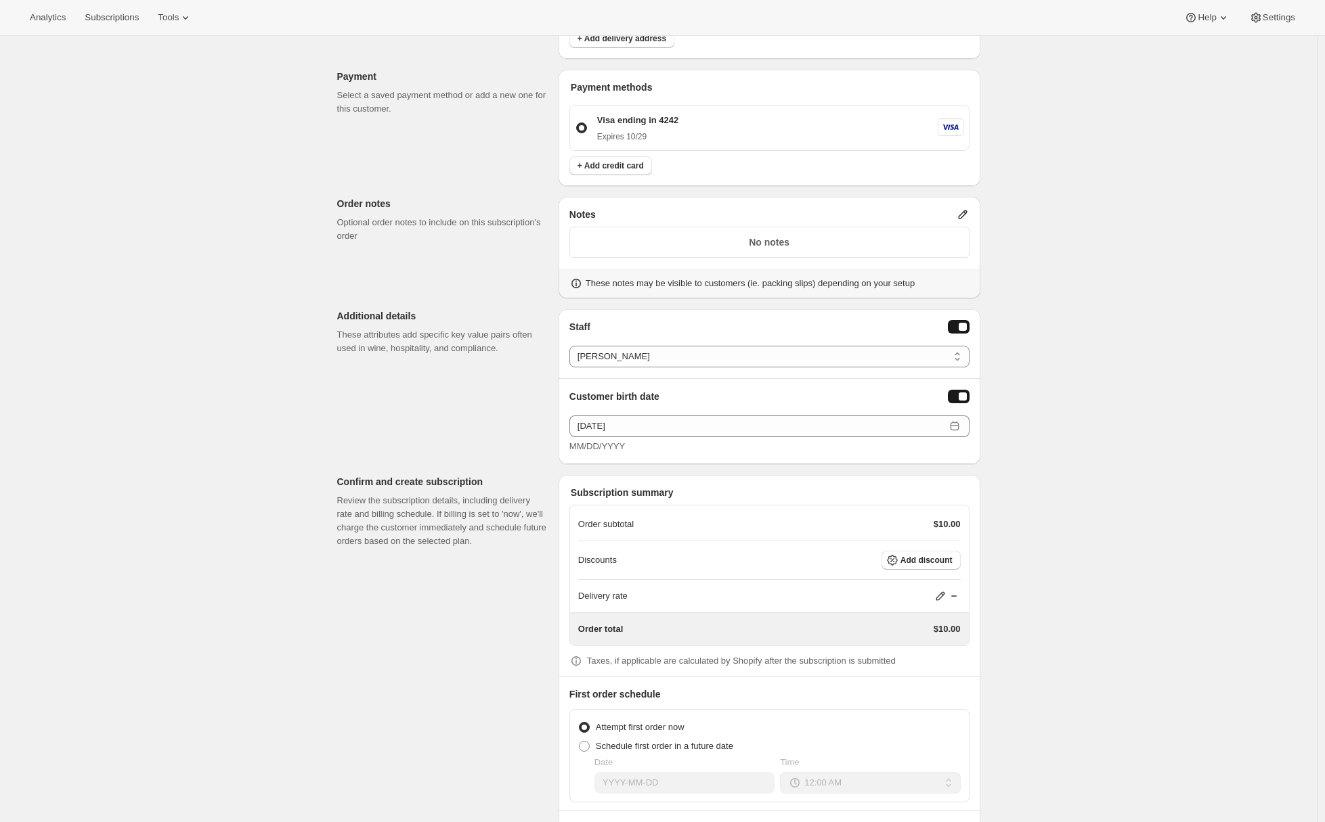
scroll to position [702, 0]
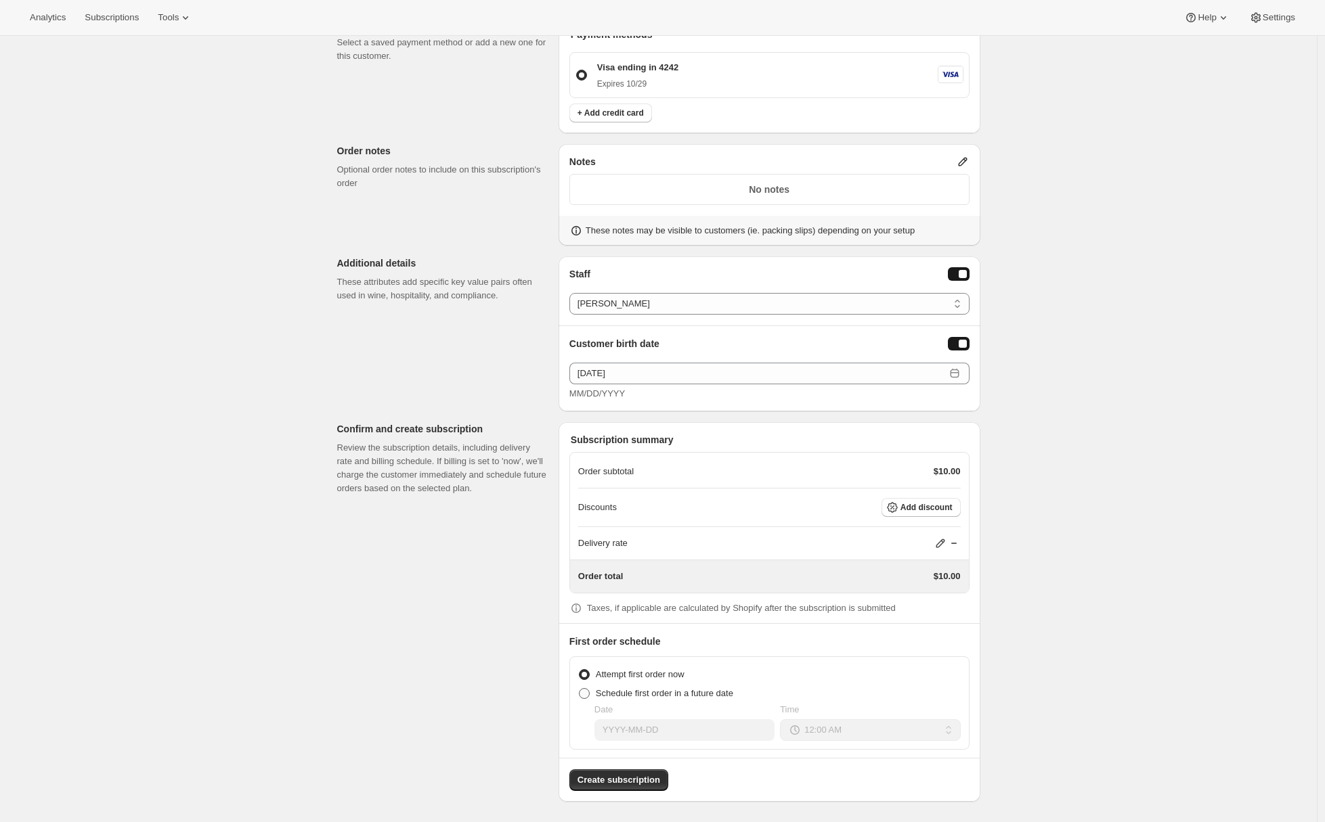
click at [586, 696] on span at bounding box center [584, 693] width 11 height 11
click at [579, 689] on input "Schedule first order in a future date" at bounding box center [579, 688] width 1 height 1
radio input "true"
click at [638, 722] on input "Date" at bounding box center [684, 731] width 180 height 22
click at [664, 731] on input "Date" at bounding box center [684, 731] width 180 height 22
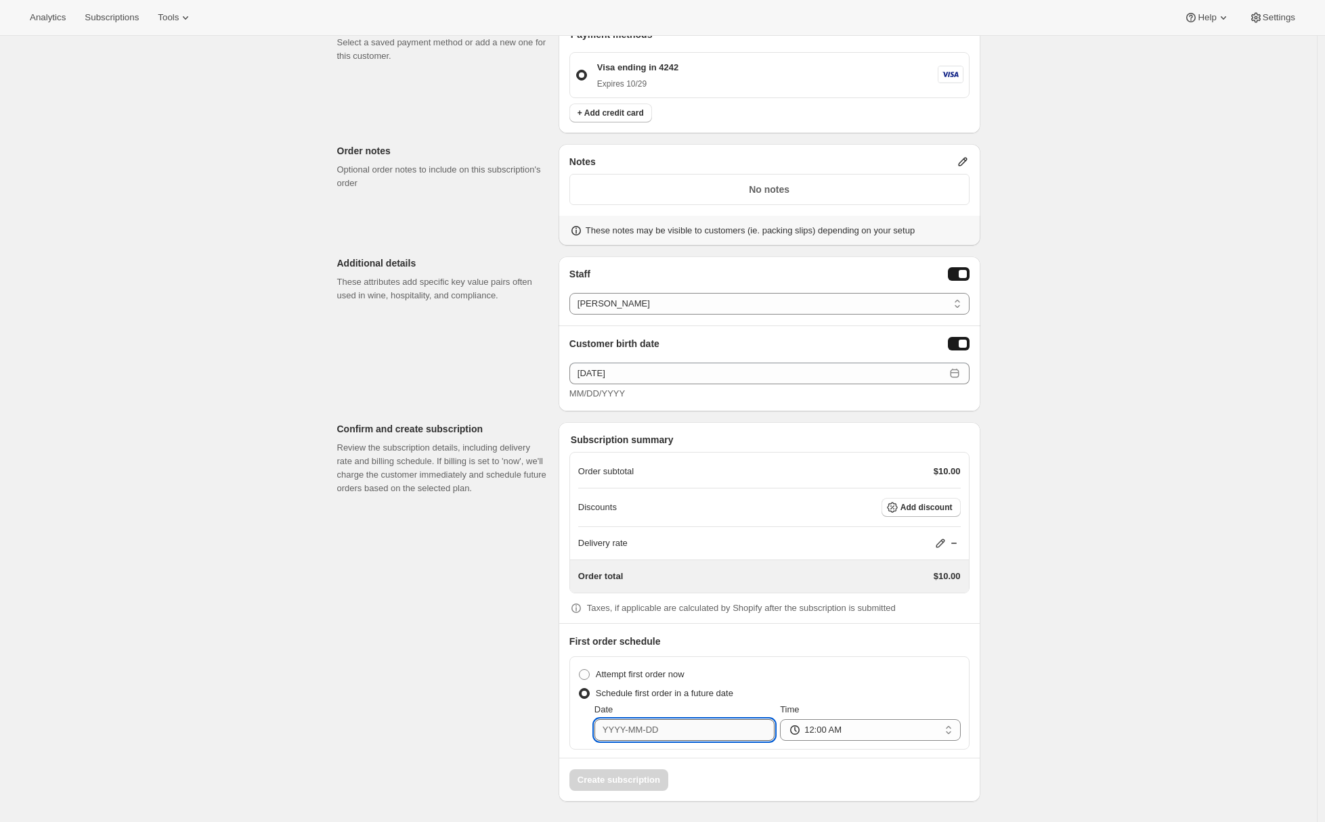
click at [665, 732] on input "Date" at bounding box center [684, 731] width 180 height 22
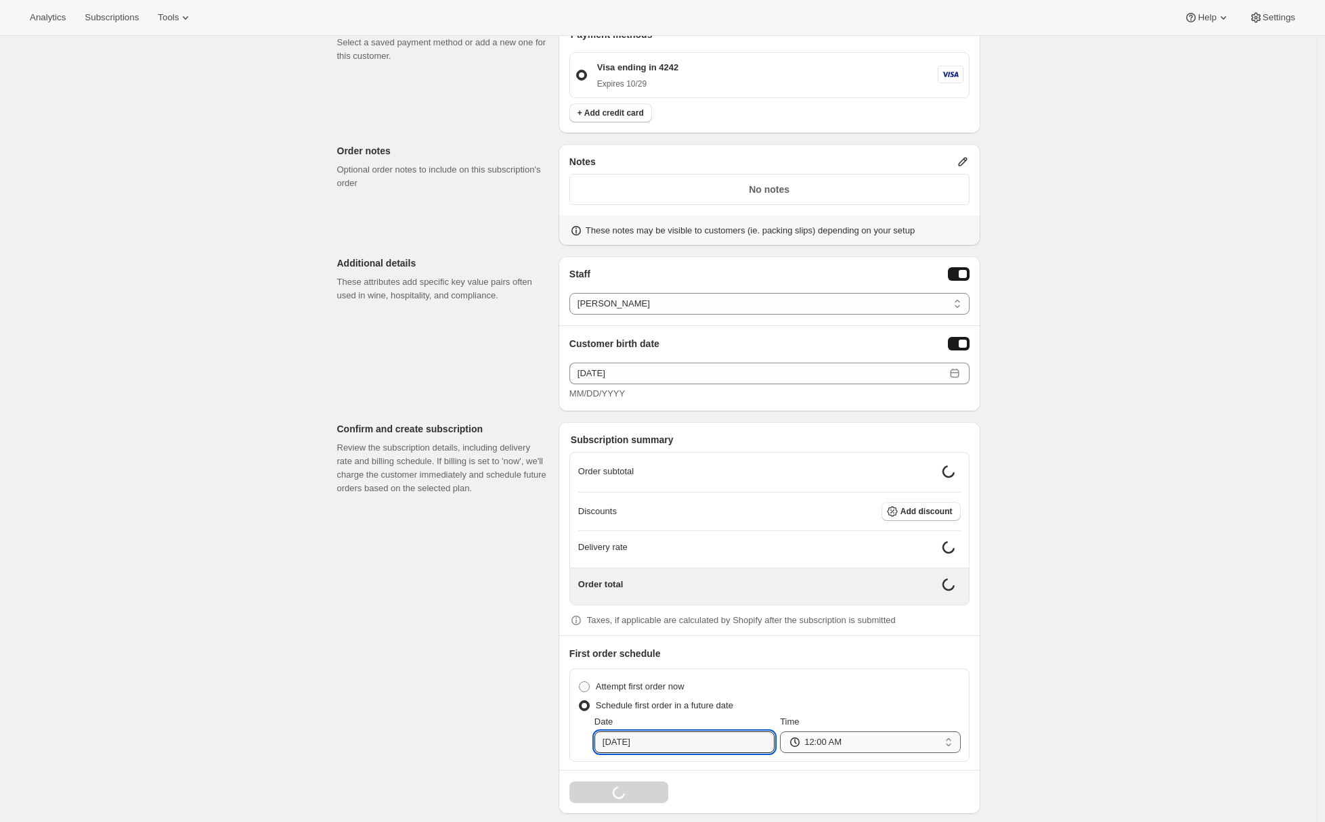
type input "2025-09-01"
click at [860, 736] on select "12:00 AM 01:00 AM 02:00 AM 03:00 AM 04:00 AM 05:00 AM 06:00 AM 07:00 AM 08:00 A…" at bounding box center [870, 743] width 180 height 22
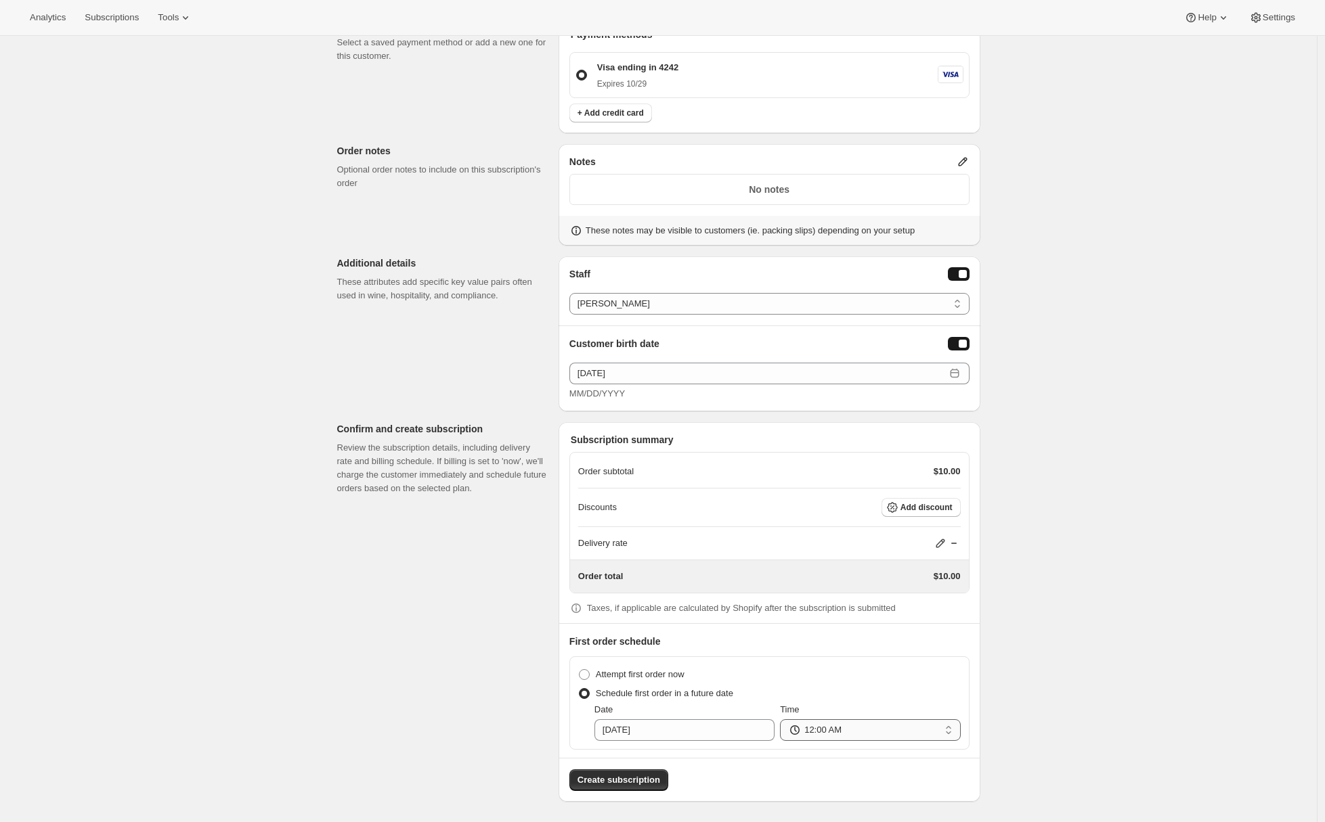
select select "10"
click at [783, 720] on select "12:00 AM 01:00 AM 02:00 AM 03:00 AM 04:00 AM 05:00 AM 06:00 AM 07:00 AM 08:00 A…" at bounding box center [870, 731] width 180 height 22
click at [646, 781] on span "Create subscription" at bounding box center [618, 781] width 83 height 14
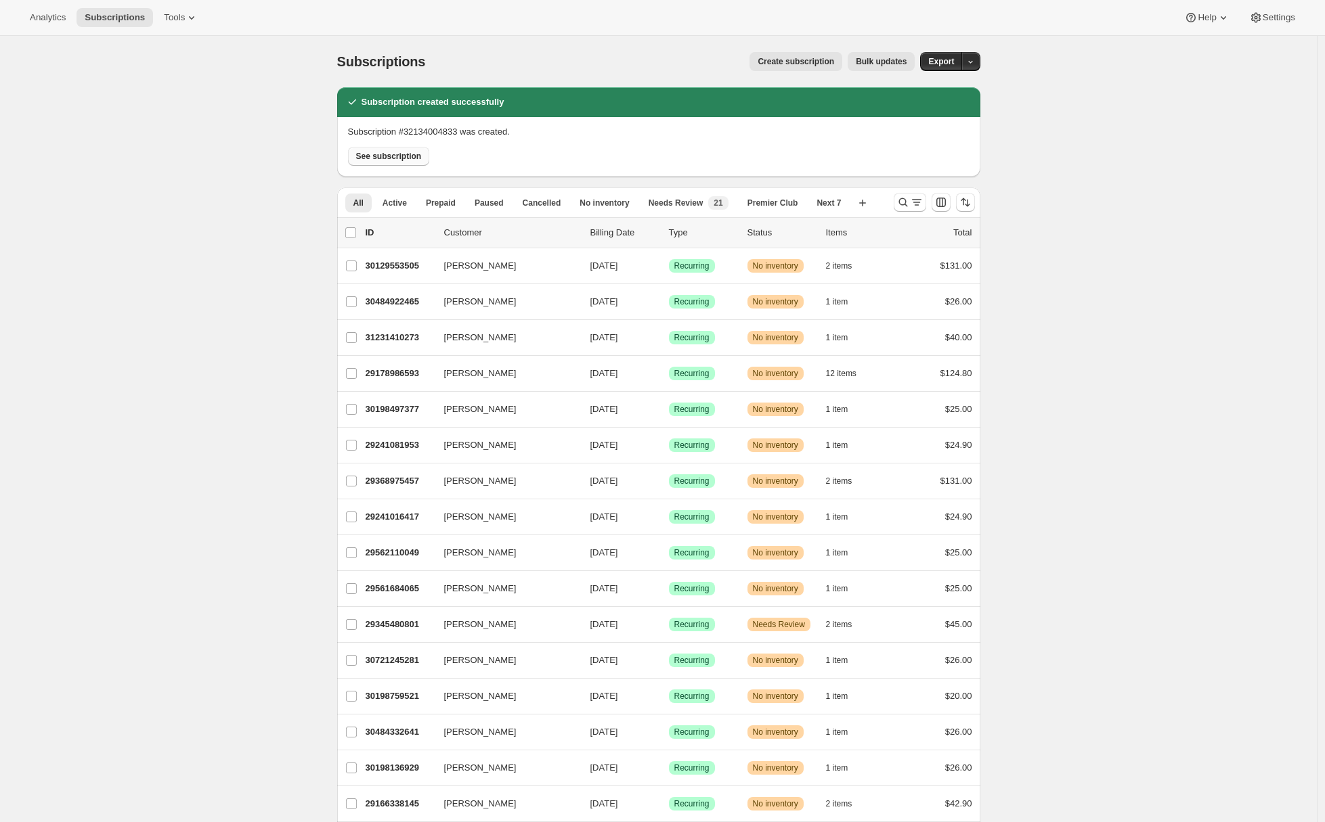
click at [379, 158] on span "See subscription" at bounding box center [389, 156] width 66 height 11
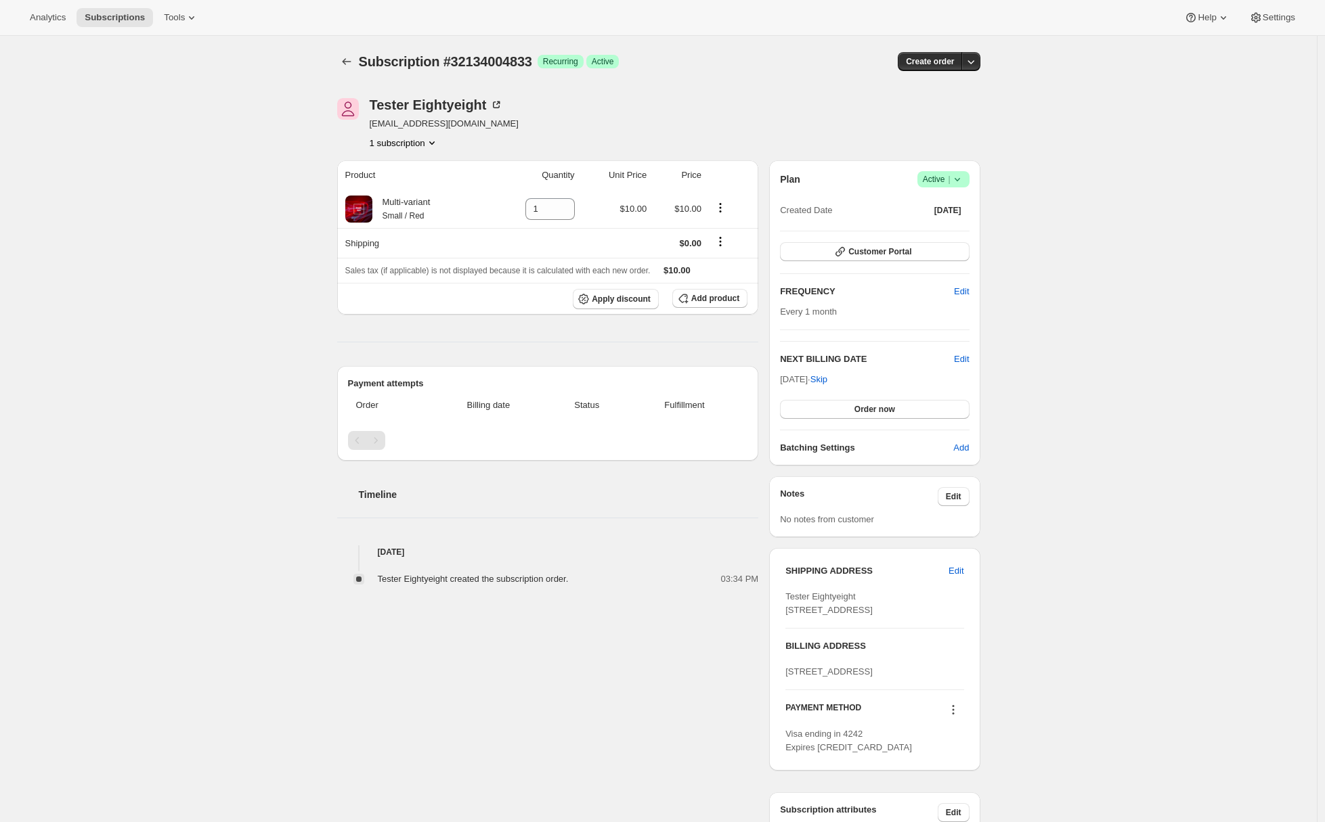
click at [197, 224] on div "Subscription #32134004833. This page is ready Subscription #32134004833 Success…" at bounding box center [658, 514] width 1317 height 956
click at [879, 408] on span "Order now" at bounding box center [874, 409] width 41 height 11
click at [879, 408] on span "Click to confirm" at bounding box center [874, 409] width 62 height 11
click at [211, 447] on div "Subscription #32134004833. This page is ready Subscription #32134004833 Success…" at bounding box center [658, 516] width 1317 height 961
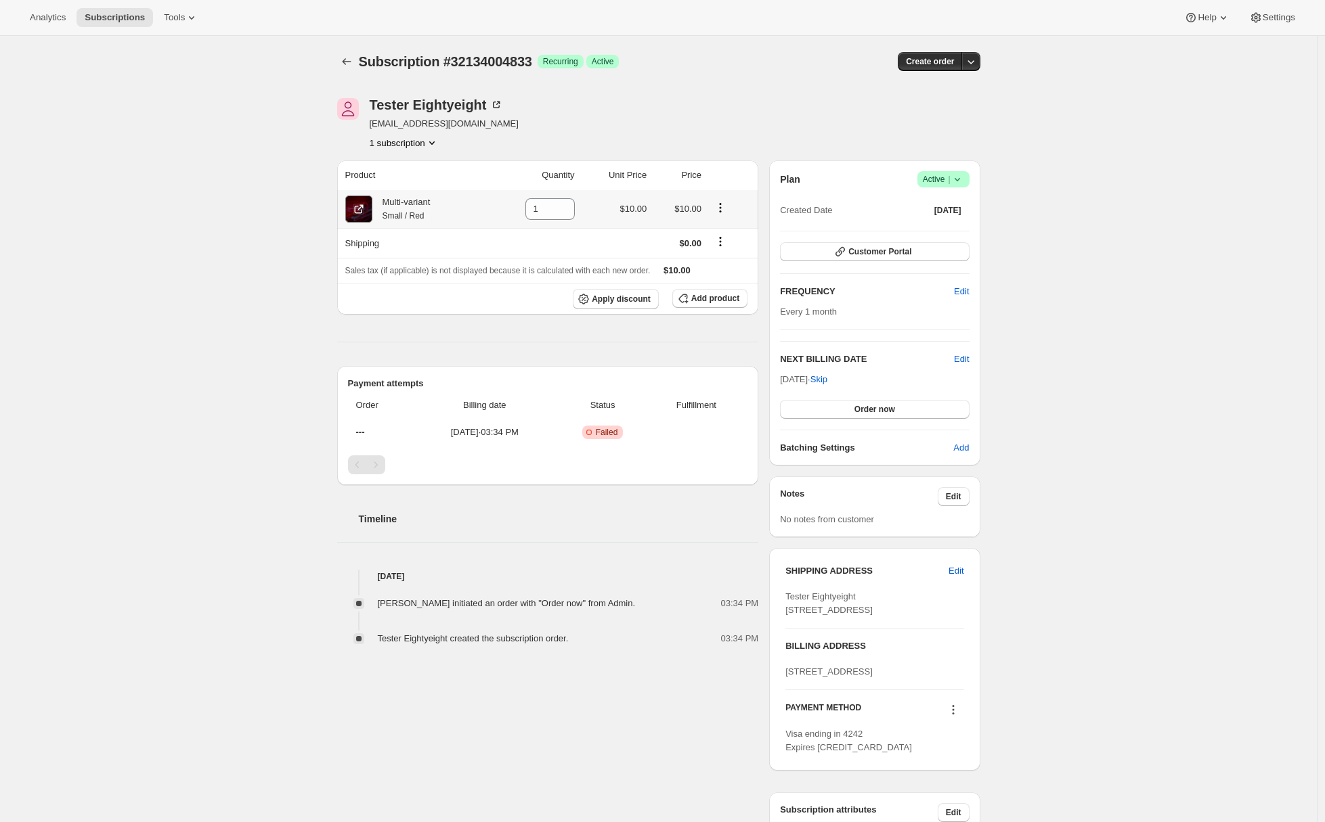
click at [363, 209] on icon at bounding box center [359, 209] width 14 height 14
click at [1120, 249] on div "Subscription #32134004833. This page is ready Subscription #32134004833 Success…" at bounding box center [658, 514] width 1317 height 956
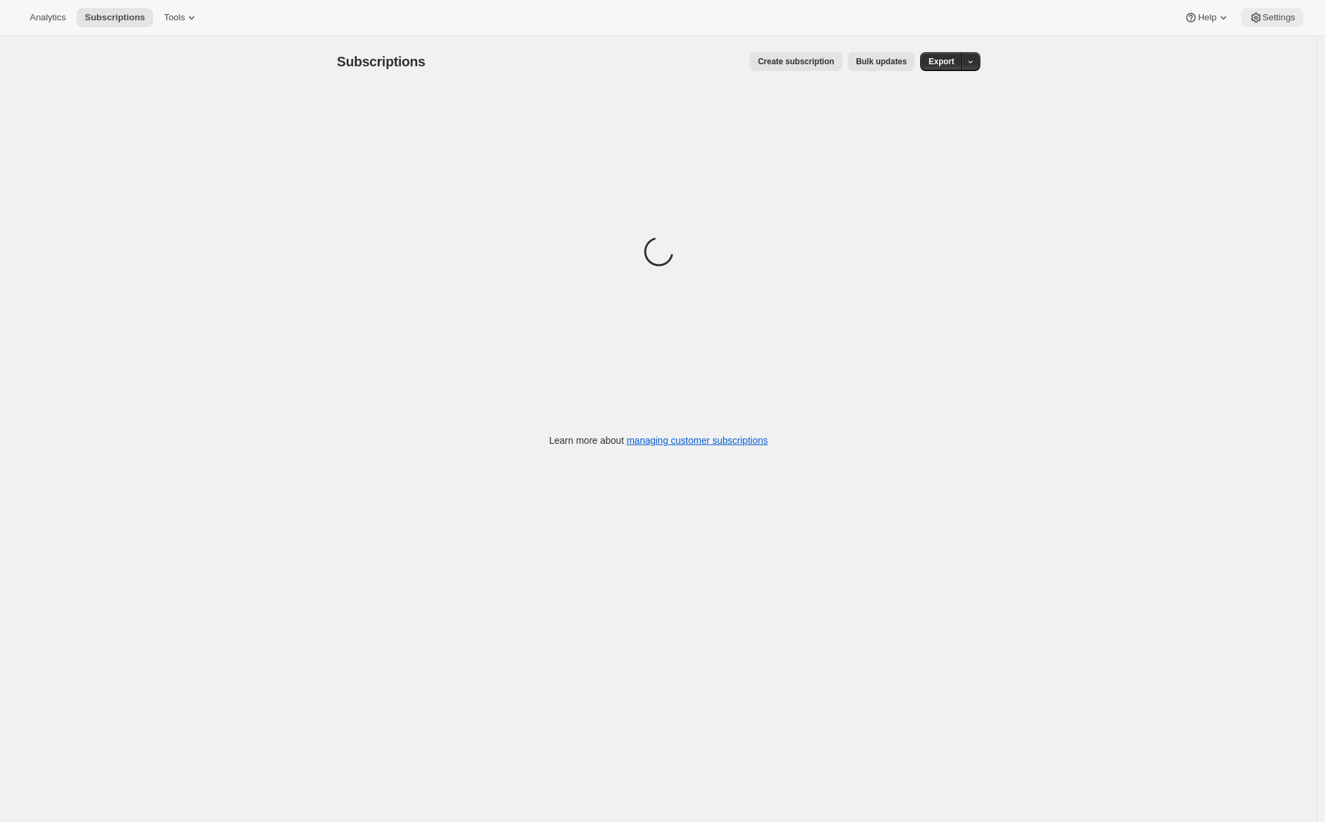
click at [1271, 15] on span "Settings" at bounding box center [1278, 17] width 32 height 11
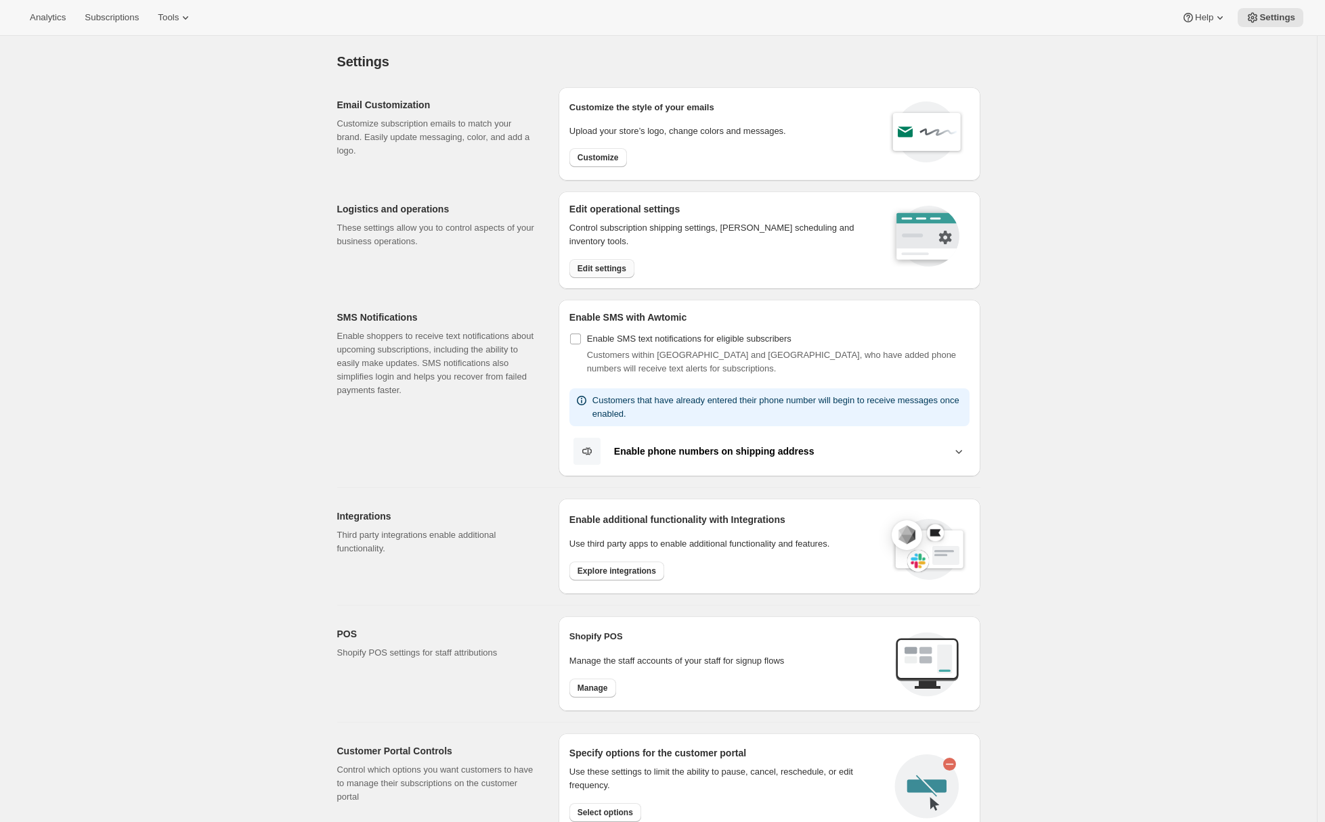
click at [594, 265] on span "Edit settings" at bounding box center [601, 268] width 49 height 11
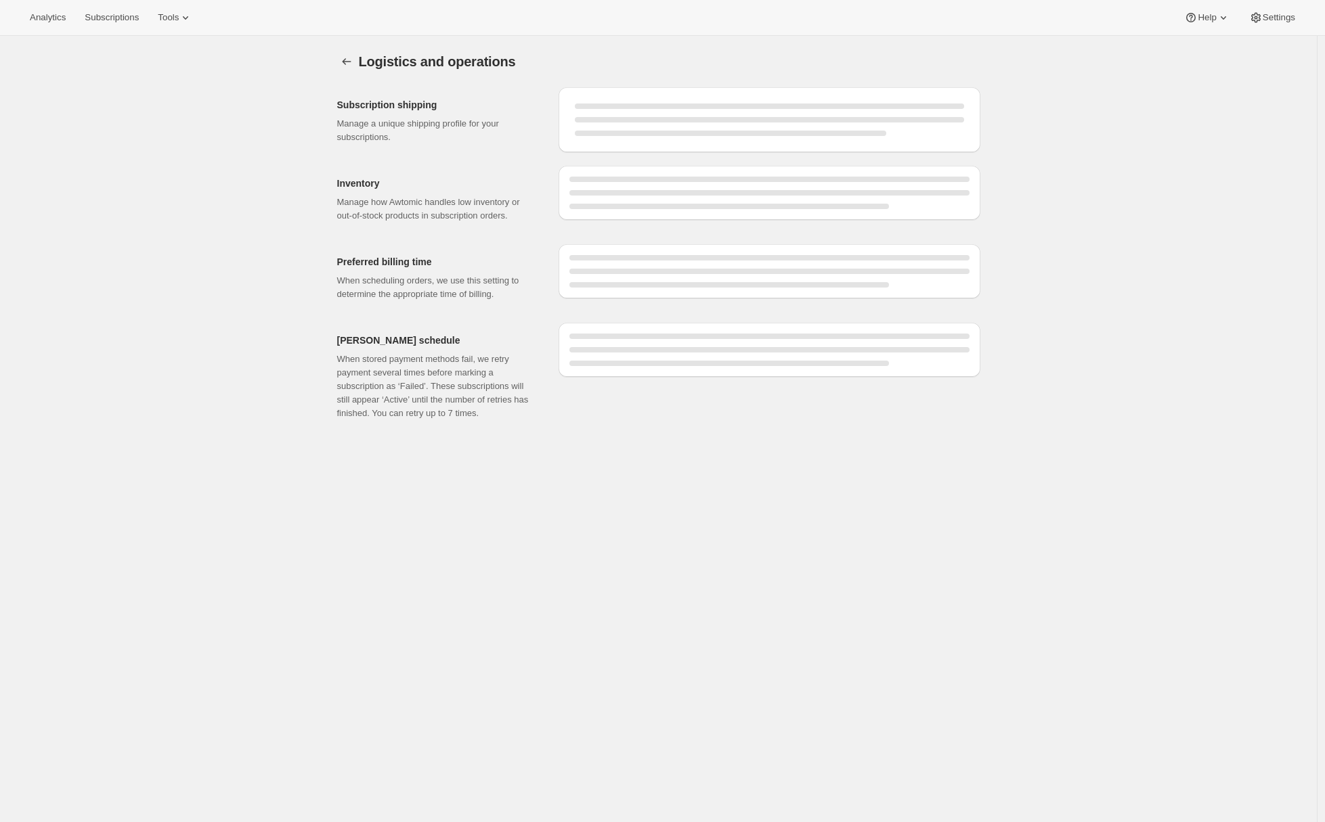
select select "DAY"
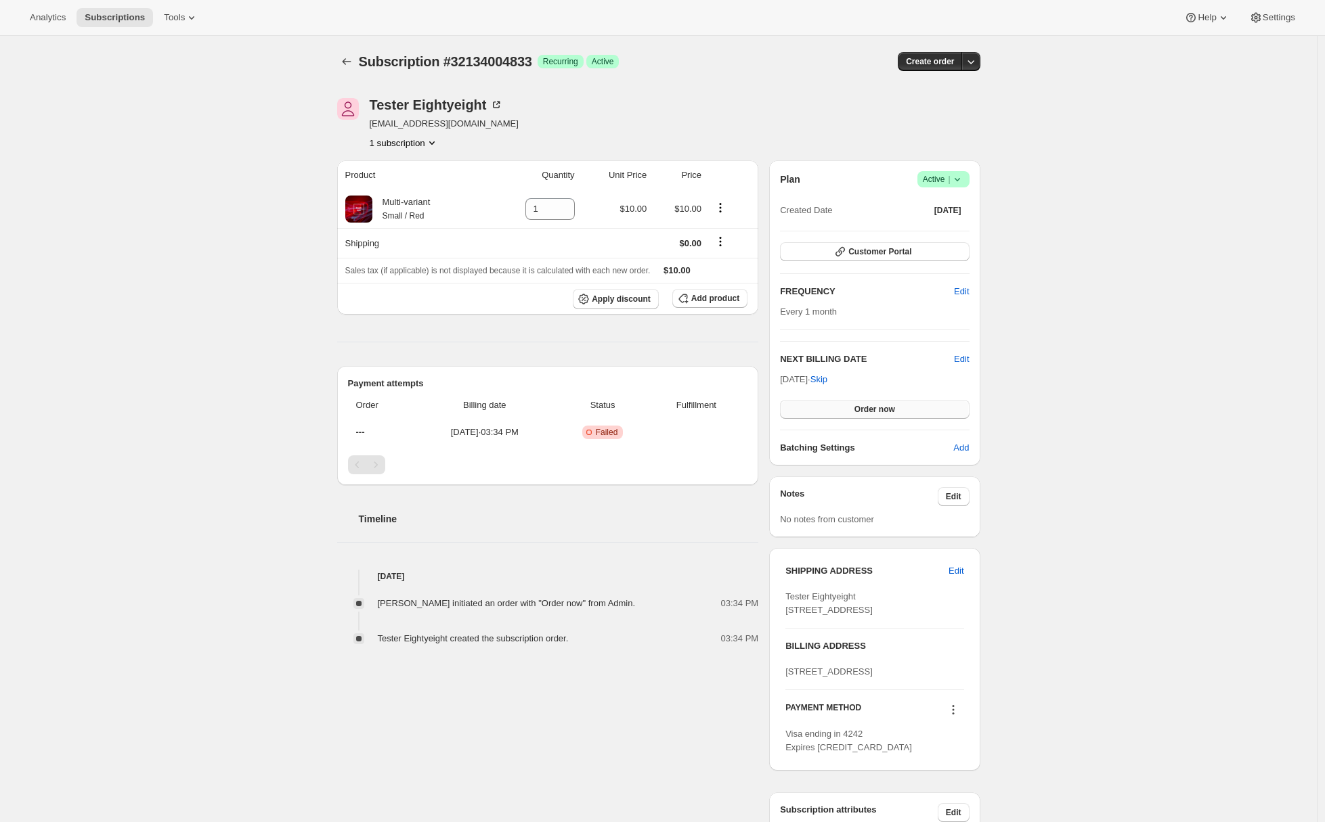
click at [840, 408] on button "Order now" at bounding box center [874, 409] width 189 height 19
click at [837, 410] on button "Click to confirm" at bounding box center [874, 409] width 189 height 19
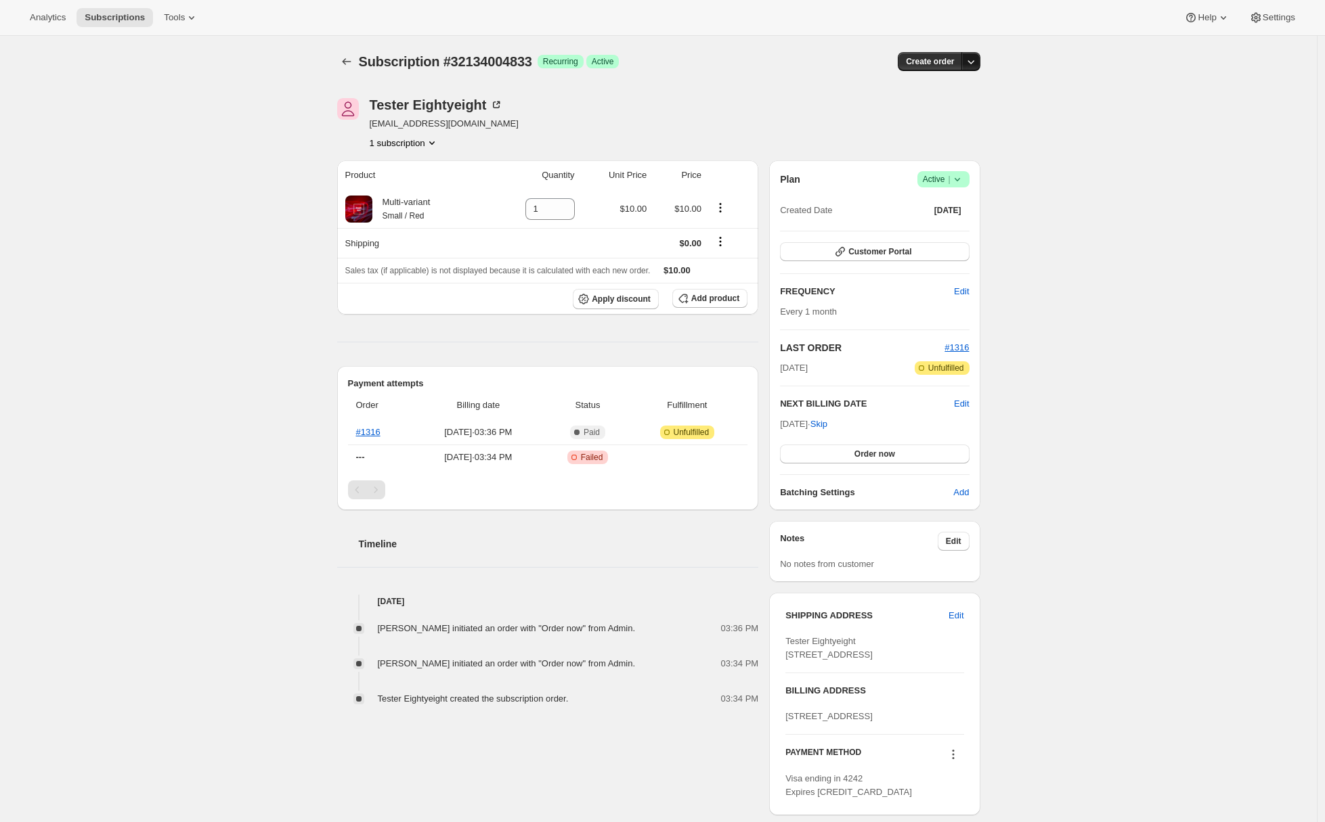
click at [976, 64] on icon "button" at bounding box center [971, 62] width 14 height 14
click at [948, 112] on span "Create custom one-time order" at bounding box center [916, 113] width 117 height 10
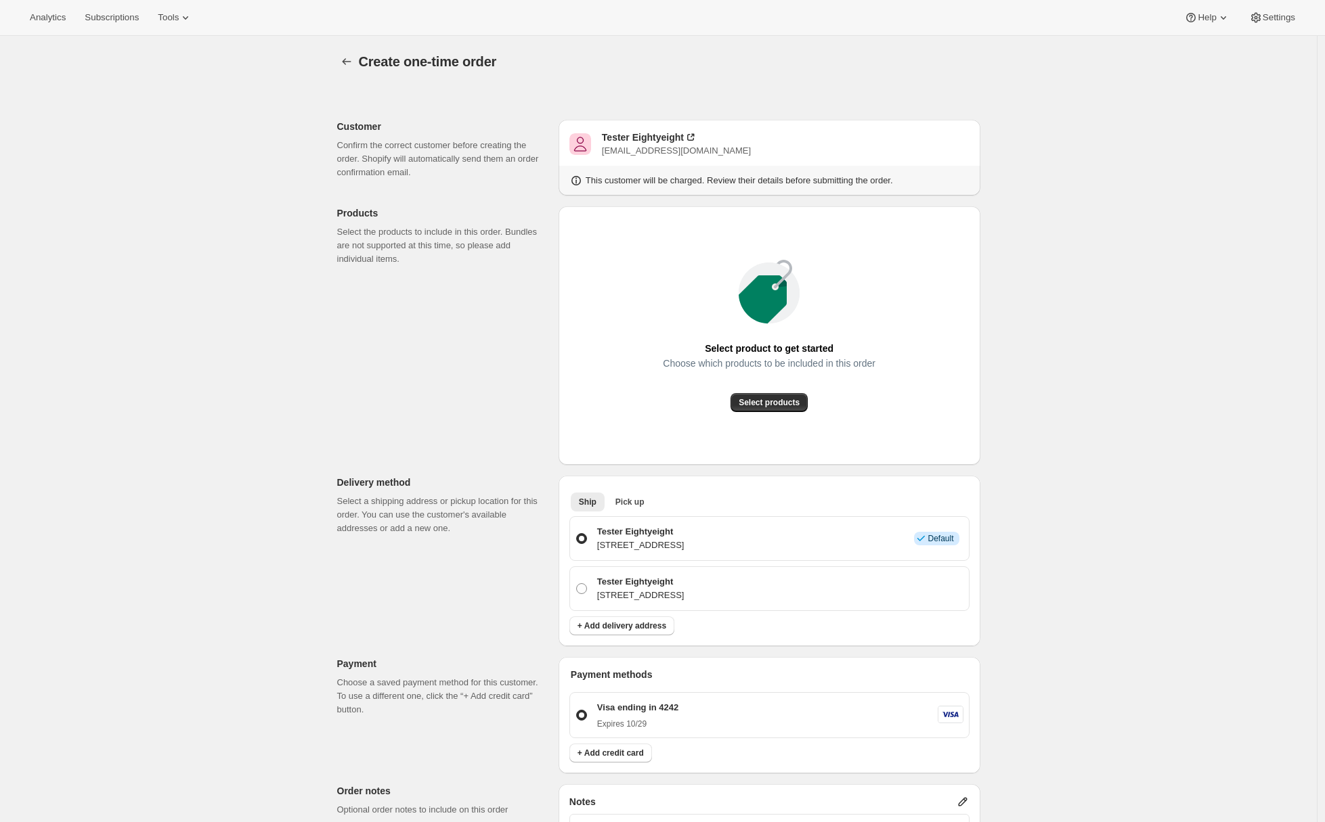
click at [791, 413] on div "Select product to get started Choose which products to be included in this orde…" at bounding box center [769, 335] width 400 height 237
click at [792, 403] on span "Select products" at bounding box center [769, 402] width 61 height 11
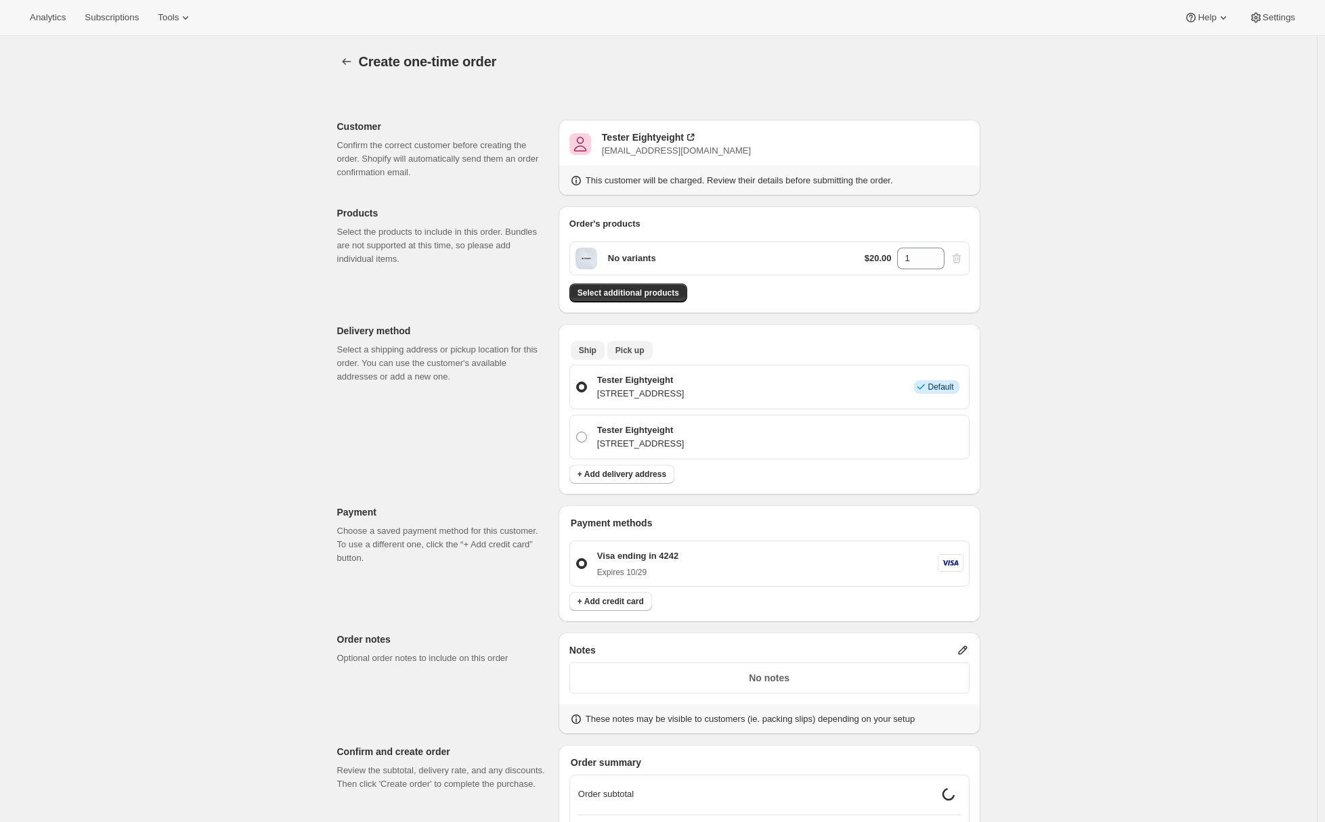
click at [630, 351] on span "Pick up" at bounding box center [629, 350] width 29 height 11
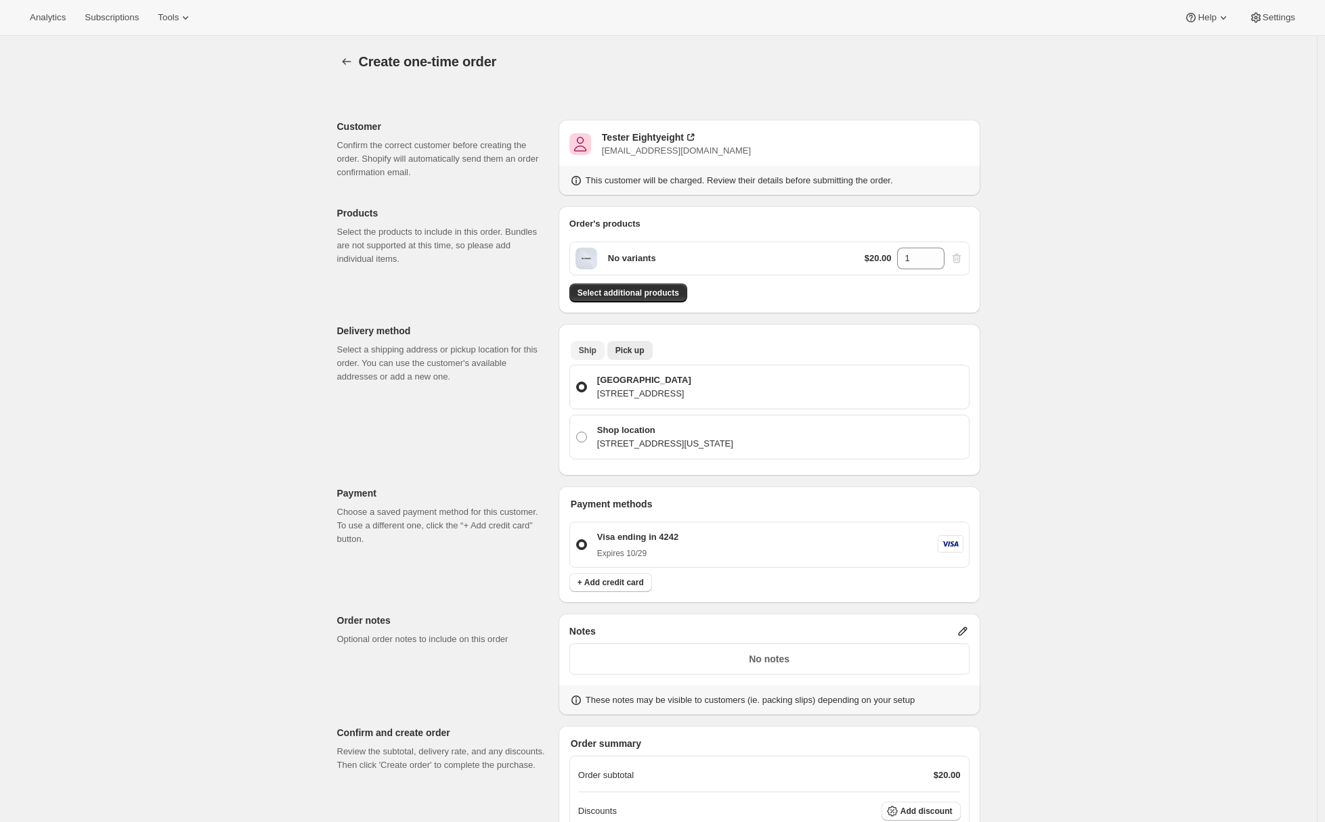
click at [596, 349] on span "Ship" at bounding box center [588, 350] width 18 height 11
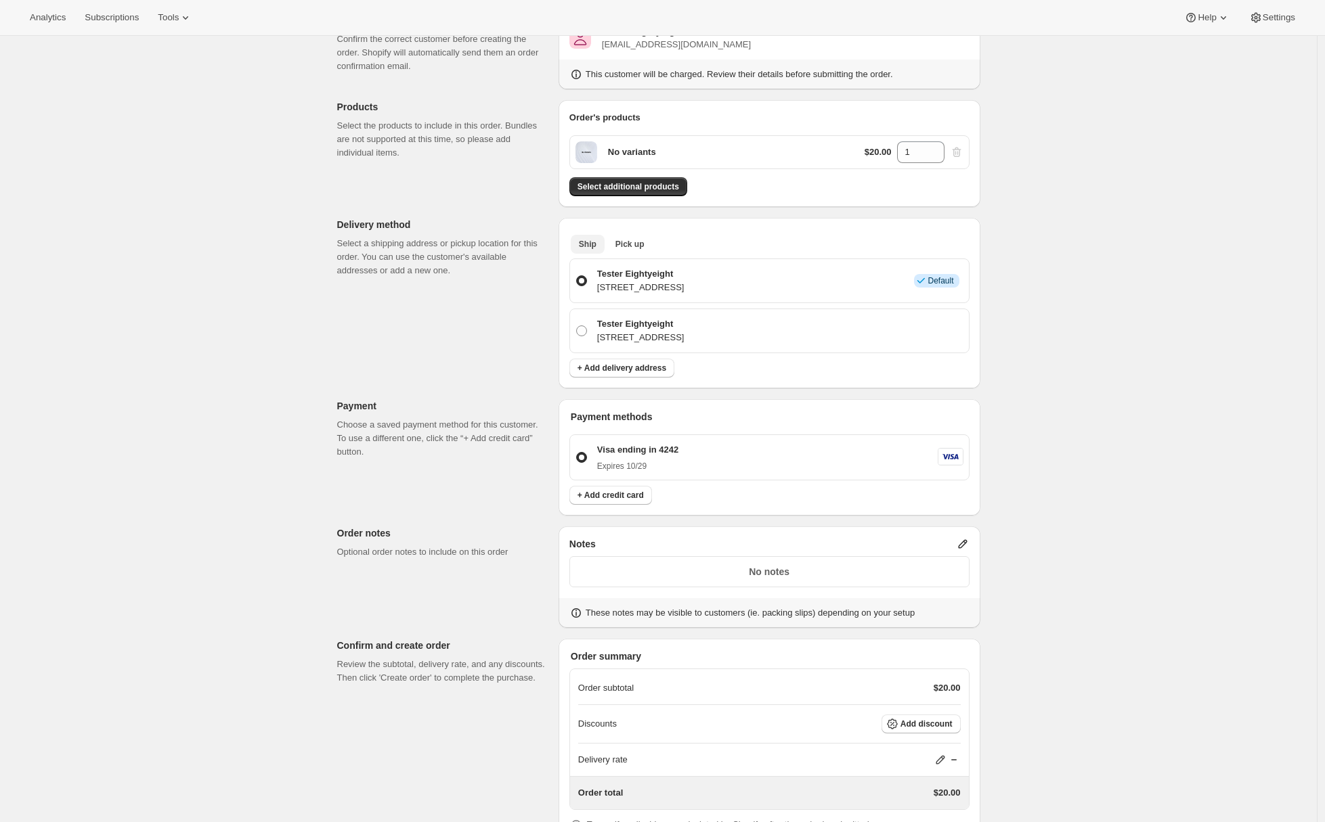
scroll to position [190, 0]
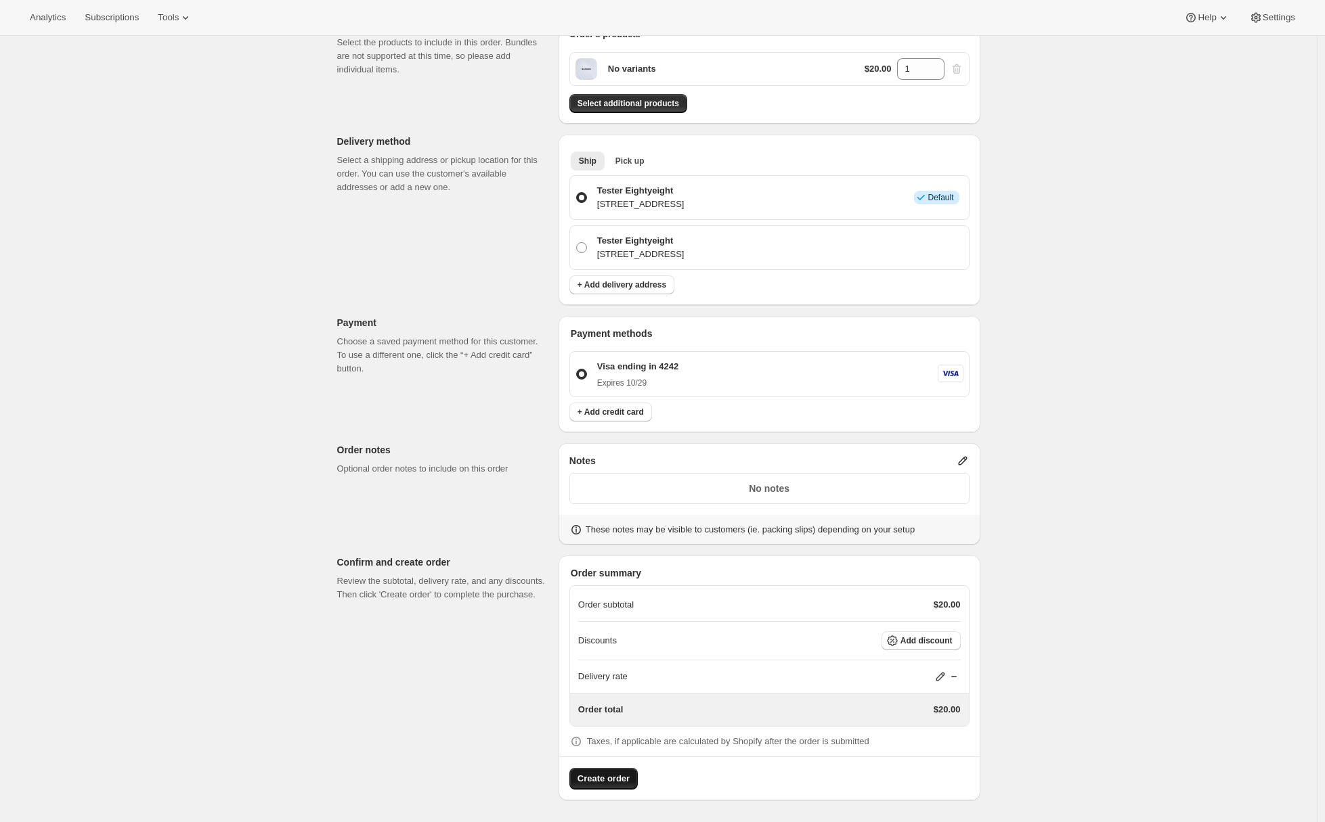
click at [605, 776] on span "Create order" at bounding box center [603, 779] width 52 height 14
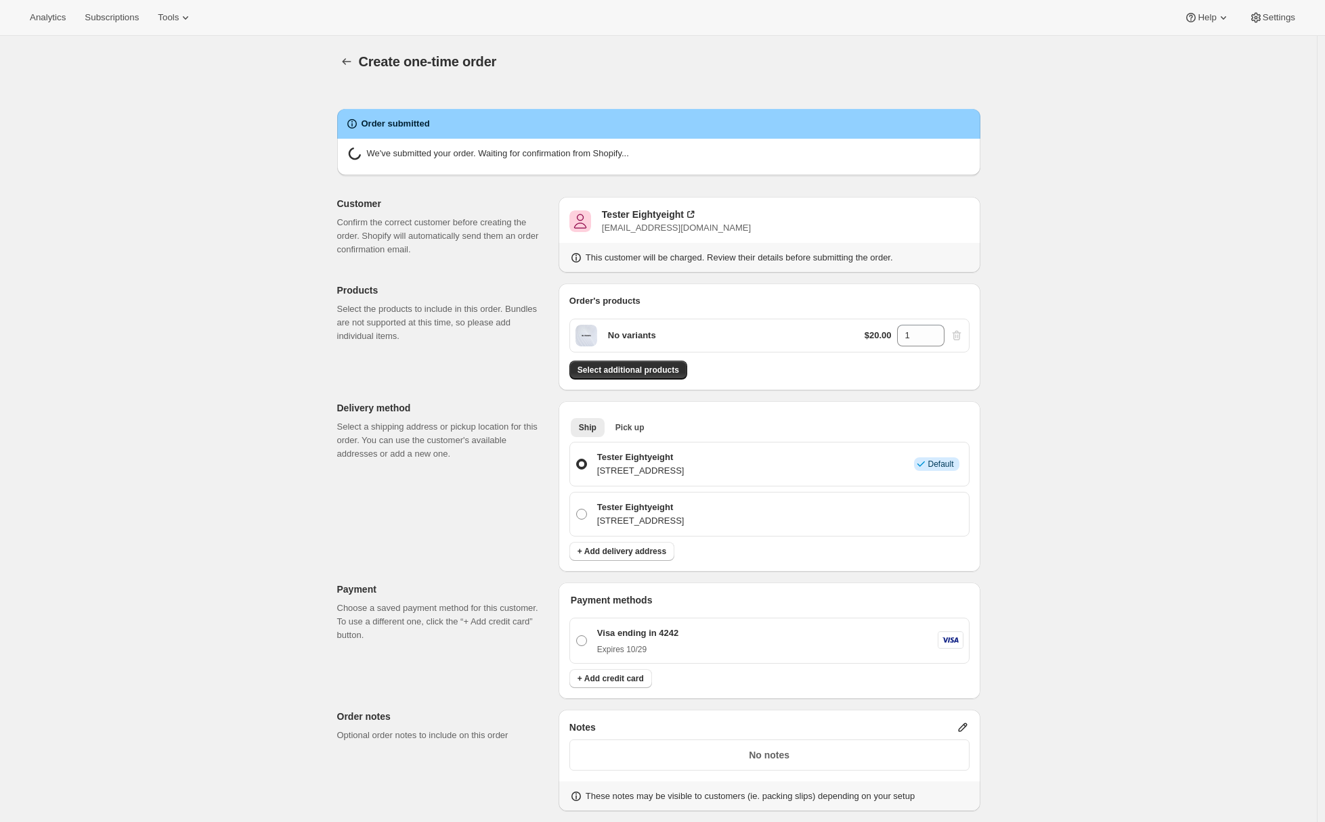
radio input "true"
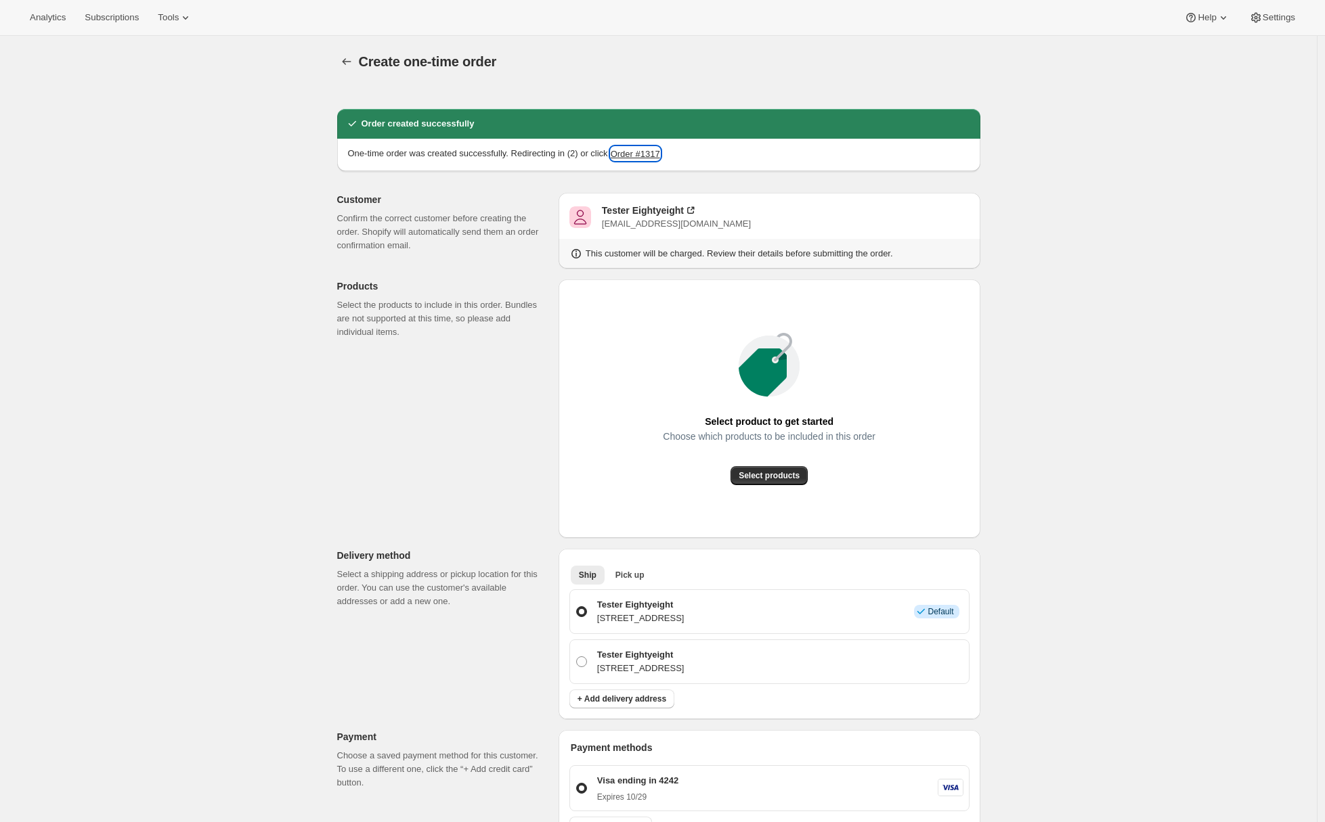
click at [660, 154] on button "Order #1317" at bounding box center [635, 154] width 49 height 14
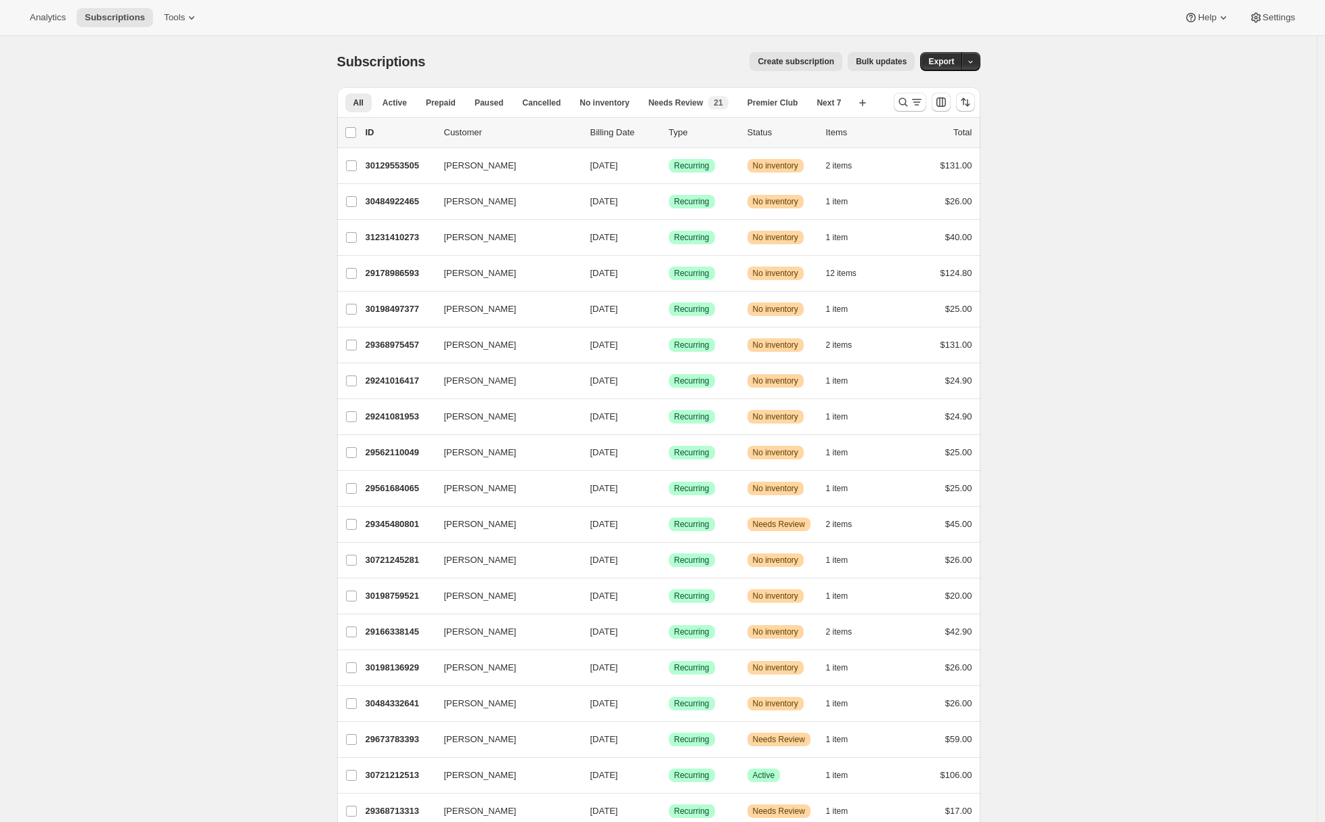
click at [816, 62] on span "Create subscription" at bounding box center [795, 61] width 76 height 11
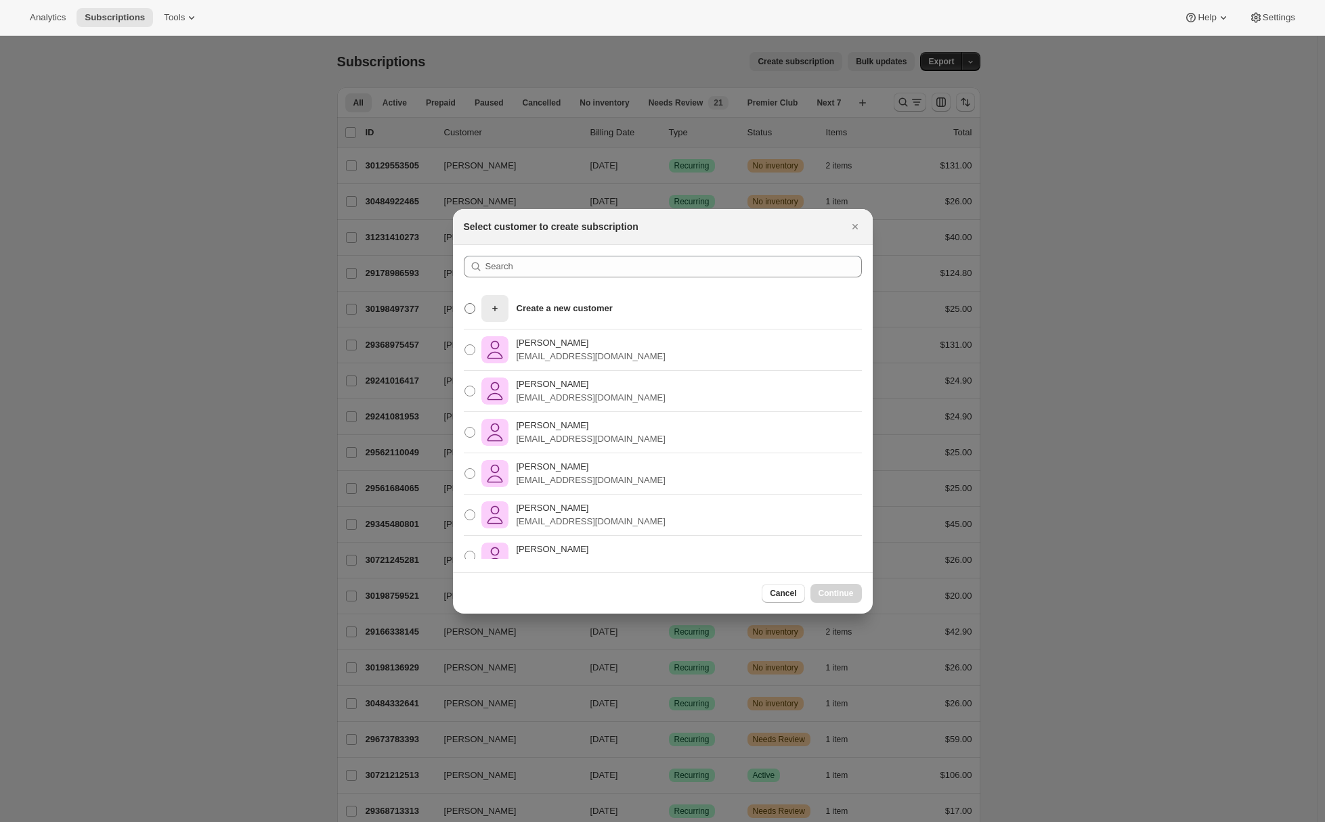
click at [602, 303] on p "Create a new customer" at bounding box center [565, 309] width 96 height 14
click at [465, 303] on input "Create a new customer" at bounding box center [464, 303] width 1 height 1
radio input "true"
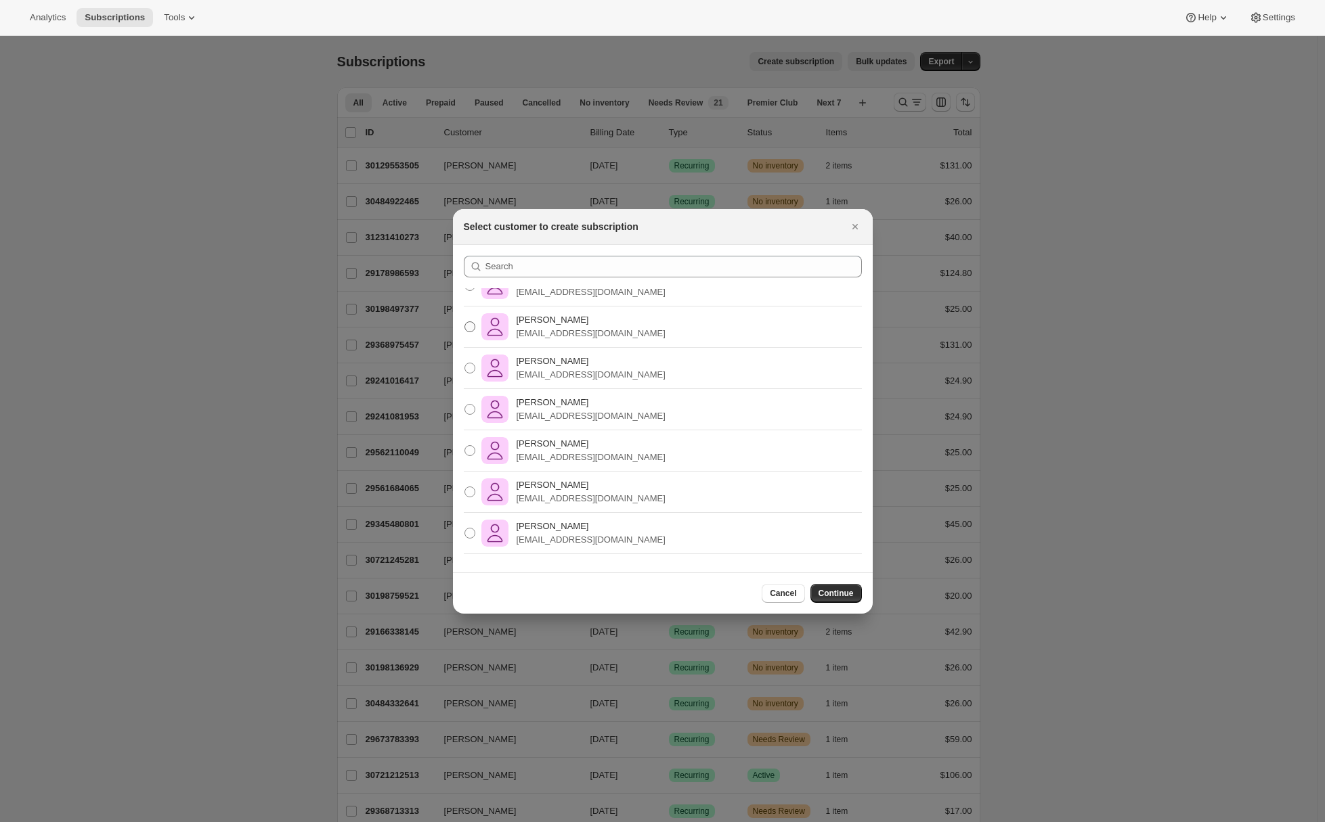
scroll to position [73, 0]
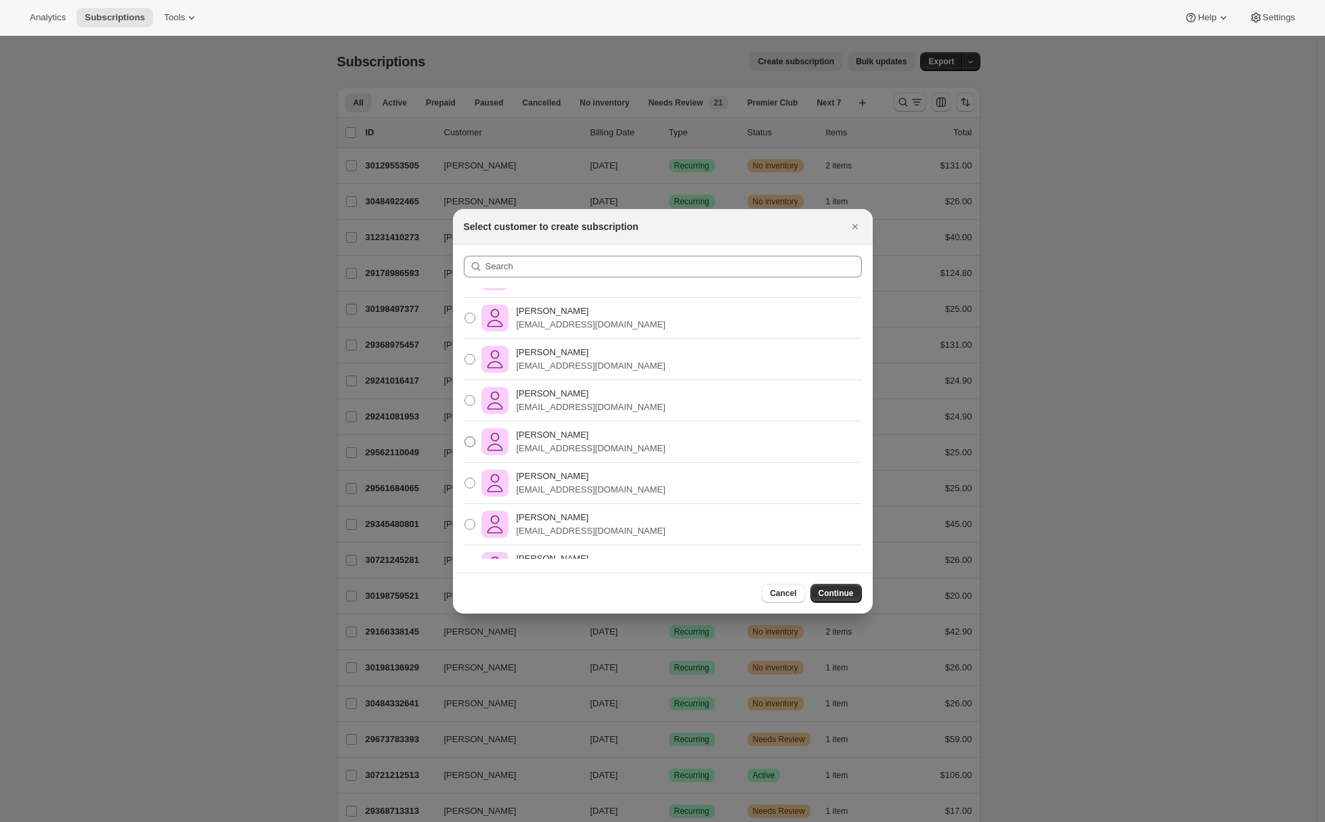
click at [604, 448] on p "awtomictester+5@gmail.com" at bounding box center [591, 449] width 149 height 14
click at [465, 437] on input "Adrian Andrade awtomictester+5@gmail.com" at bounding box center [464, 437] width 1 height 1
radio input "true"
radio input "false"
click at [673, 412] on div "Adrian Andrade awtomictester+4@gmail.com" at bounding box center [663, 400] width 420 height 41
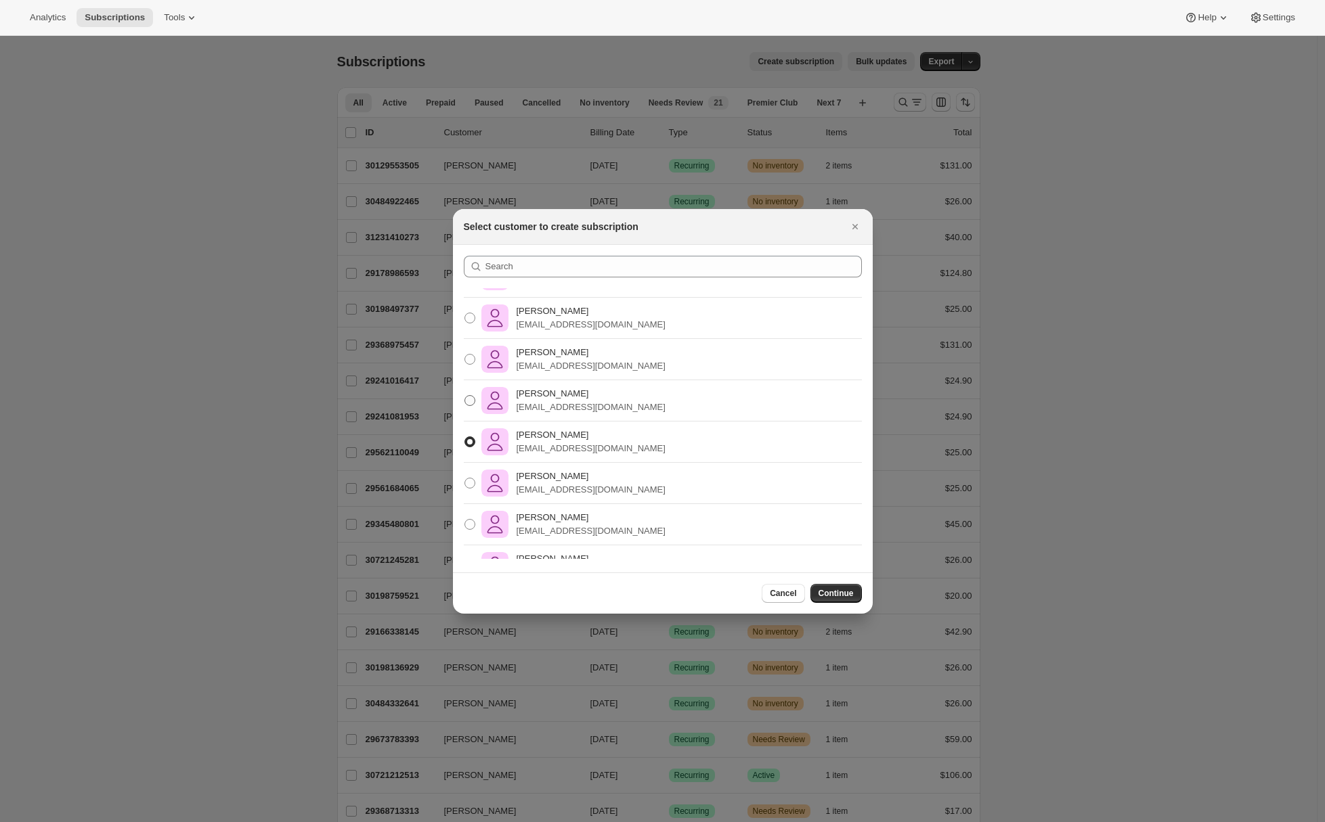
click at [621, 406] on p "awtomictester+4@gmail.com" at bounding box center [591, 408] width 149 height 14
click at [465, 396] on input "Adrian Andrade awtomictester+4@gmail.com" at bounding box center [464, 395] width 1 height 1
radio input "true"
radio input "false"
click at [834, 590] on span "Continue" at bounding box center [835, 593] width 35 height 11
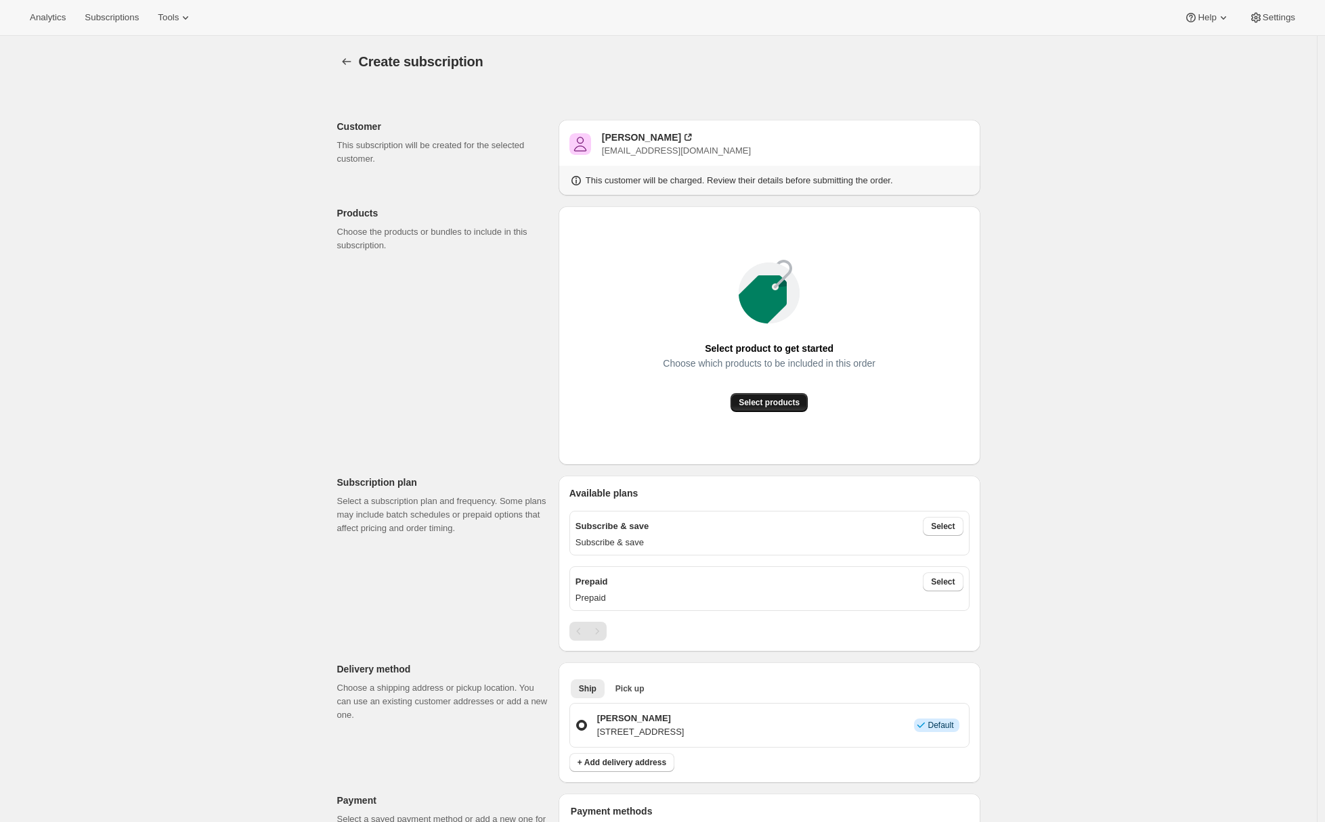
click at [765, 411] on button "Select products" at bounding box center [768, 402] width 77 height 19
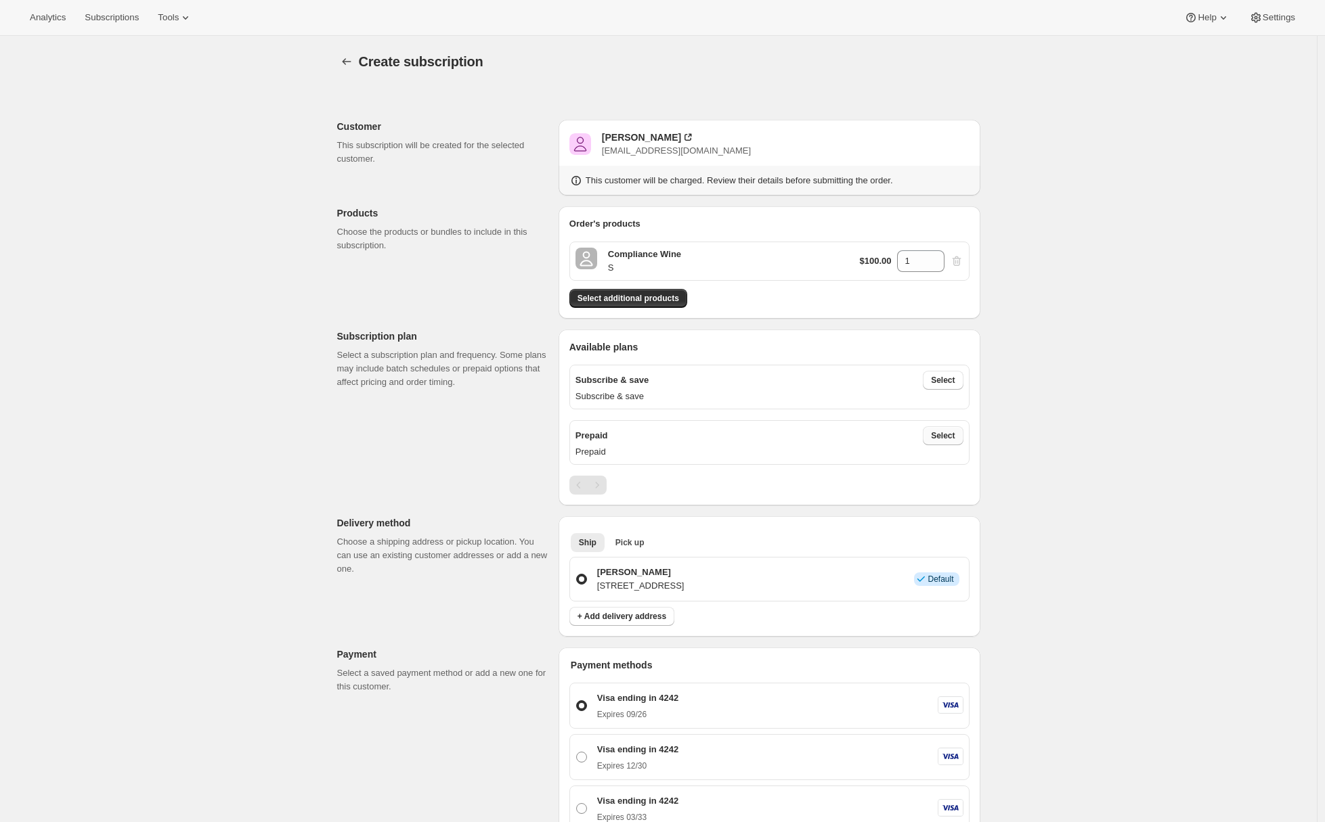
click at [943, 440] on span "Select" at bounding box center [943, 436] width 24 height 11
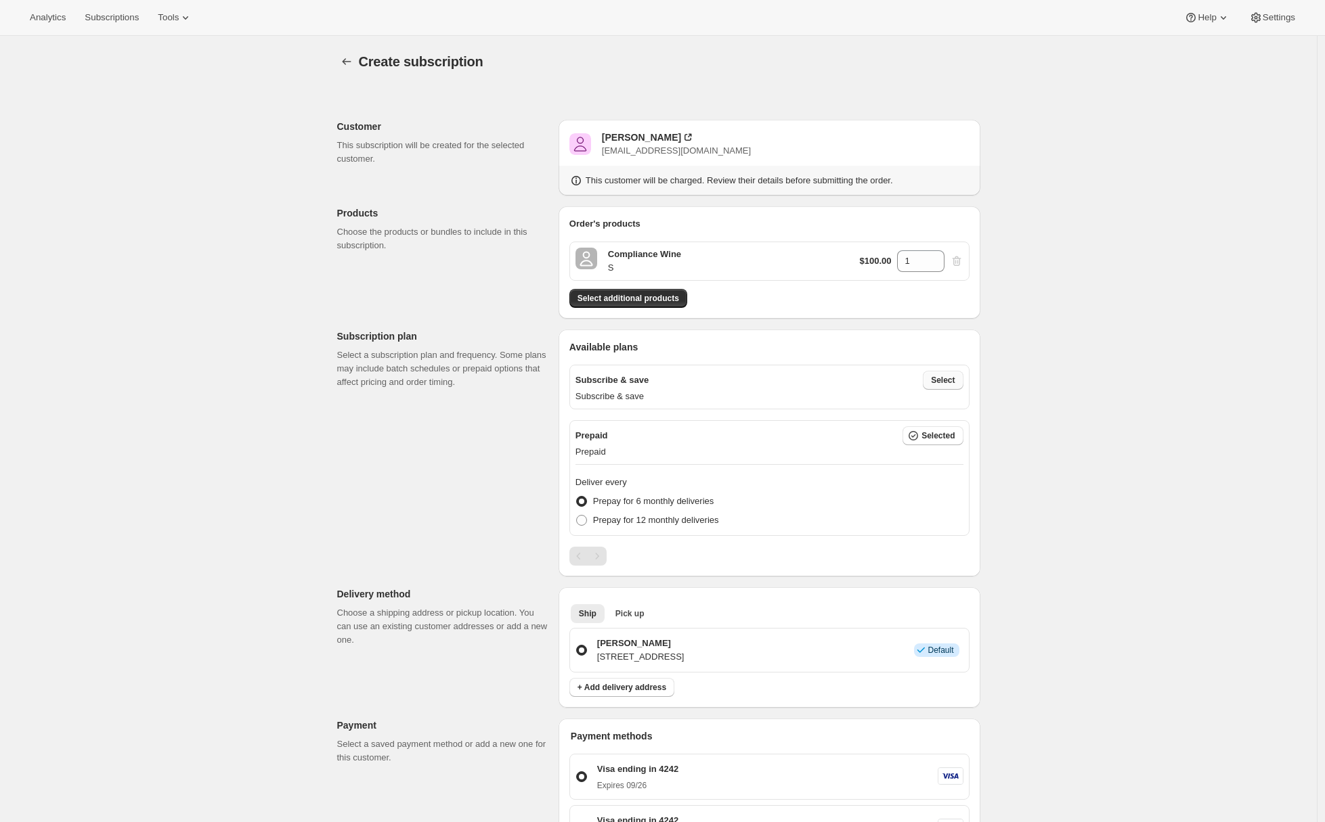
click at [948, 386] on button "Select" at bounding box center [943, 380] width 40 height 19
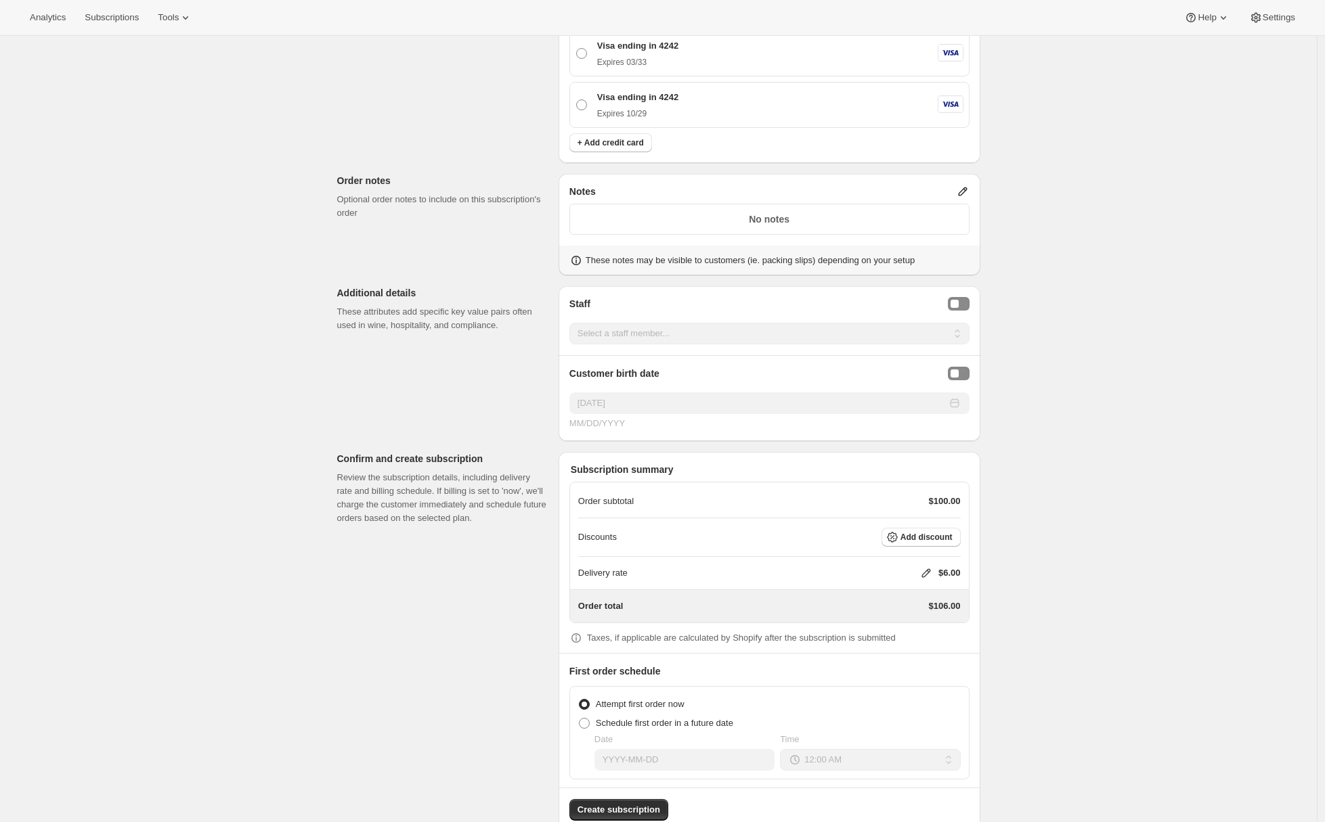
scroll to position [856, 0]
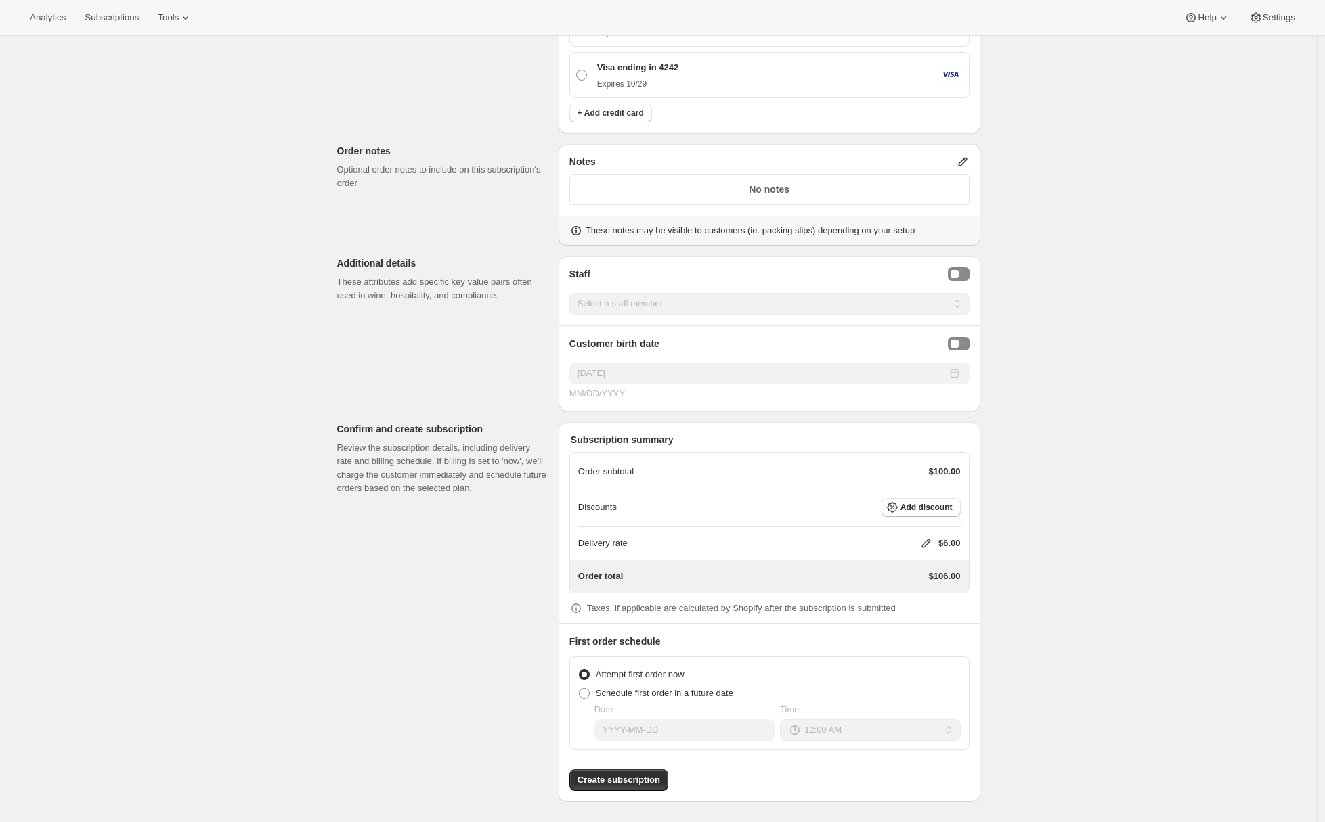
click at [607, 774] on span "Create subscription" at bounding box center [618, 781] width 83 height 14
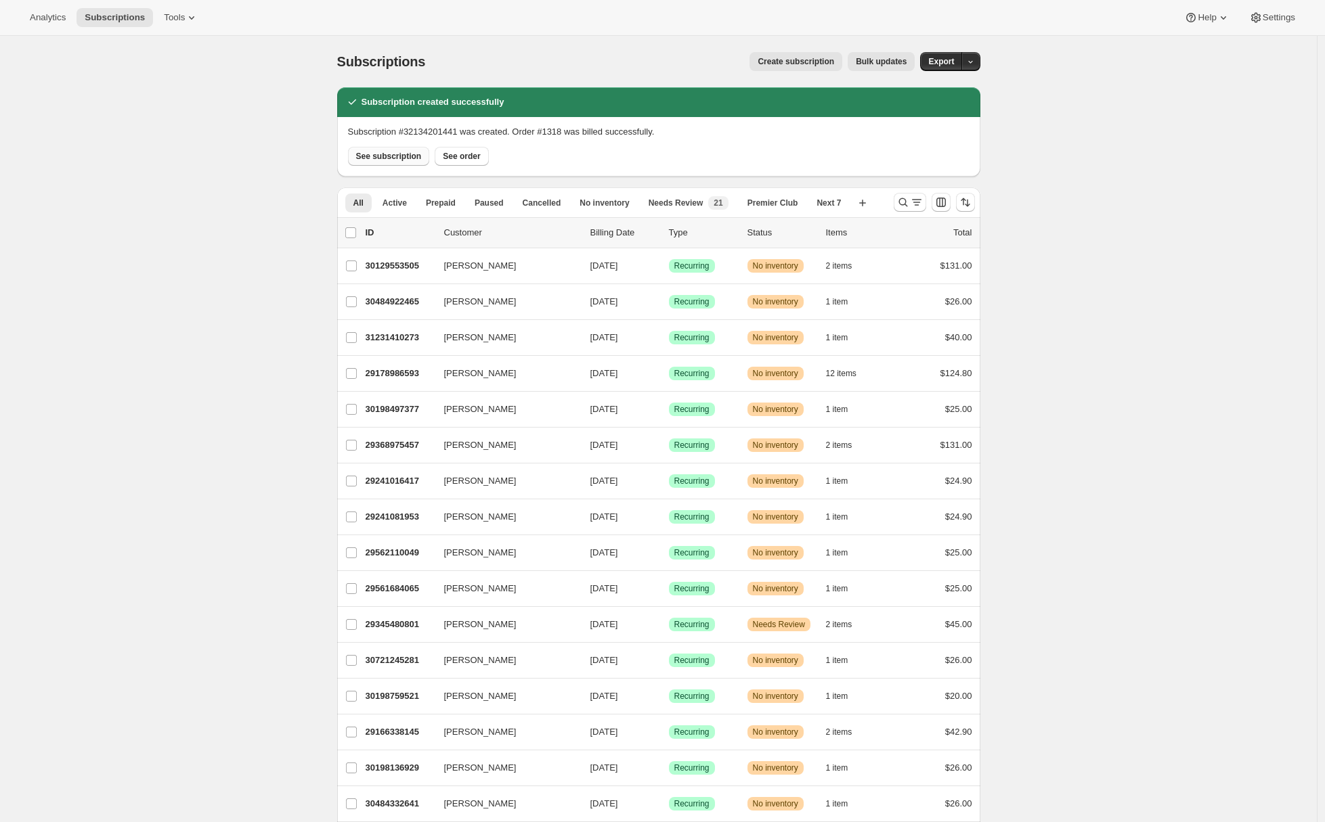
click at [402, 159] on span "See subscription" at bounding box center [389, 156] width 66 height 11
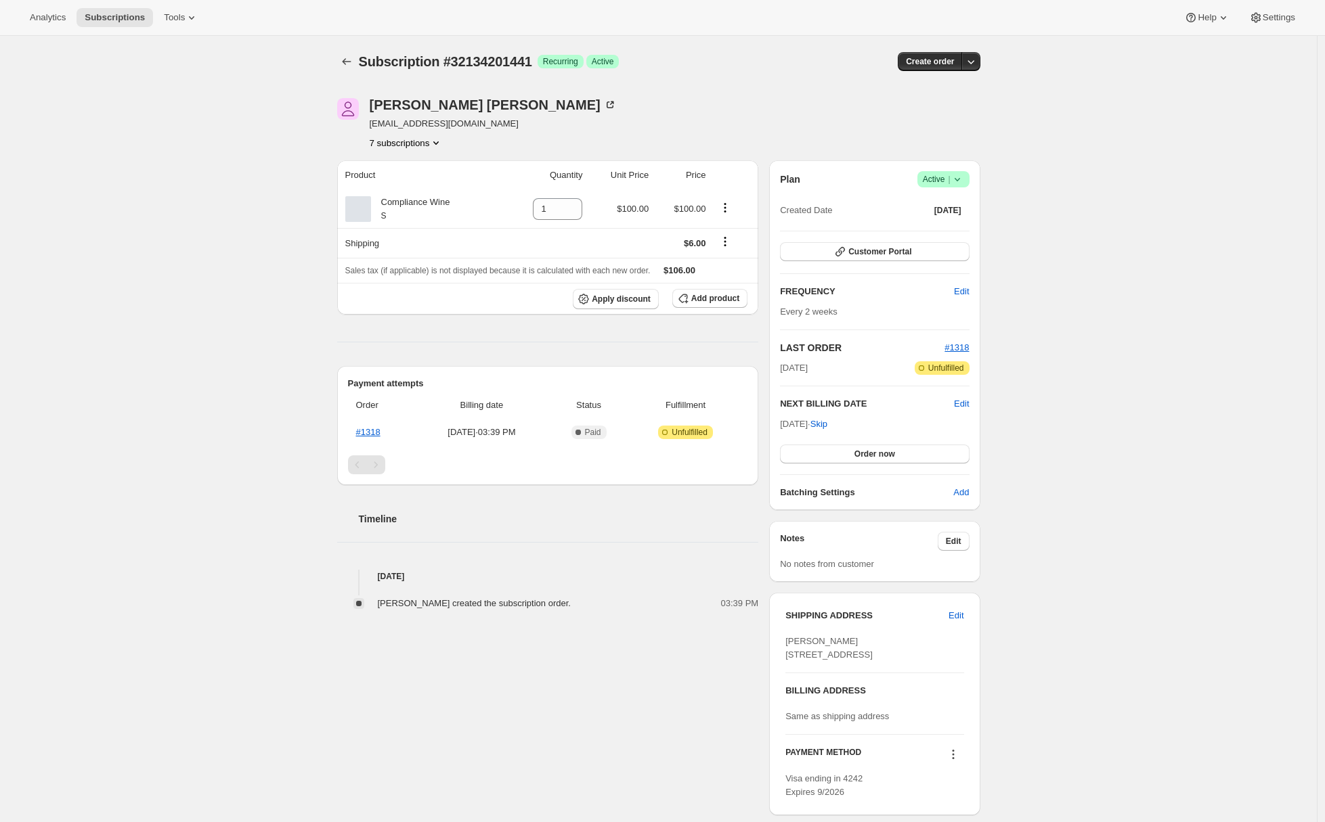
click at [1116, 239] on div "Subscription #32134201441. This page is ready Subscription #32134201441 Success…" at bounding box center [658, 487] width 1317 height 903
